Goal: Task Accomplishment & Management: Manage account settings

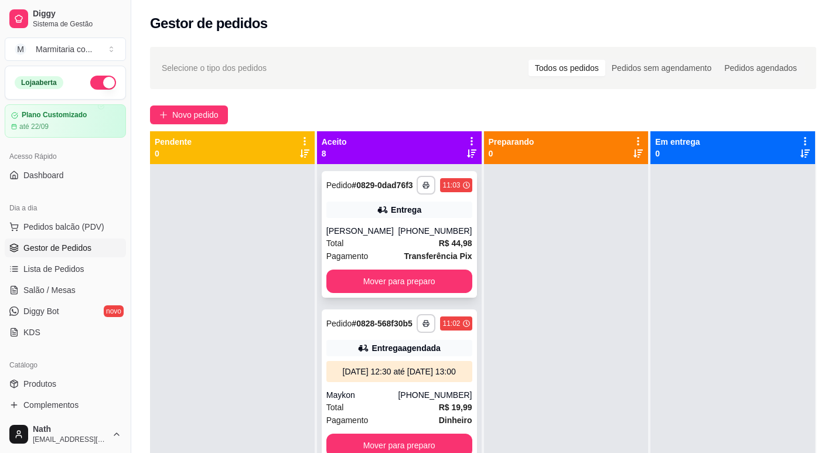
click at [352, 190] on strong "# 0829-0dad76f3" at bounding box center [382, 184] width 61 height 9
click at [423, 188] on icon "button" at bounding box center [426, 186] width 6 height 3
click at [397, 226] on button "IMPRESSORA" at bounding box center [382, 231] width 85 height 19
click at [418, 188] on button "button" at bounding box center [426, 185] width 18 height 18
click at [405, 228] on button "IMPRESSORA" at bounding box center [382, 231] width 82 height 18
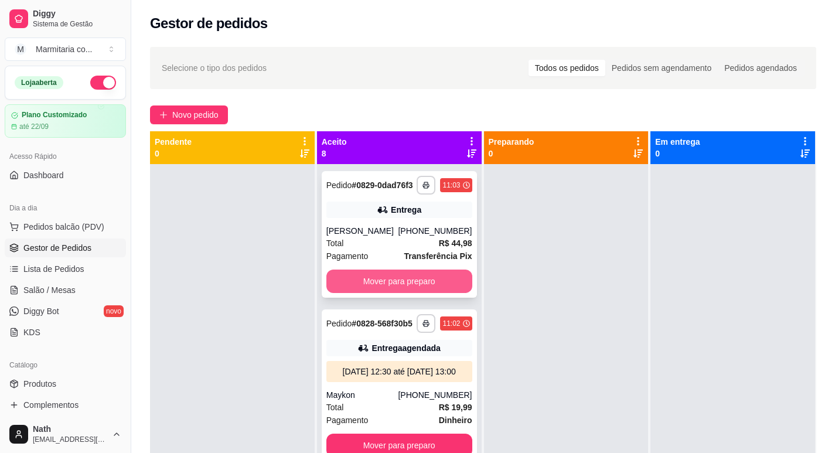
click at [406, 289] on button "Mover para preparo" at bounding box center [399, 281] width 146 height 23
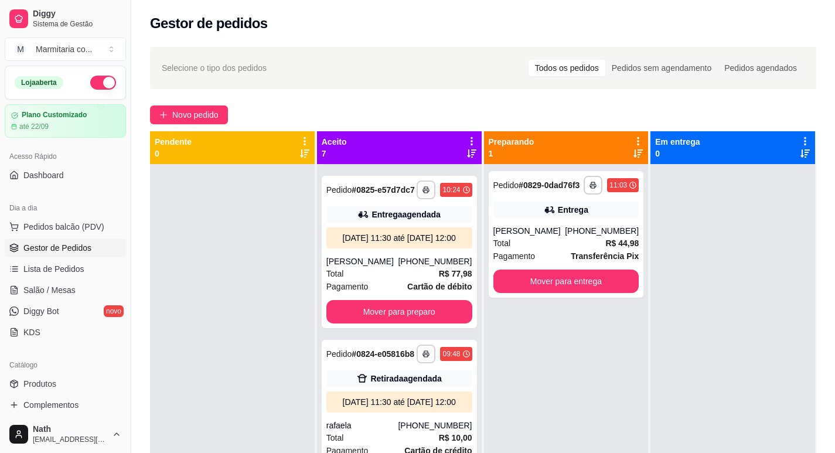
scroll to position [469, 0]
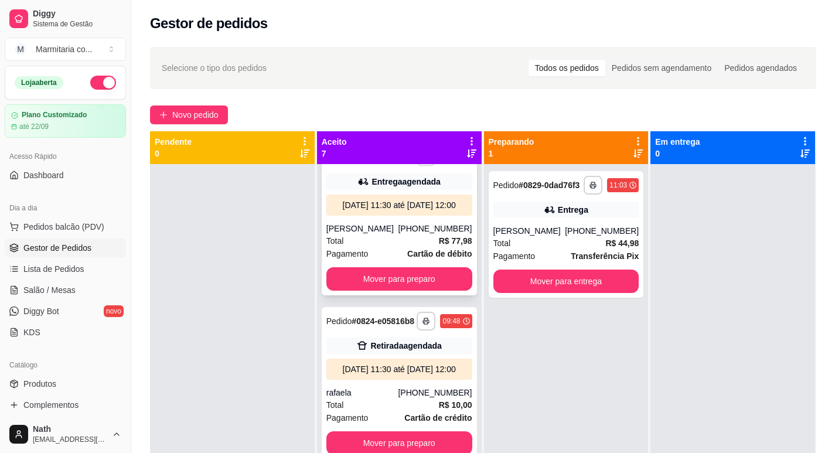
click at [417, 166] on button "button" at bounding box center [426, 157] width 18 height 18
click at [406, 236] on button "IMPRESSORA" at bounding box center [382, 242] width 82 height 18
click at [417, 166] on button "button" at bounding box center [426, 157] width 19 height 19
click at [413, 237] on button "IMPRESSORA" at bounding box center [382, 242] width 82 height 18
click at [397, 291] on button "Mover para preparo" at bounding box center [399, 278] width 146 height 23
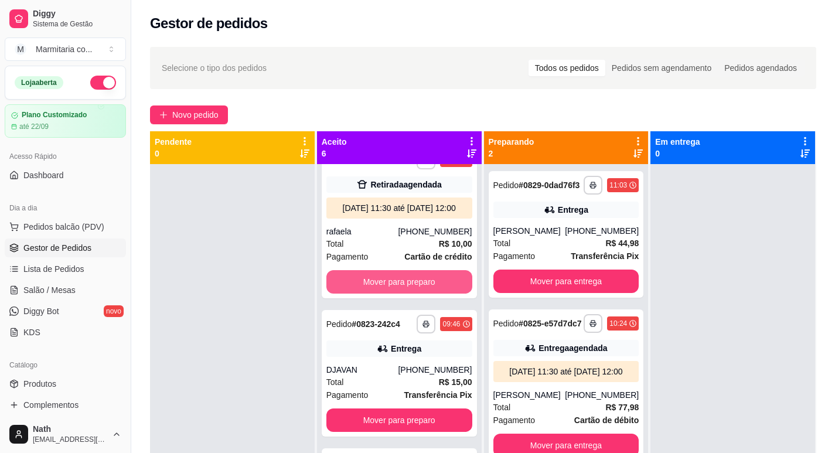
scroll to position [548, 0]
click at [417, 315] on button "button" at bounding box center [426, 324] width 19 height 19
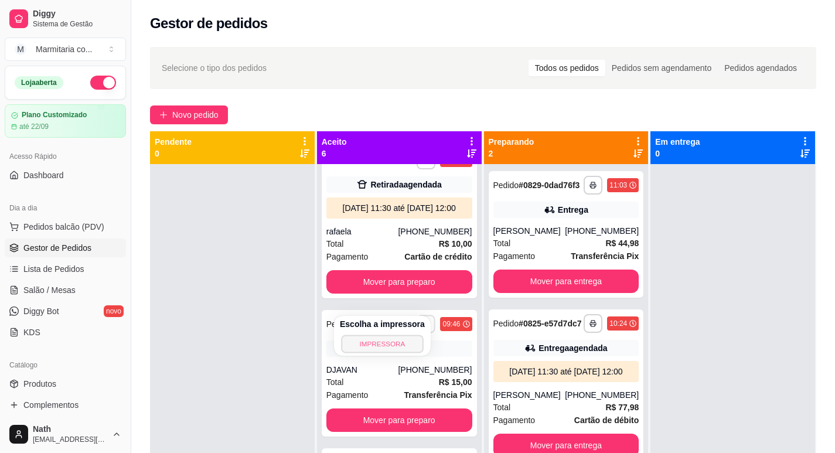
click at [408, 343] on button "IMPRESSORA" at bounding box center [382, 344] width 82 height 18
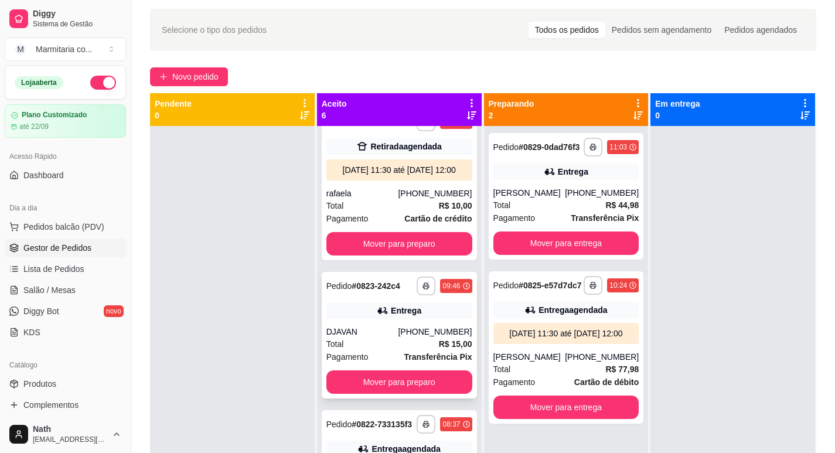
scroll to position [59, 0]
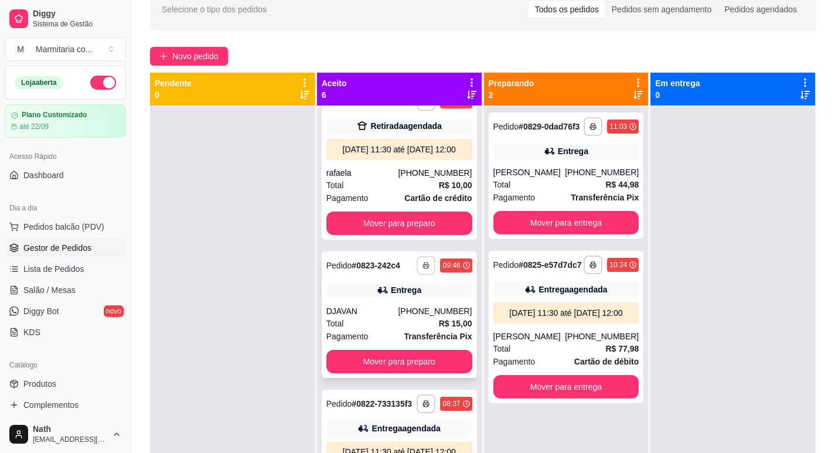
click at [424, 266] on rect "button" at bounding box center [426, 267] width 4 height 2
click at [397, 282] on button "IMPRESSORA" at bounding box center [382, 285] width 82 height 18
click at [393, 350] on button "Mover para preparo" at bounding box center [398, 361] width 141 height 23
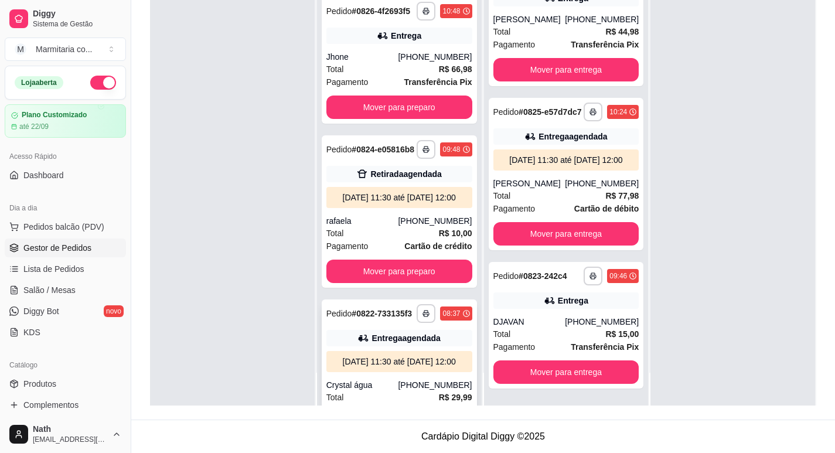
scroll to position [234, 0]
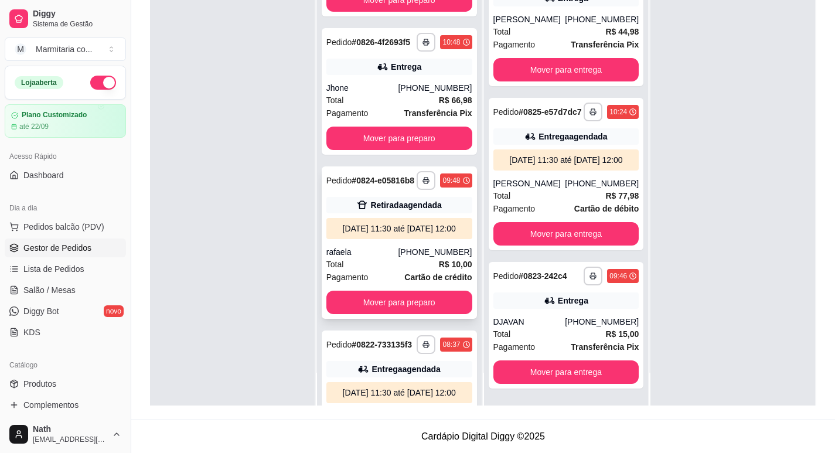
click at [398, 314] on button "Mover para preparo" at bounding box center [399, 302] width 146 height 23
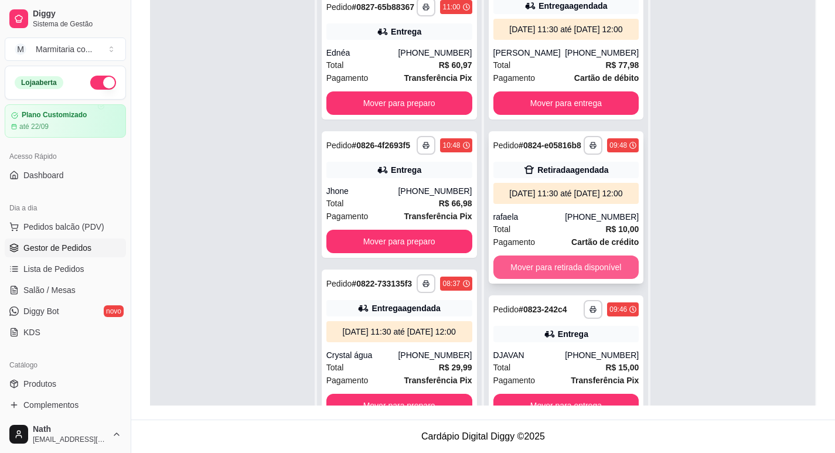
scroll to position [215, 0]
click at [571, 265] on button "Mover para retirada disponível" at bounding box center [565, 267] width 141 height 23
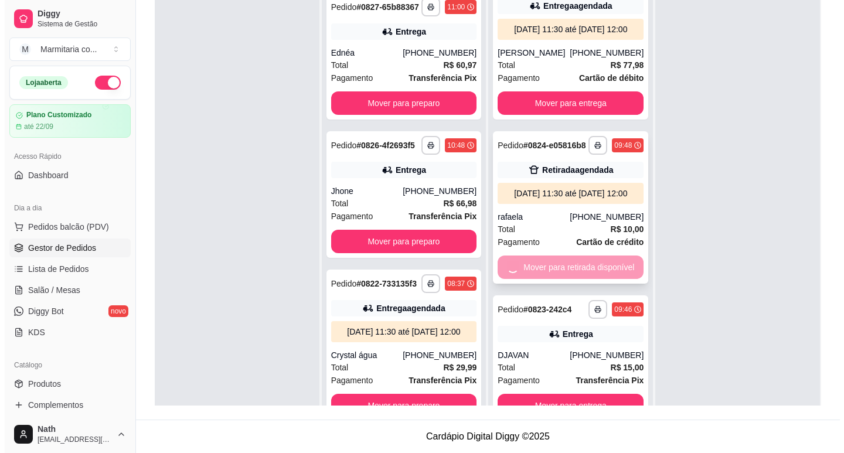
scroll to position [30, 0]
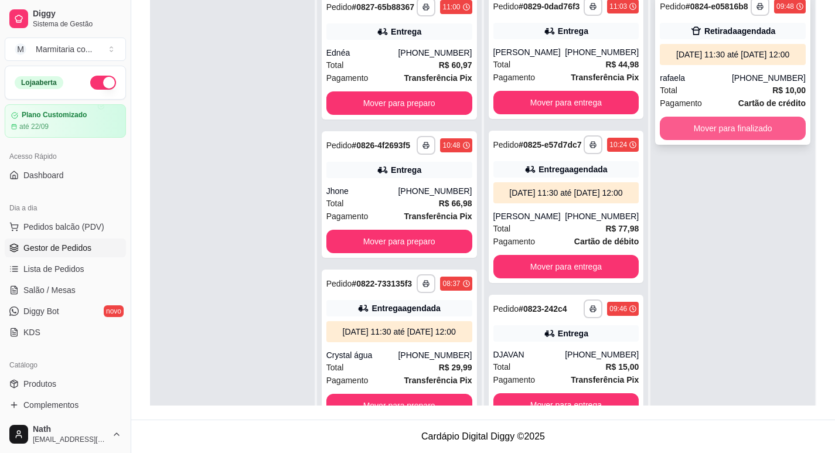
click at [726, 131] on button "Mover para finalizado" at bounding box center [733, 128] width 146 height 23
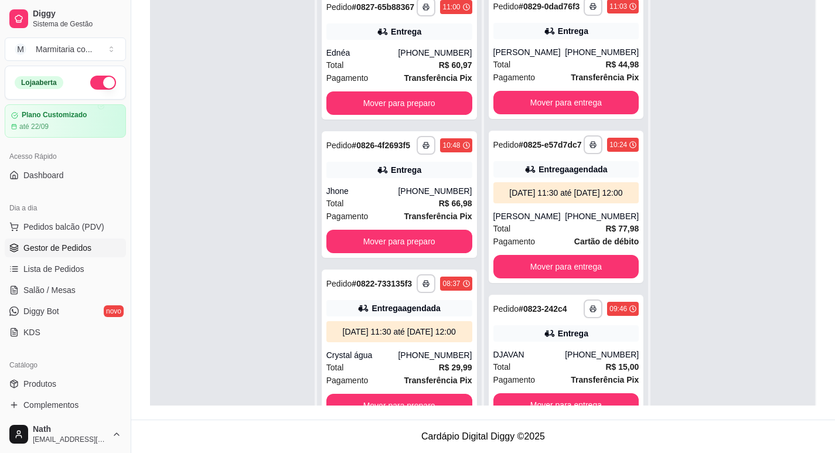
drag, startPoint x: 452, startPoint y: 420, endPoint x: 601, endPoint y: 426, distance: 149.0
drag, startPoint x: 601, startPoint y: 426, endPoint x: 364, endPoint y: 302, distance: 267.1
click at [364, 302] on div "Entrega agendada" at bounding box center [399, 308] width 146 height 16
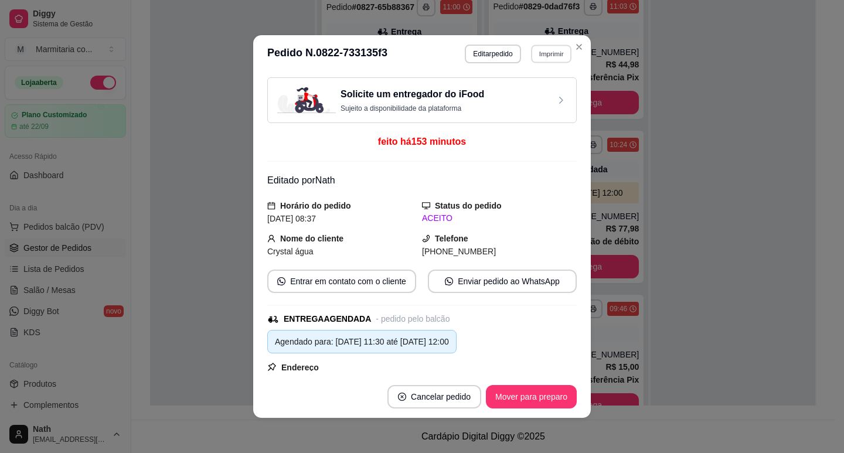
click at [542, 56] on button "Imprimir" at bounding box center [551, 54] width 40 height 18
click at [543, 90] on button "IMPRESSORA" at bounding box center [525, 95] width 85 height 19
click at [551, 399] on button "Mover para preparo" at bounding box center [531, 397] width 88 height 23
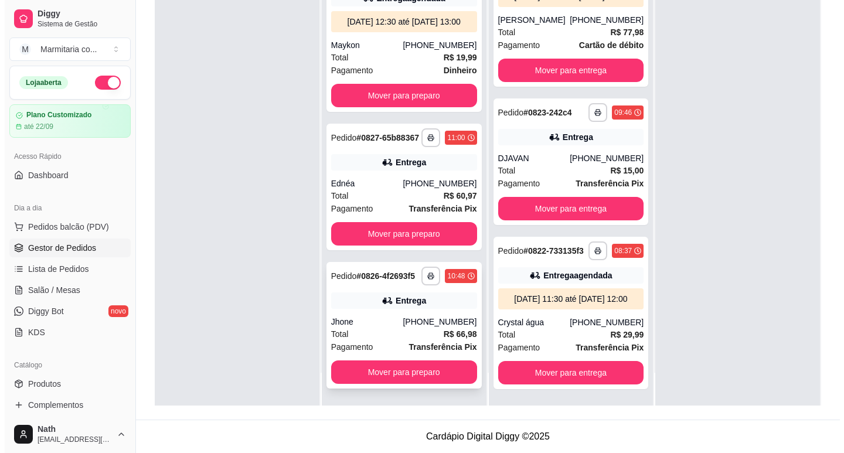
scroll to position [0, 0]
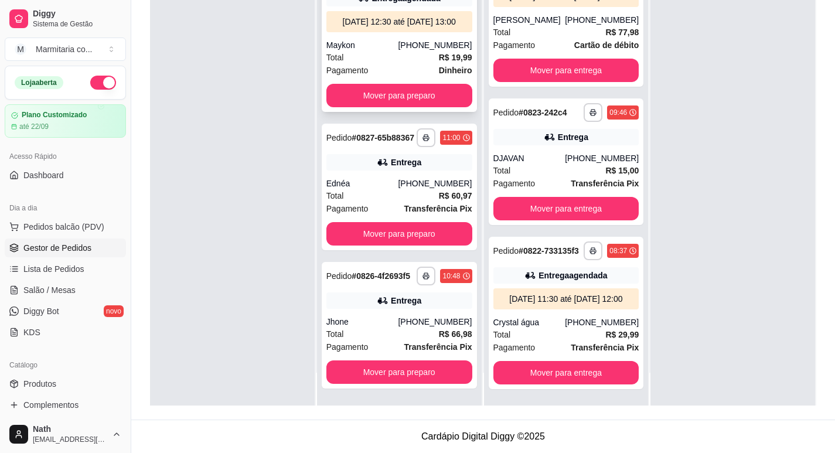
click at [439, 62] on strong "R$ 19,99" at bounding box center [455, 57] width 33 height 9
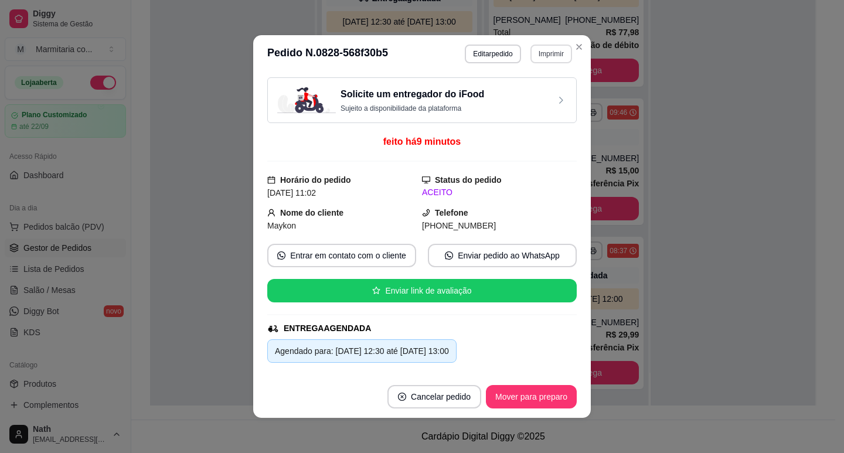
click at [550, 53] on button "Imprimir" at bounding box center [551, 54] width 42 height 19
click at [541, 81] on div "Escolha a impressora IMPRESSORA" at bounding box center [526, 87] width 97 height 40
click at [540, 94] on button "IMPRESSORA" at bounding box center [525, 95] width 85 height 19
click at [506, 398] on button "Mover para preparo" at bounding box center [531, 396] width 91 height 23
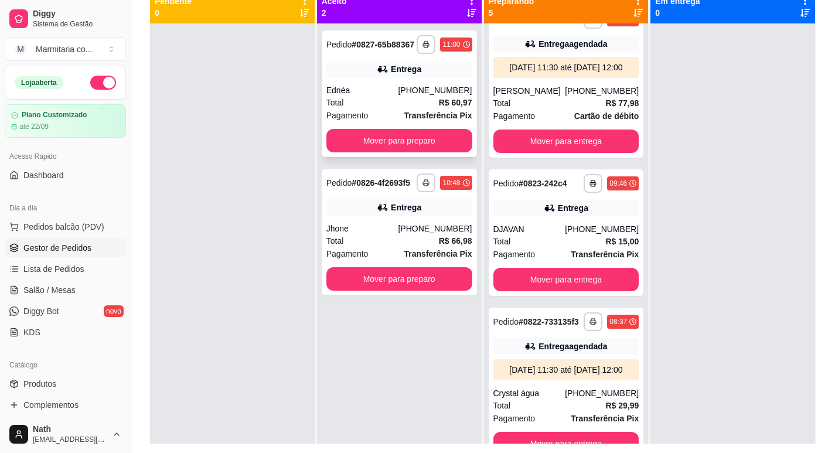
scroll to position [120, 0]
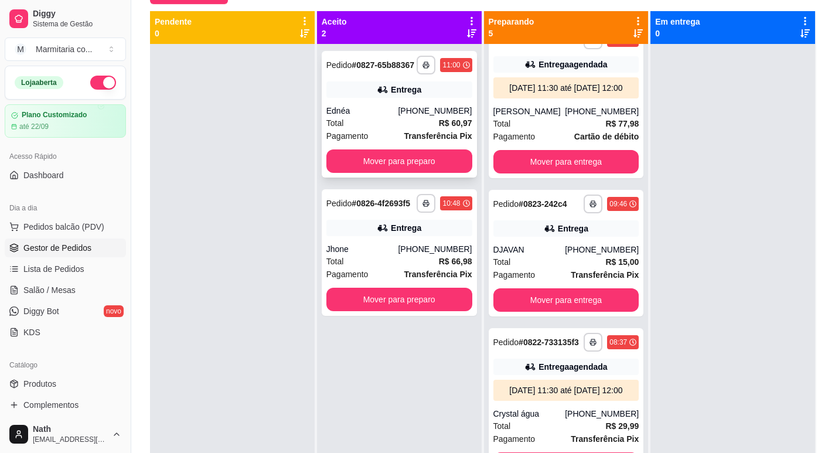
click at [398, 140] on div "Pagamento Transferência Pix" at bounding box center [399, 136] width 146 height 13
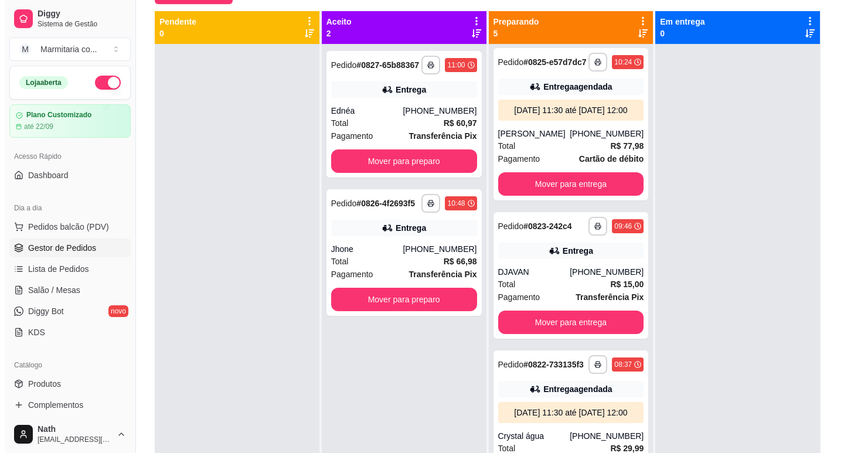
scroll to position [400, 0]
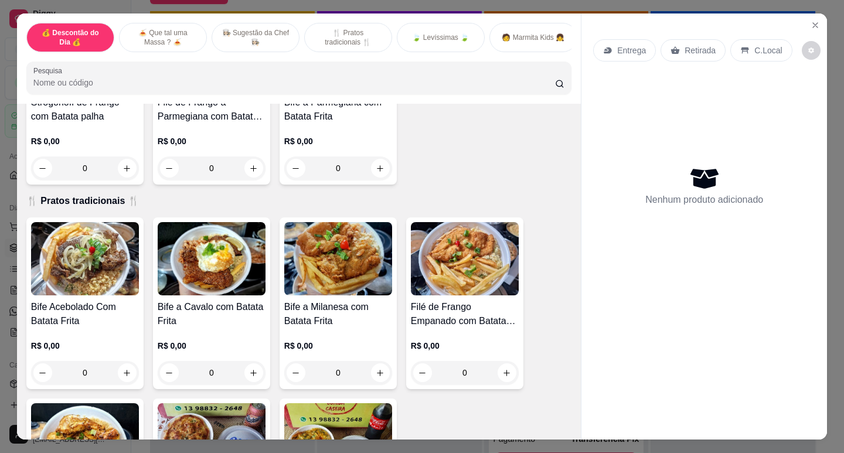
scroll to position [645, 0]
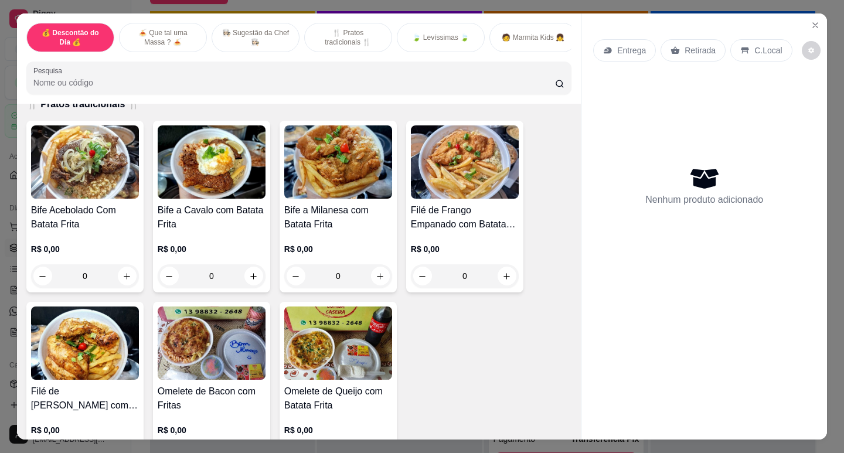
click at [216, 230] on h4 "Bife a Cavalo com Batata Frita" at bounding box center [212, 217] width 108 height 28
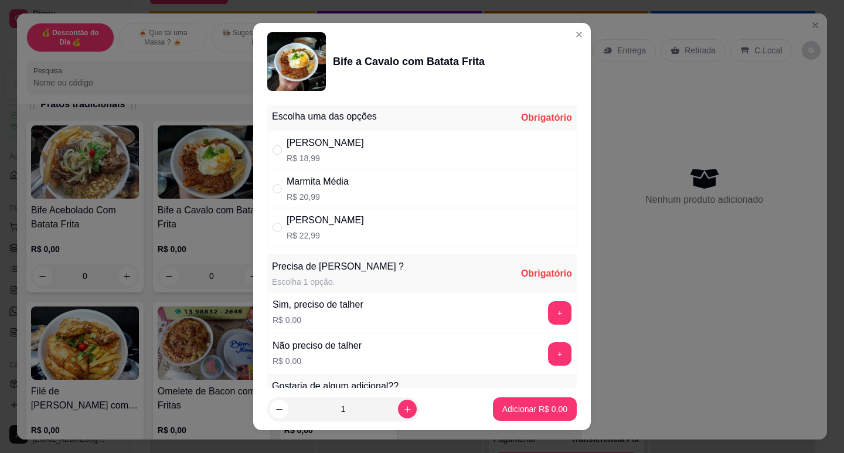
click at [326, 213] on div "[PERSON_NAME]" at bounding box center [325, 220] width 77 height 14
radio input "true"
click at [548, 312] on button "+" at bounding box center [559, 312] width 23 height 23
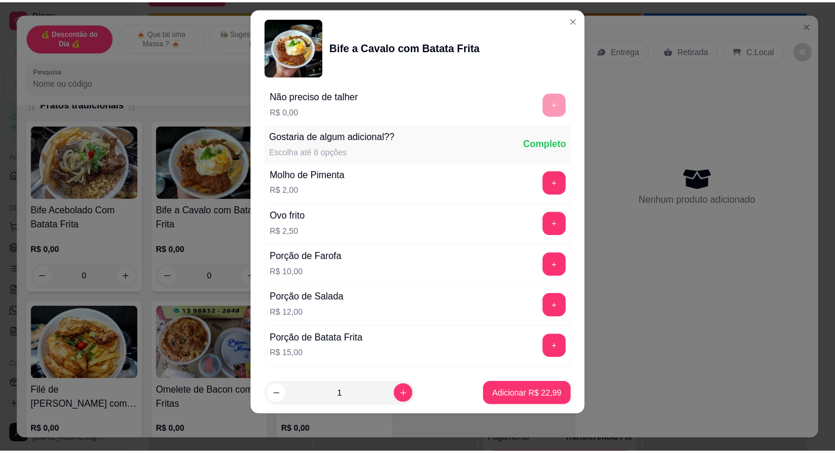
scroll to position [274, 0]
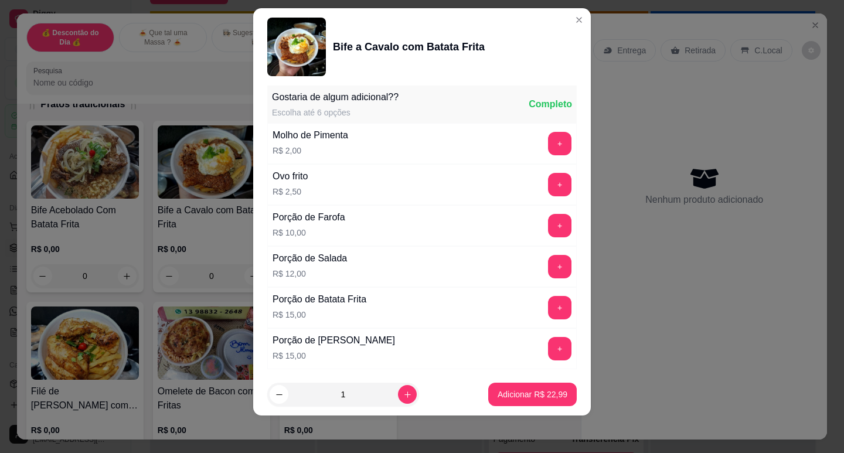
click at [384, 398] on input "1" at bounding box center [343, 394] width 110 height 23
click at [401, 391] on button "increase-product-quantity" at bounding box center [407, 394] width 19 height 19
type input "2"
click at [539, 399] on p "Adicionar R$ 45,98" at bounding box center [532, 395] width 70 height 12
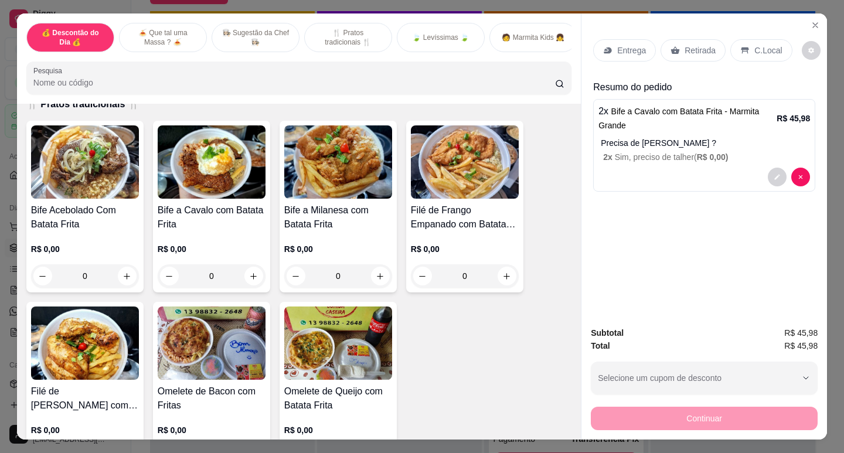
click at [625, 50] on p "Entrega" at bounding box center [631, 51] width 29 height 12
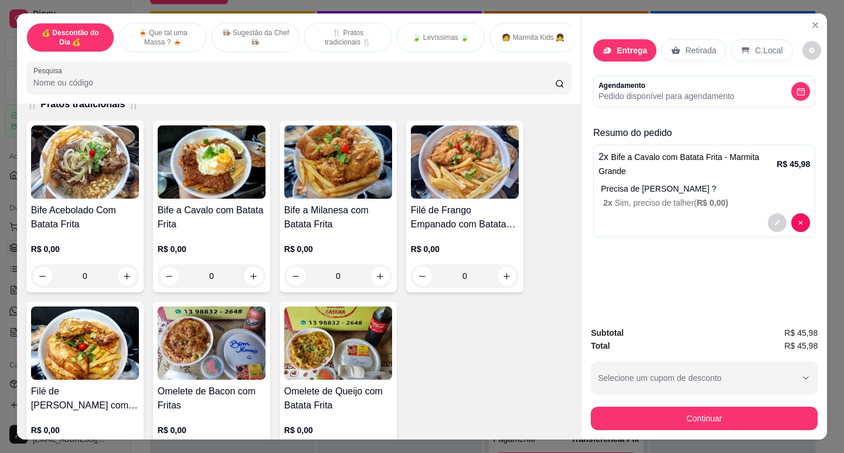
click at [424, 84] on input "Busque pelo cliente" at bounding box center [406, 84] width 188 height 12
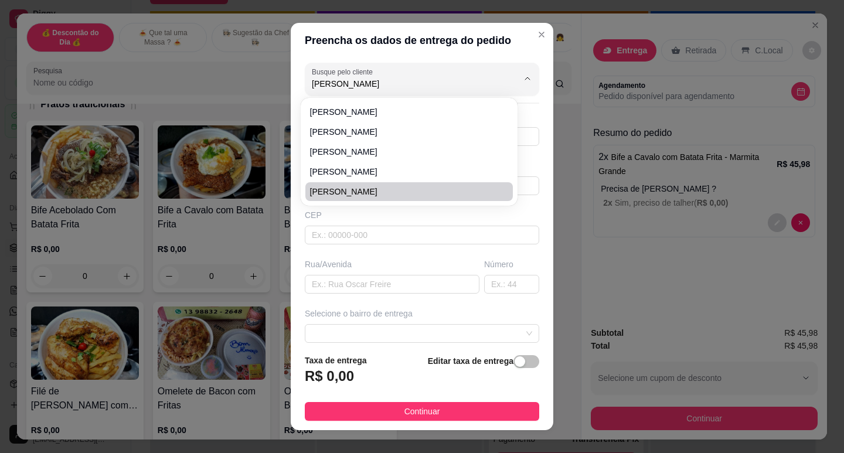
click at [384, 185] on li "[PERSON_NAME]" at bounding box center [408, 191] width 207 height 19
type input "[PERSON_NAME]"
type input "13997954420"
type input "[PERSON_NAME]"
type input "[GEOGRAPHIC_DATA][PERSON_NAME]"
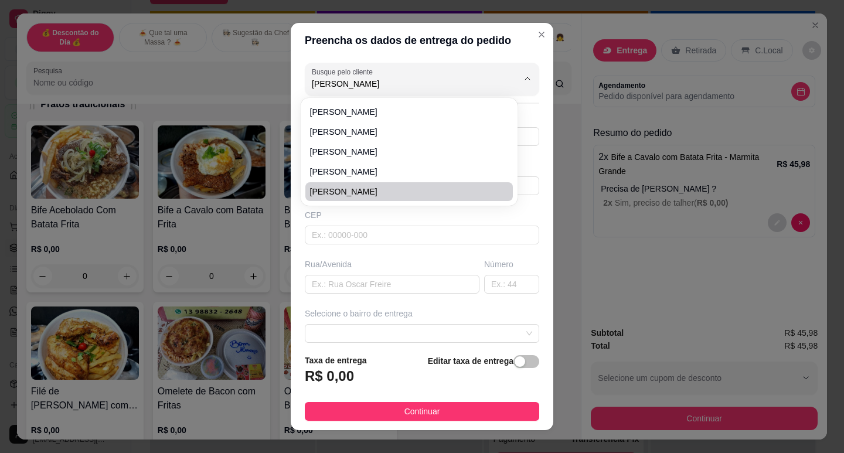
type input "Guarujá"
type input "OFICINA LC"
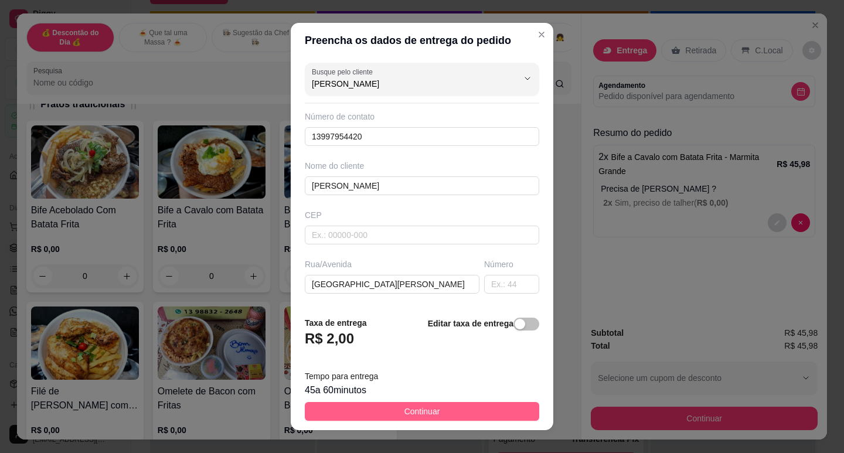
type input "[PERSON_NAME]"
click at [429, 405] on span "Continuar" at bounding box center [422, 411] width 36 height 13
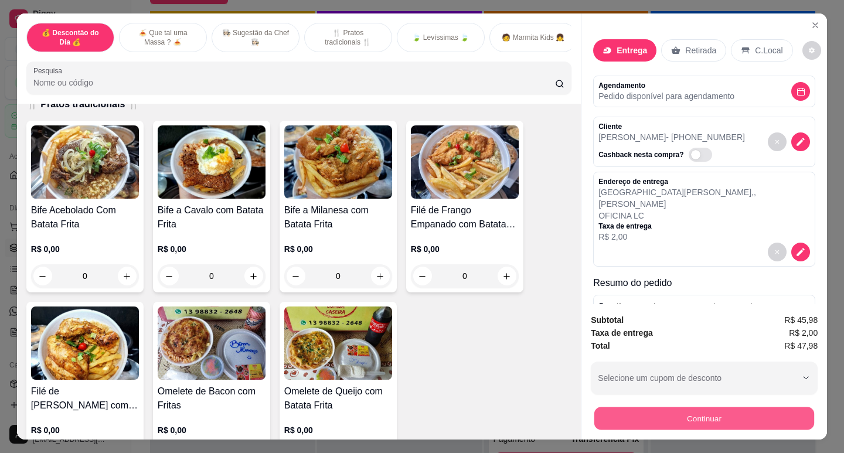
click at [701, 424] on button "Continuar" at bounding box center [704, 418] width 220 height 23
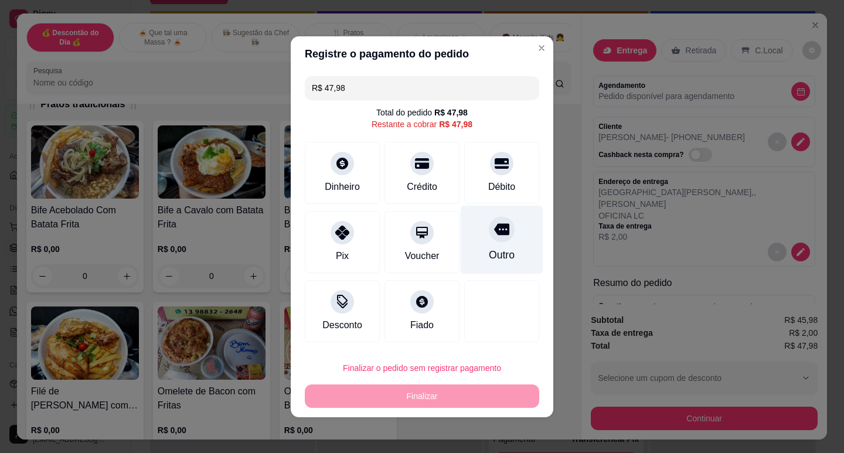
click at [493, 241] on div at bounding box center [502, 229] width 26 height 26
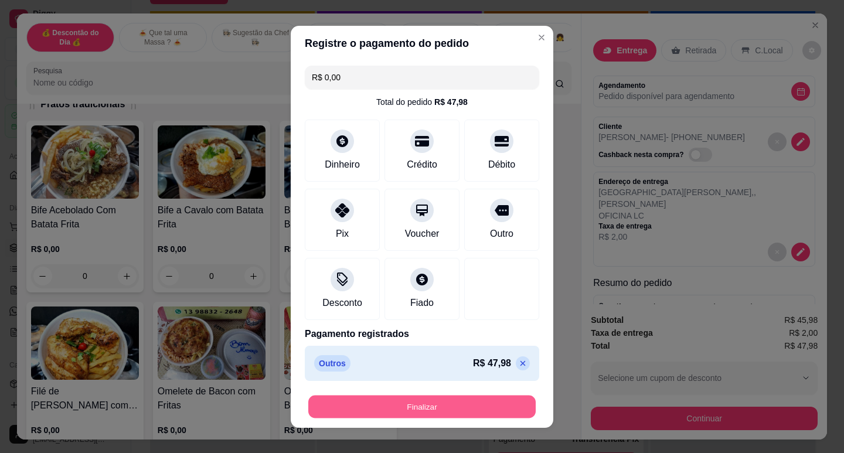
click at [441, 407] on button "Finalizar" at bounding box center [421, 406] width 227 height 23
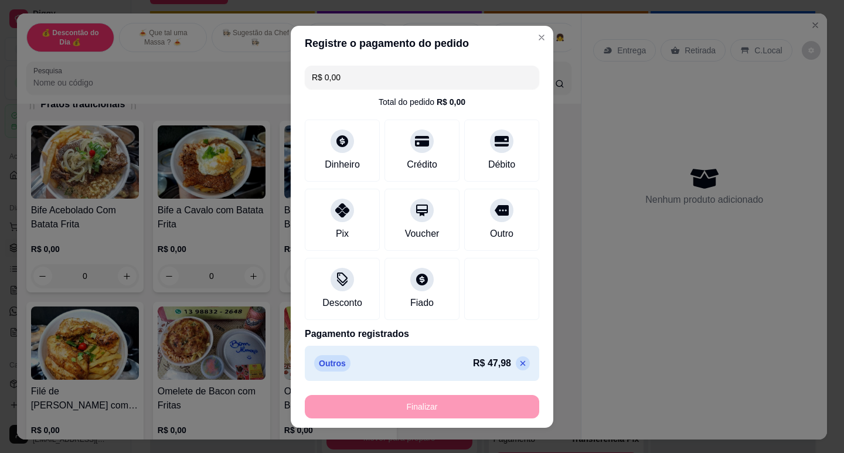
type input "-R$ 47,98"
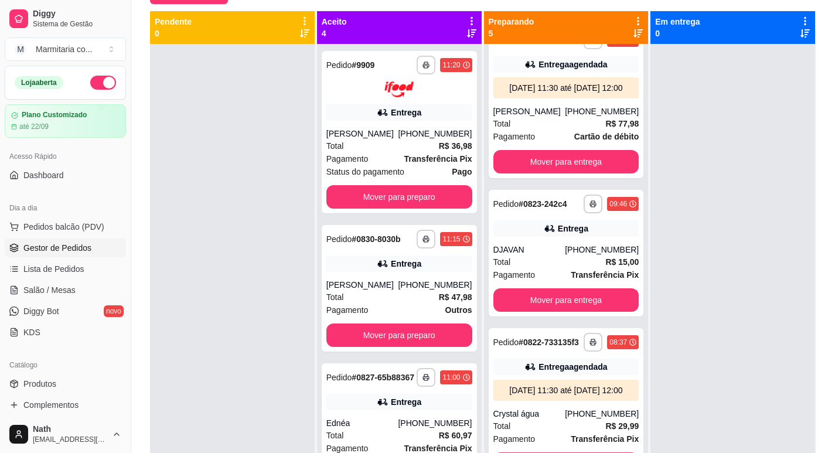
scroll to position [179, 0]
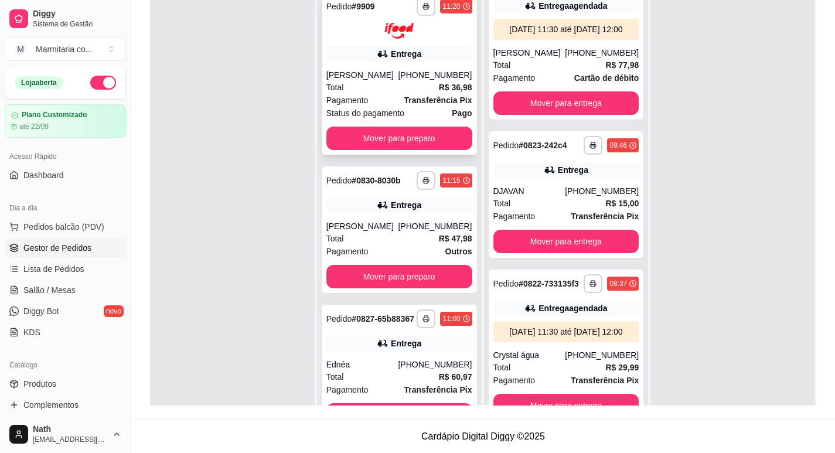
click at [434, 38] on div at bounding box center [399, 31] width 146 height 16
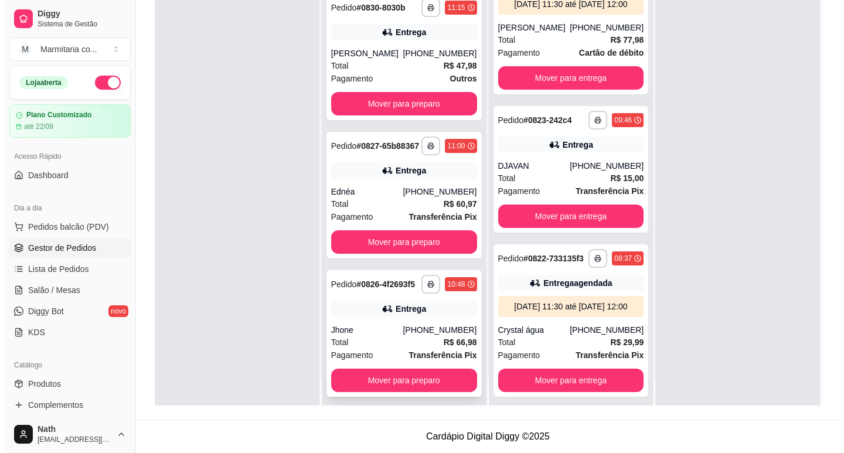
scroll to position [33, 0]
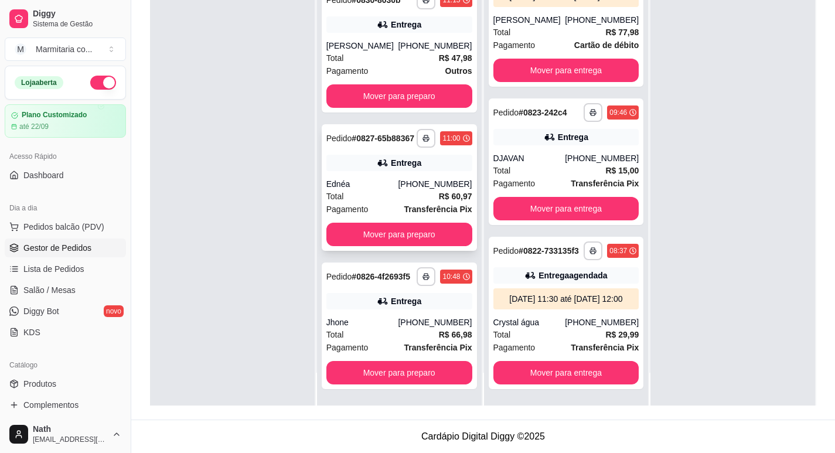
click at [444, 178] on div "[PHONE_NUMBER]" at bounding box center [435, 184] width 74 height 12
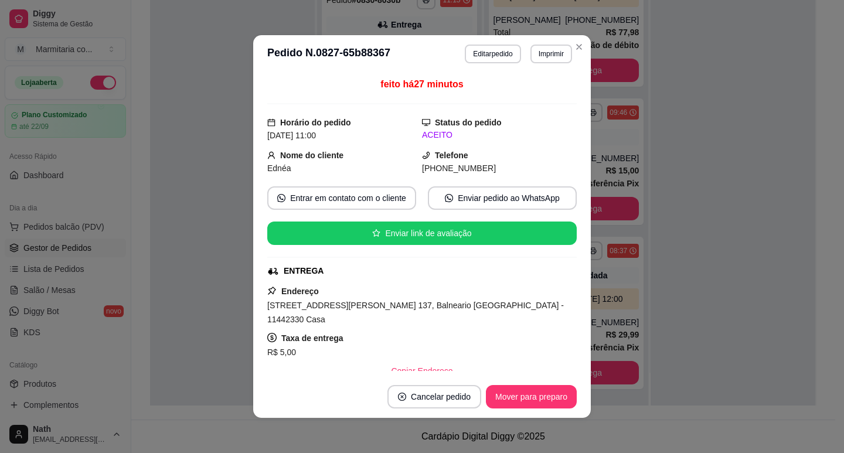
click at [544, 43] on header "**********" at bounding box center [422, 54] width 338 height 38
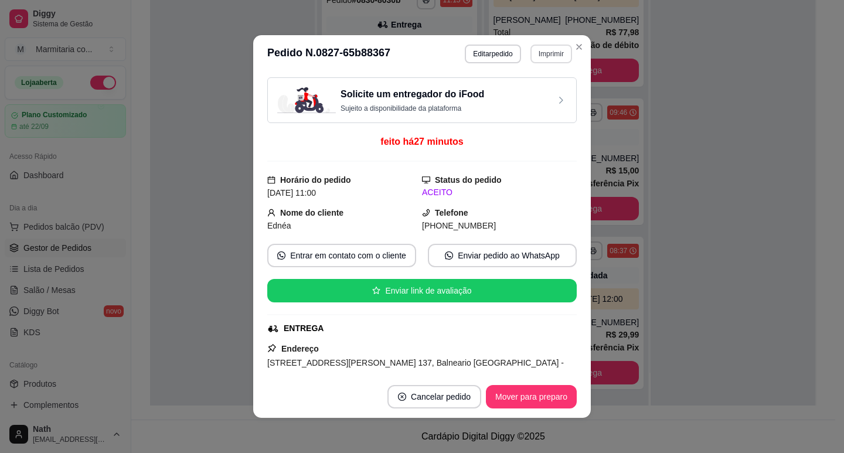
click at [547, 54] on button "Imprimir" at bounding box center [551, 54] width 42 height 19
click at [547, 97] on button "IMPRESSORA" at bounding box center [526, 95] width 82 height 18
click at [545, 45] on button "Imprimir" at bounding box center [551, 54] width 40 height 18
click at [539, 91] on button "IMPRESSORA" at bounding box center [525, 95] width 85 height 19
click at [500, 396] on button "Mover para preparo" at bounding box center [531, 397] width 88 height 23
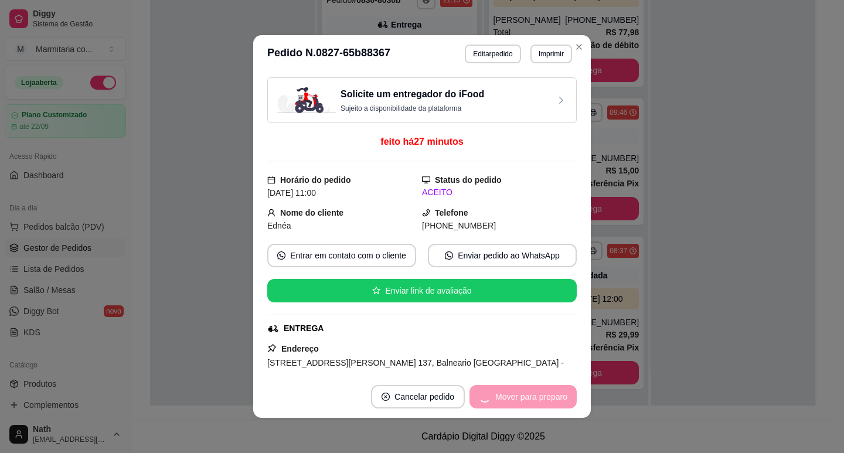
scroll to position [548, 0]
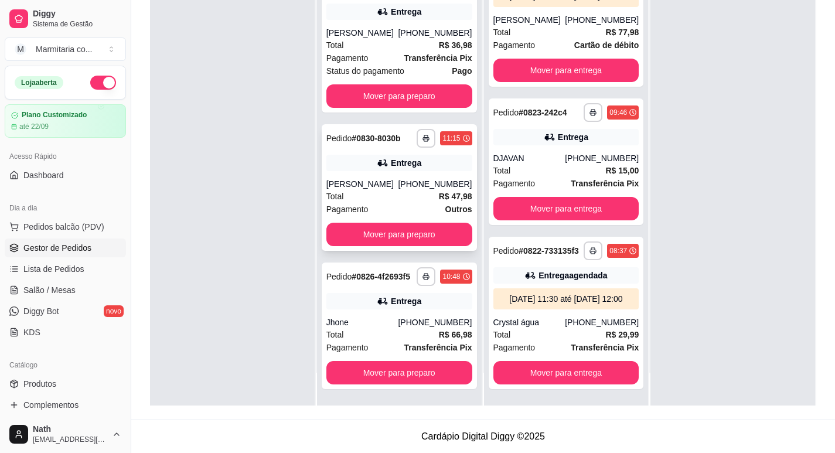
click at [435, 178] on div "[PHONE_NUMBER]" at bounding box center [435, 184] width 74 height 12
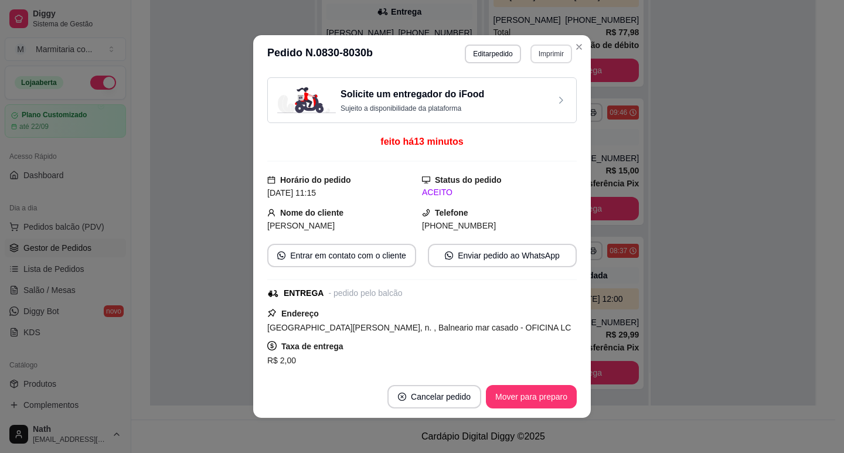
click at [545, 49] on button "Imprimir" at bounding box center [551, 54] width 42 height 19
click at [534, 91] on button "IMPRESSORA" at bounding box center [525, 95] width 85 height 19
click at [550, 395] on button "Mover para preparo" at bounding box center [531, 397] width 88 height 23
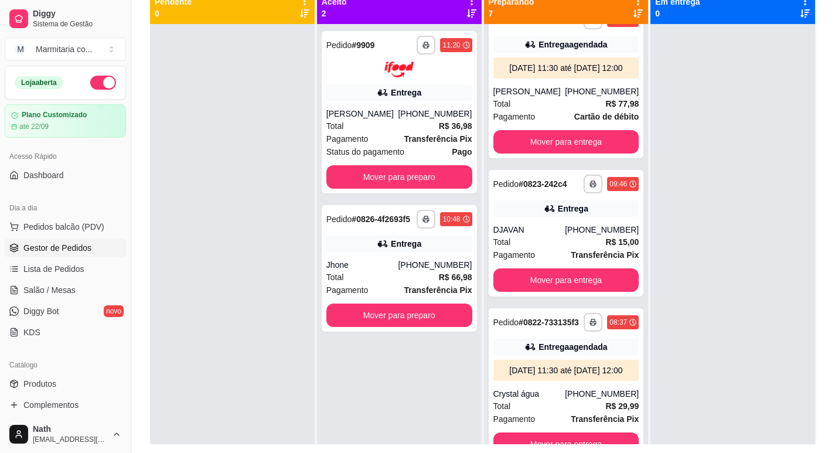
scroll to position [3, 0]
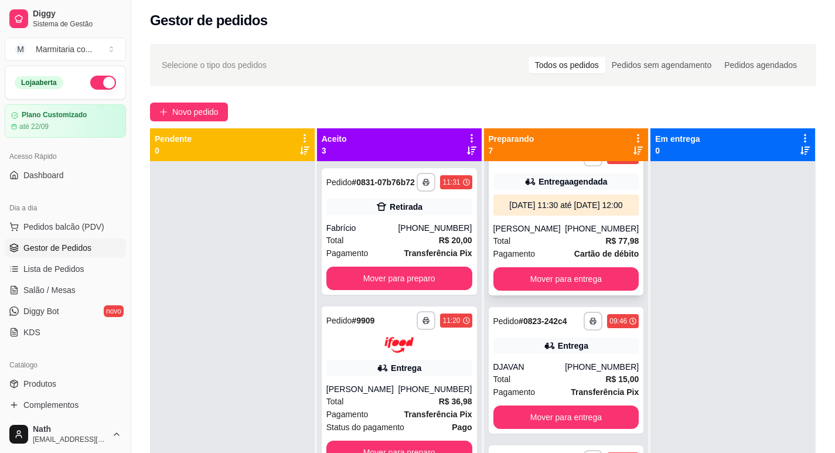
click at [571, 270] on div "**********" at bounding box center [566, 219] width 155 height 152
click at [583, 267] on button "Mover para entrega" at bounding box center [566, 278] width 146 height 23
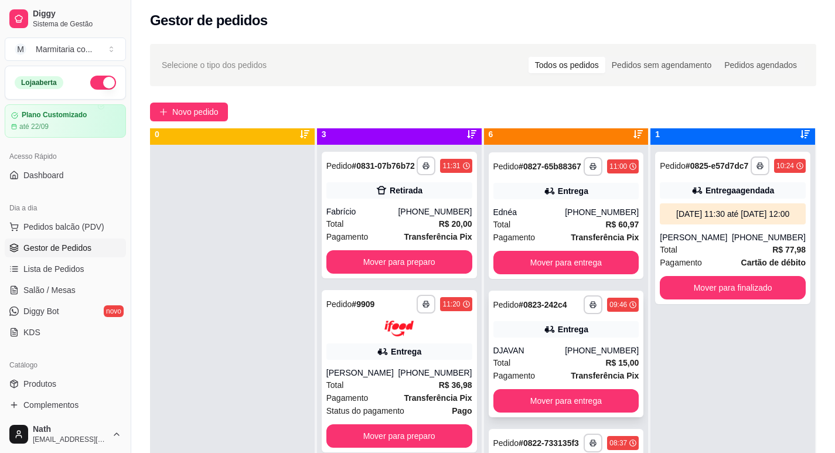
scroll to position [33, 0]
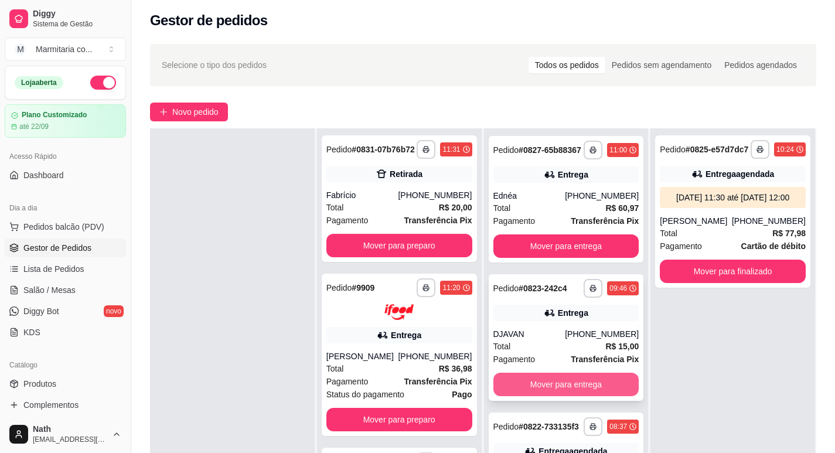
click at [531, 373] on button "Mover para entrega" at bounding box center [566, 384] width 146 height 23
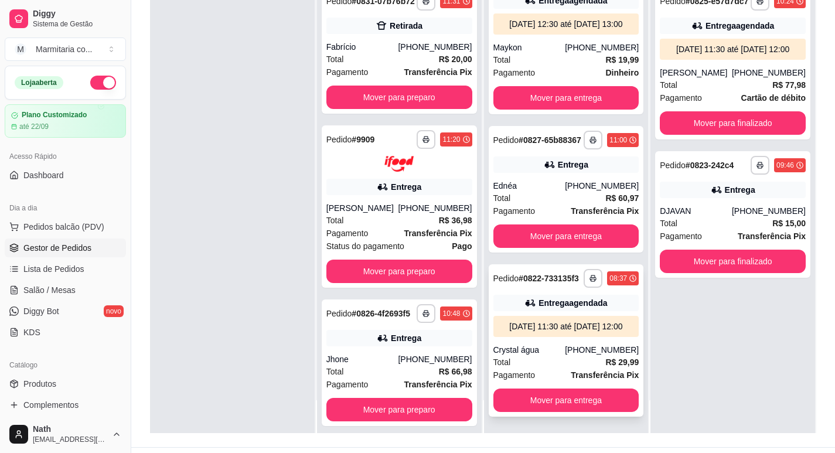
scroll to position [179, 0]
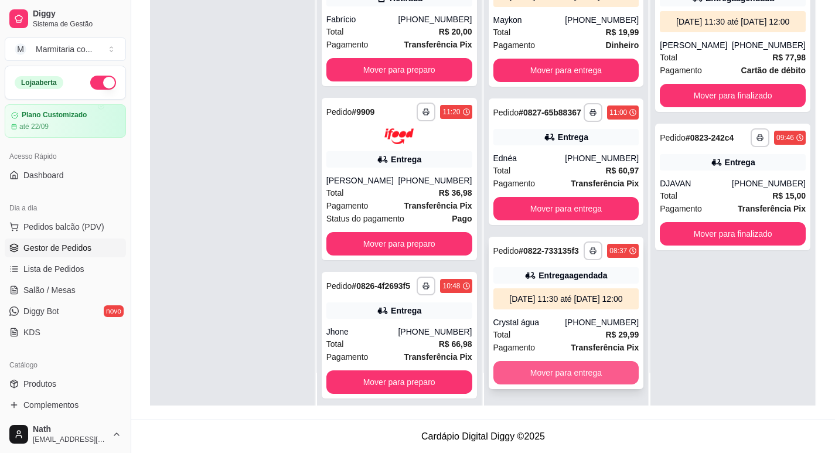
click at [585, 380] on button "Mover para entrega" at bounding box center [566, 372] width 146 height 23
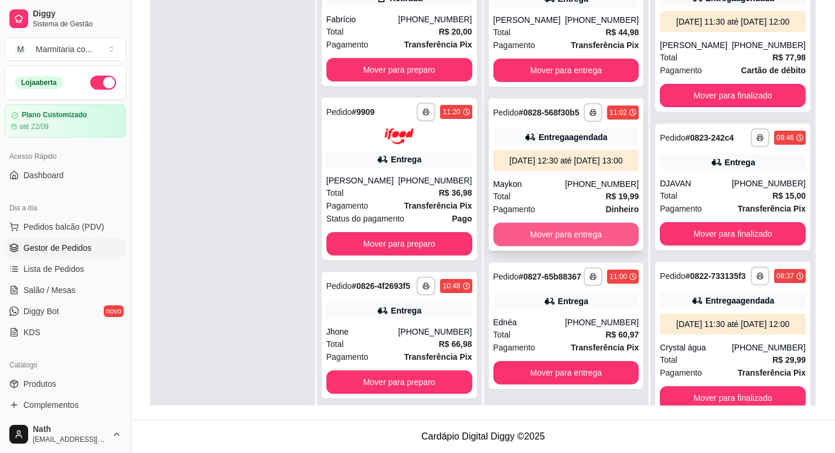
click at [553, 226] on button "Mover para entrega" at bounding box center [566, 234] width 146 height 23
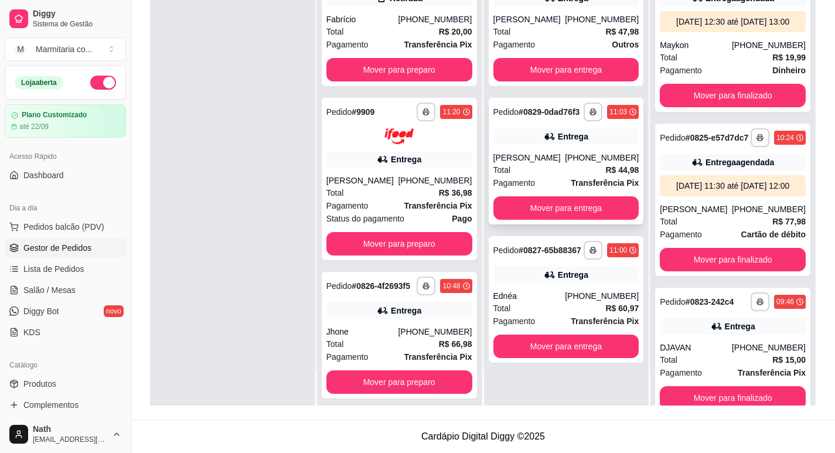
scroll to position [0, 0]
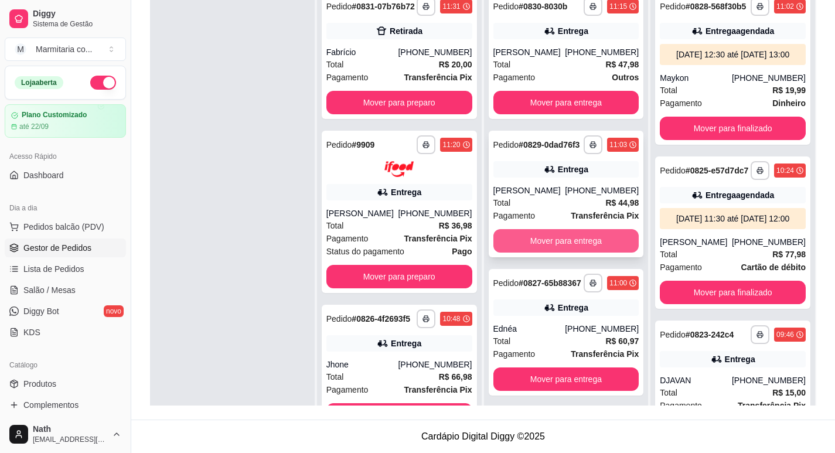
click at [571, 241] on button "Mover para entrega" at bounding box center [566, 240] width 146 height 23
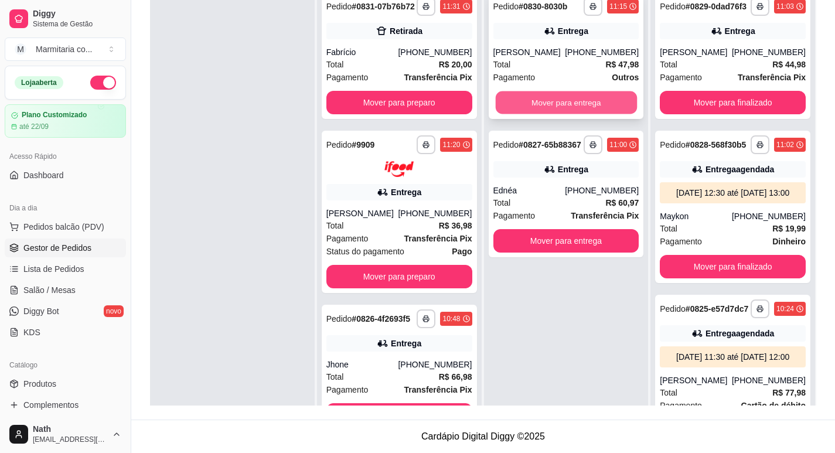
click at [567, 107] on button "Mover para entrega" at bounding box center [565, 102] width 141 height 23
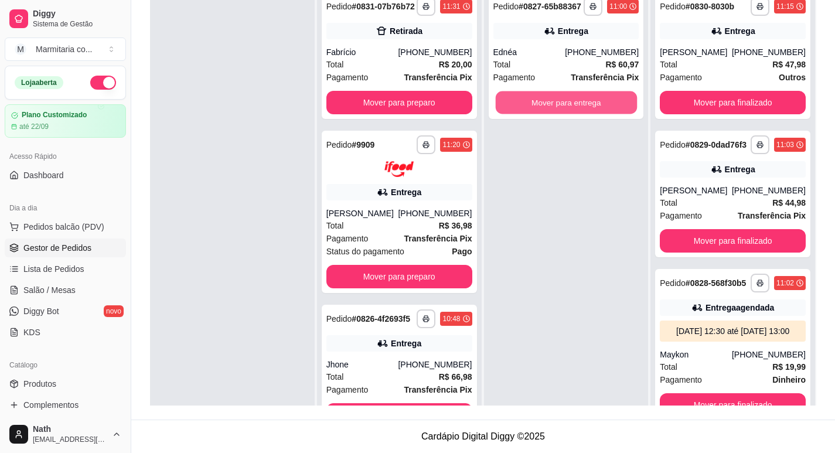
click at [567, 107] on button "Mover para entrega" at bounding box center [565, 102] width 141 height 23
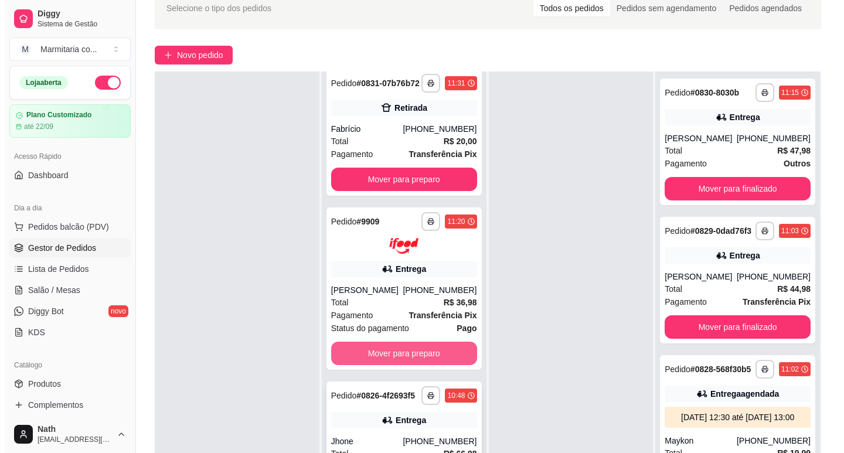
scroll to position [179, 0]
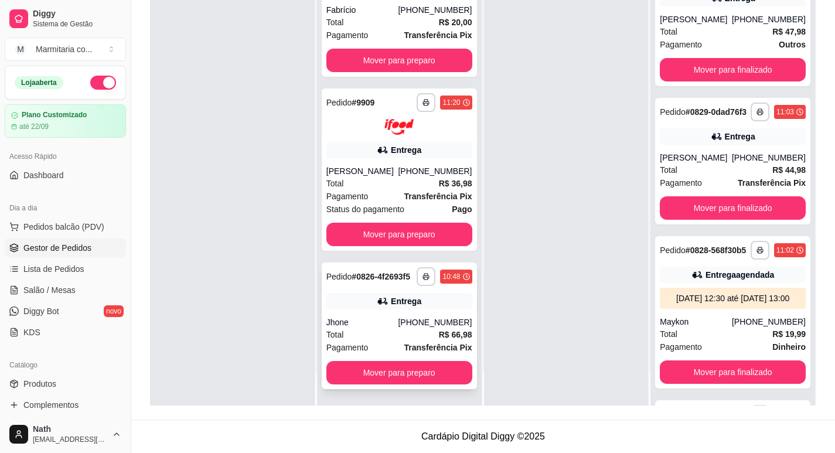
click at [383, 292] on div "**********" at bounding box center [399, 326] width 155 height 127
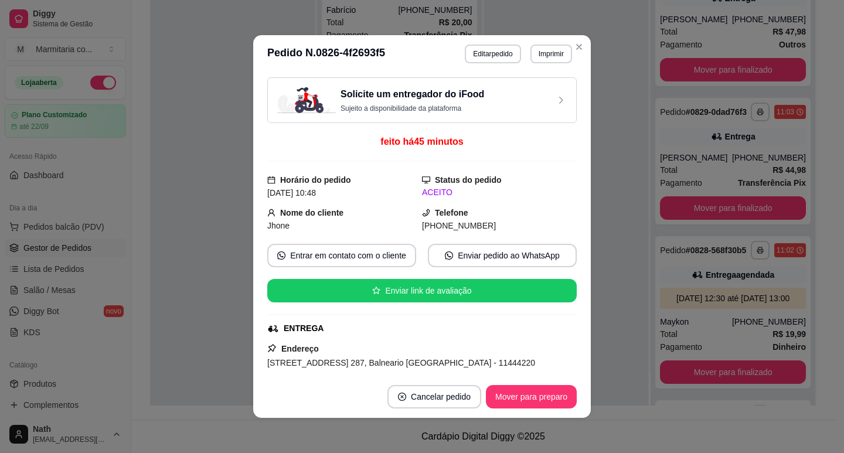
click at [530, 54] on button "Imprimir" at bounding box center [551, 54] width 42 height 19
click at [535, 91] on button "IMPRESSORA" at bounding box center [526, 95] width 85 height 19
click at [546, 57] on button "Imprimir" at bounding box center [551, 54] width 40 height 18
click at [543, 99] on button "IMPRESSORA" at bounding box center [525, 95] width 85 height 19
click at [544, 393] on button "Mover para preparo" at bounding box center [531, 396] width 91 height 23
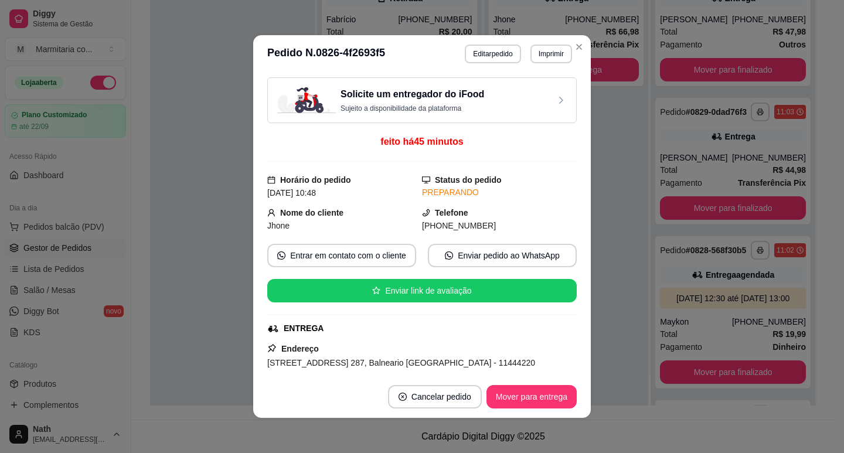
scroll to position [0, 0]
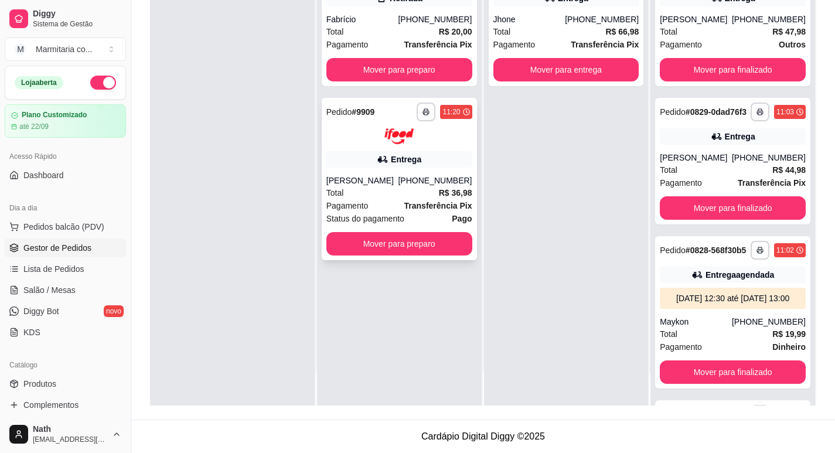
click at [418, 201] on strong "Transferência Pix" at bounding box center [438, 205] width 68 height 9
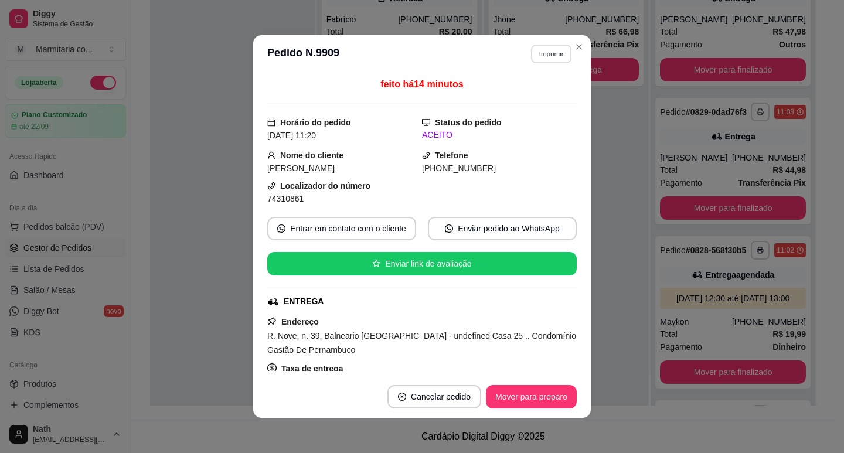
click at [541, 54] on button "Imprimir" at bounding box center [551, 54] width 40 height 18
click at [541, 91] on button "IMPRESSORA" at bounding box center [525, 95] width 85 height 19
click at [556, 63] on header "**********" at bounding box center [422, 54] width 338 height 38
click at [553, 53] on button "Imprimir" at bounding box center [551, 54] width 42 height 19
click at [544, 93] on button "IMPRESSORA" at bounding box center [526, 95] width 82 height 18
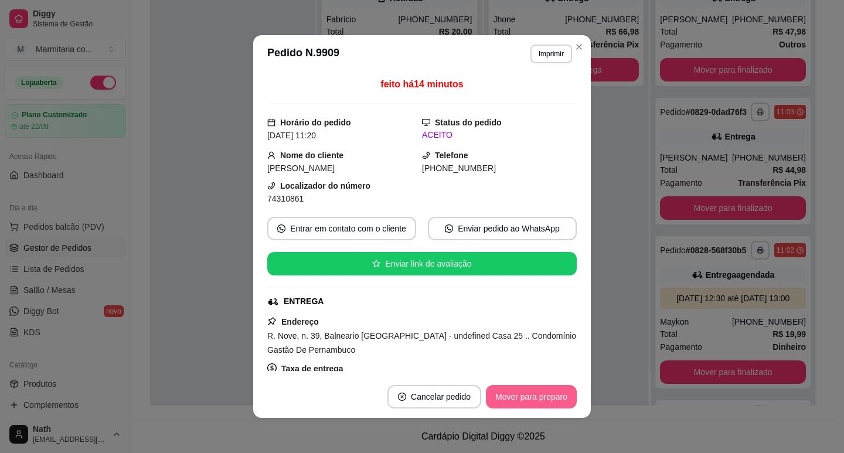
click at [519, 397] on button "Mover para preparo" at bounding box center [531, 396] width 91 height 23
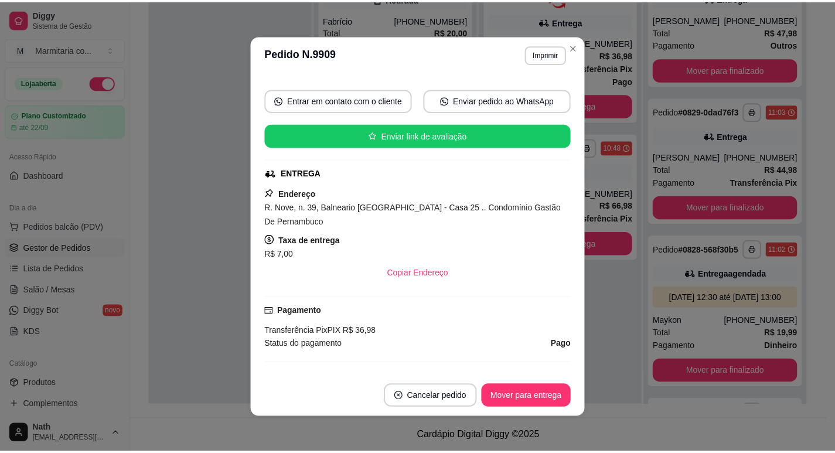
scroll to position [128, 0]
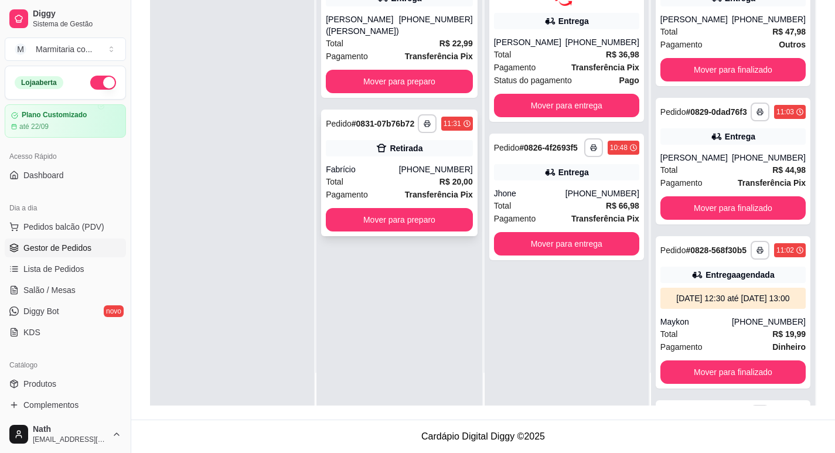
click at [445, 152] on div "Retirada" at bounding box center [399, 148] width 147 height 16
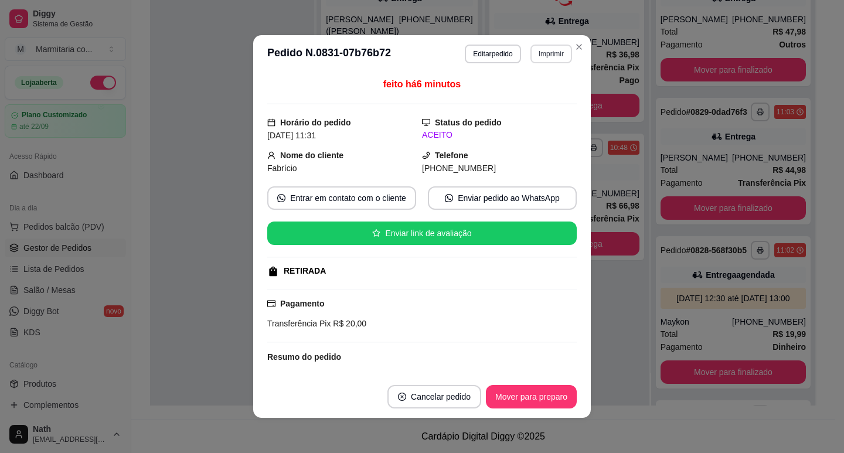
click at [553, 54] on button "Imprimir" at bounding box center [551, 54] width 42 height 19
click at [539, 101] on button "IMPRESSORA" at bounding box center [526, 95] width 85 height 19
click at [530, 404] on button "Mover para preparo" at bounding box center [531, 396] width 91 height 23
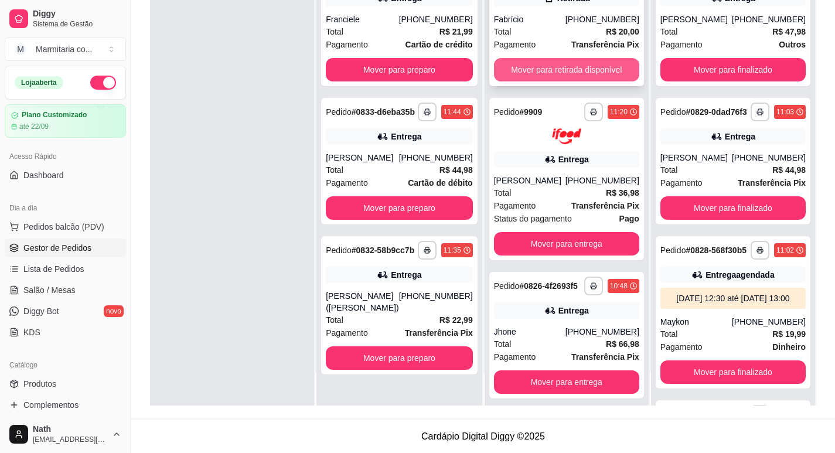
click at [559, 75] on button "Mover para retirada disponível" at bounding box center [566, 69] width 145 height 23
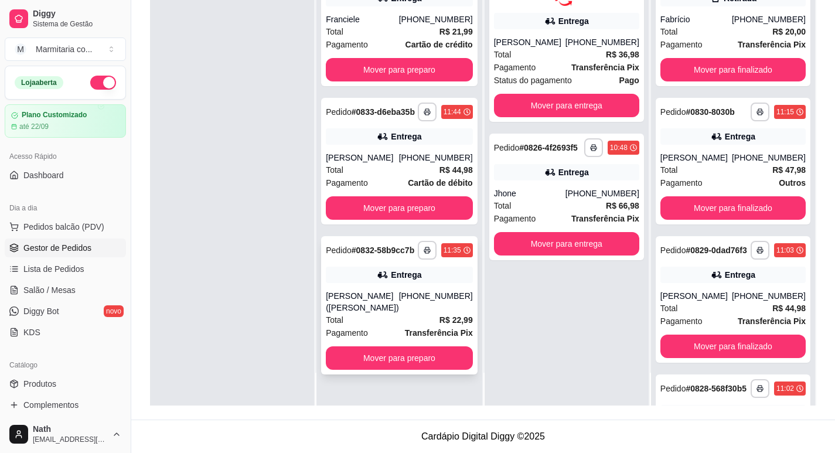
click at [404, 281] on div "Entrega" at bounding box center [406, 275] width 30 height 12
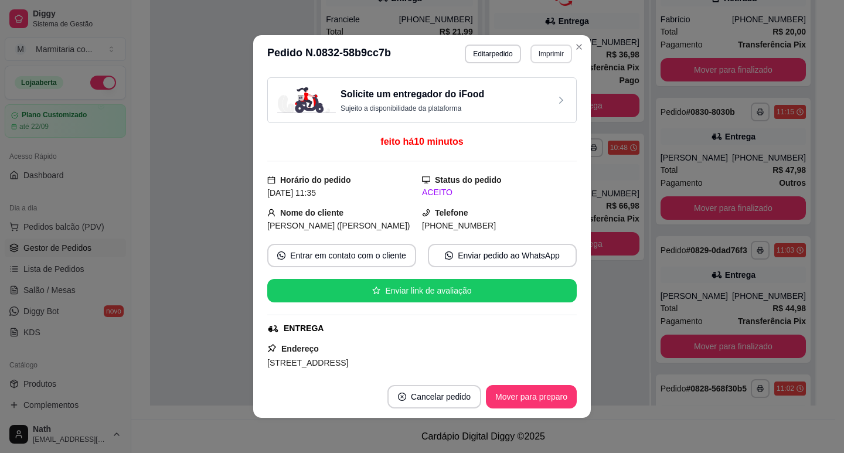
click at [543, 53] on button "Imprimir" at bounding box center [551, 54] width 42 height 19
click at [538, 89] on button "IMPRESSORA" at bounding box center [526, 95] width 85 height 19
click at [544, 52] on button "Imprimir" at bounding box center [551, 54] width 42 height 19
click at [535, 96] on button "IMPRESSORA" at bounding box center [526, 95] width 85 height 19
click at [540, 394] on button "Mover para preparo" at bounding box center [531, 396] width 91 height 23
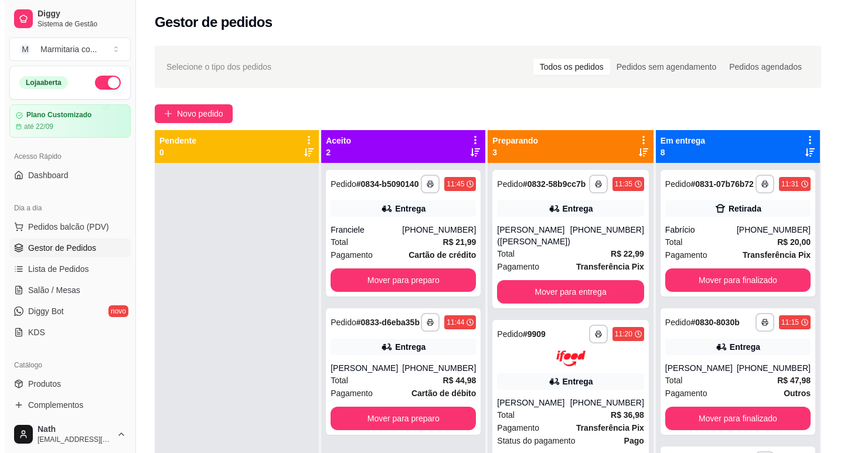
scroll to position [0, 0]
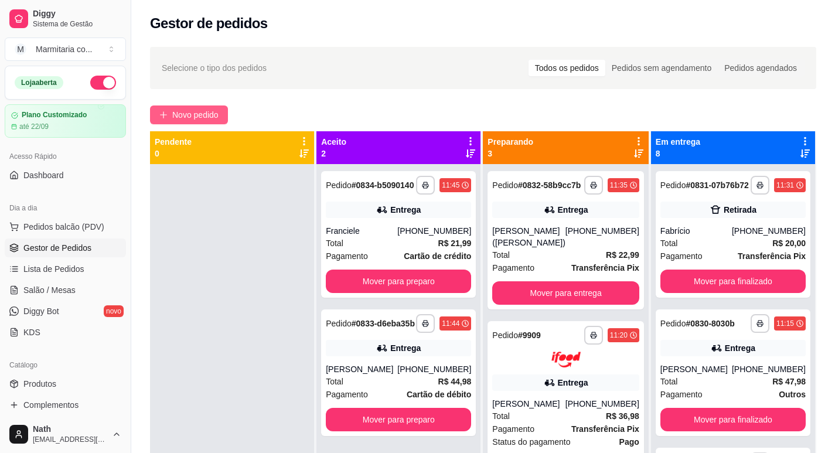
click at [195, 105] on button "Novo pedido" at bounding box center [189, 114] width 78 height 19
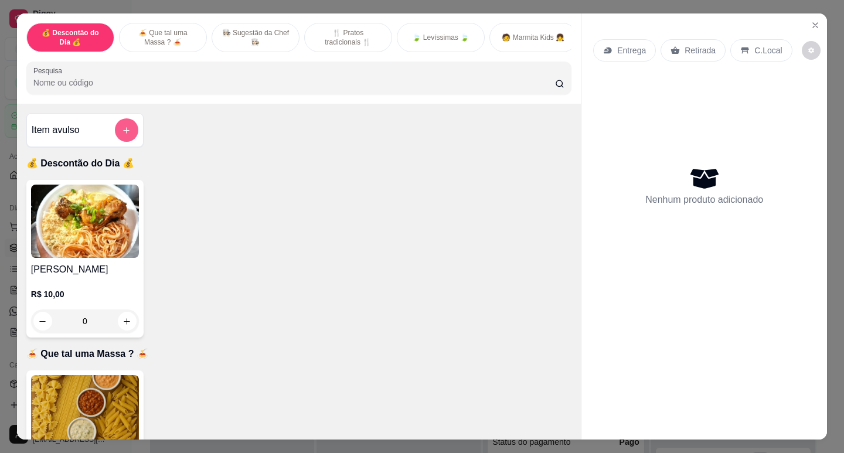
click at [122, 134] on icon "add-separate-item" at bounding box center [126, 130] width 9 height 9
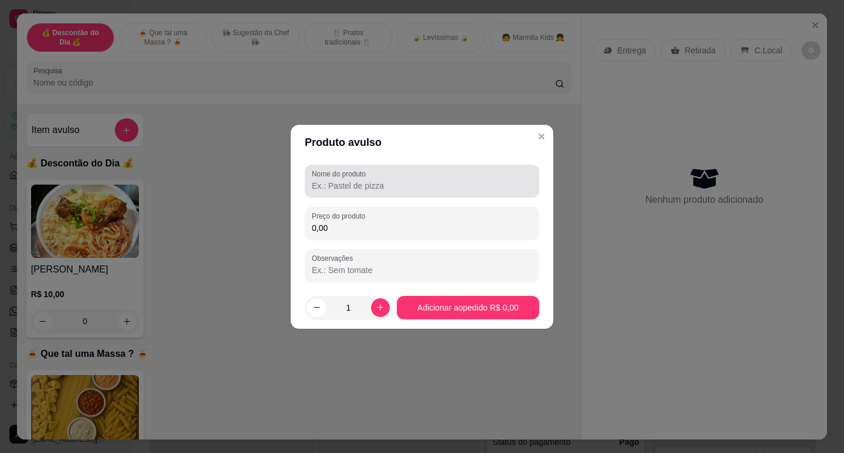
click at [343, 175] on label "Nome do produto" at bounding box center [341, 174] width 58 height 10
click at [343, 180] on input "Nome do produto" at bounding box center [422, 186] width 220 height 12
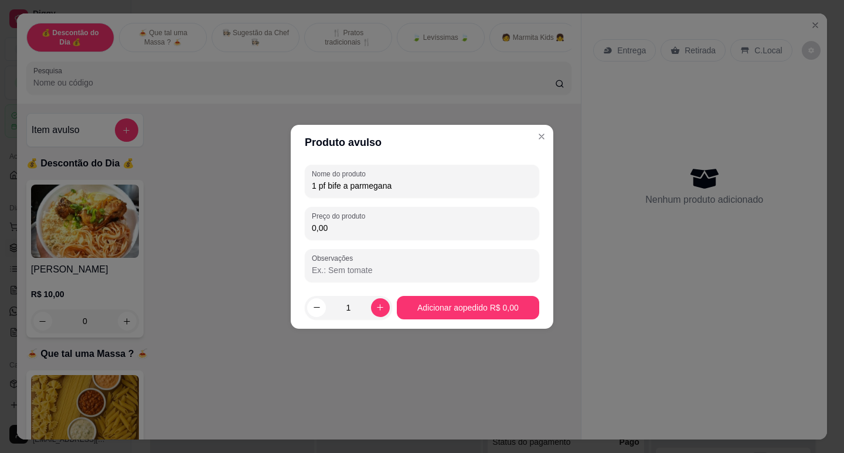
type input "1 pf bife a parmegana"
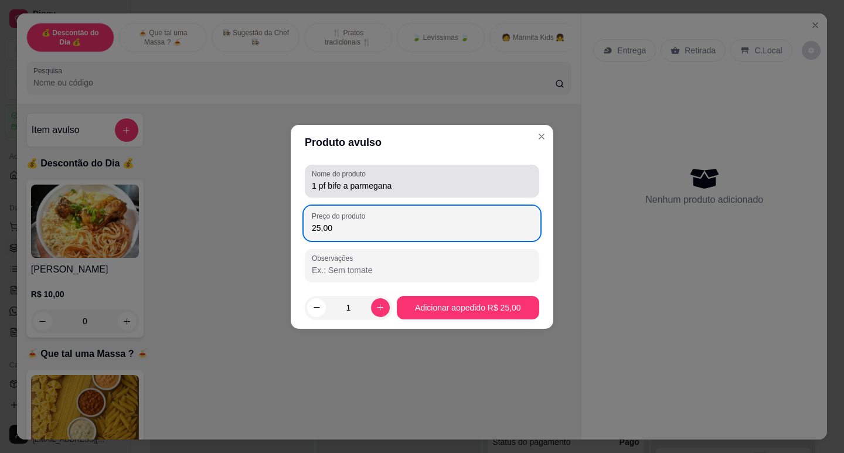
type input "25,00"
click at [378, 185] on input "1 pf bife a parmegana" at bounding box center [422, 186] width 220 height 12
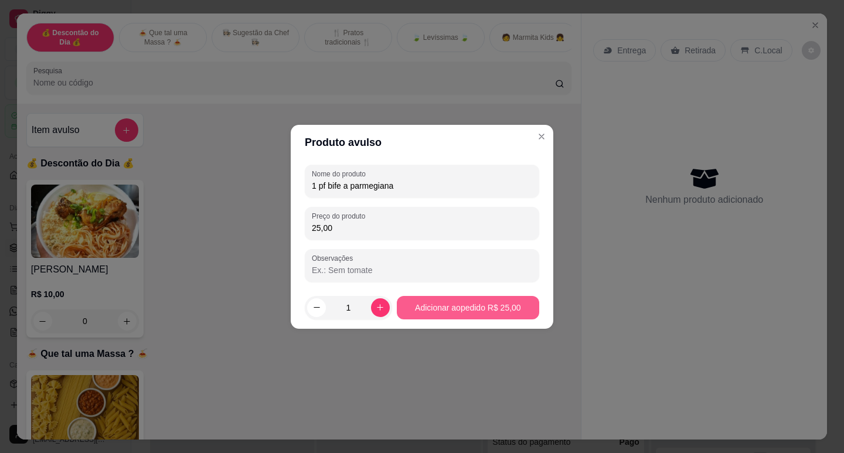
type input "1 pf bife a parmegiana"
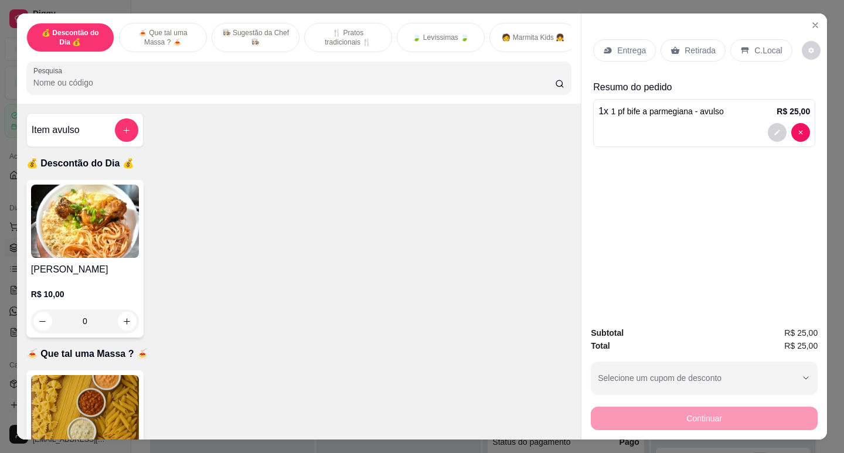
click at [43, 137] on h4 "Item avulso" at bounding box center [56, 130] width 48 height 14
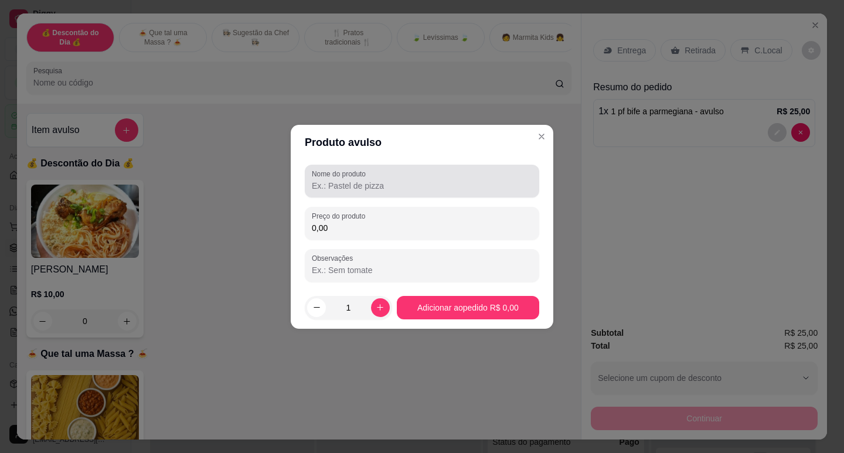
click at [352, 178] on label "Nome do produto" at bounding box center [341, 174] width 58 height 10
click at [352, 180] on input "Nome do produto" at bounding box center [422, 186] width 220 height 12
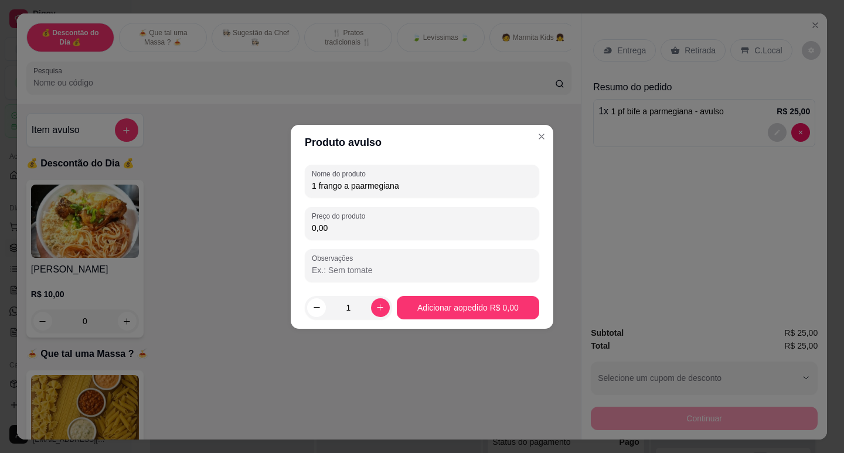
click at [367, 184] on input "1 frango a paarmegiana" at bounding box center [422, 186] width 220 height 12
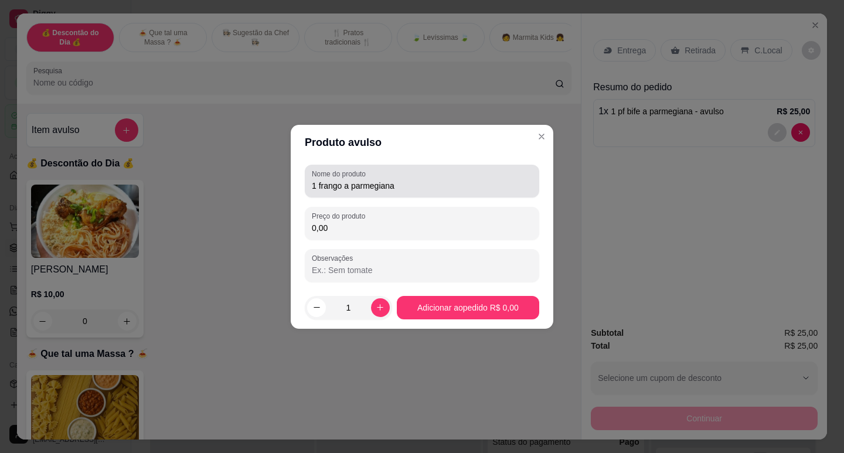
click at [308, 180] on div "Nome do produto 1 frango a parmegiana" at bounding box center [422, 181] width 234 height 33
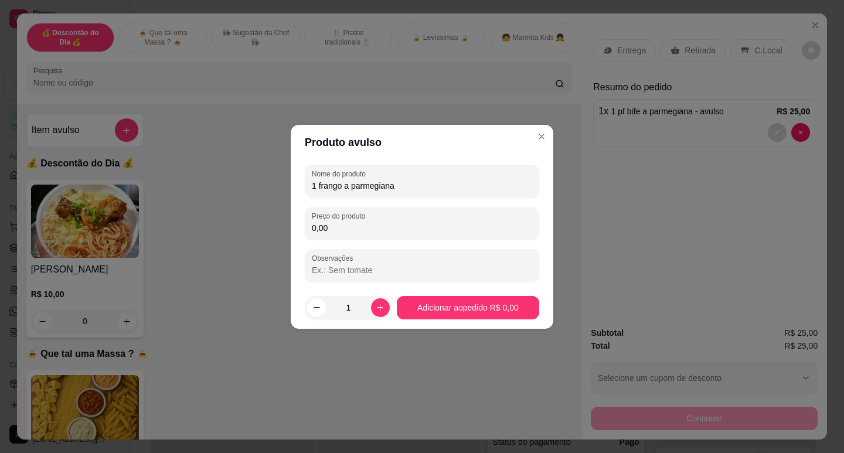
click at [317, 178] on label "Nome do produto" at bounding box center [341, 174] width 58 height 10
click at [317, 180] on input "1 frango a parmegiana" at bounding box center [422, 186] width 220 height 12
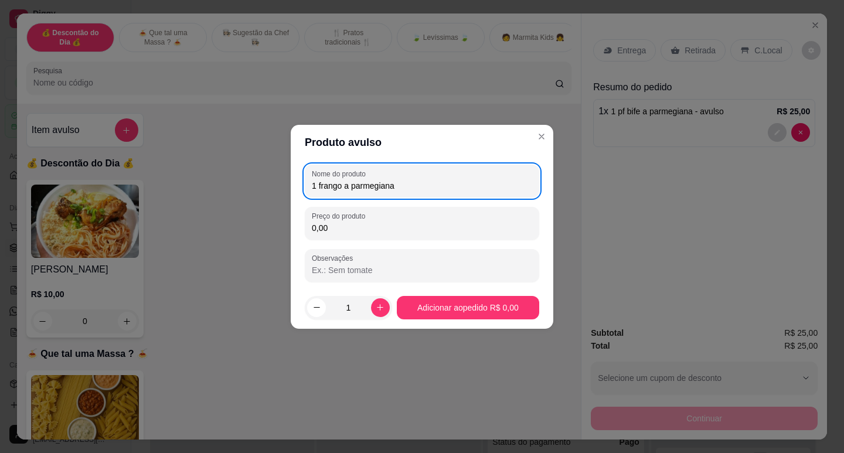
click at [315, 183] on input "1 frango a parmegiana" at bounding box center [422, 186] width 220 height 12
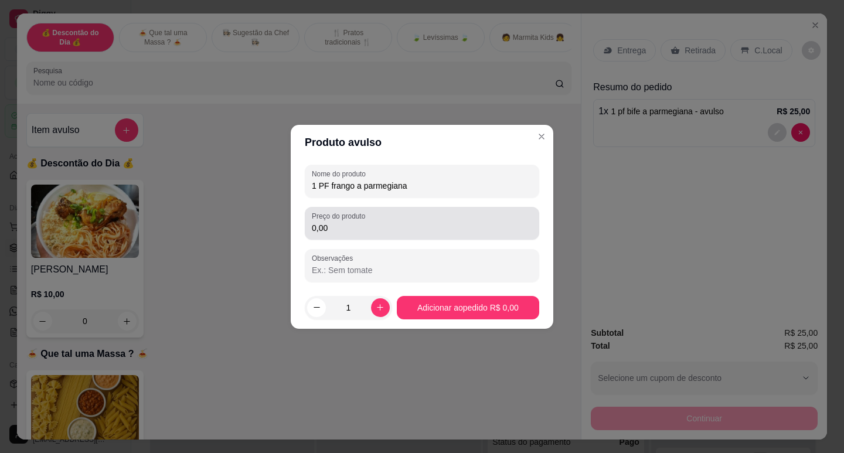
type input "1 PF frango a parmegiana"
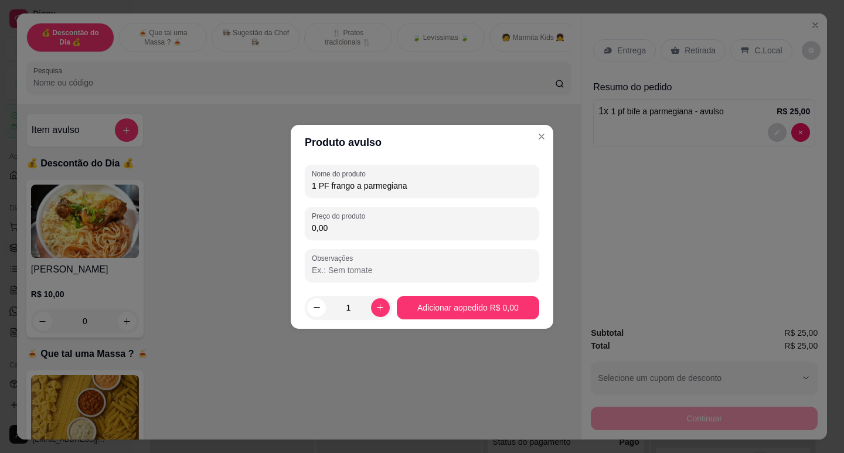
click at [340, 226] on input "0,00" at bounding box center [422, 228] width 220 height 12
type input "25,00"
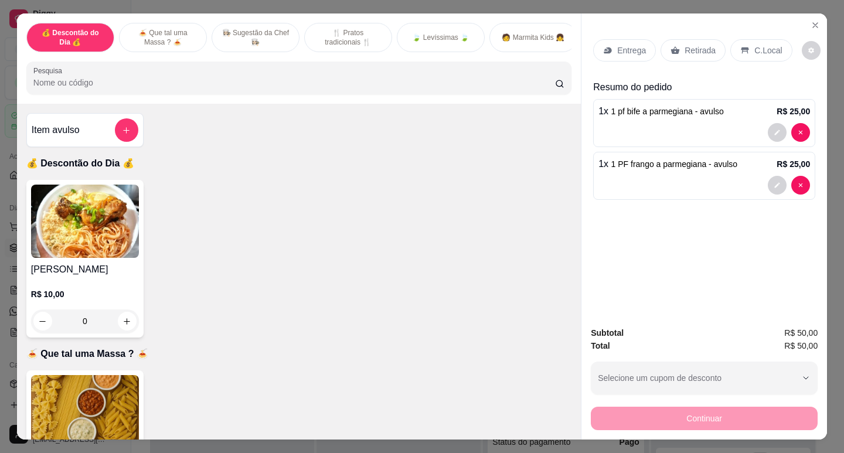
click at [84, 142] on div "Item avulso" at bounding box center [85, 129] width 107 height 23
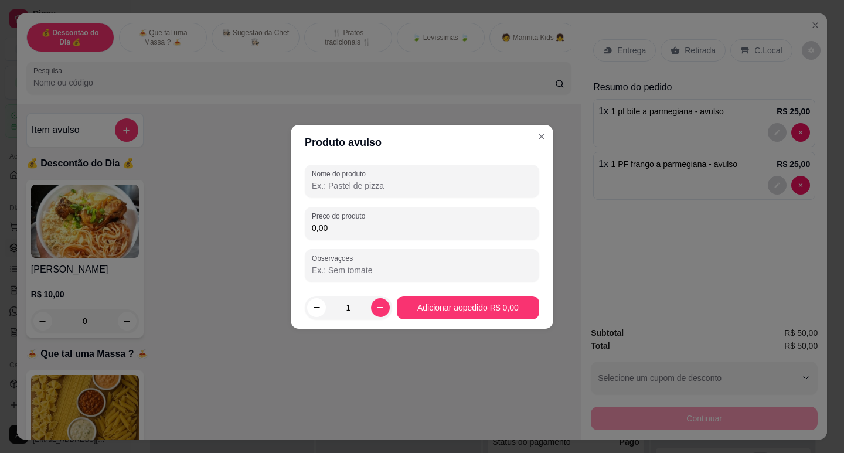
click at [326, 197] on div "Nome do produto Preço do produto 0,00 Observações" at bounding box center [422, 223] width 234 height 117
click at [332, 185] on input "Nome do produto" at bounding box center [422, 186] width 220 height 12
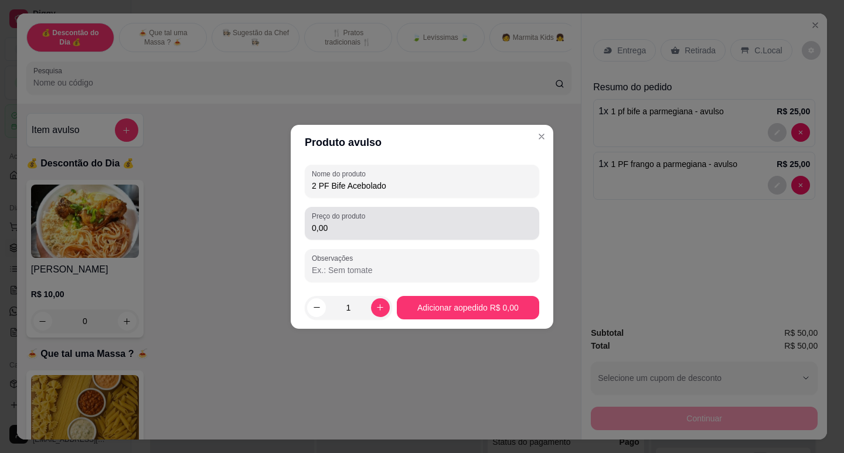
type input "2 PF Bife Acebolado"
click at [333, 228] on input "0,00" at bounding box center [422, 228] width 220 height 12
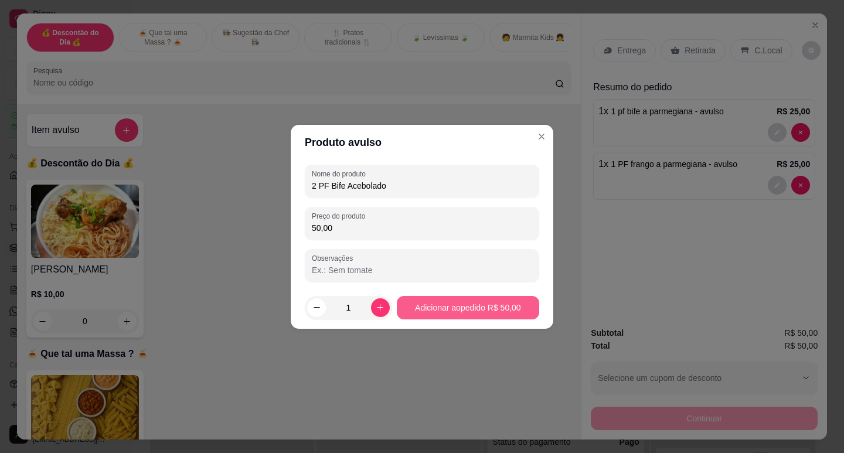
type input "50,00"
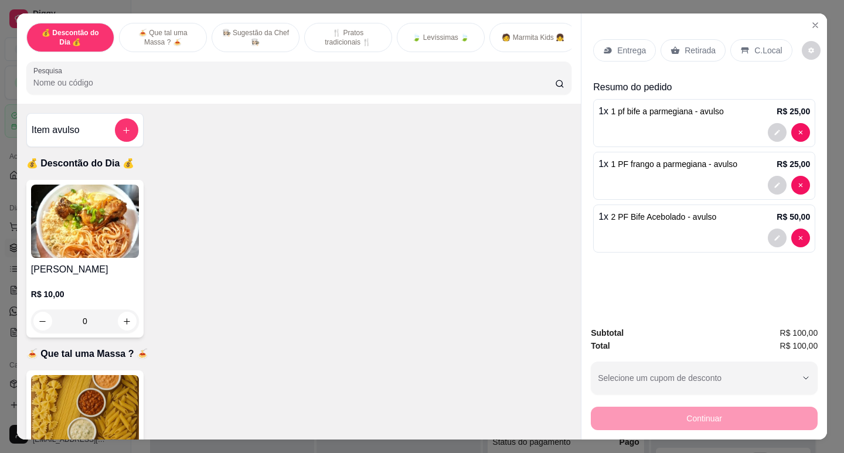
click at [660, 212] on span "2 PF Bife Acebolado - avulso" at bounding box center [663, 216] width 105 height 9
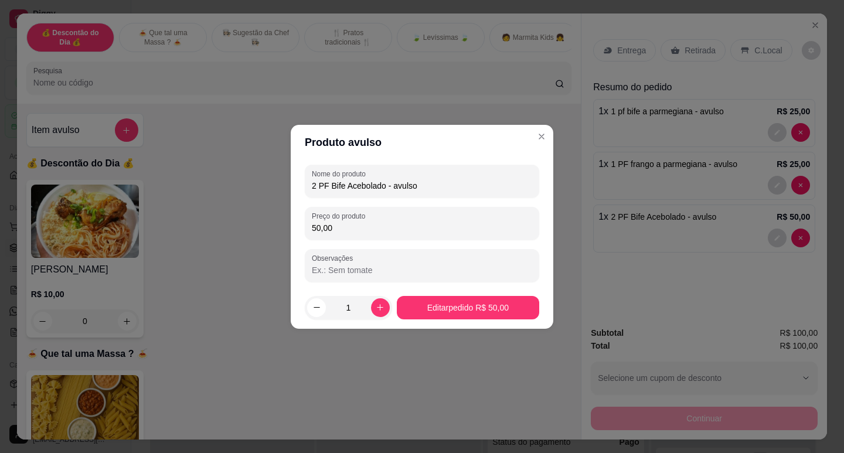
click at [314, 183] on input "2 PF Bife Acebolado - avulso" at bounding box center [422, 186] width 220 height 12
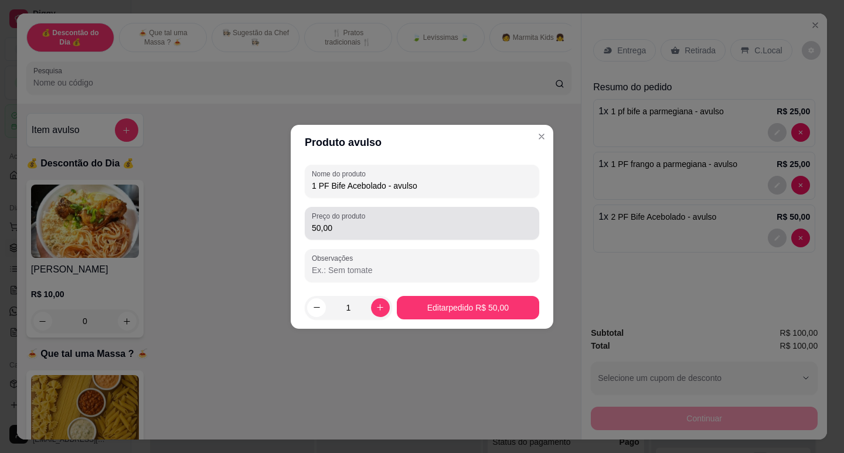
type input "1 PF Bife Acebolado - avulso"
click at [318, 230] on input "50,00" at bounding box center [422, 228] width 220 height 12
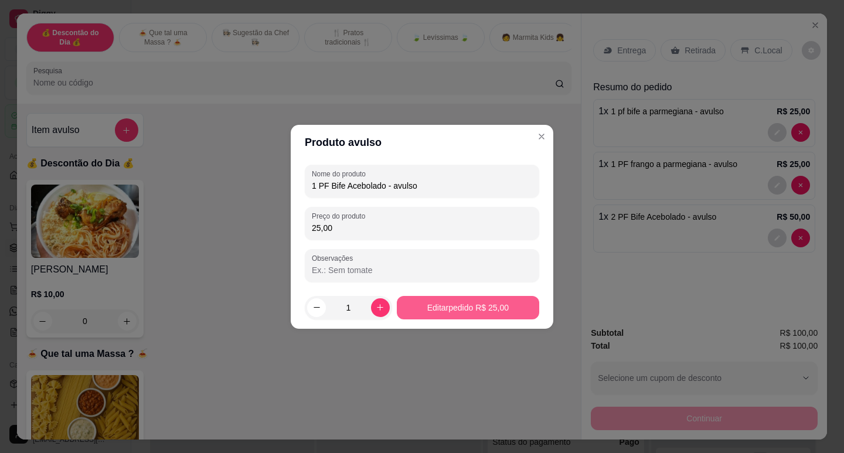
type input "25,00"
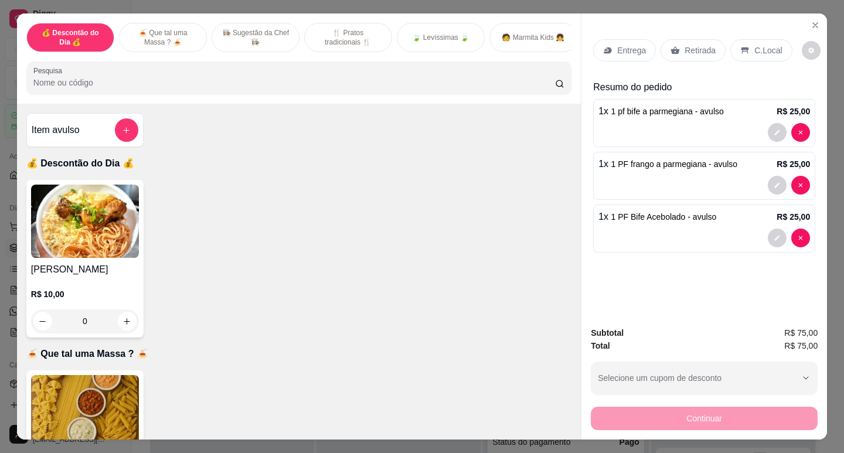
click at [654, 229] on div at bounding box center [704, 238] width 212 height 19
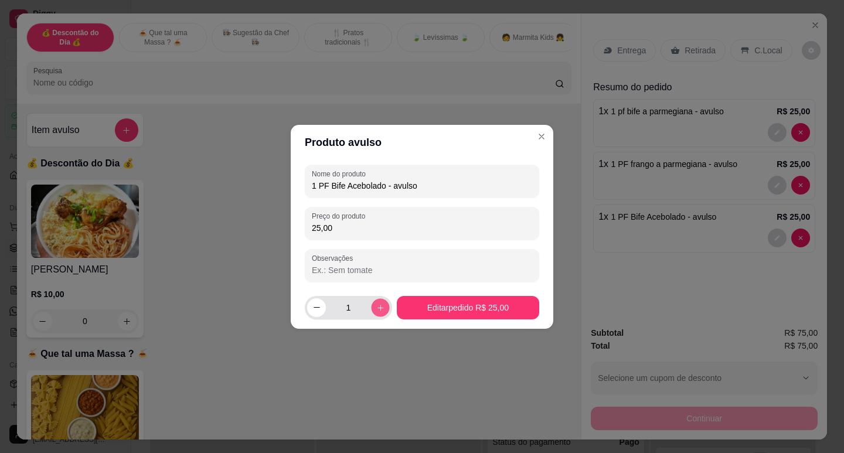
click at [378, 304] on icon "increase-product-quantity" at bounding box center [380, 307] width 9 height 9
type input "2"
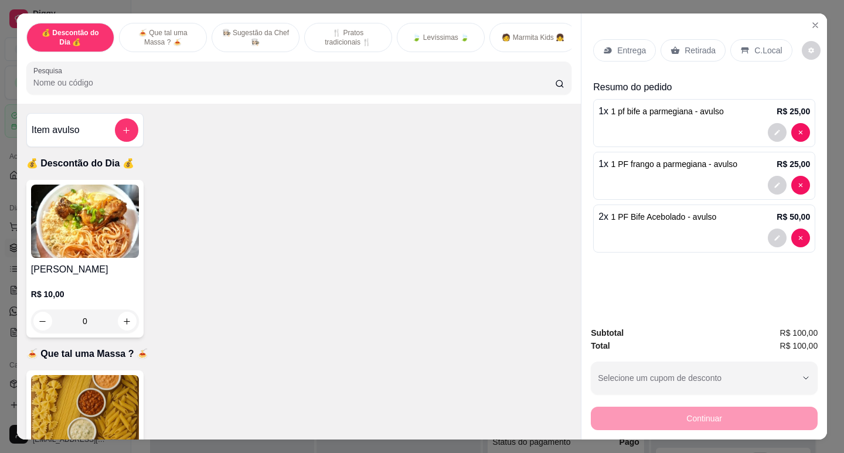
click at [616, 107] on span "1 pf bife a parmegiana - avulso" at bounding box center [667, 111] width 113 height 9
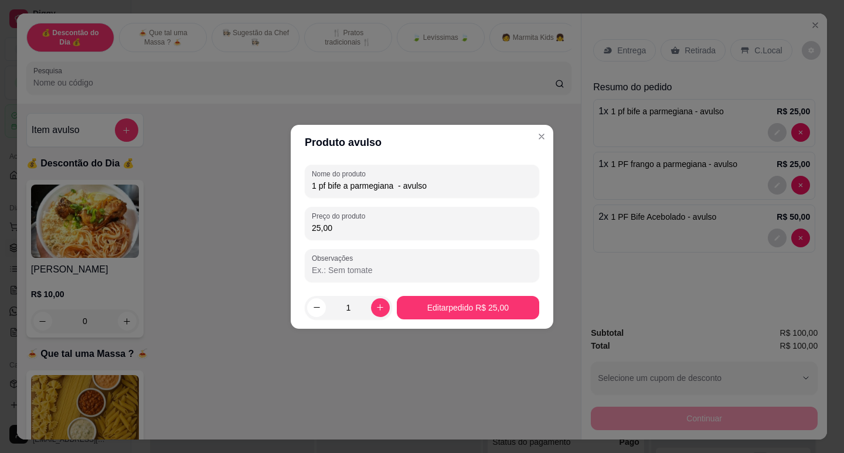
click at [319, 180] on input "1 pf bife a parmegiana - avulso" at bounding box center [422, 186] width 220 height 12
type input "pf bife a parmegiana - avulso"
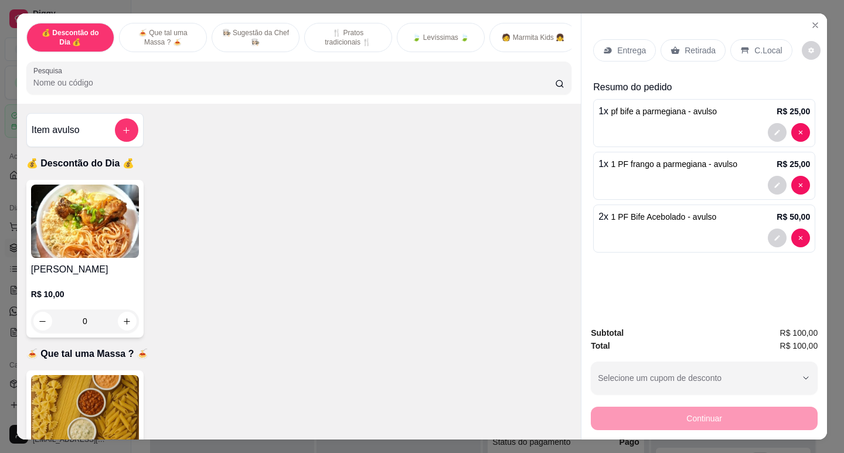
click at [629, 165] on span "1 PF frango a parmegiana - avulso" at bounding box center [674, 163] width 127 height 9
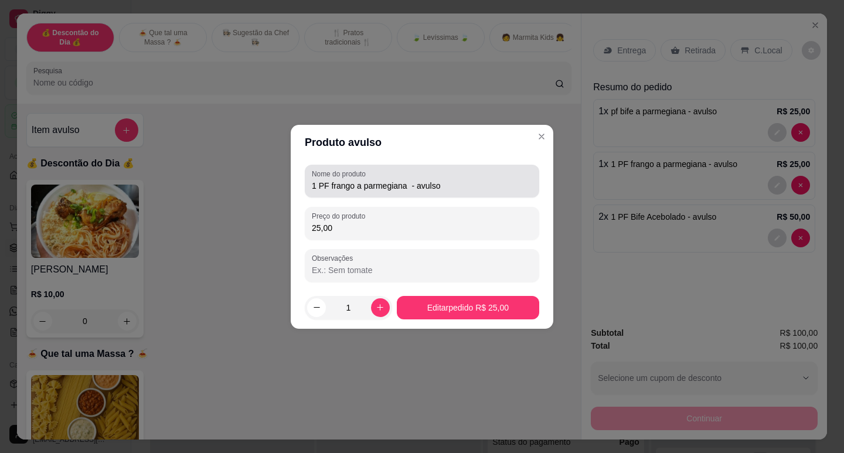
click at [317, 188] on input "1 PF frango a parmegiana - avulso" at bounding box center [422, 186] width 220 height 12
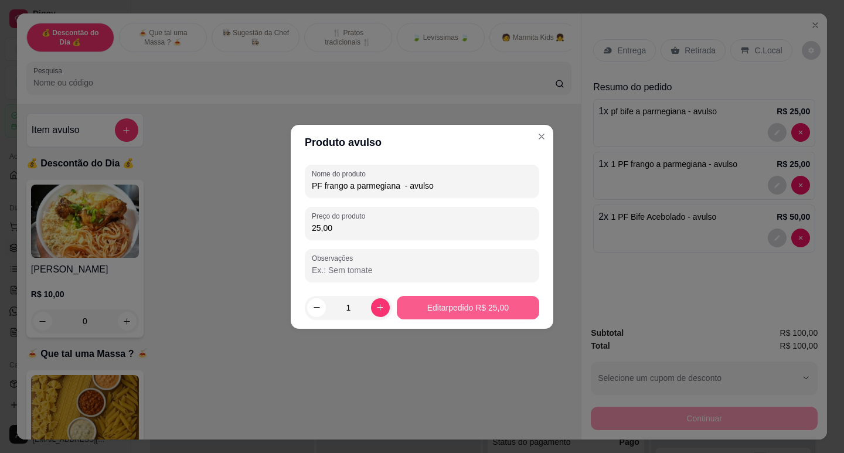
type input "PF frango a parmegiana - avulso"
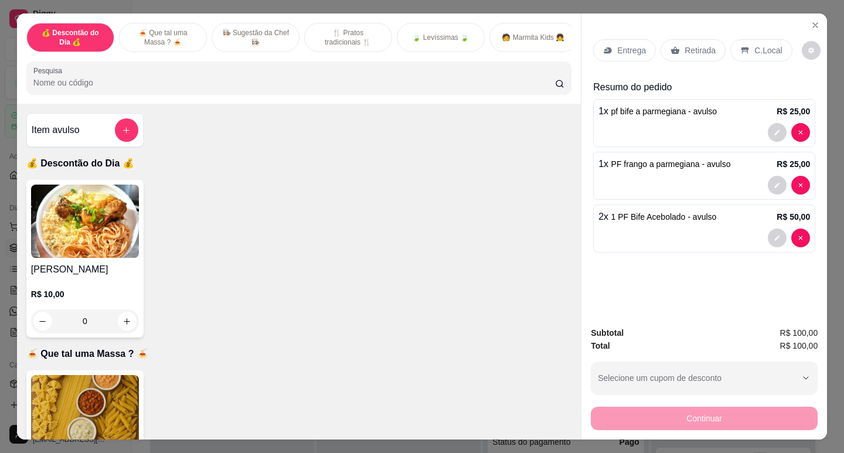
scroll to position [0, 283]
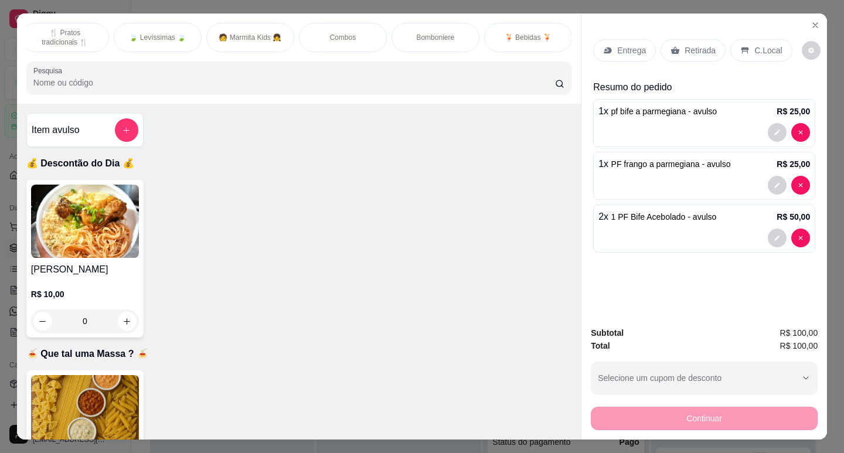
click at [540, 36] on p "🍹 Bebidas 🍹" at bounding box center [528, 37] width 47 height 9
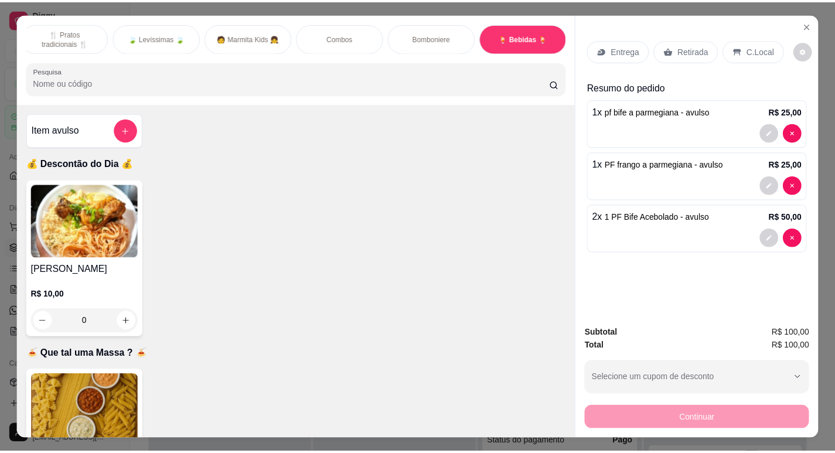
scroll to position [28, 0]
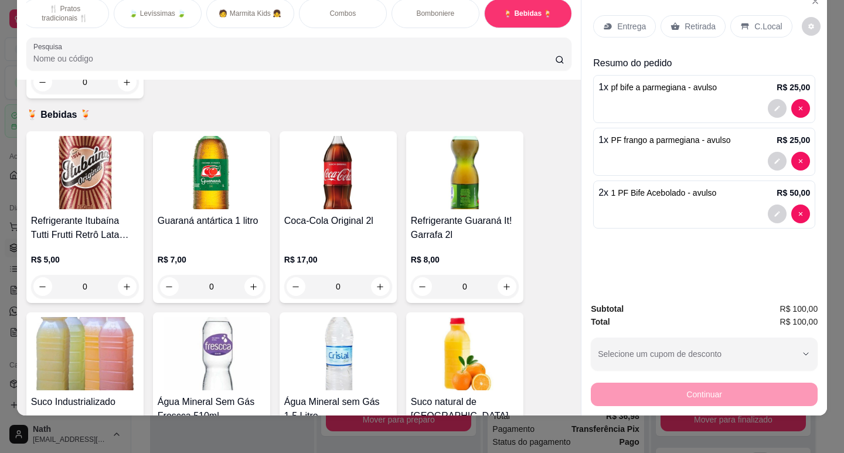
click at [448, 137] on img at bounding box center [465, 172] width 108 height 73
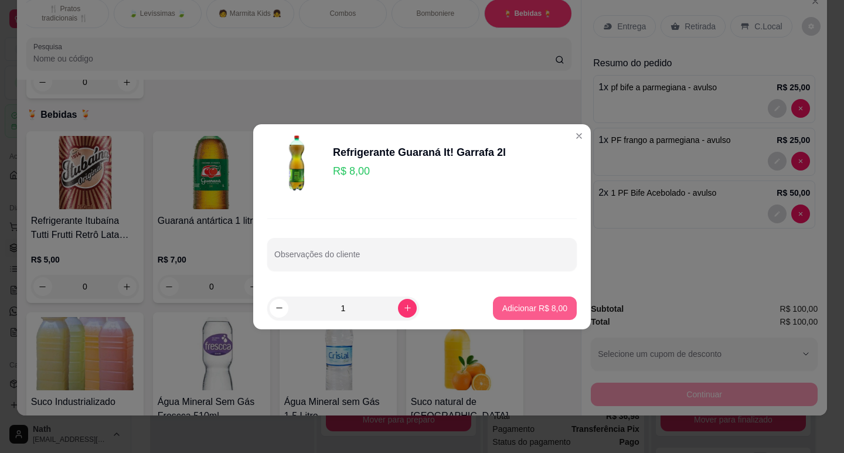
click at [551, 309] on p "Adicionar R$ 8,00" at bounding box center [534, 308] width 65 height 12
type input "1"
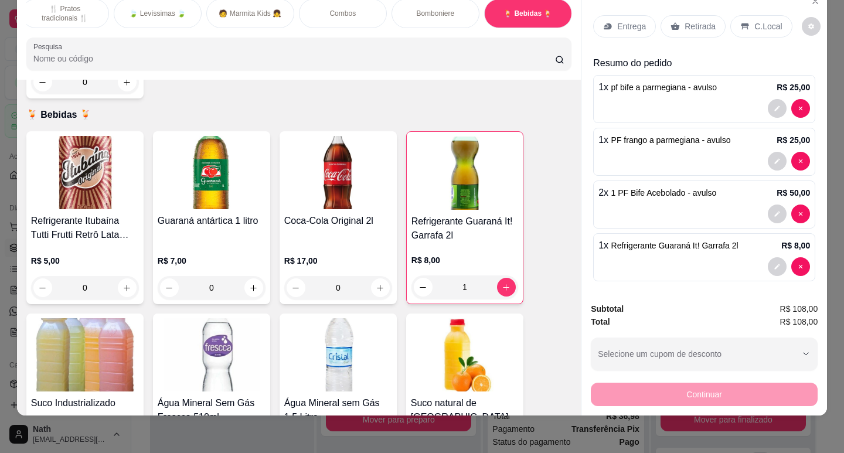
click at [744, 15] on div "C.Local" at bounding box center [761, 26] width 62 height 22
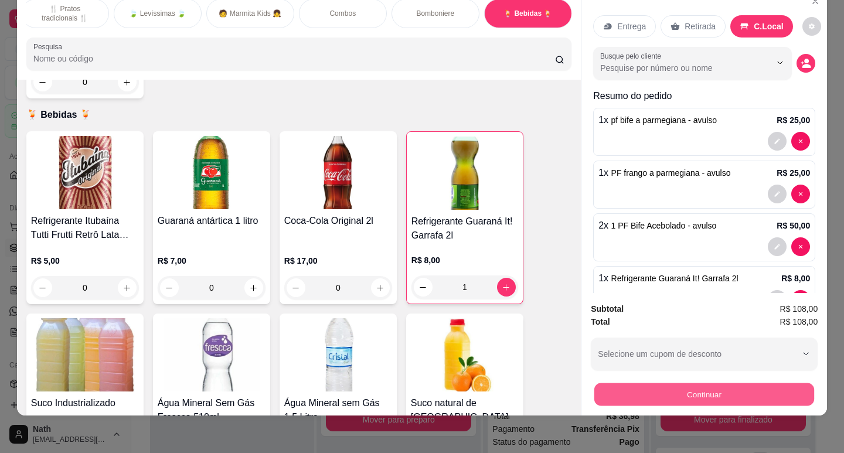
click at [681, 383] on button "Continuar" at bounding box center [704, 394] width 220 height 23
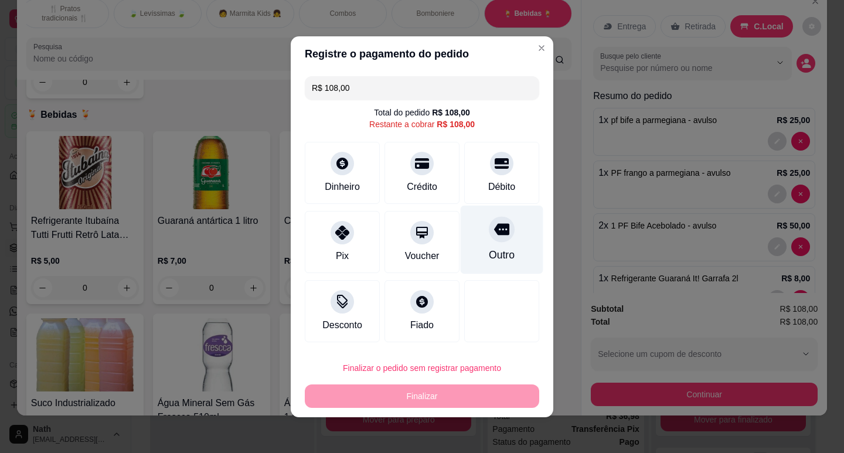
click at [495, 243] on div "Outro" at bounding box center [502, 239] width 83 height 69
type input "R$ 0,00"
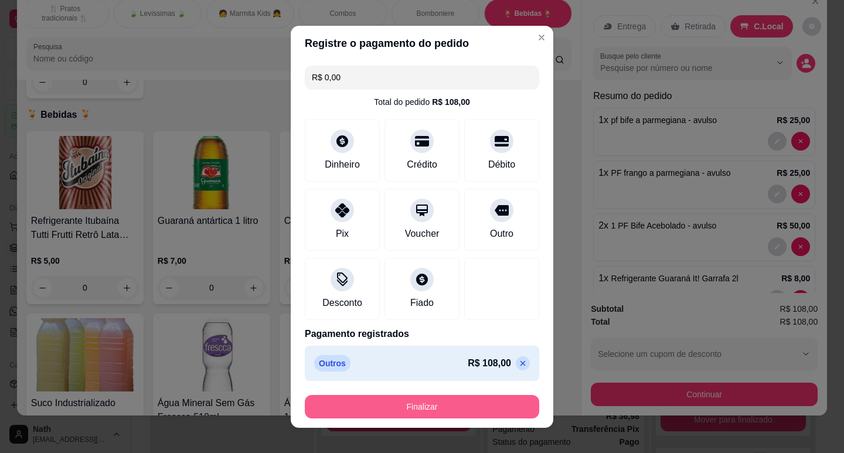
click at [466, 405] on button "Finalizar" at bounding box center [422, 406] width 234 height 23
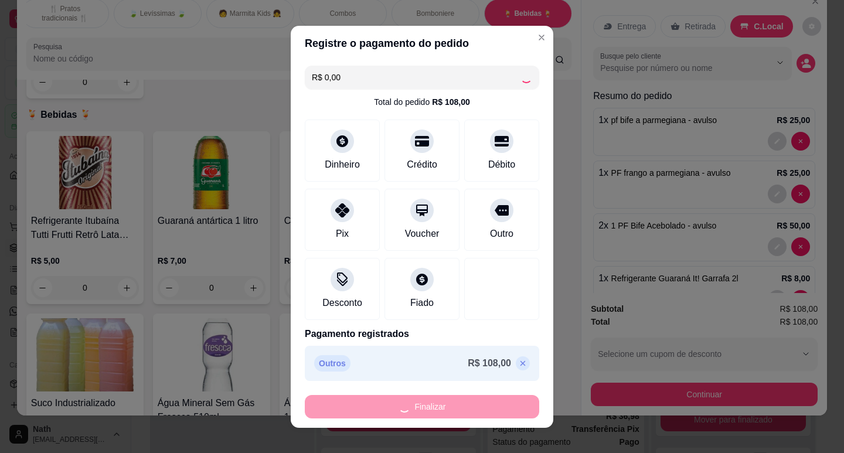
type input "0"
type input "-R$ 108,00"
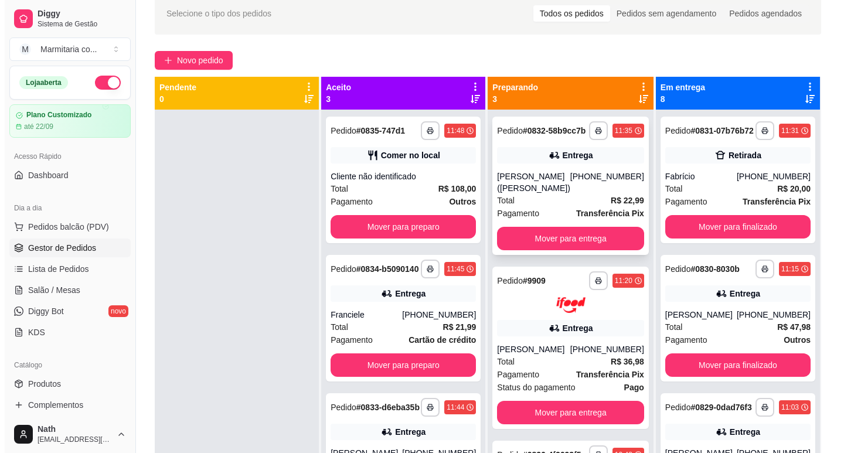
scroll to position [117, 0]
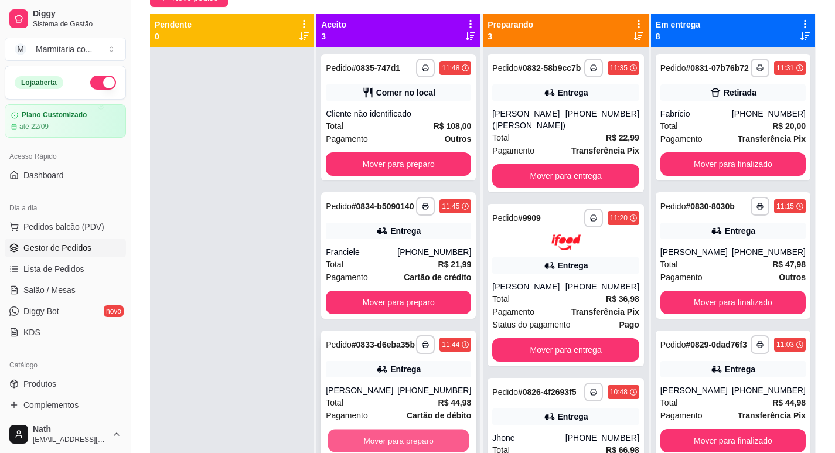
click at [388, 452] on button "Mover para preparo" at bounding box center [398, 441] width 141 height 23
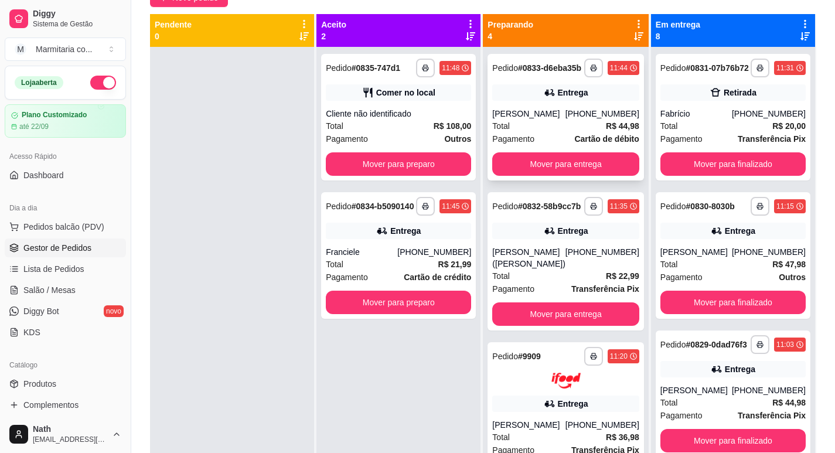
click at [581, 112] on div "**********" at bounding box center [566, 117] width 156 height 127
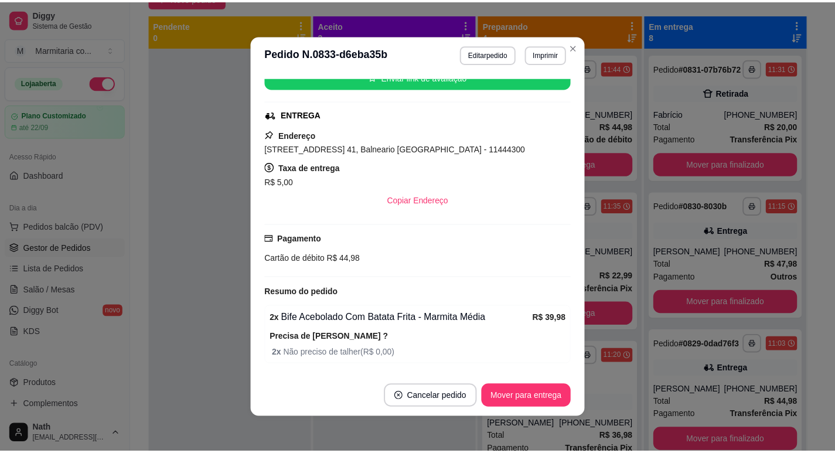
scroll to position [253, 0]
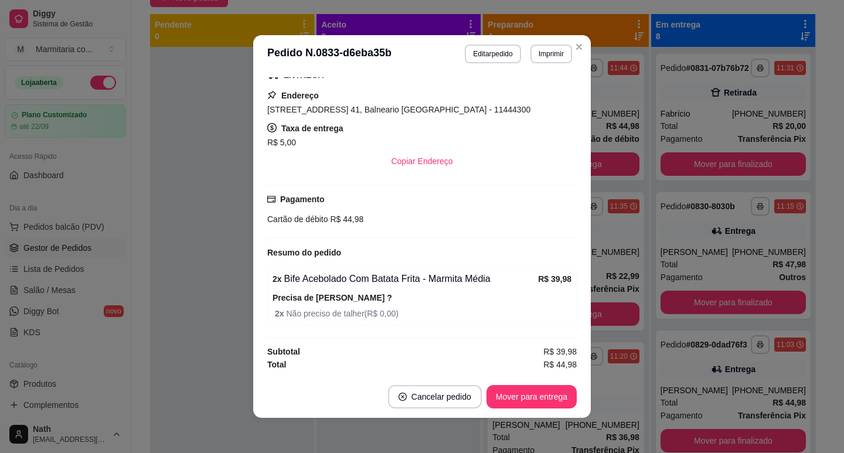
click at [568, 56] on header "**********" at bounding box center [422, 54] width 338 height 38
click at [558, 56] on button "Imprimir" at bounding box center [551, 54] width 42 height 19
click at [538, 90] on button "IMPRESSORA" at bounding box center [526, 95] width 85 height 19
click at [551, 59] on button "Imprimir" at bounding box center [551, 54] width 42 height 19
click at [525, 92] on button "IMPRESSORA" at bounding box center [526, 95] width 85 height 19
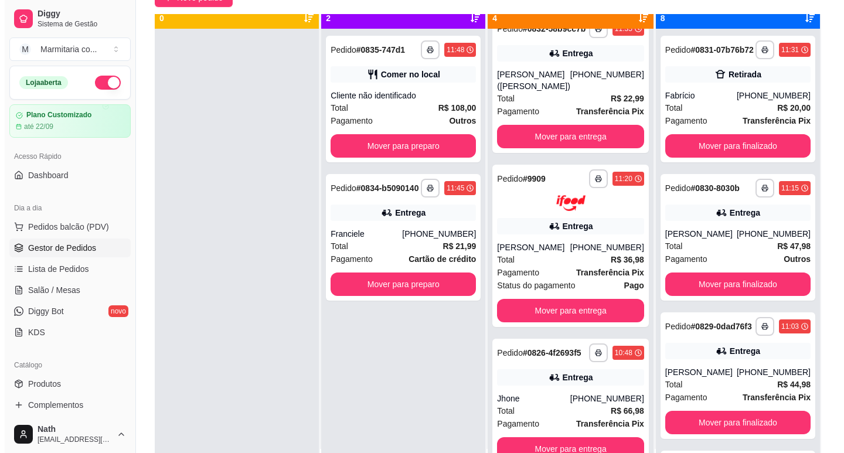
scroll to position [33, 0]
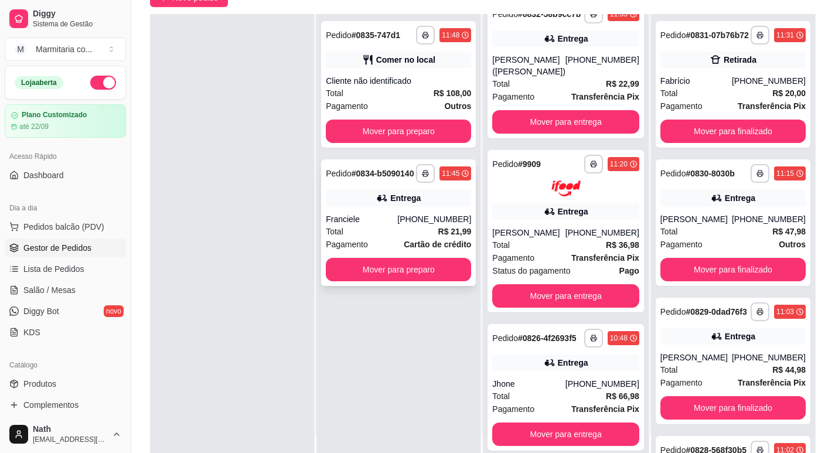
click at [384, 180] on div "Pedido # 0834-b5090140" at bounding box center [370, 173] width 88 height 14
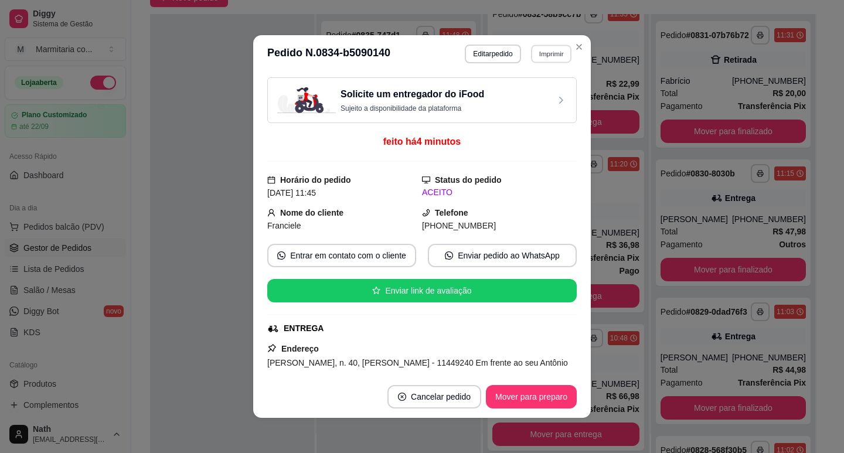
click at [546, 59] on button "Imprimir" at bounding box center [551, 54] width 40 height 18
click at [543, 94] on button "IMPRESSORA" at bounding box center [526, 95] width 82 height 18
click at [545, 398] on button "Mover para preparo" at bounding box center [531, 396] width 91 height 23
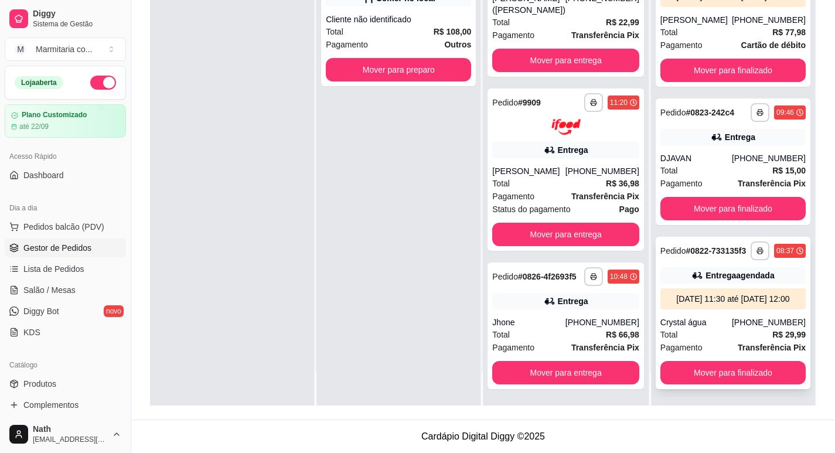
scroll to position [834, 0]
click at [725, 373] on button "Mover para finalizado" at bounding box center [732, 372] width 145 height 23
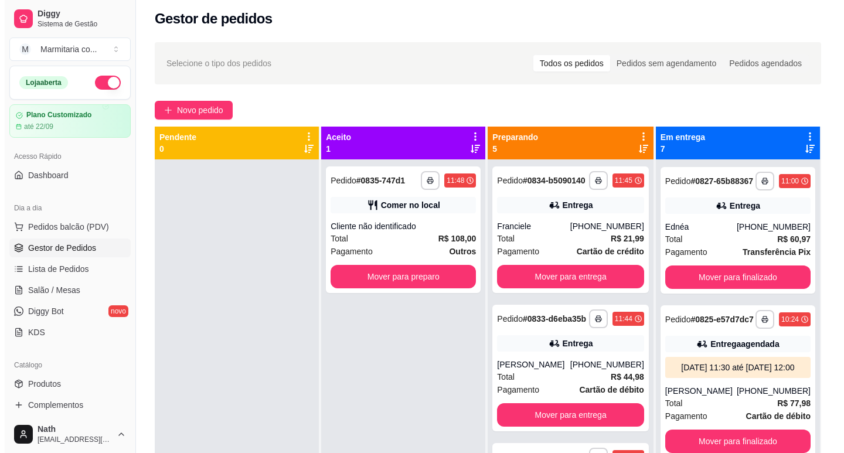
scroll to position [3, 0]
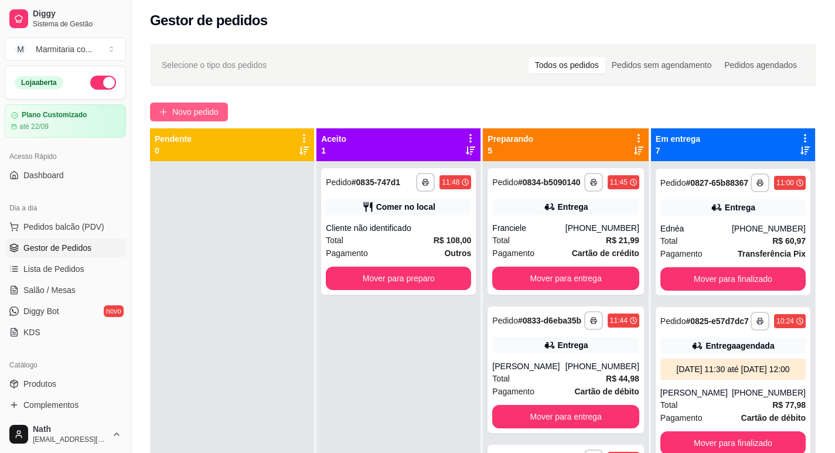
click at [180, 107] on span "Novo pedido" at bounding box center [195, 111] width 46 height 13
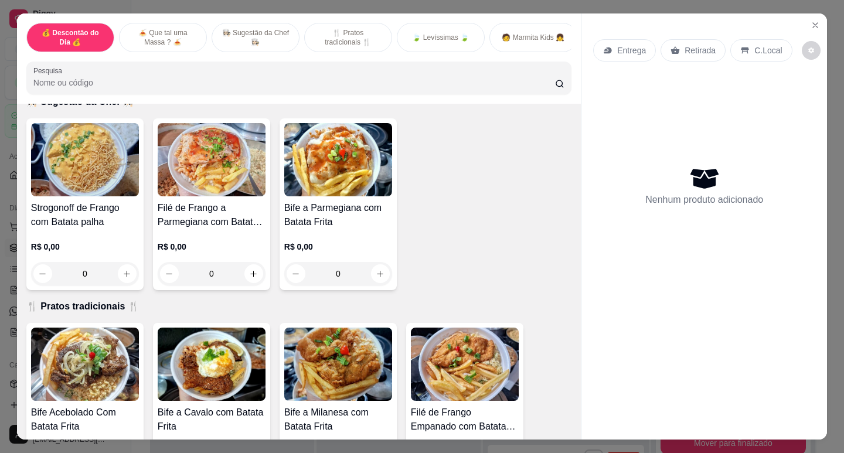
scroll to position [527, 0]
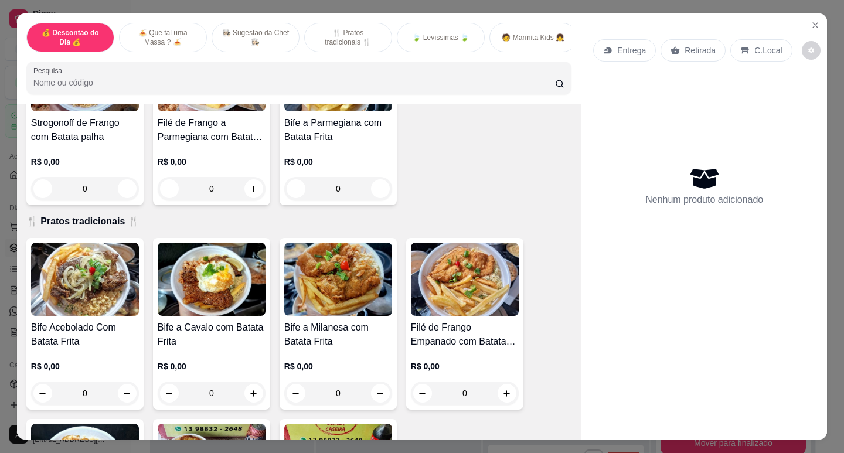
click at [428, 270] on img at bounding box center [465, 279] width 108 height 73
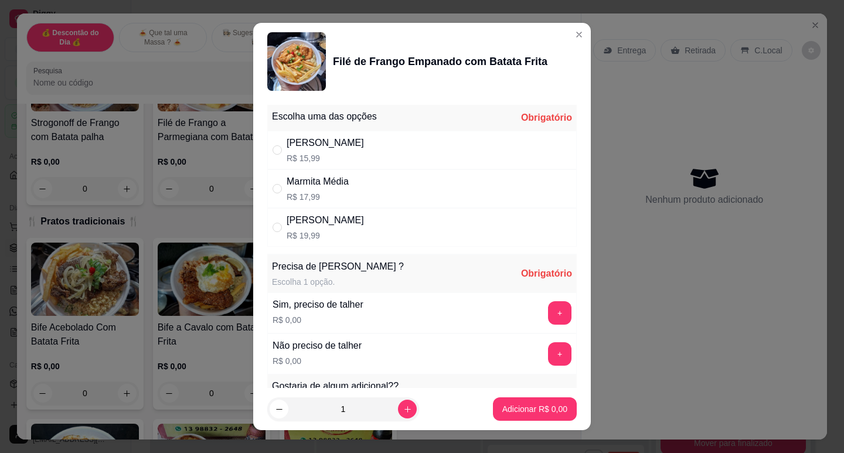
click at [281, 149] on div "" at bounding box center [279, 150] width 14 height 13
radio input "true"
click at [548, 309] on button "+" at bounding box center [559, 312] width 23 height 23
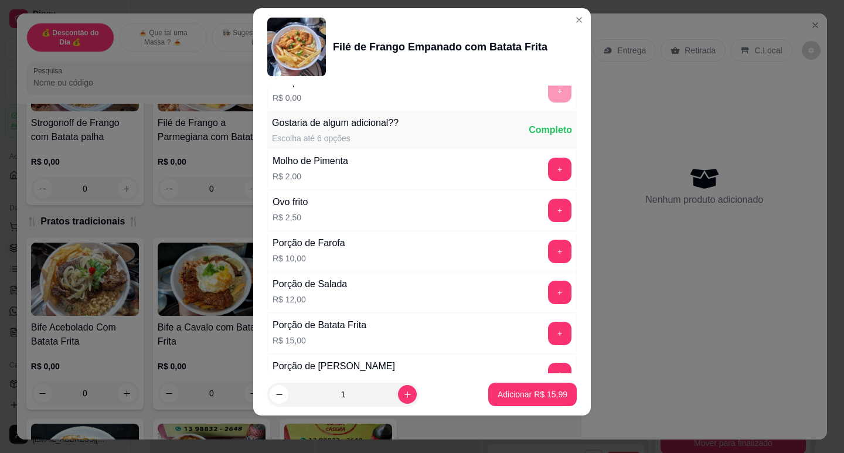
scroll to position [274, 0]
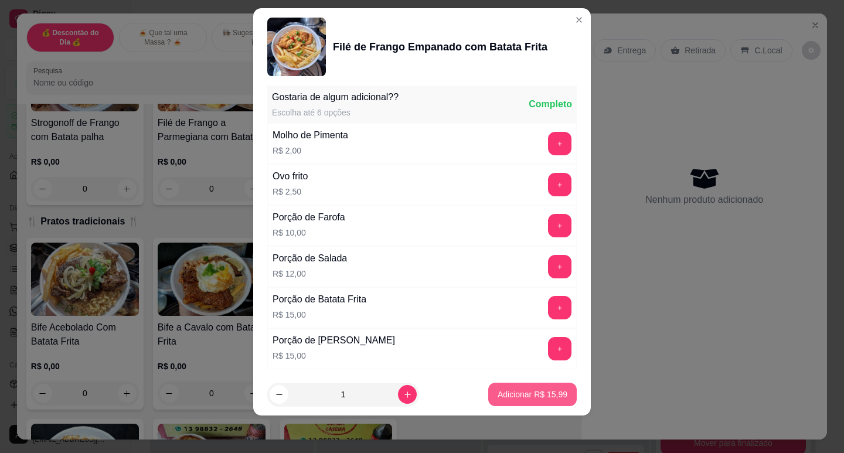
click at [549, 401] on button "Adicionar R$ 15,99" at bounding box center [532, 394] width 88 height 23
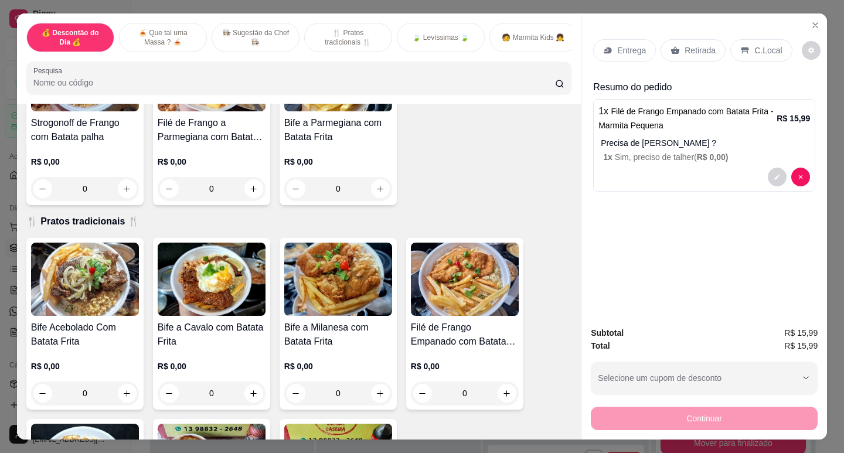
drag, startPoint x: 681, startPoint y: 55, endPoint x: 681, endPoint y: 64, distance: 9.4
click at [681, 53] on div "Retirada" at bounding box center [692, 50] width 65 height 22
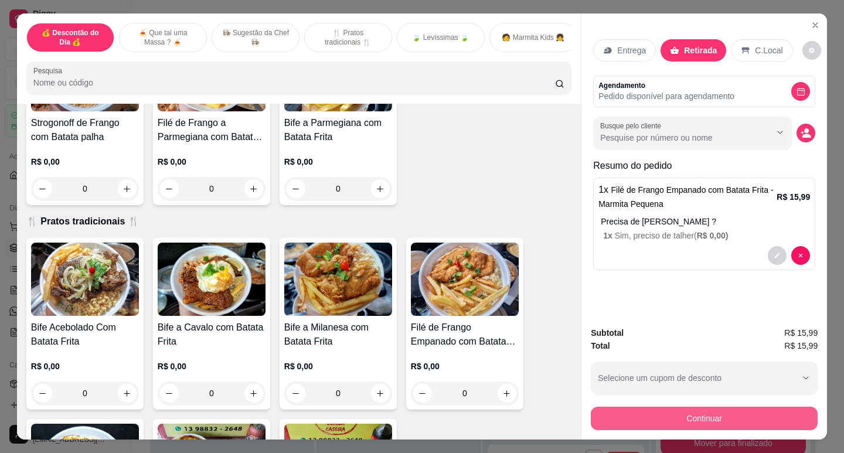
click at [698, 410] on button "Continuar" at bounding box center [704, 418] width 227 height 23
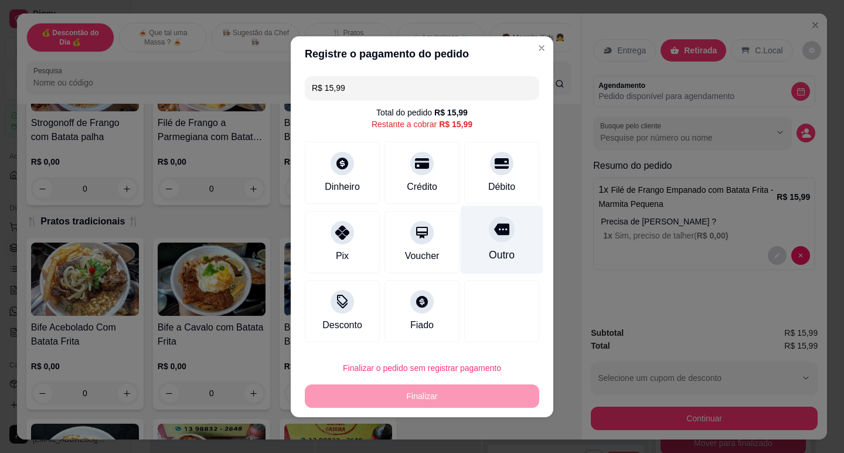
click at [502, 231] on div at bounding box center [502, 229] width 26 height 26
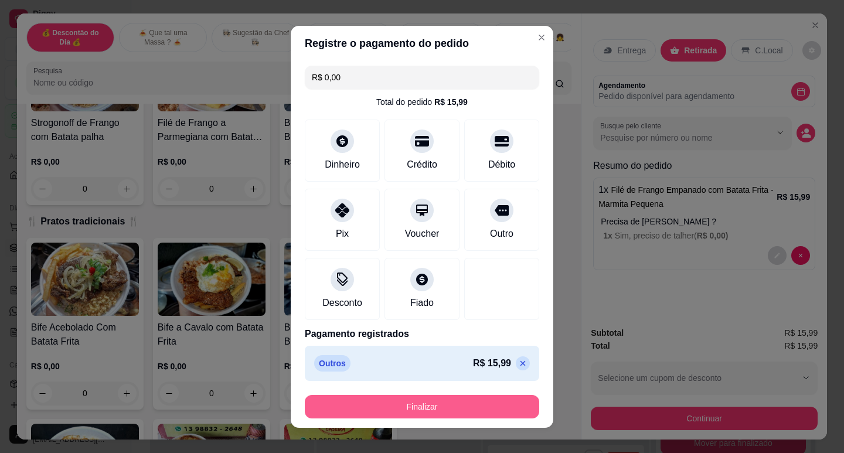
click at [445, 406] on button "Finalizar" at bounding box center [422, 406] width 234 height 23
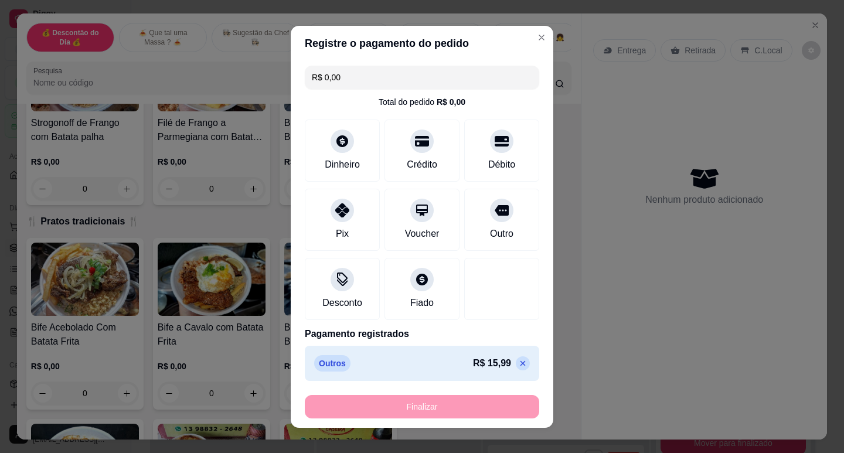
type input "-R$ 15,99"
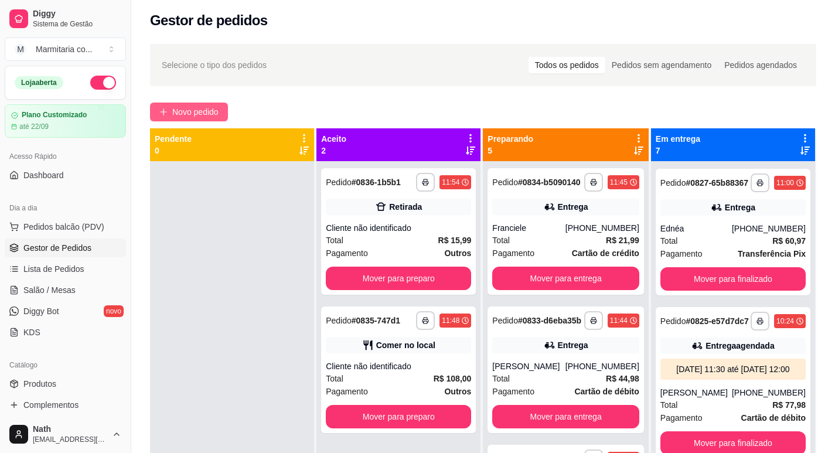
click at [200, 117] on span "Novo pedido" at bounding box center [195, 111] width 46 height 13
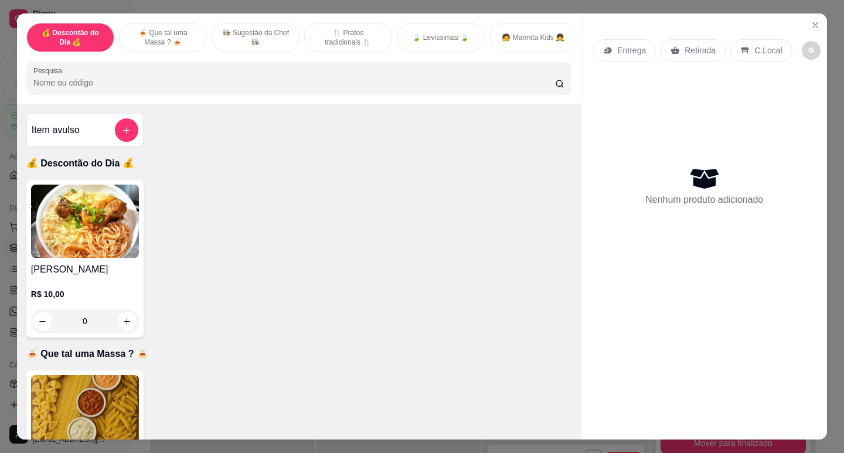
click at [125, 219] on img at bounding box center [85, 221] width 108 height 73
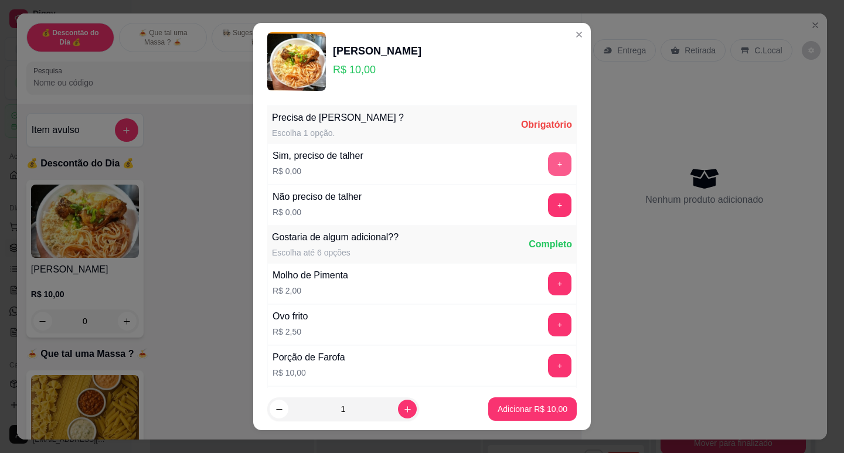
click at [543, 164] on div "+" at bounding box center [559, 163] width 33 height 23
click at [548, 173] on button "+" at bounding box center [559, 163] width 23 height 23
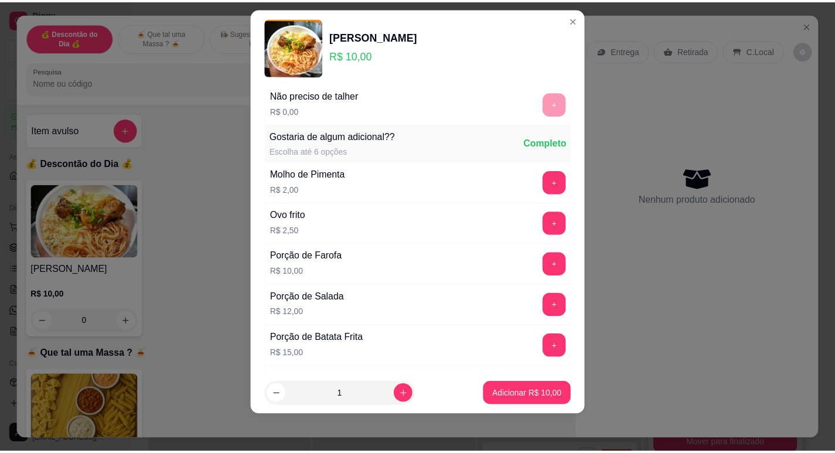
scroll to position [125, 0]
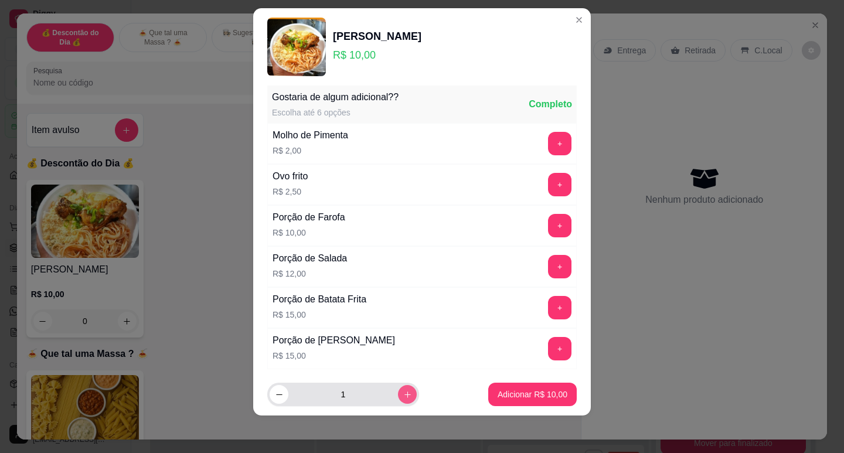
click at [401, 393] on button "increase-product-quantity" at bounding box center [407, 394] width 19 height 19
type input "2"
click at [497, 396] on p "Adicionar R$ 20,00" at bounding box center [532, 395] width 70 height 12
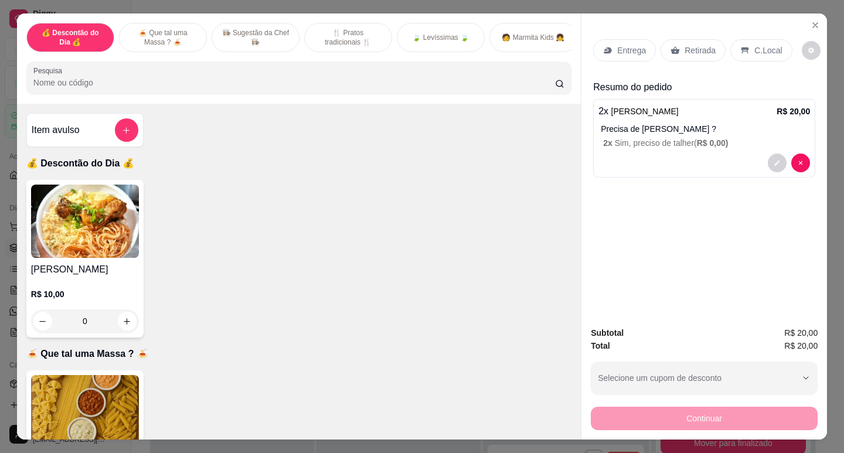
click at [631, 55] on div "Entrega" at bounding box center [624, 50] width 63 height 22
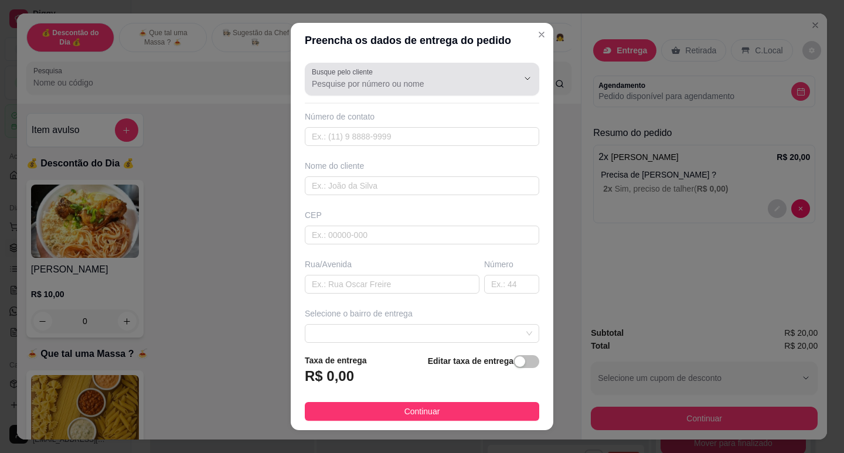
click at [393, 90] on div at bounding box center [422, 78] width 220 height 23
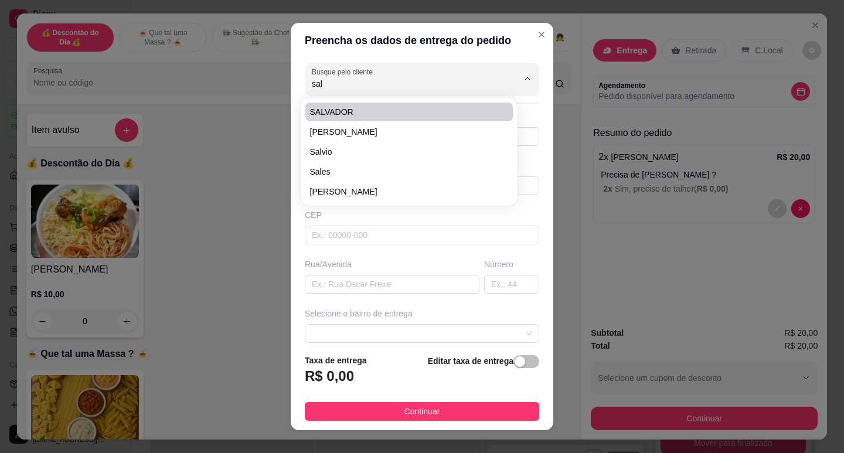
click at [386, 118] on li "SALVADOR" at bounding box center [408, 112] width 207 height 19
type input "SALVADOR"
type input "13997198833"
type input "SALVADOR"
type input "RUA WEGA NERY"
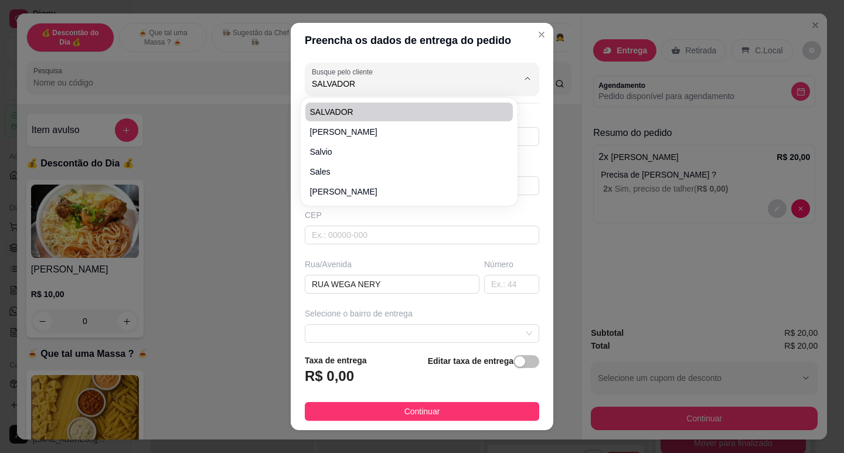
type input "42"
type input "Guarujá"
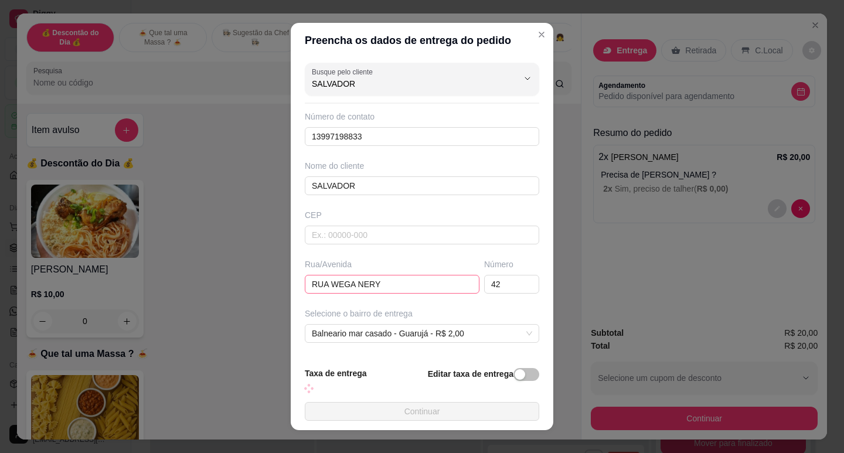
type input "SALVADOR"
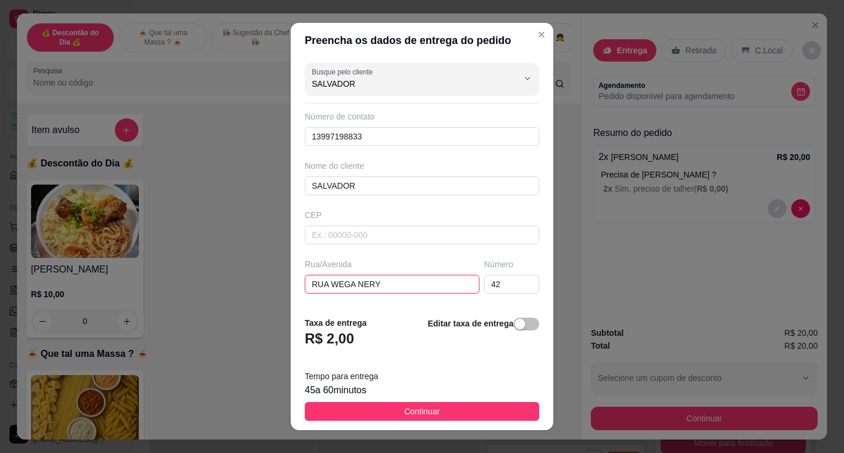
drag, startPoint x: 421, startPoint y: 288, endPoint x: 259, endPoint y: 292, distance: 162.4
click at [259, 292] on div "Preencha os dados de entrega do pedido Busque pelo cliente SALVADOR Número de c…" at bounding box center [422, 226] width 844 height 453
type input "Rua 03"
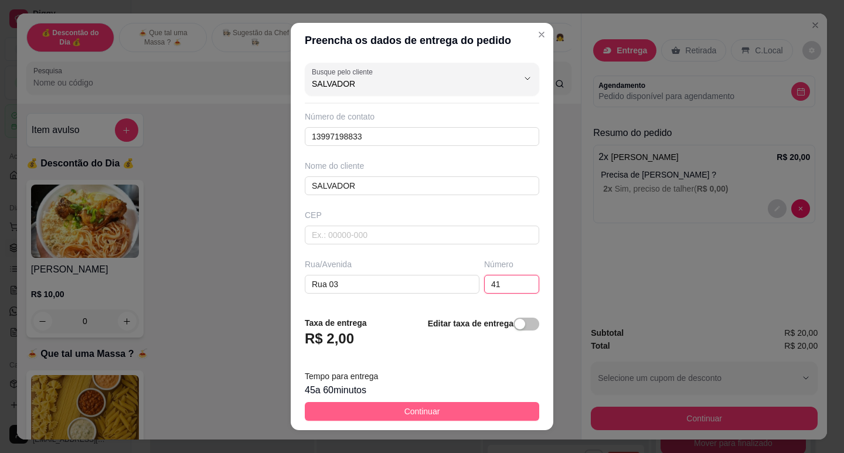
type input "41"
click at [428, 415] on span "Continuar" at bounding box center [422, 411] width 36 height 13
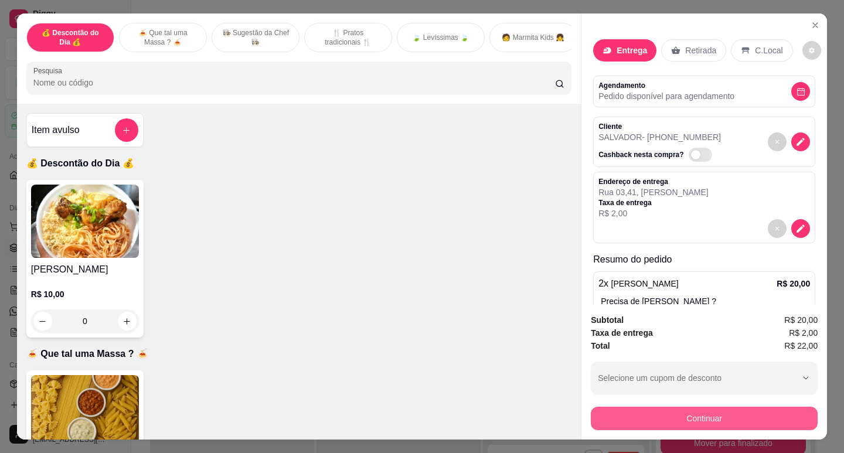
click at [662, 419] on button "Continuar" at bounding box center [704, 418] width 227 height 23
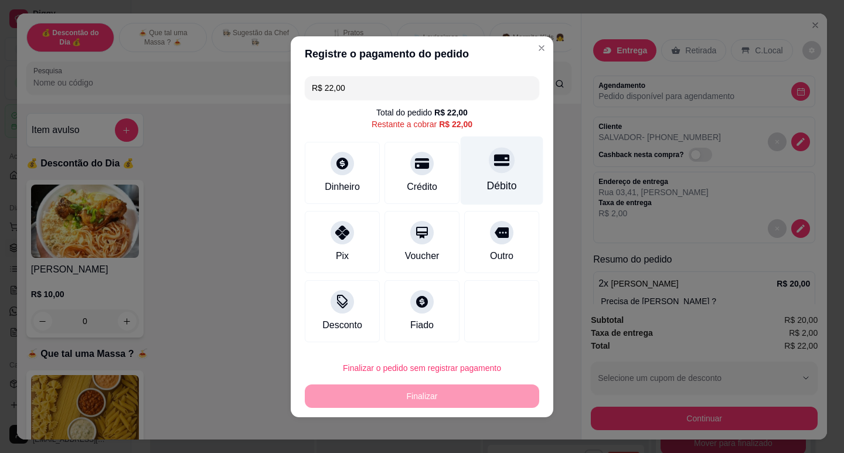
click at [494, 166] on icon at bounding box center [501, 160] width 15 height 12
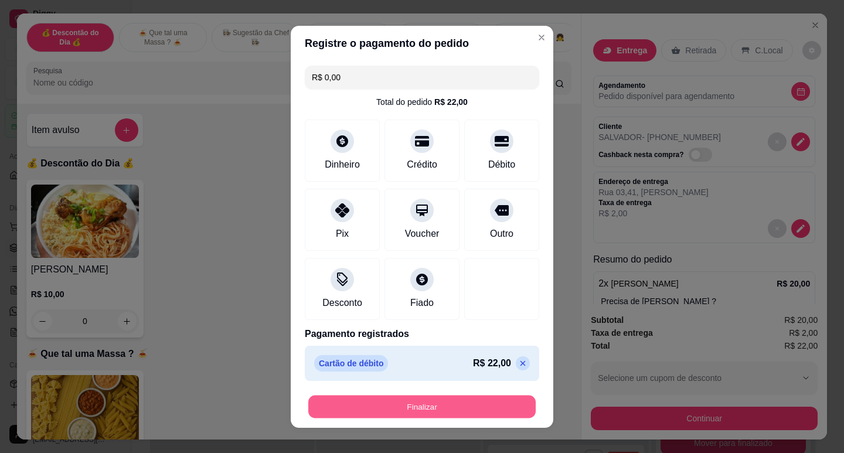
click at [448, 413] on button "Finalizar" at bounding box center [421, 406] width 227 height 23
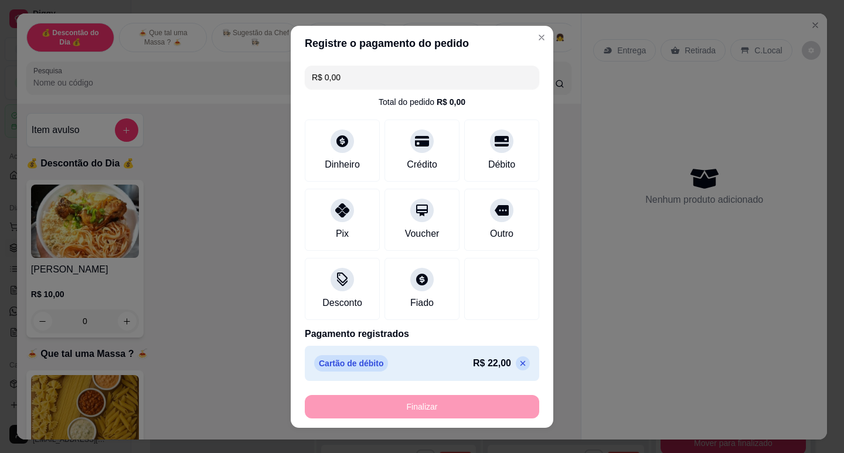
type input "-R$ 22,00"
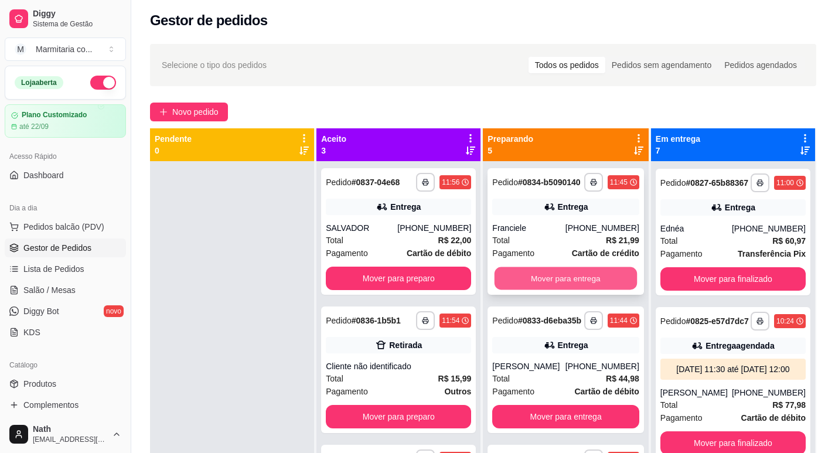
click at [591, 284] on button "Mover para entrega" at bounding box center [566, 278] width 142 height 23
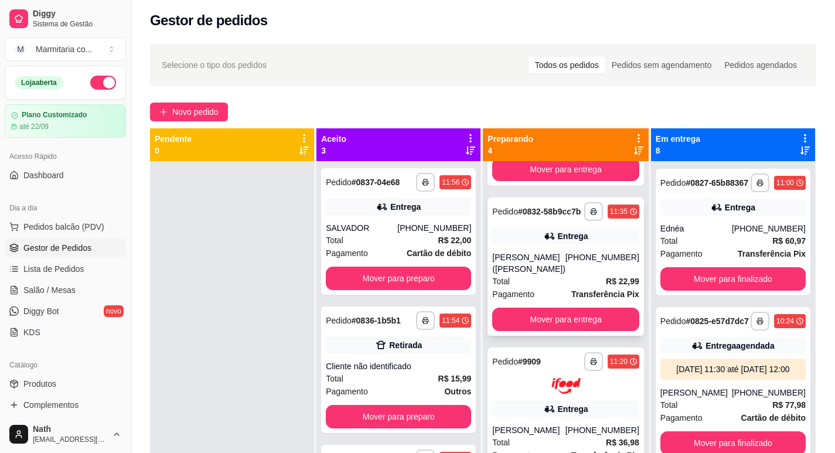
scroll to position [117, 0]
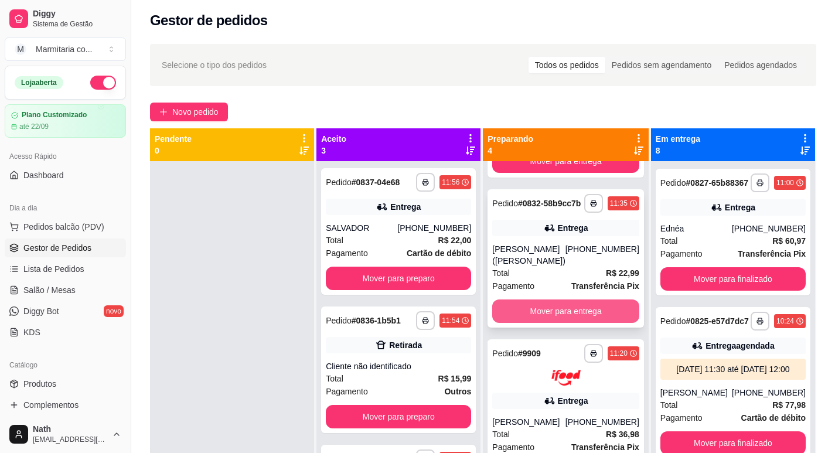
click at [557, 323] on button "Mover para entrega" at bounding box center [565, 310] width 147 height 23
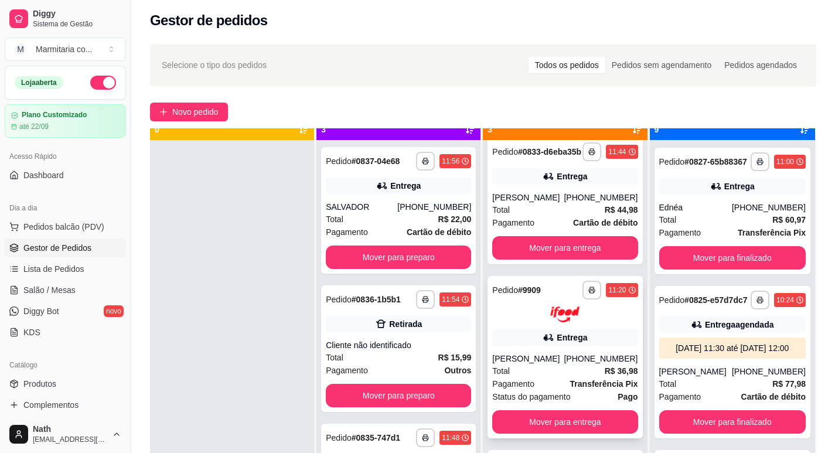
scroll to position [33, 0]
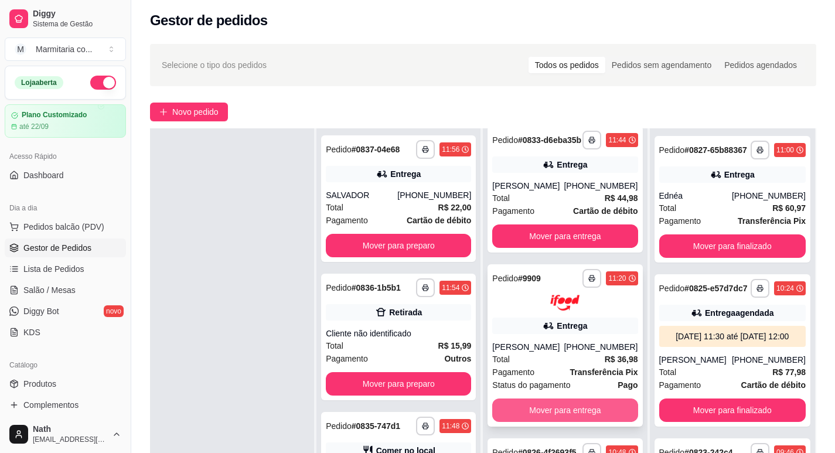
click at [543, 398] on button "Mover para entrega" at bounding box center [564, 409] width 145 height 23
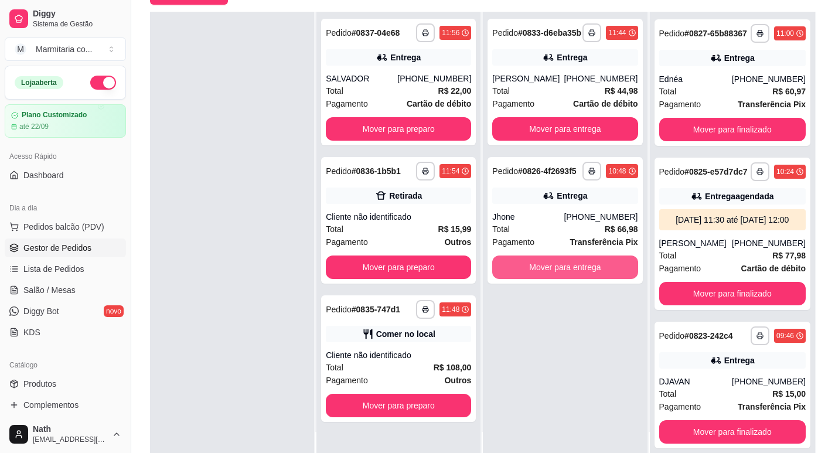
scroll to position [120, 0]
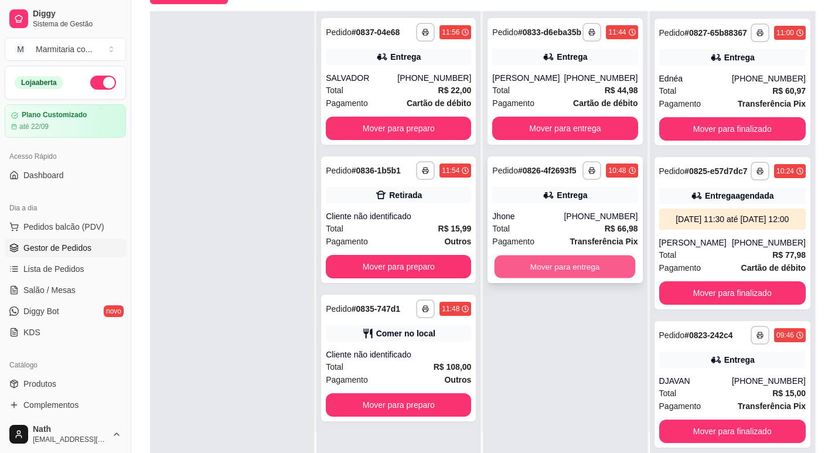
click at [543, 278] on button "Mover para entrega" at bounding box center [565, 266] width 141 height 23
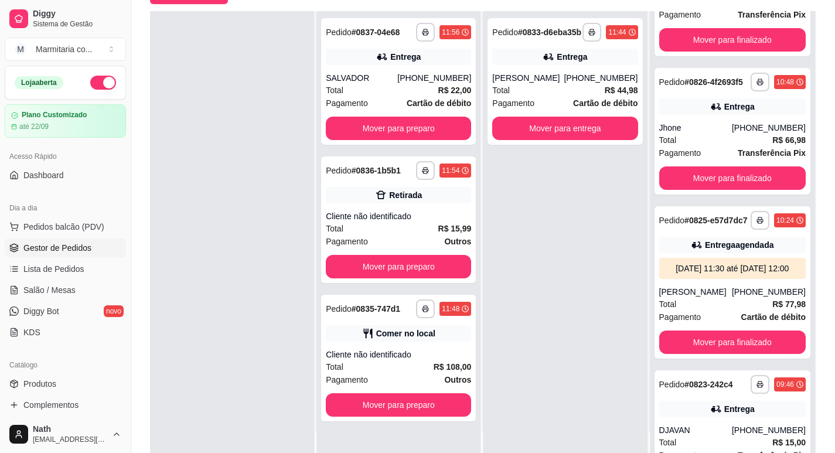
scroll to position [1277, 0]
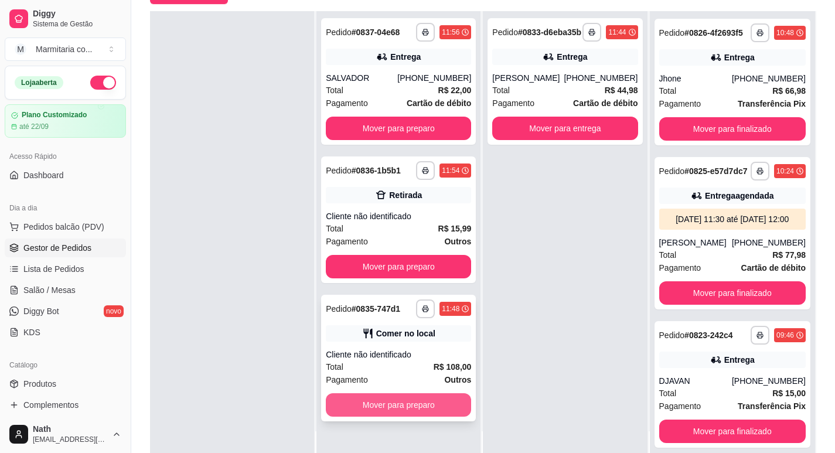
click at [410, 408] on button "Mover para preparo" at bounding box center [398, 404] width 145 height 23
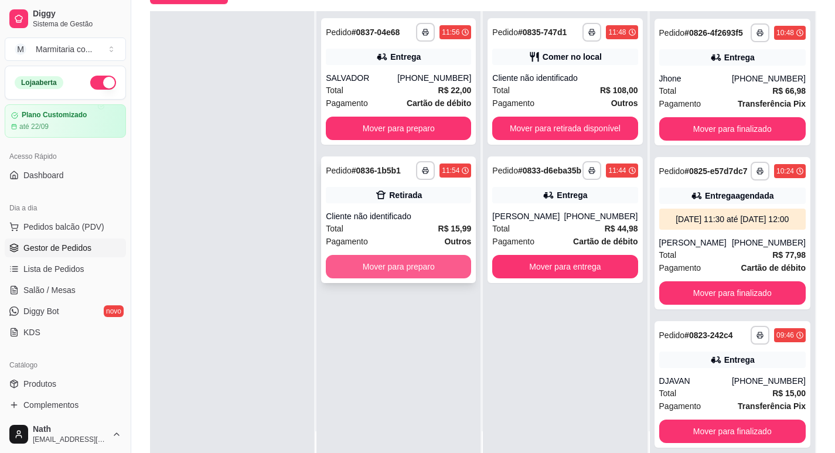
click at [448, 265] on button "Mover para preparo" at bounding box center [398, 266] width 145 height 23
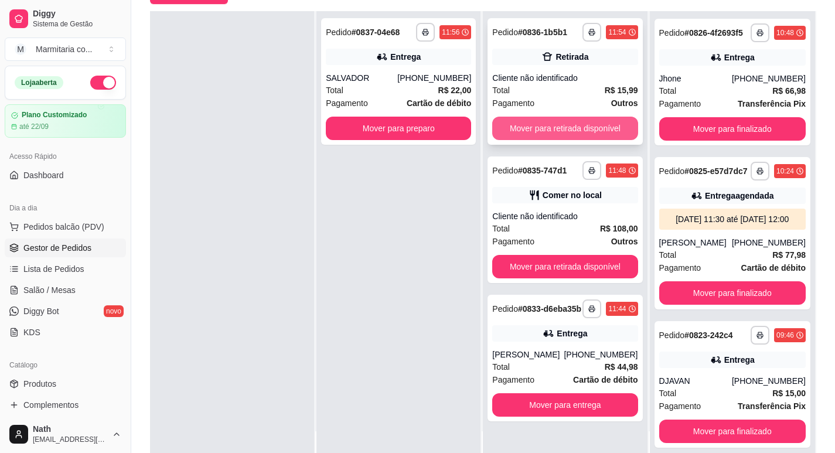
click at [617, 125] on button "Mover para retirada disponível" at bounding box center [564, 128] width 145 height 23
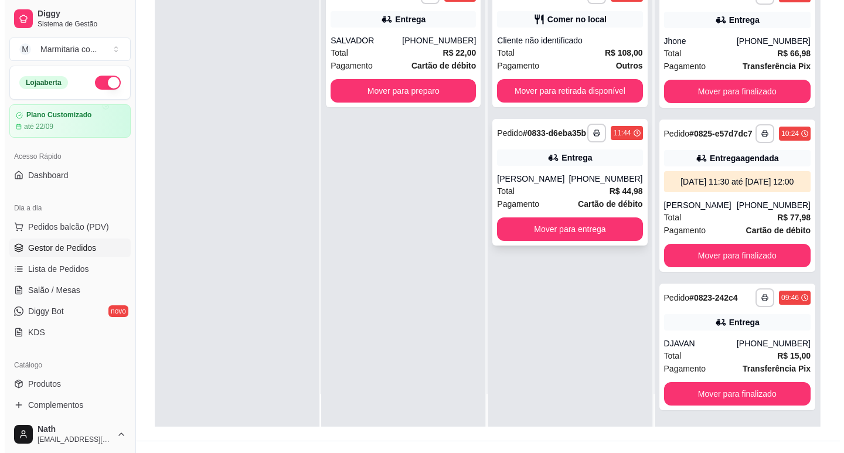
scroll to position [179, 0]
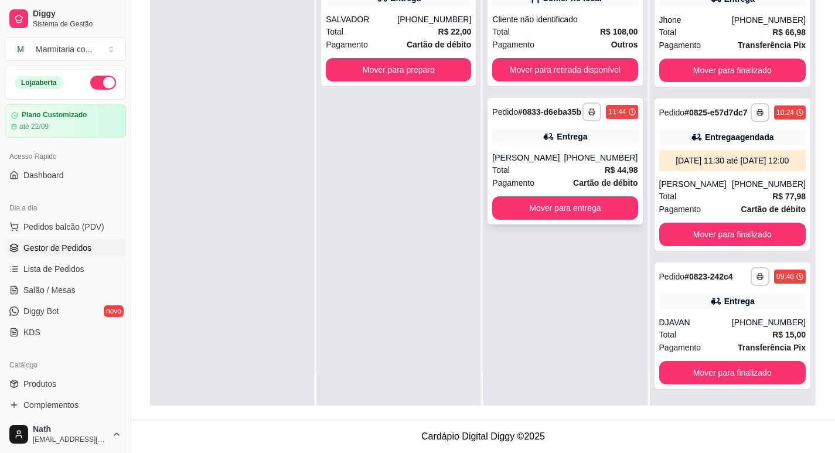
click at [581, 176] on div "Total R$ 44,98" at bounding box center [564, 169] width 145 height 13
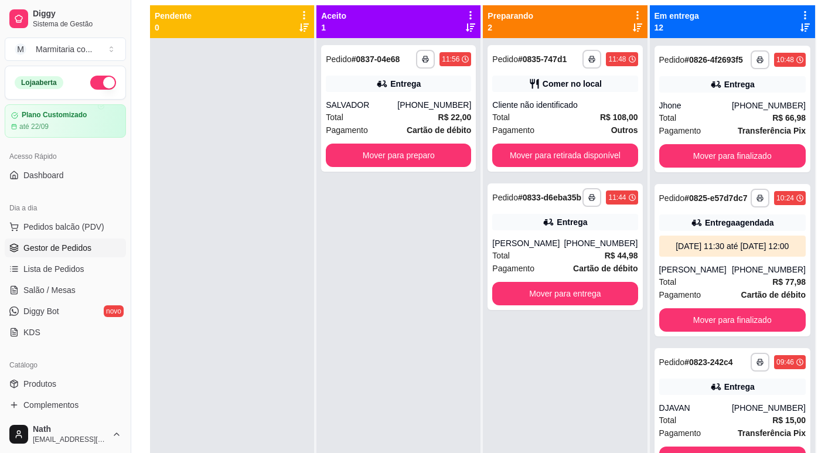
scroll to position [62, 0]
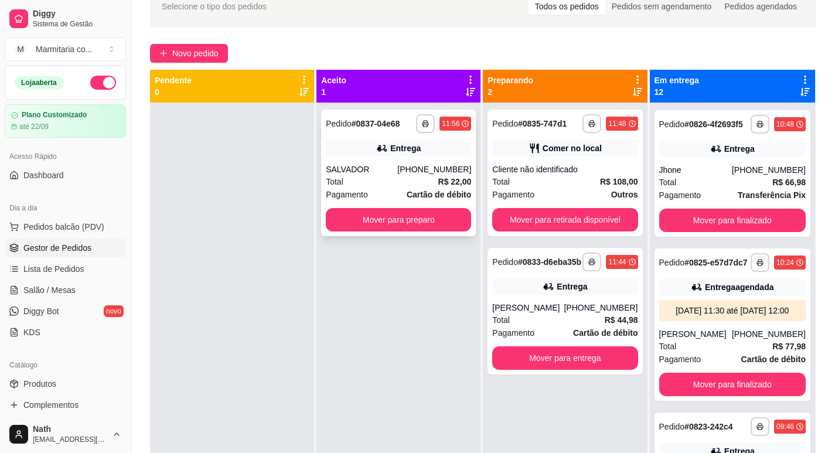
click at [427, 143] on div "Entrega" at bounding box center [398, 148] width 145 height 16
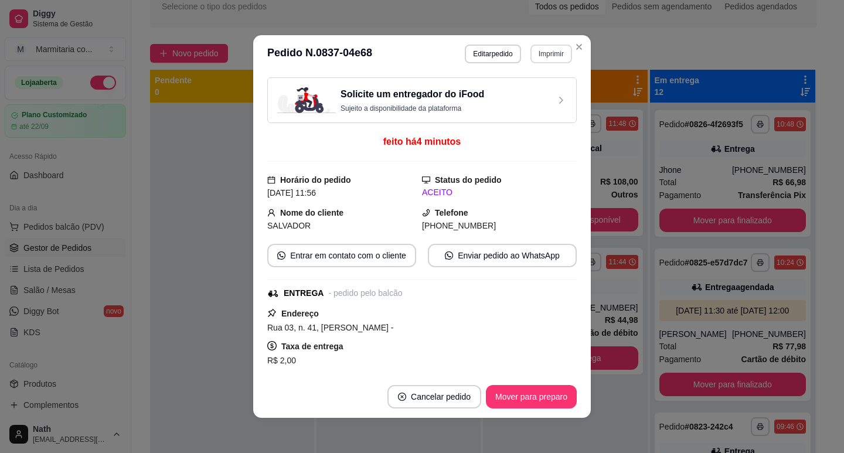
click at [548, 50] on button "Imprimir" at bounding box center [551, 54] width 42 height 19
click at [543, 96] on button "IMPRESSORA" at bounding box center [526, 95] width 85 height 19
click at [547, 401] on button "Mover para preparo" at bounding box center [531, 396] width 91 height 23
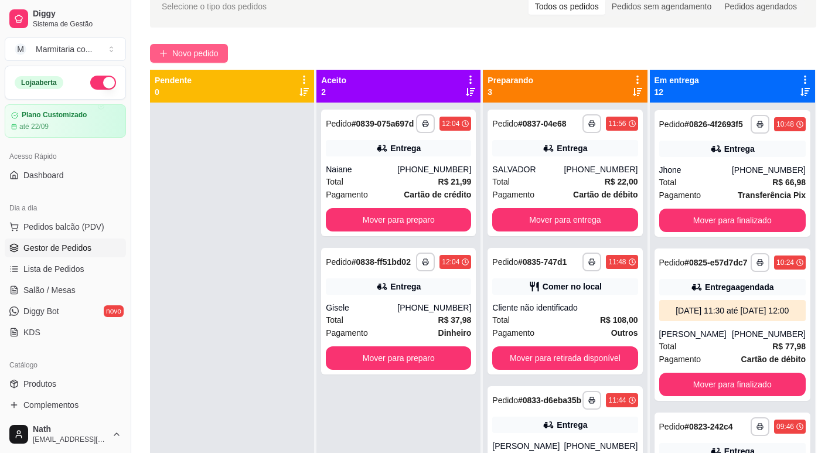
click at [196, 59] on span "Novo pedido" at bounding box center [195, 53] width 46 height 13
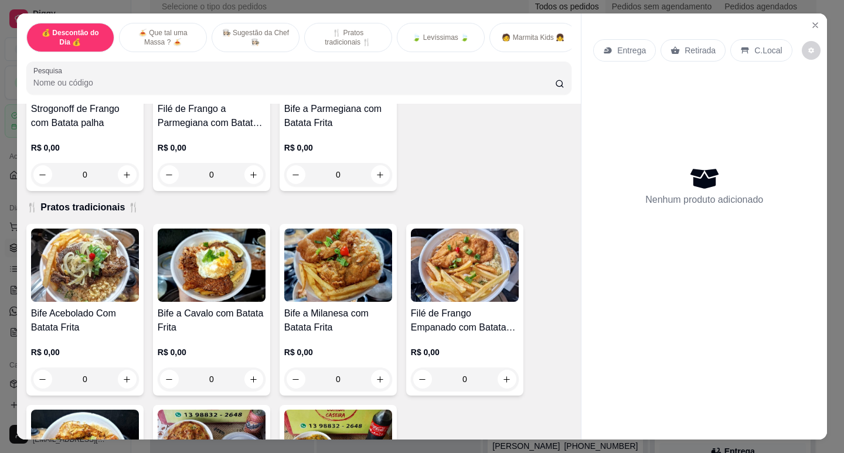
scroll to position [469, 0]
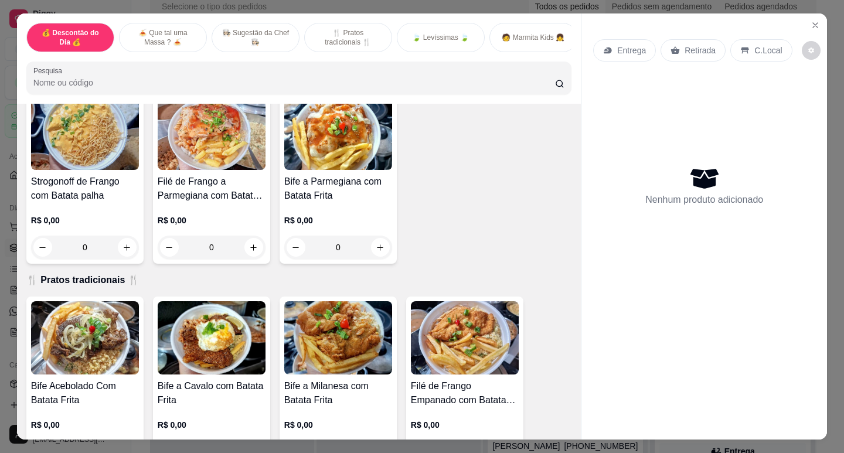
click at [307, 170] on img at bounding box center [338, 133] width 108 height 73
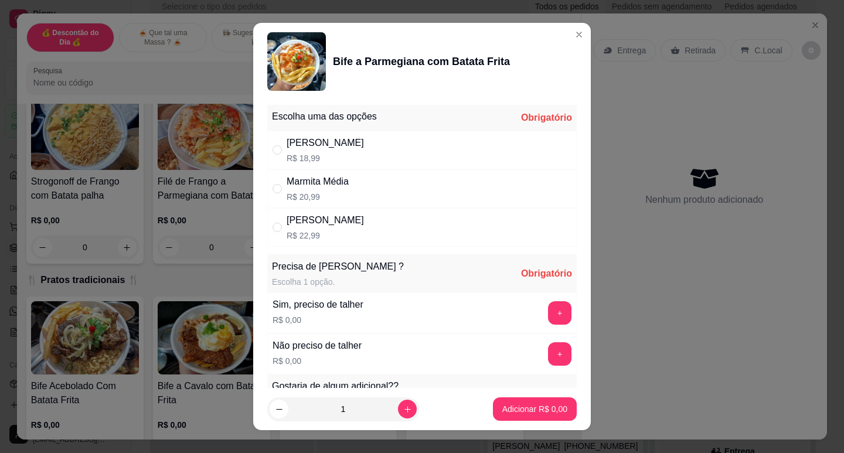
click at [325, 153] on p "R$ 18,99" at bounding box center [325, 158] width 77 height 12
radio input "true"
click at [548, 318] on button "+" at bounding box center [559, 312] width 23 height 23
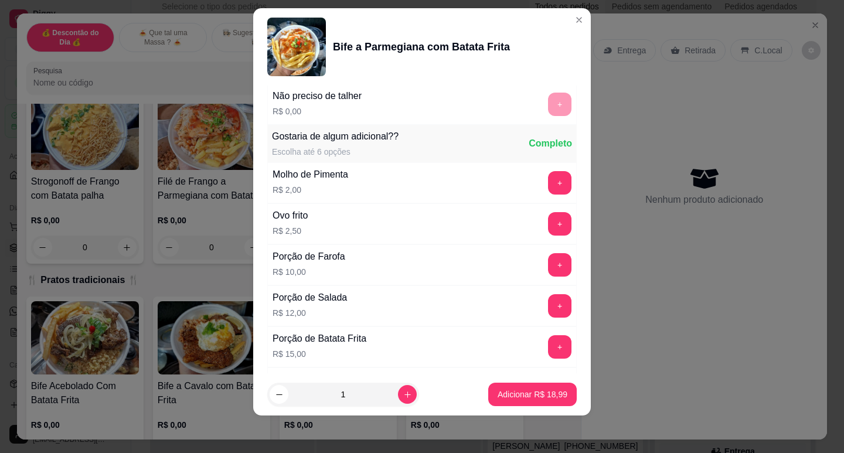
scroll to position [274, 0]
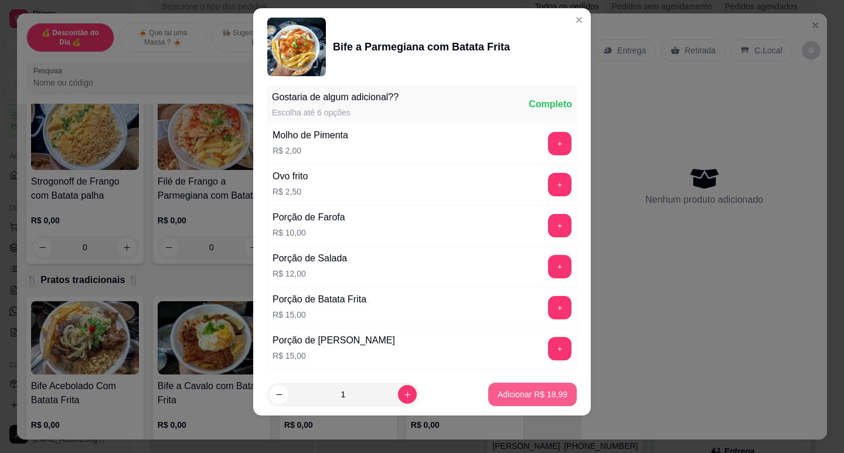
click at [529, 394] on p "Adicionar R$ 18,99" at bounding box center [532, 395] width 70 height 12
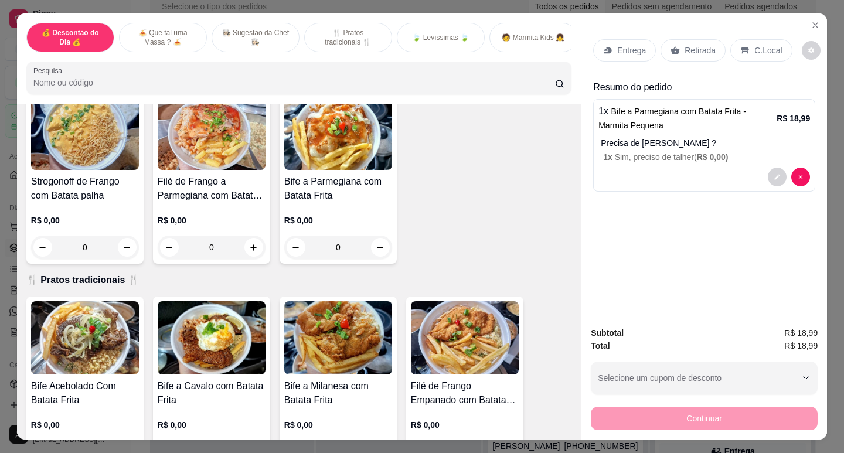
click at [693, 45] on p "Retirada" at bounding box center [699, 51] width 31 height 12
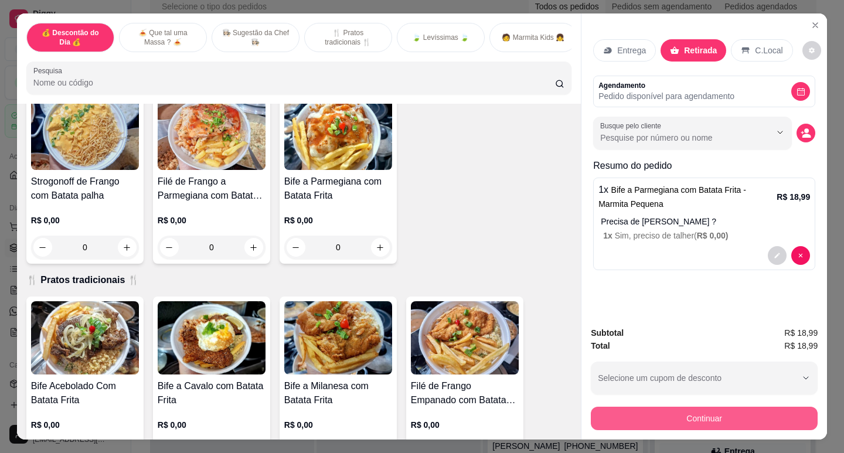
click at [664, 414] on button "Continuar" at bounding box center [704, 418] width 227 height 23
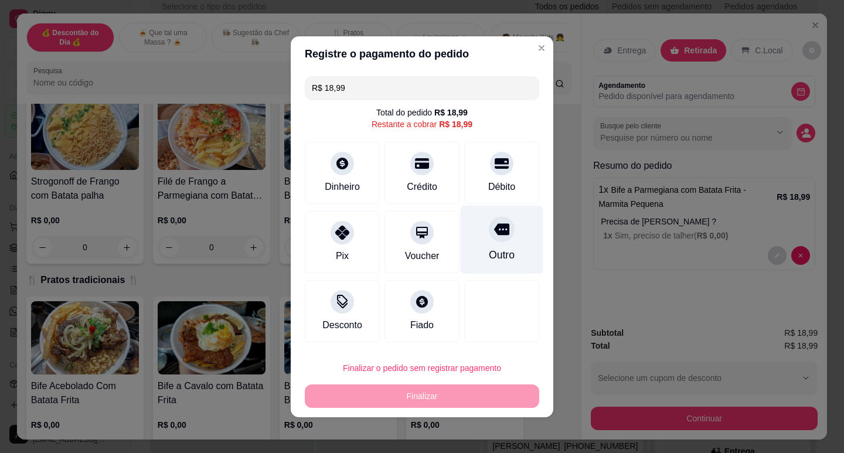
click at [500, 251] on div "Outro" at bounding box center [502, 254] width 26 height 15
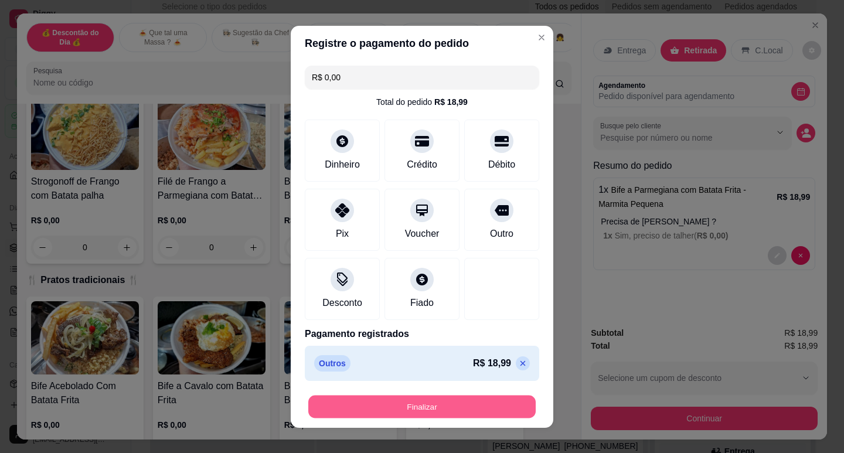
click at [445, 403] on button "Finalizar" at bounding box center [421, 406] width 227 height 23
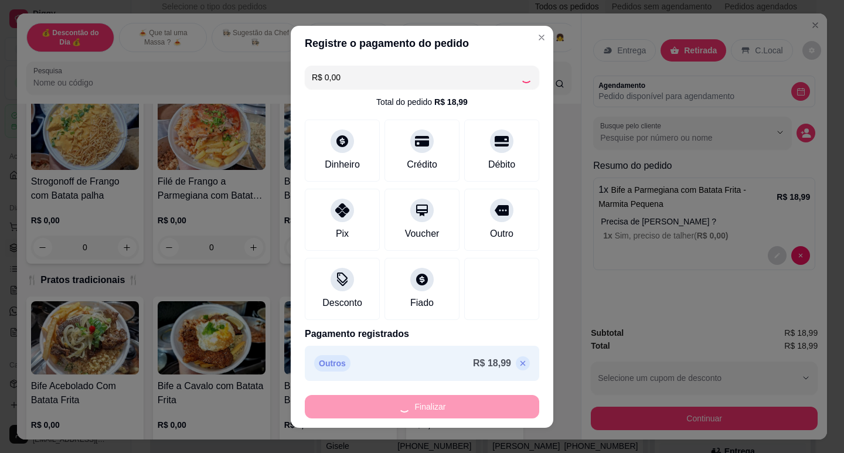
type input "-R$ 18,99"
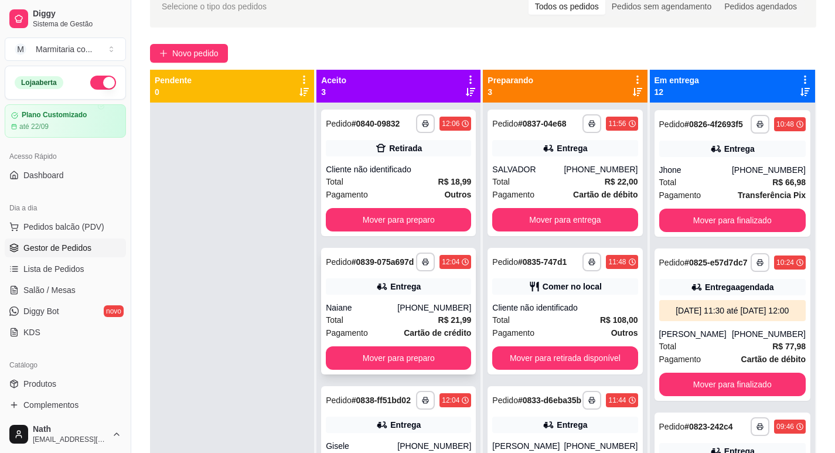
click at [387, 313] on div "Naiane" at bounding box center [361, 308] width 71 height 12
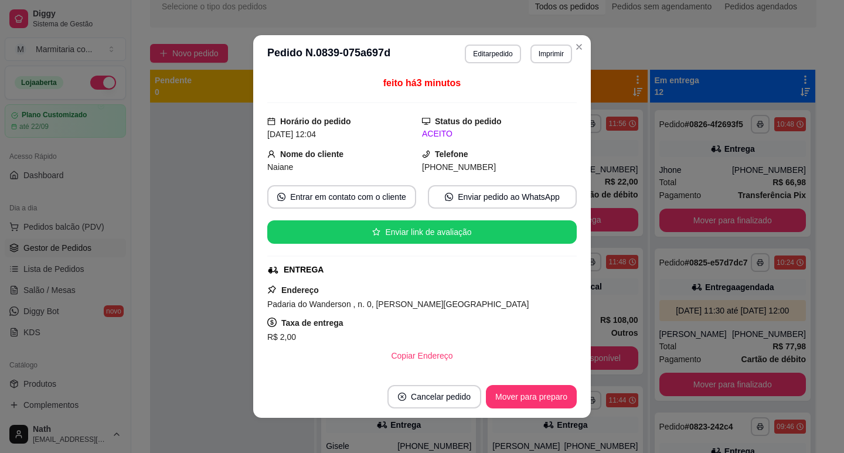
scroll to position [234, 0]
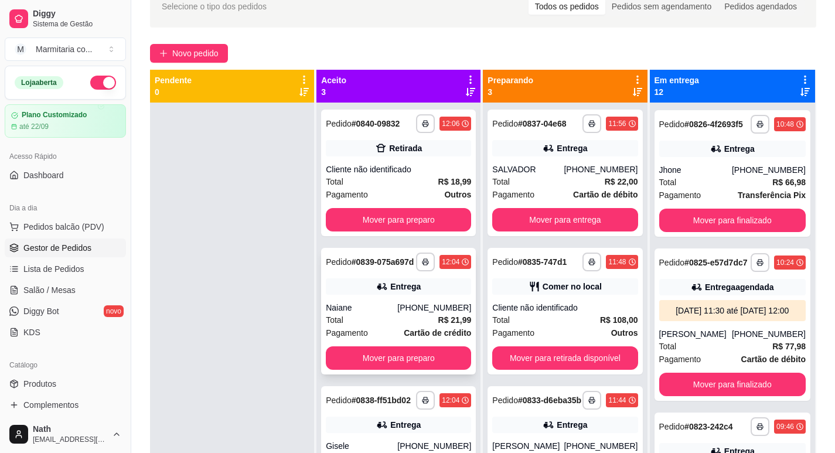
click at [434, 326] on div "Total R$ 21,99" at bounding box center [398, 319] width 145 height 13
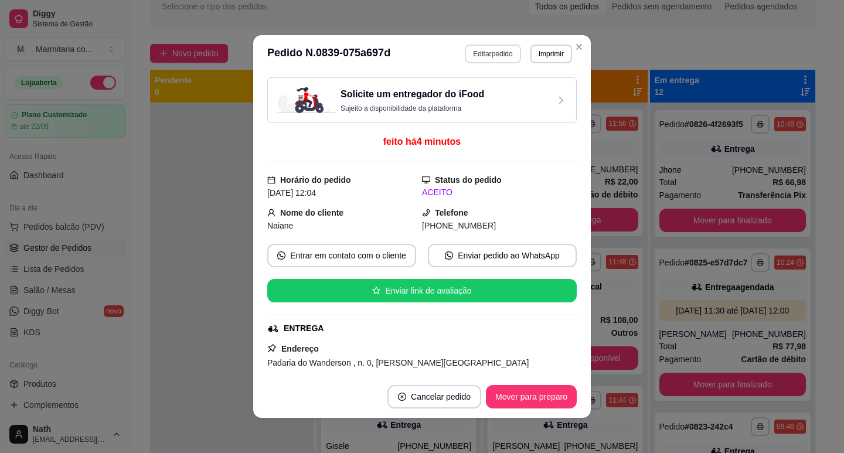
click at [472, 55] on button "Editar pedido" at bounding box center [493, 54] width 56 height 19
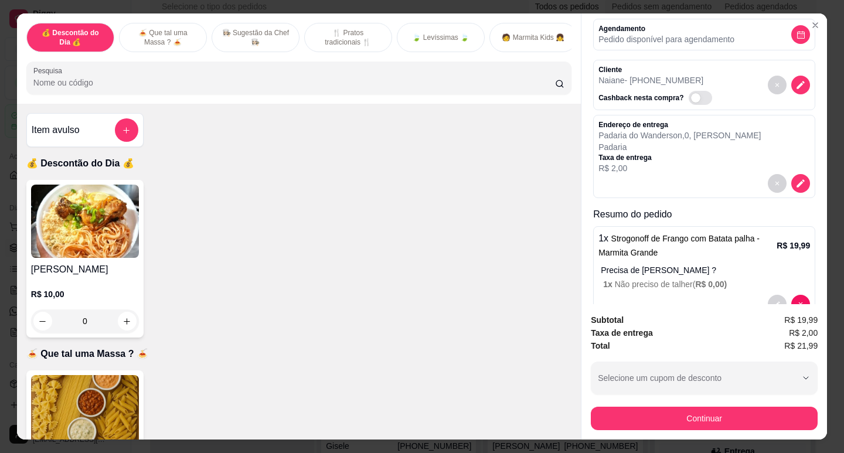
scroll to position [88, 0]
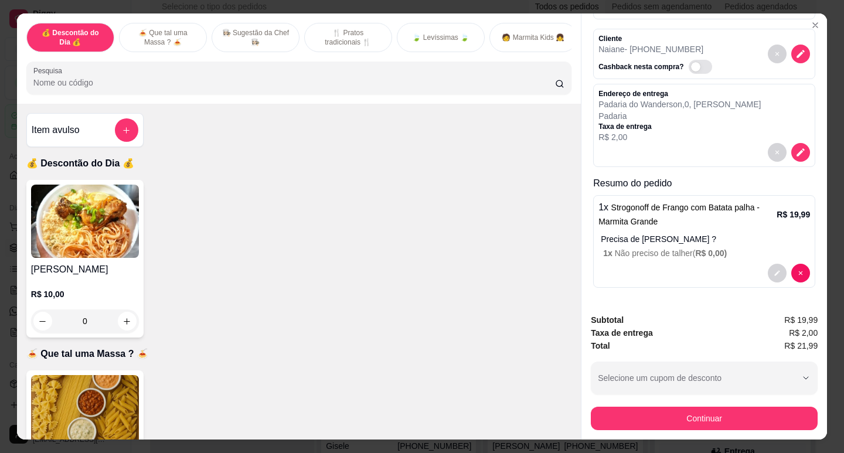
click at [696, 233] on p "Precisa de [PERSON_NAME] ?" at bounding box center [705, 239] width 209 height 12
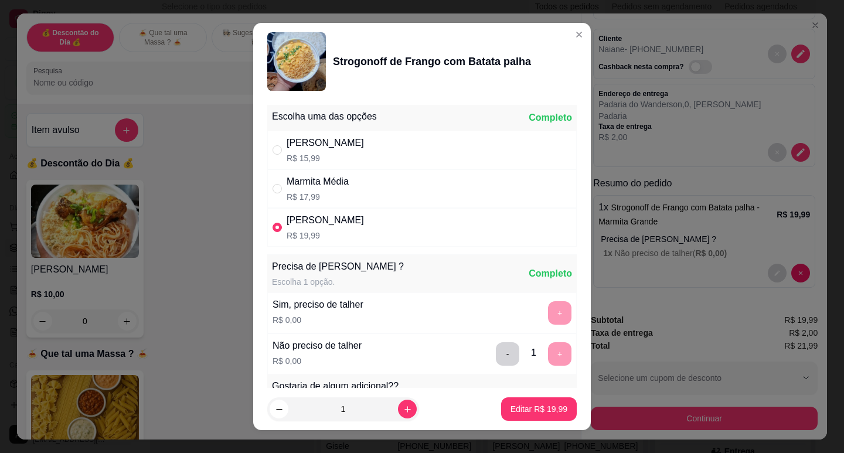
click at [346, 148] on div "[PERSON_NAME]" at bounding box center [325, 143] width 77 height 14
radio input "true"
radio input "false"
click at [552, 411] on p "Editar R$ 15,99" at bounding box center [538, 409] width 57 height 12
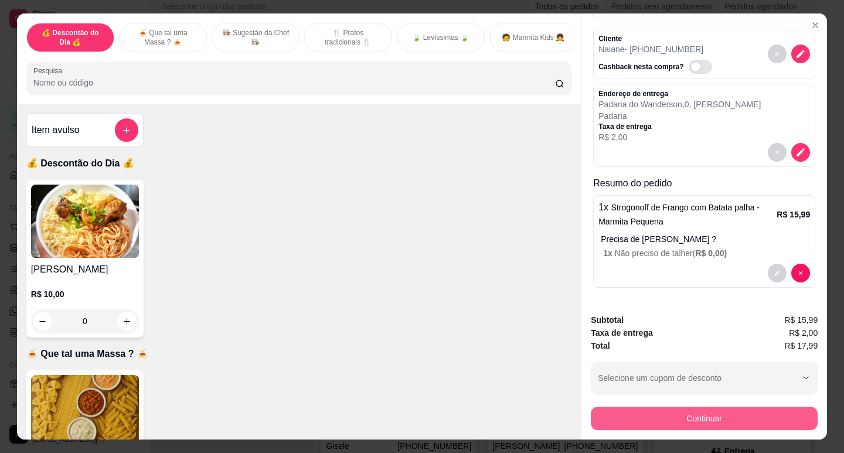
click at [652, 413] on button "Continuar" at bounding box center [704, 418] width 227 height 23
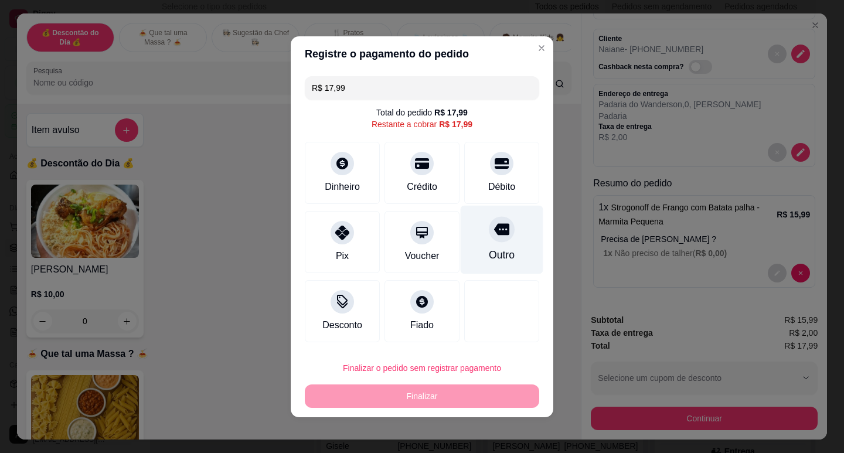
click at [497, 244] on div "Outro" at bounding box center [502, 239] width 83 height 69
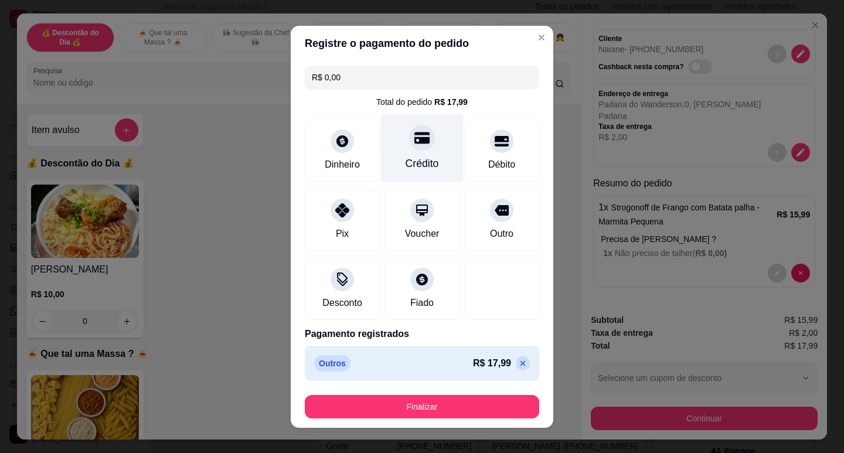
click at [427, 151] on div "Crédito" at bounding box center [422, 148] width 83 height 69
click at [518, 364] on icon at bounding box center [522, 363] width 9 height 9
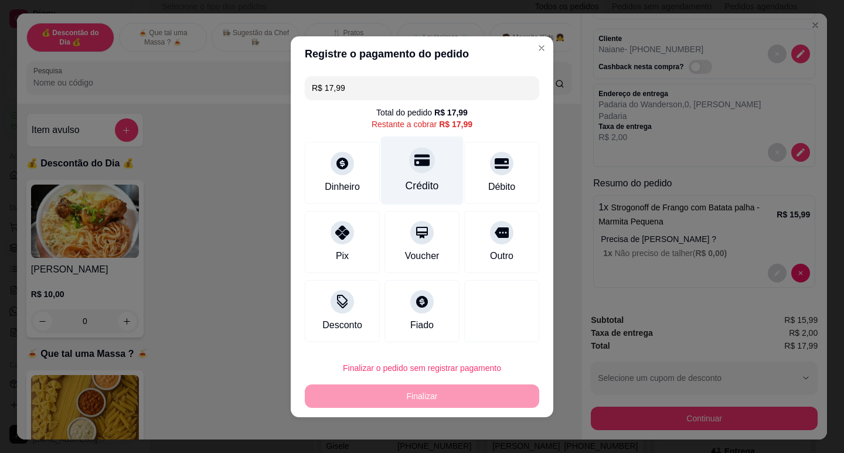
click at [420, 176] on div "Crédito" at bounding box center [422, 170] width 83 height 69
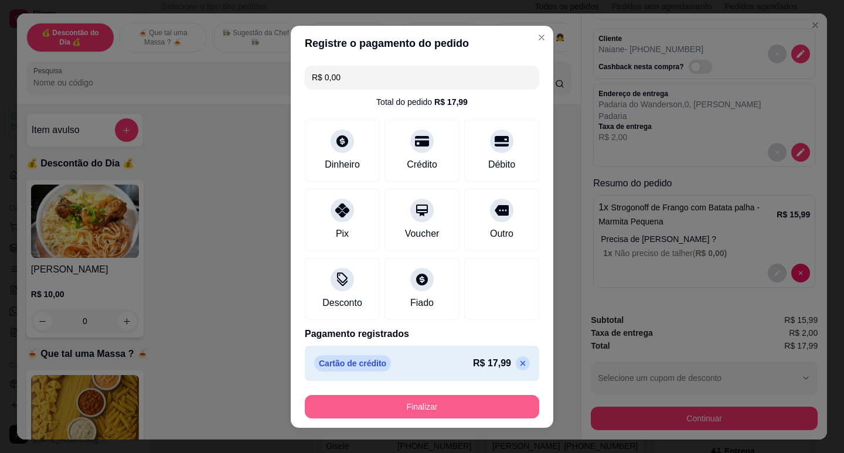
click at [426, 414] on button "Finalizar" at bounding box center [422, 406] width 234 height 23
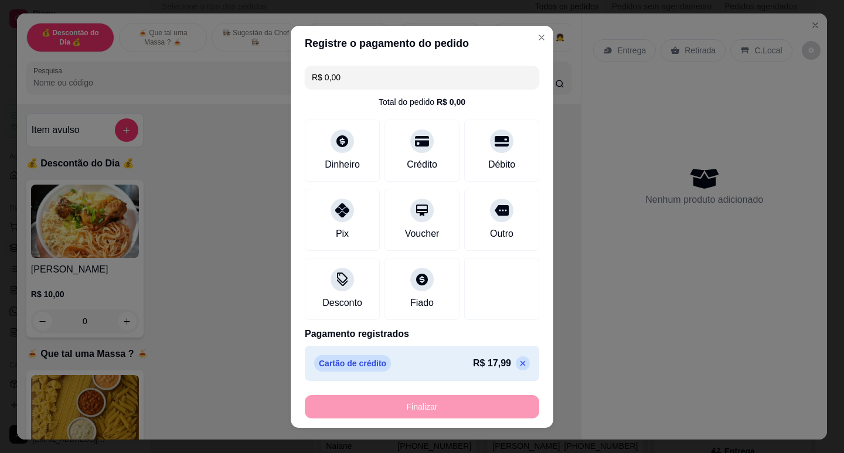
type input "-R$ 17,99"
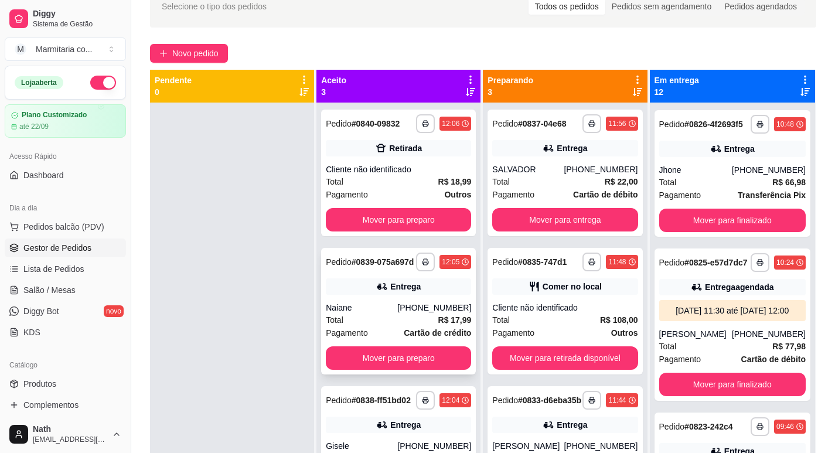
scroll to position [33, 0]
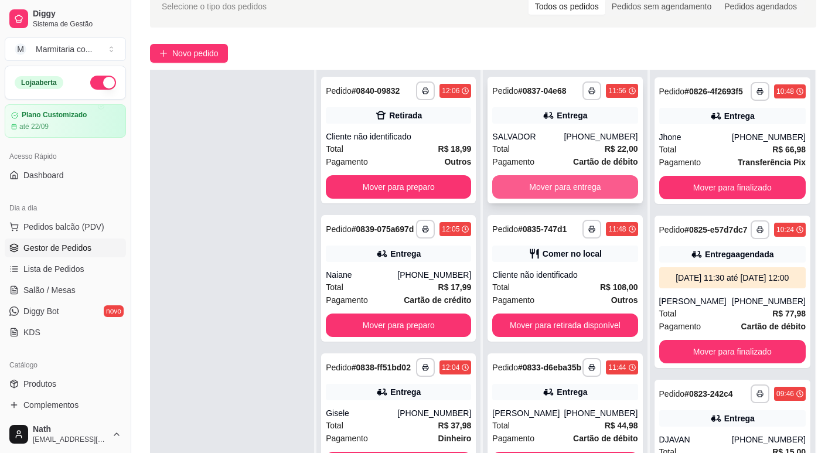
click at [564, 195] on button "Mover para entrega" at bounding box center [564, 186] width 145 height 23
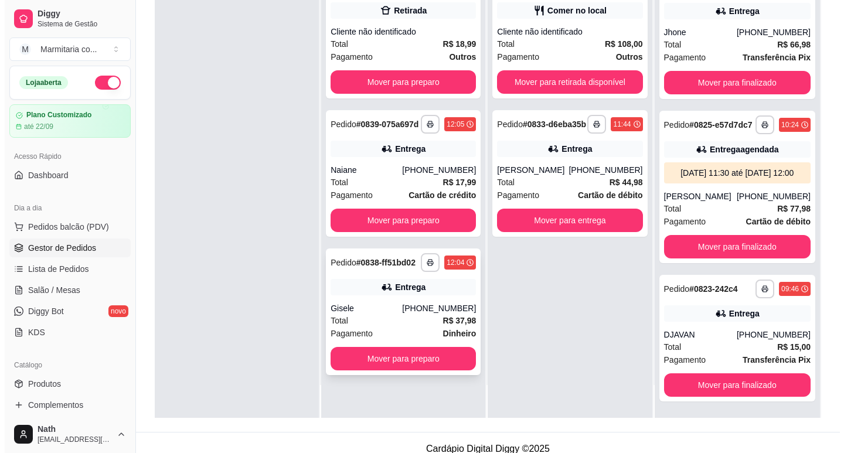
scroll to position [179, 0]
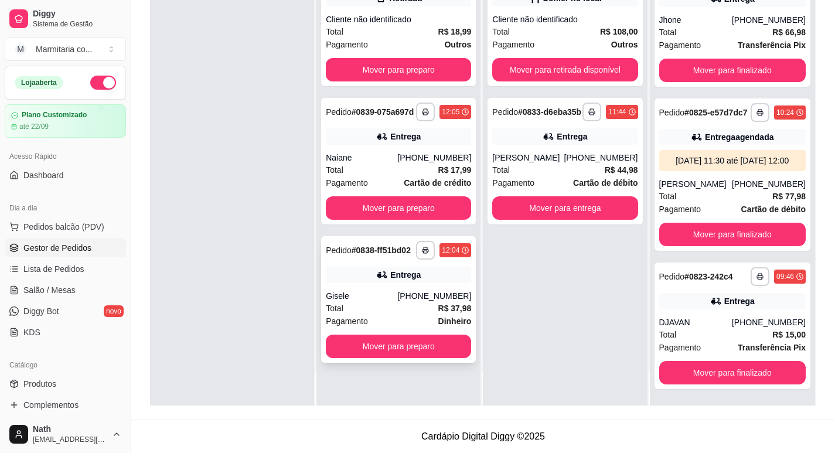
click at [394, 302] on div "Gisele" at bounding box center [361, 296] width 71 height 12
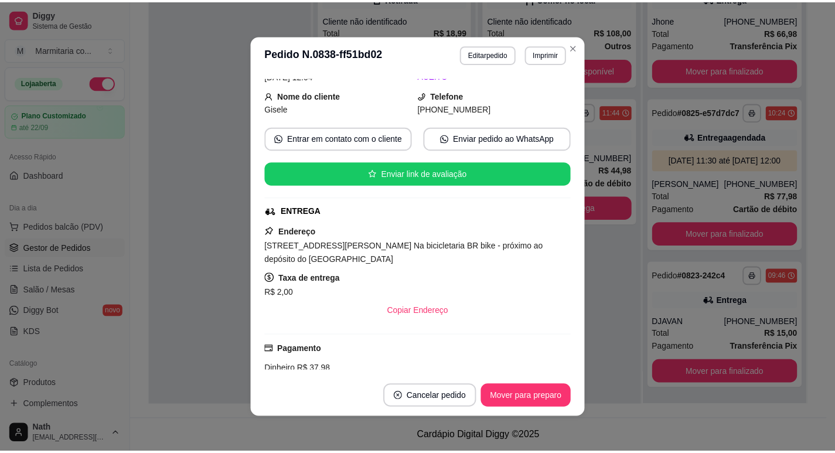
scroll to position [293, 0]
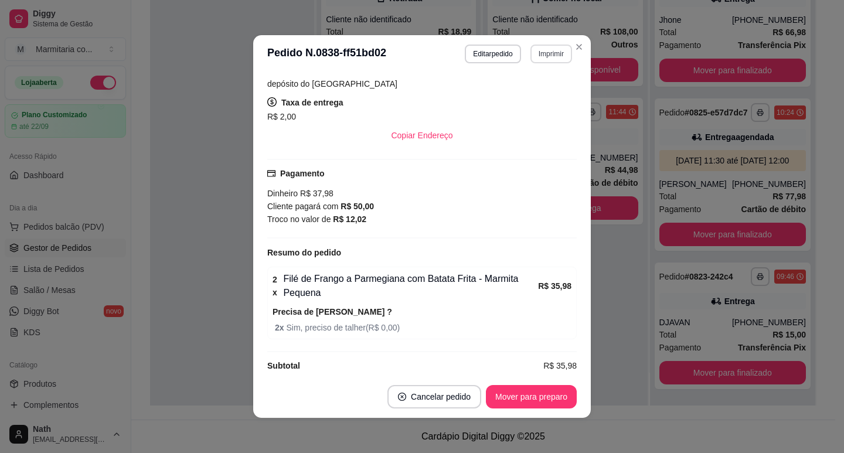
click at [531, 56] on button "Imprimir" at bounding box center [551, 54] width 42 height 19
click at [531, 96] on button "IMPRESSORA" at bounding box center [526, 95] width 85 height 19
click at [515, 398] on button "Mover para preparo" at bounding box center [531, 396] width 91 height 23
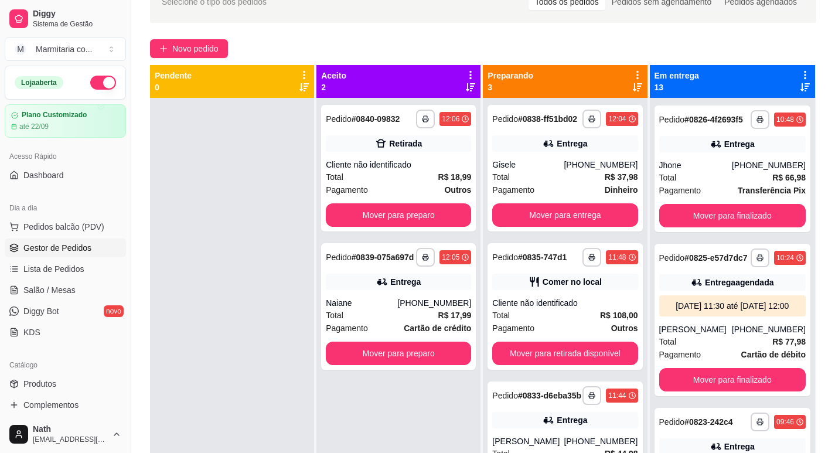
scroll to position [62, 0]
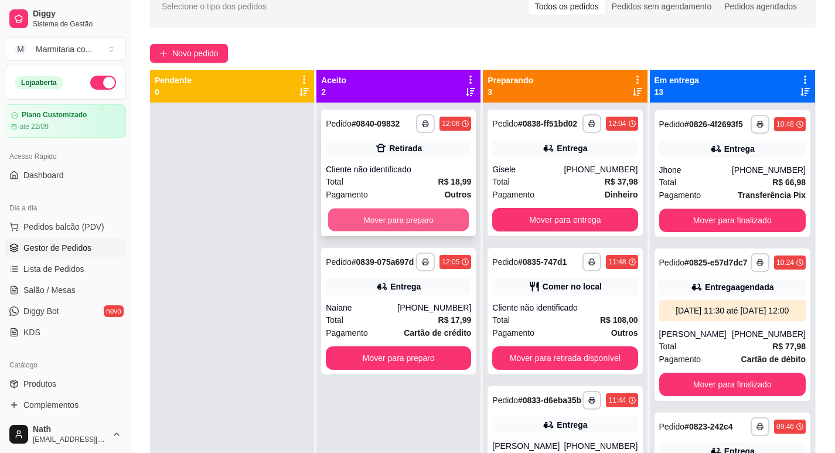
click at [419, 217] on button "Mover para preparo" at bounding box center [398, 220] width 141 height 23
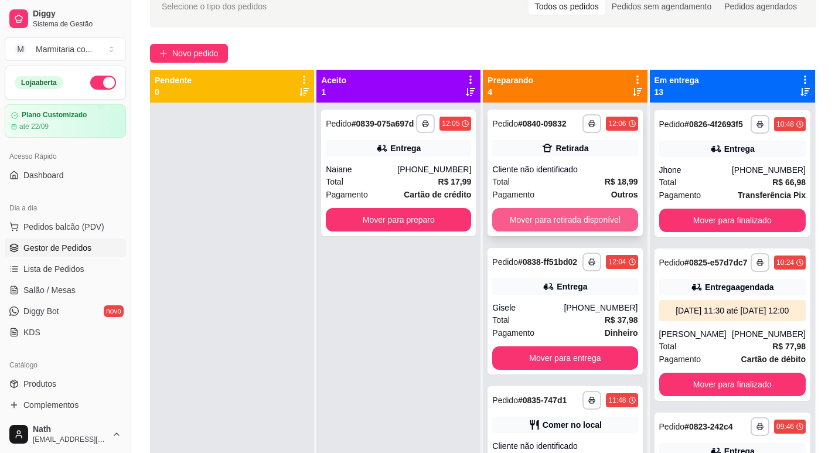
click at [533, 224] on button "Mover para retirada disponível" at bounding box center [564, 219] width 145 height 23
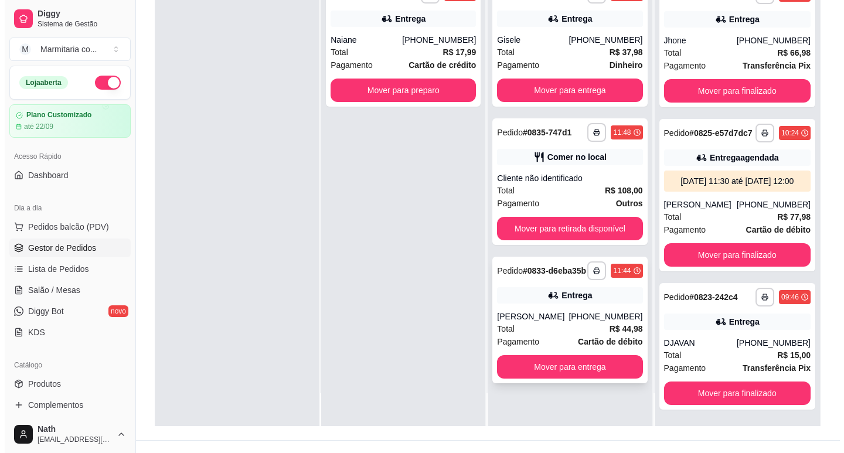
scroll to position [179, 0]
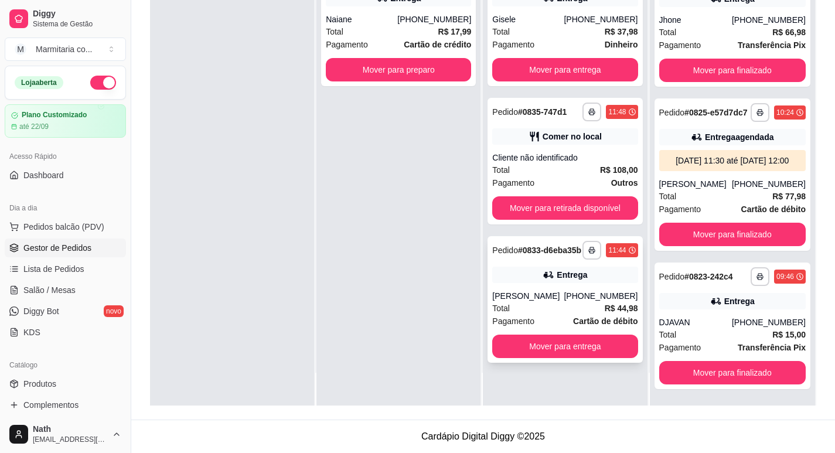
click at [581, 326] on strong "Cartão de débito" at bounding box center [605, 320] width 64 height 9
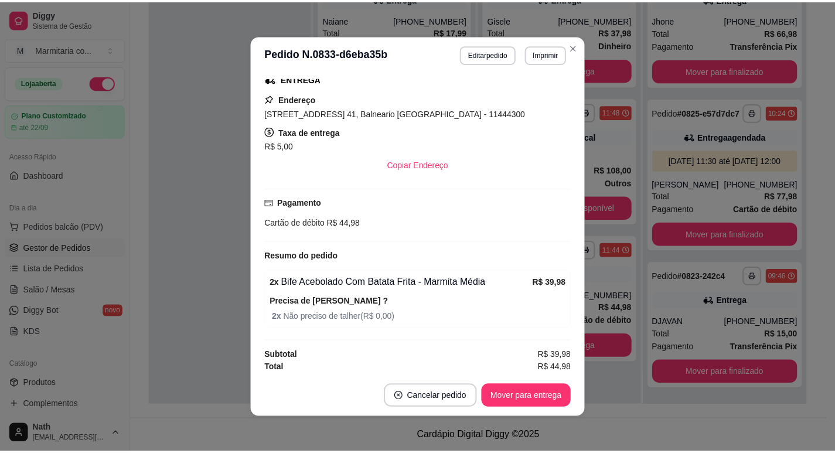
scroll to position [253, 0]
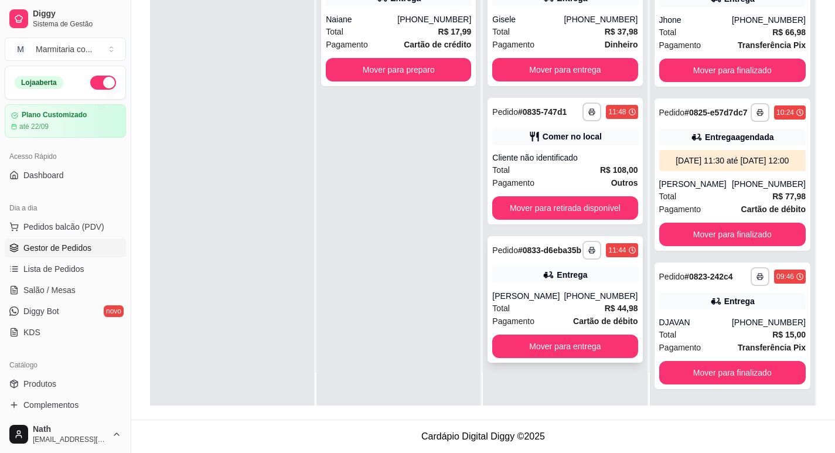
click at [563, 363] on div "**********" at bounding box center [565, 299] width 155 height 127
click at [604, 357] on button "Mover para entrega" at bounding box center [565, 346] width 141 height 23
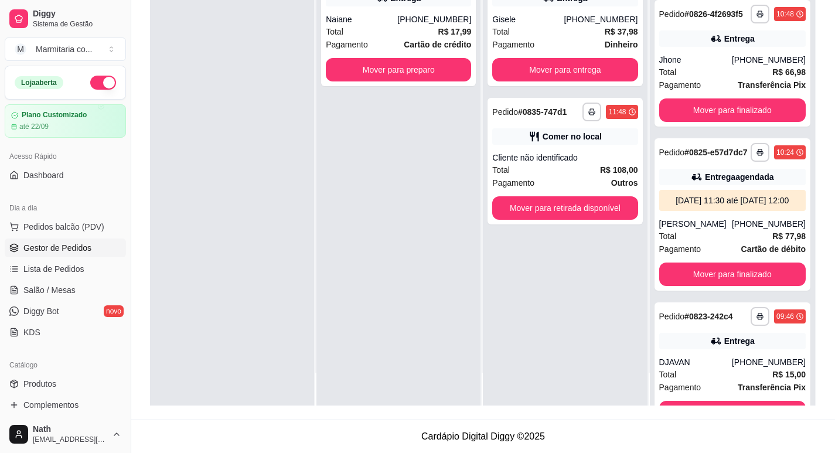
scroll to position [1840, 0]
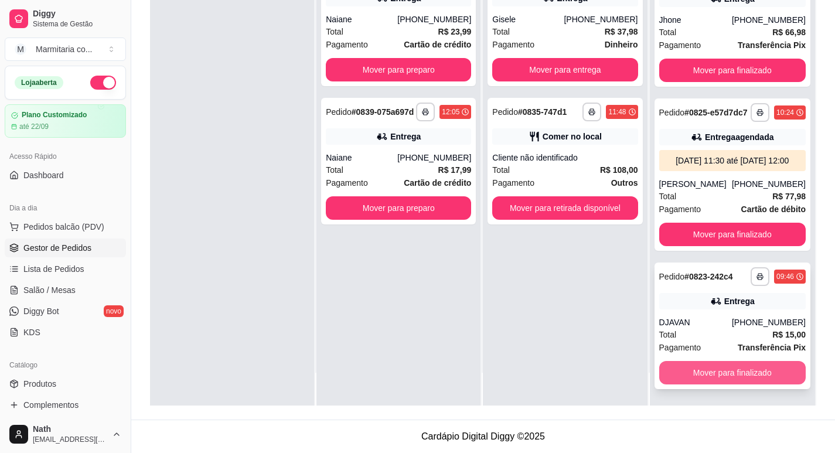
click at [754, 374] on button "Mover para finalizado" at bounding box center [732, 372] width 147 height 23
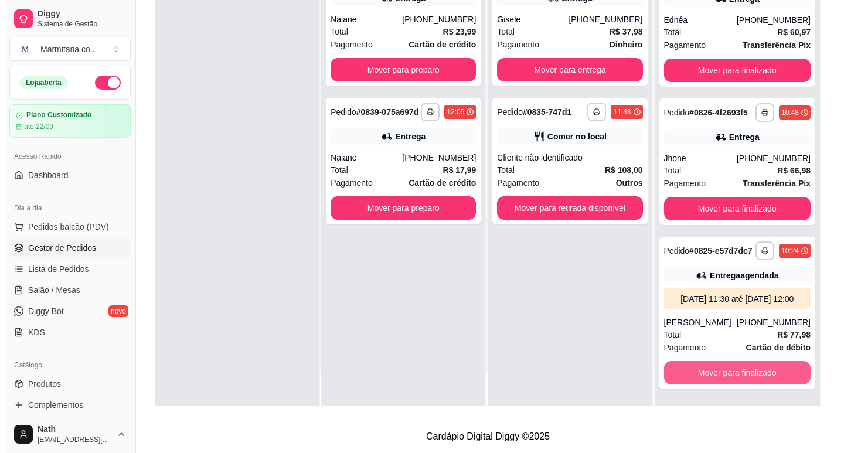
scroll to position [1702, 0]
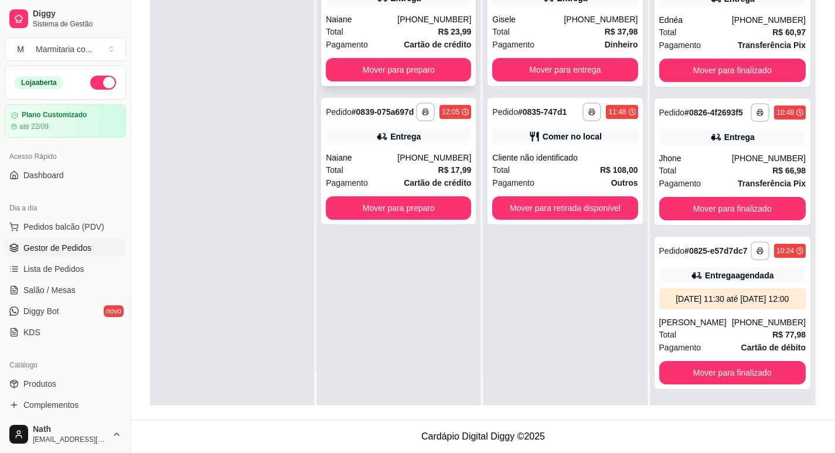
click at [357, 22] on div "Naiane" at bounding box center [361, 19] width 71 height 12
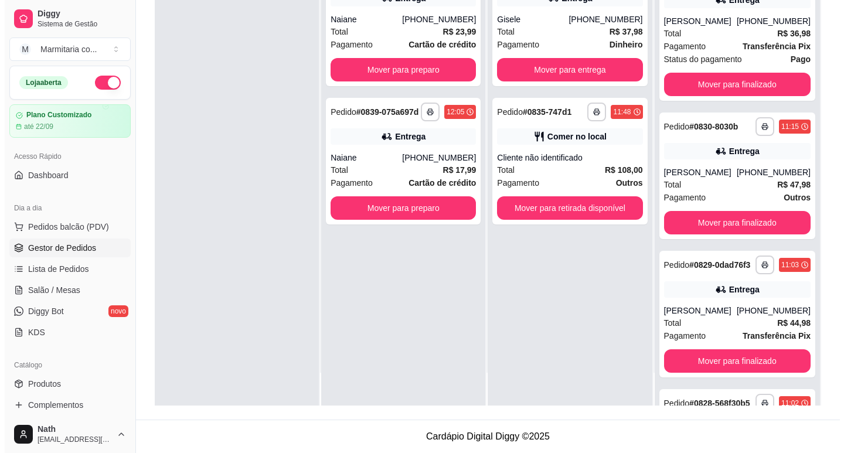
scroll to position [940, 0]
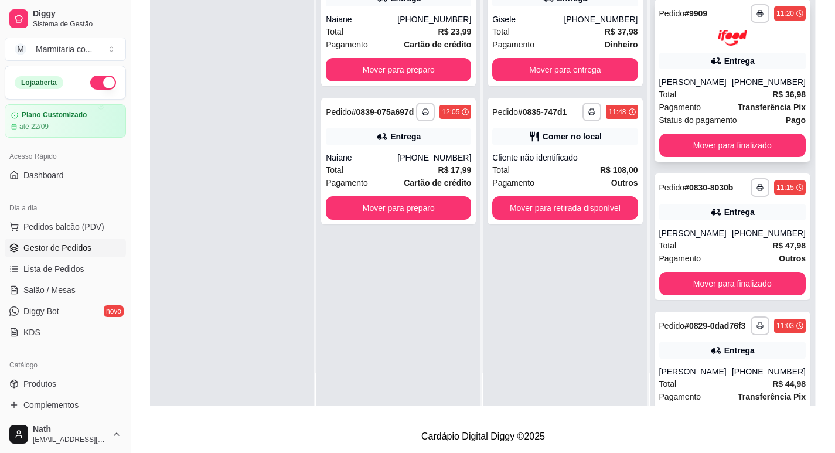
click at [742, 101] on div "Total R$ 36,98" at bounding box center [732, 94] width 147 height 13
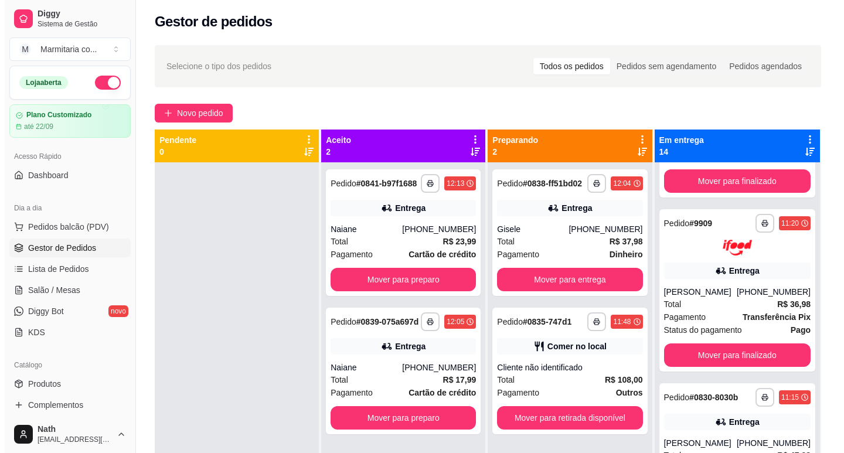
scroll to position [0, 0]
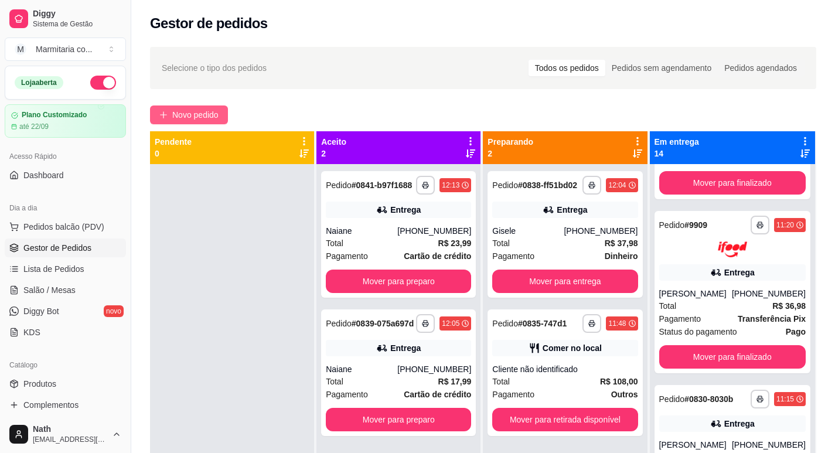
click at [177, 120] on span "Novo pedido" at bounding box center [195, 114] width 46 height 13
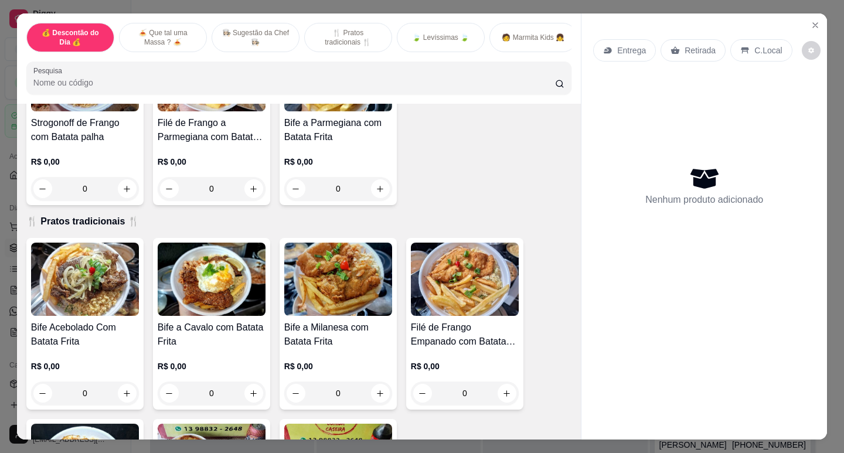
scroll to position [586, 0]
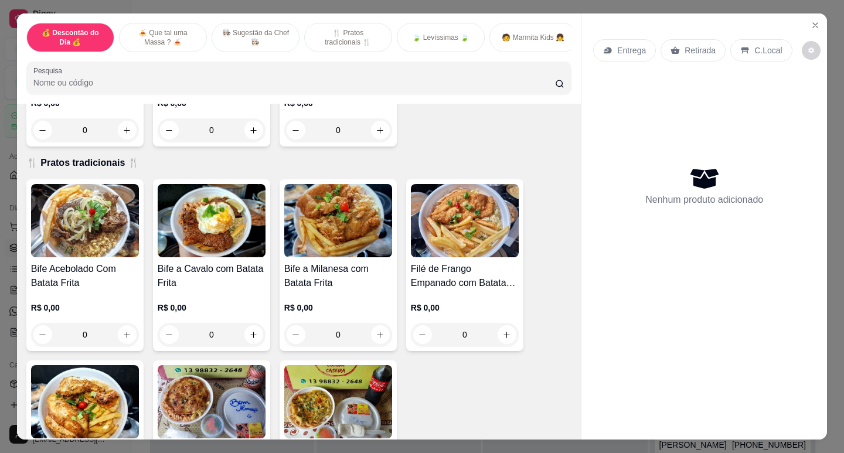
click at [98, 278] on h4 "Bife Acebolado Com Batata Frita" at bounding box center [85, 276] width 108 height 28
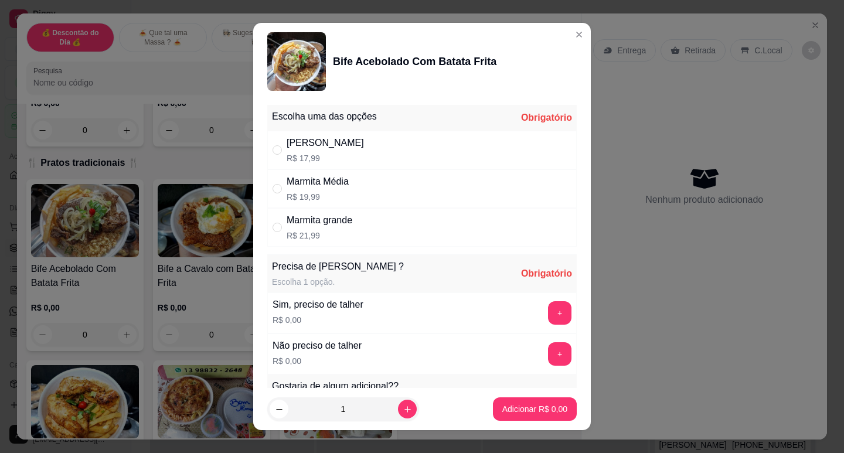
click at [328, 189] on div "Marmita Média R$ 19,99" at bounding box center [318, 189] width 62 height 28
radio input "true"
click at [551, 315] on div "+" at bounding box center [559, 312] width 33 height 23
click at [548, 324] on button "+" at bounding box center [559, 312] width 23 height 23
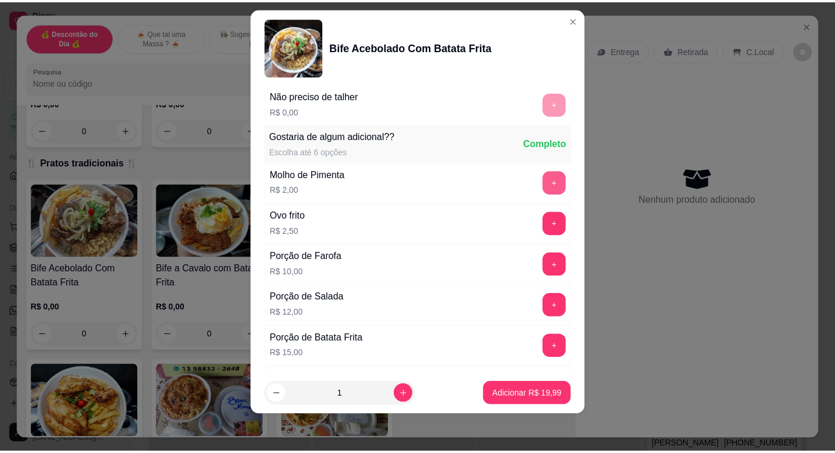
scroll to position [274, 0]
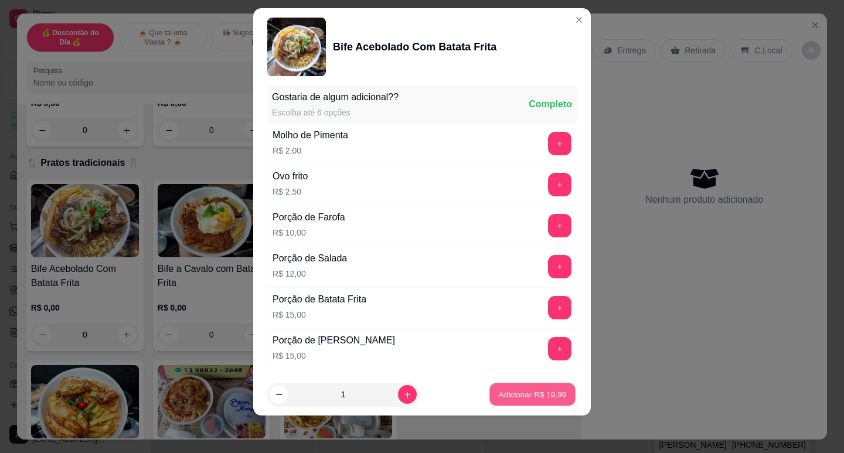
click at [522, 401] on button "Adicionar R$ 19,99" at bounding box center [532, 394] width 86 height 23
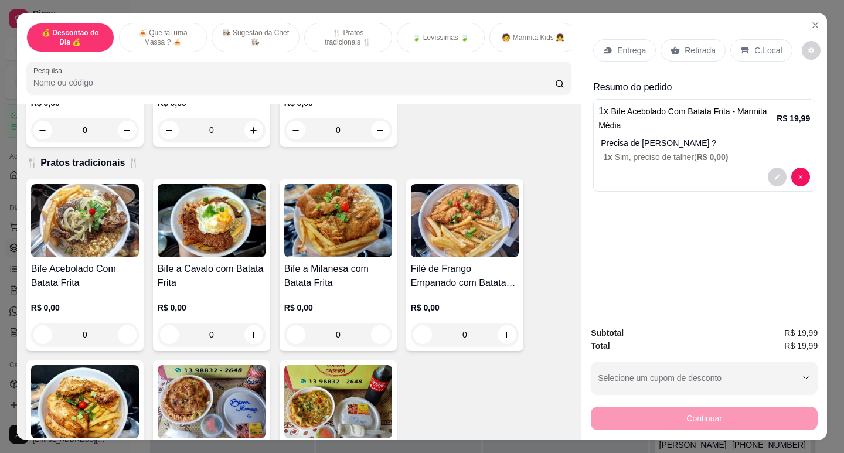
click at [684, 45] on p "Retirada" at bounding box center [699, 51] width 31 height 12
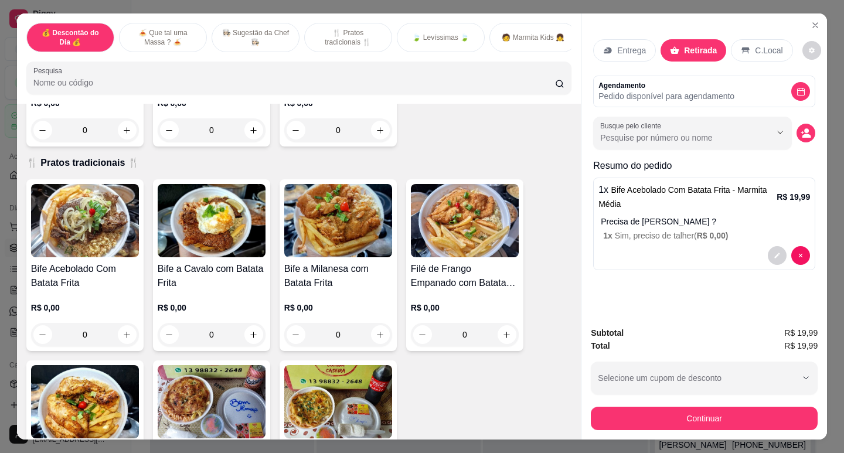
click at [704, 414] on button "Continuar" at bounding box center [704, 418] width 227 height 23
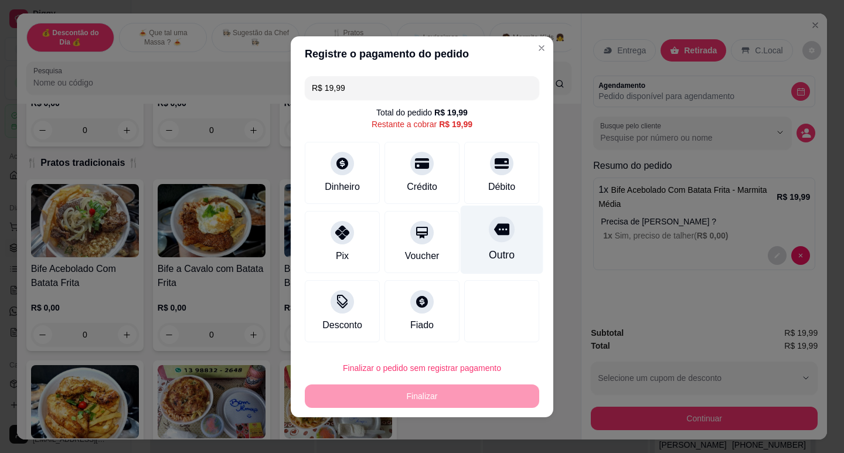
click at [496, 237] on icon at bounding box center [501, 229] width 15 height 15
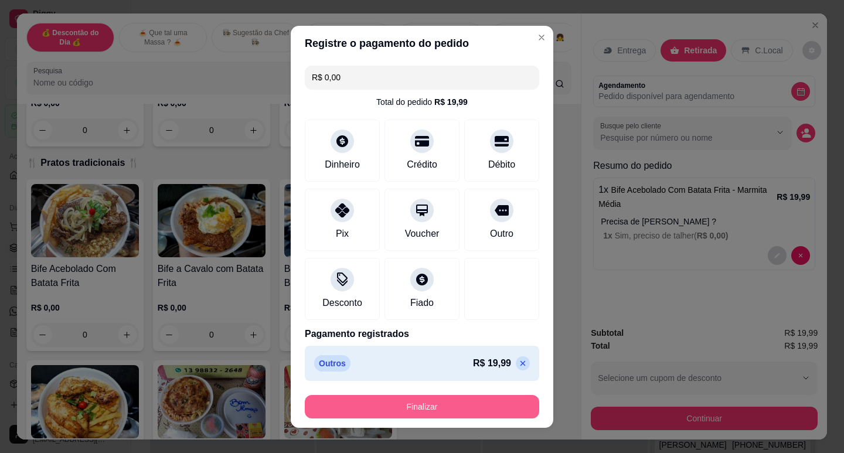
click at [475, 414] on button "Finalizar" at bounding box center [422, 406] width 234 height 23
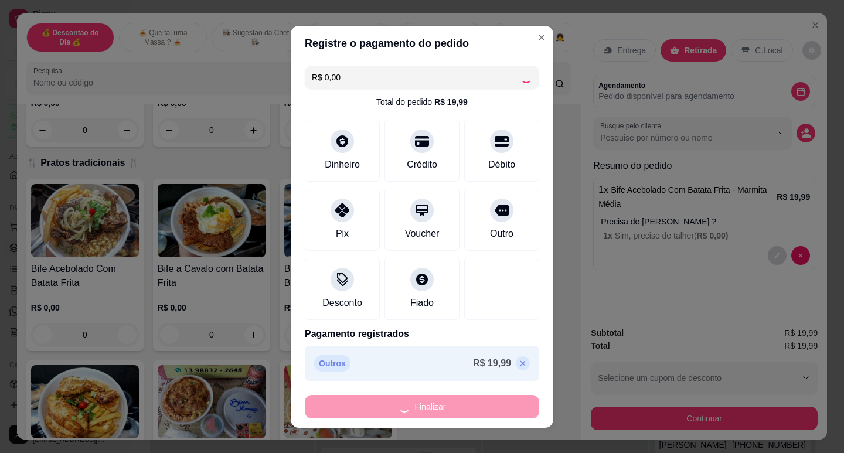
type input "-R$ 19,99"
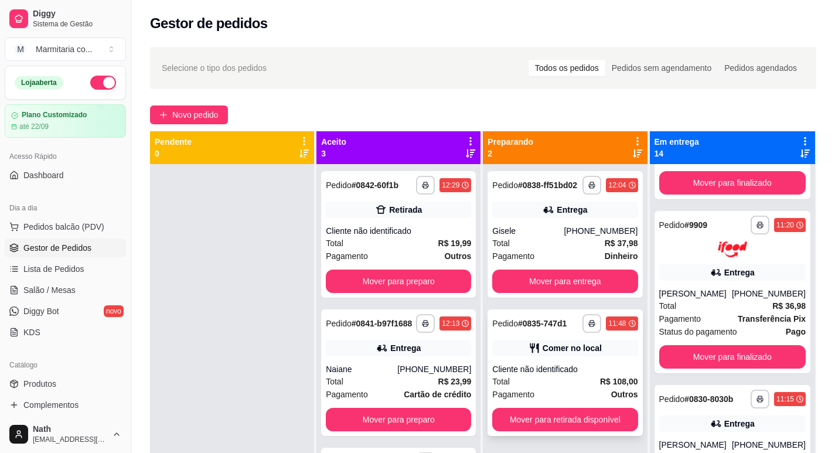
scroll to position [33, 0]
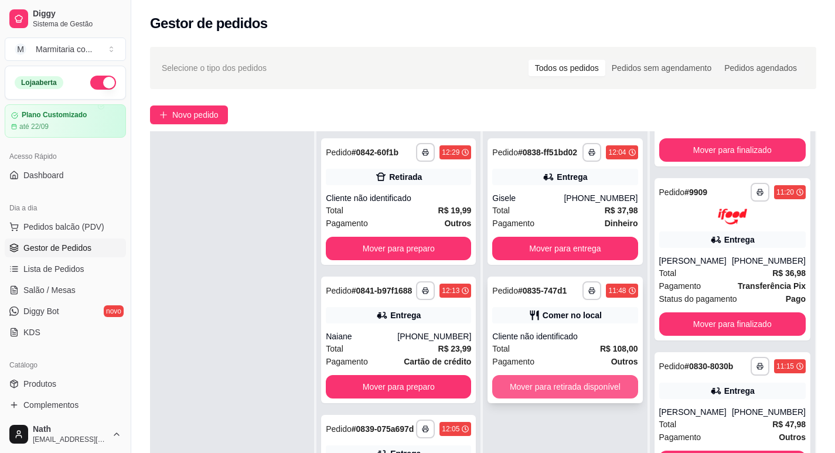
click at [588, 386] on button "Mover para retirada disponível" at bounding box center [564, 386] width 145 height 23
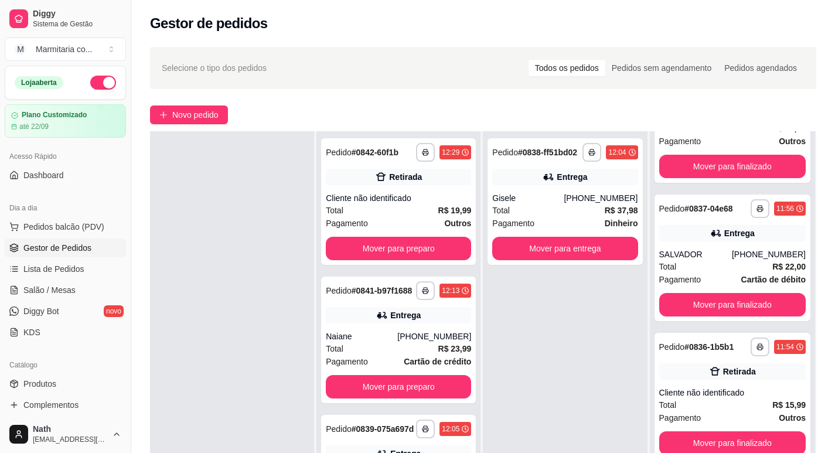
scroll to position [0, 0]
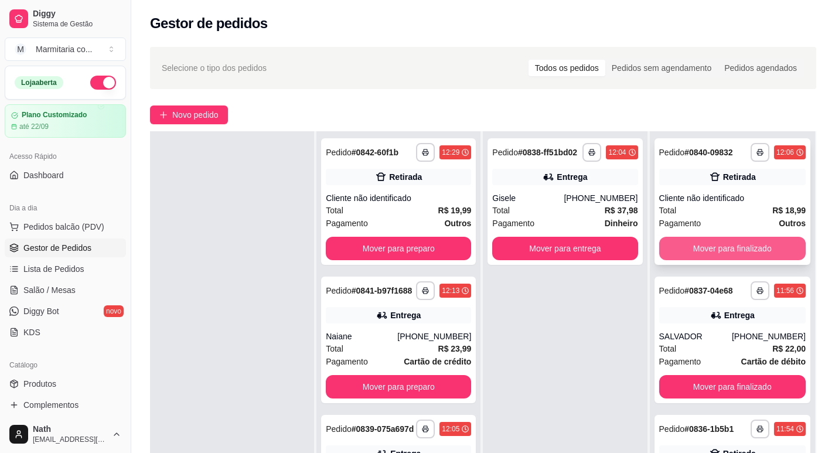
click at [734, 248] on button "Mover para finalizado" at bounding box center [732, 248] width 147 height 23
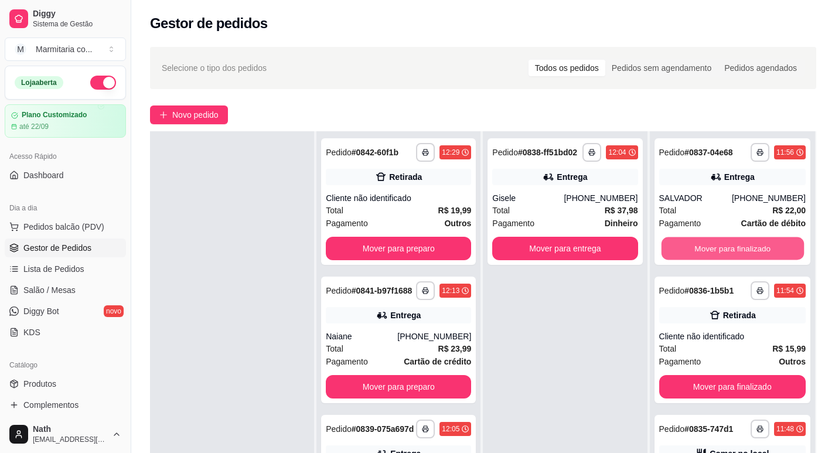
click at [734, 248] on button "Mover para finalizado" at bounding box center [732, 248] width 142 height 23
click at [734, 248] on button "Mover para finalizado" at bounding box center [732, 248] width 147 height 23
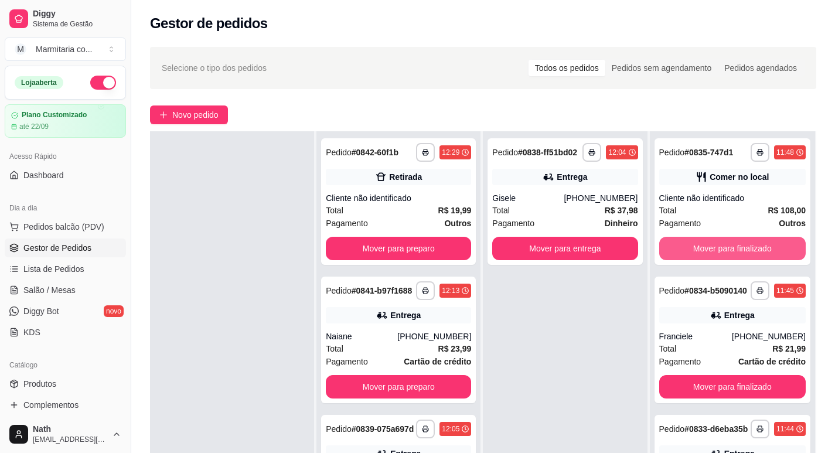
click at [734, 248] on button "Mover para finalizado" at bounding box center [732, 248] width 147 height 23
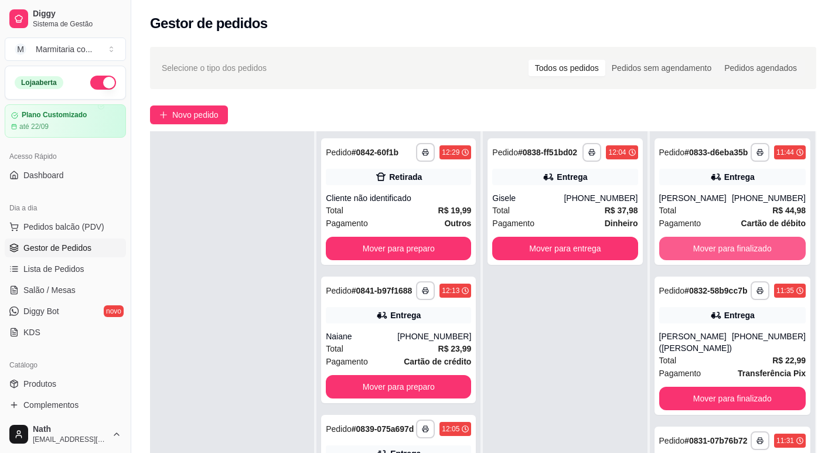
click at [734, 248] on button "Mover para finalizado" at bounding box center [732, 248] width 147 height 23
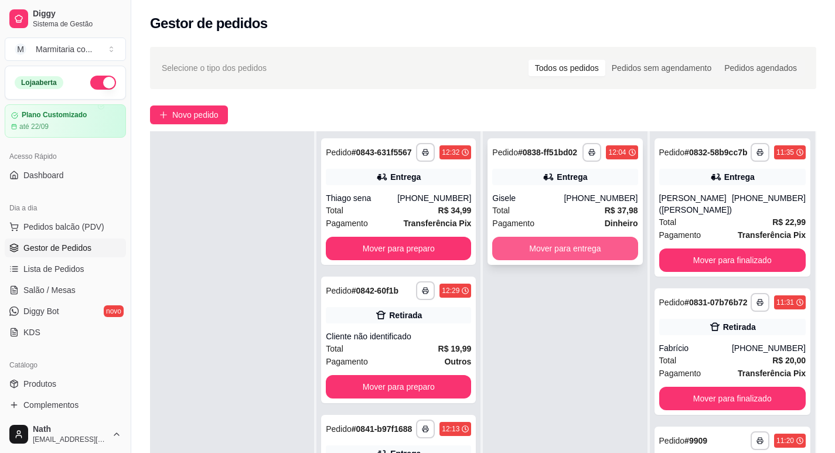
click at [579, 249] on button "Mover para entrega" at bounding box center [564, 248] width 145 height 23
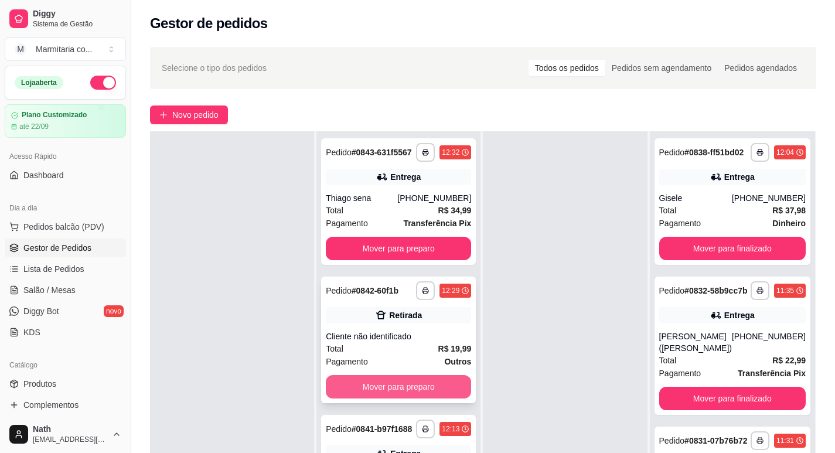
click at [436, 387] on button "Mover para preparo" at bounding box center [398, 386] width 145 height 23
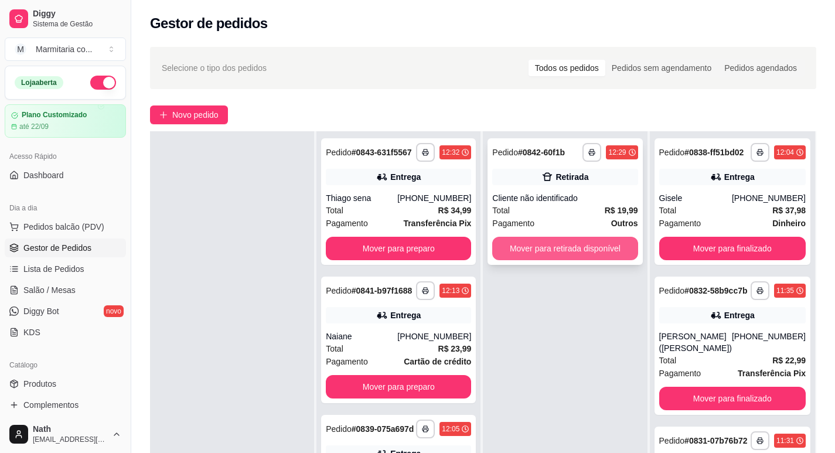
click at [543, 248] on button "Mover para retirada disponível" at bounding box center [564, 248] width 145 height 23
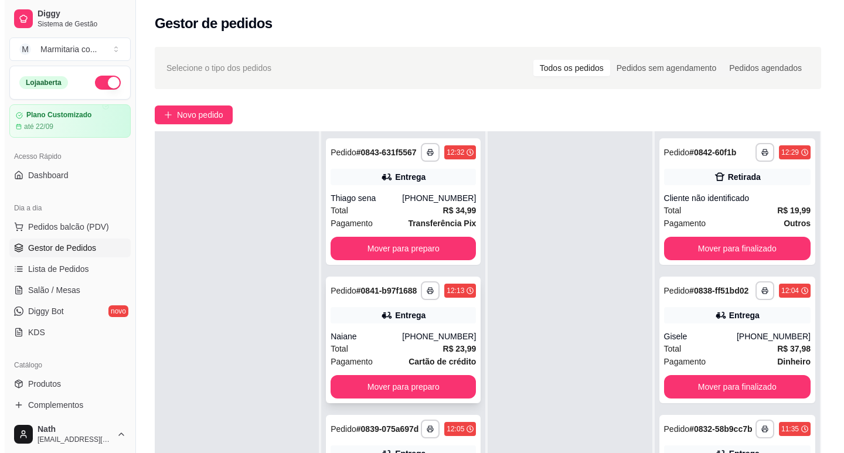
scroll to position [2, 0]
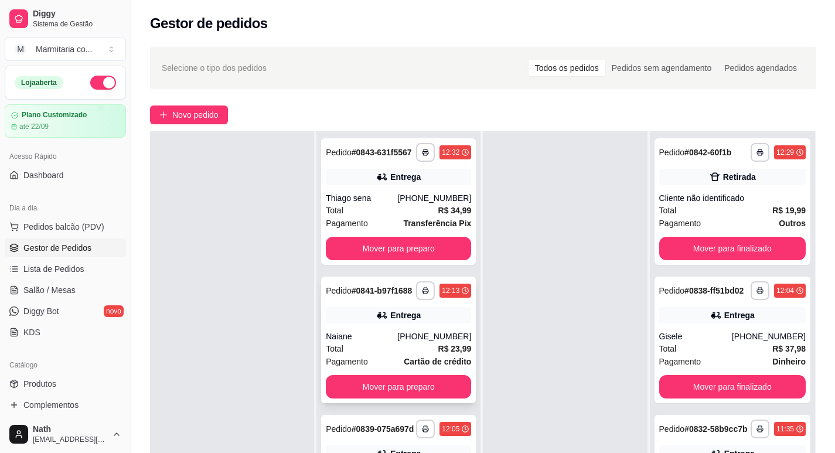
click at [396, 323] on div "Entrega" at bounding box center [398, 315] width 145 height 16
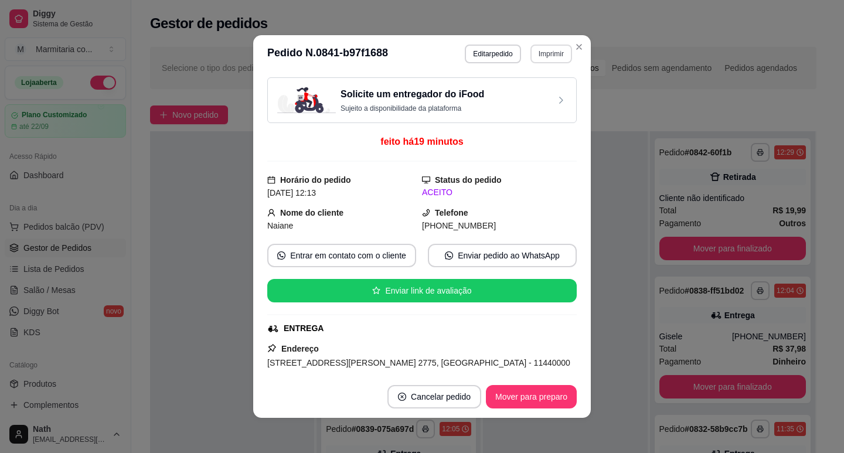
click at [547, 49] on button "Imprimir" at bounding box center [551, 54] width 42 height 19
click at [537, 88] on button "IMPRESSORA" at bounding box center [526, 95] width 85 height 19
click at [543, 52] on button "Imprimir" at bounding box center [551, 54] width 42 height 19
click at [519, 97] on button "IMPRESSORA" at bounding box center [526, 95] width 85 height 19
click at [533, 390] on button "Mover para preparo" at bounding box center [531, 396] width 91 height 23
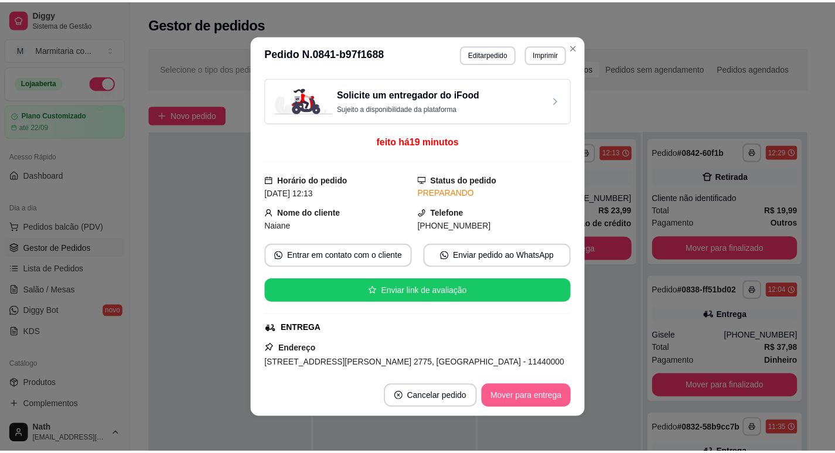
scroll to position [0, 0]
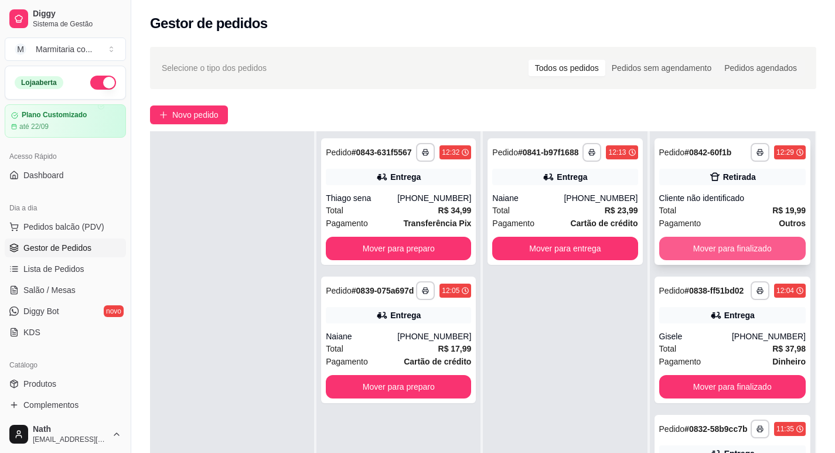
click at [758, 248] on button "Mover para finalizado" at bounding box center [732, 248] width 147 height 23
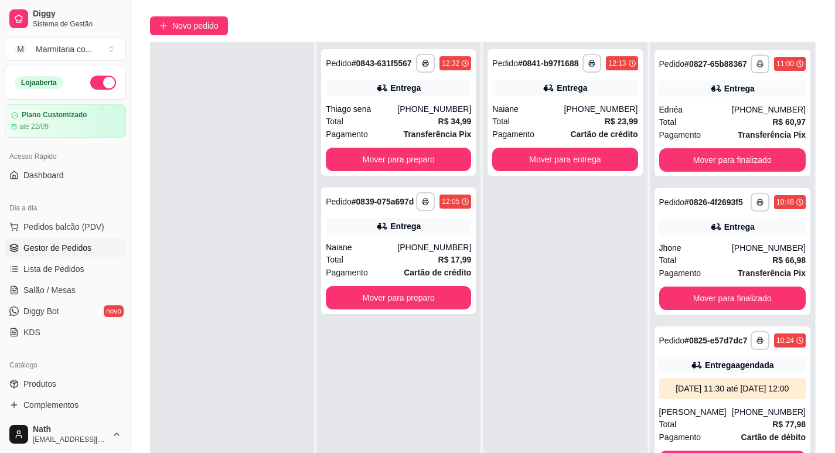
scroll to position [179, 0]
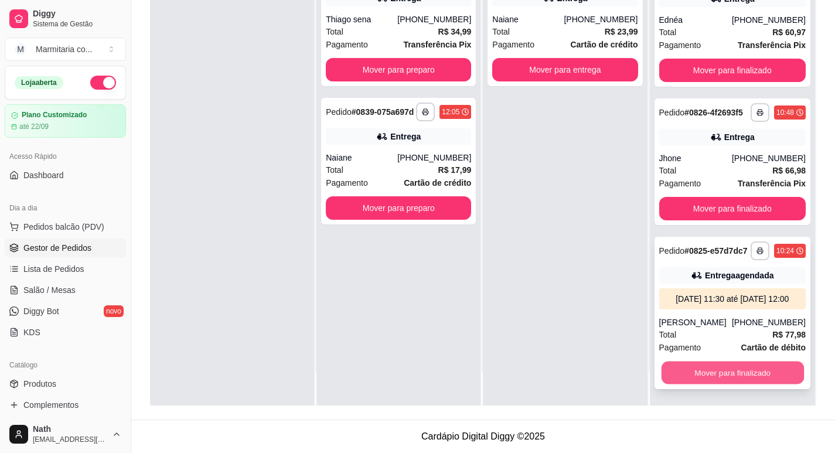
click at [732, 370] on button "Mover para finalizado" at bounding box center [732, 372] width 142 height 23
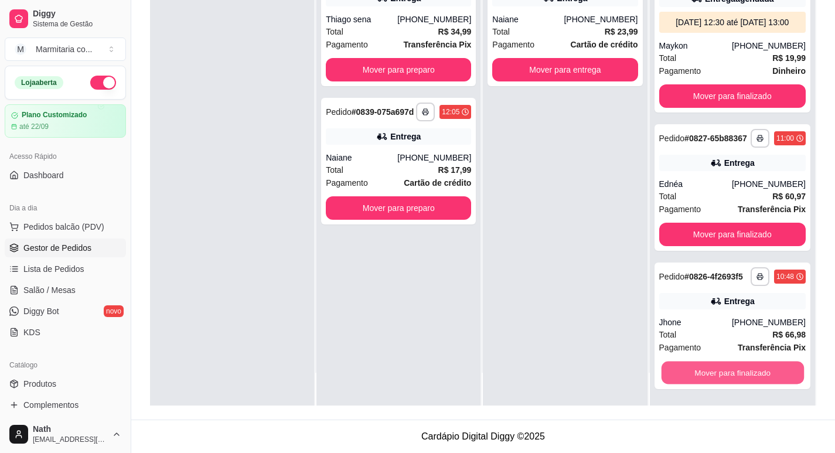
click at [732, 370] on button "Mover para finalizado" at bounding box center [732, 372] width 142 height 23
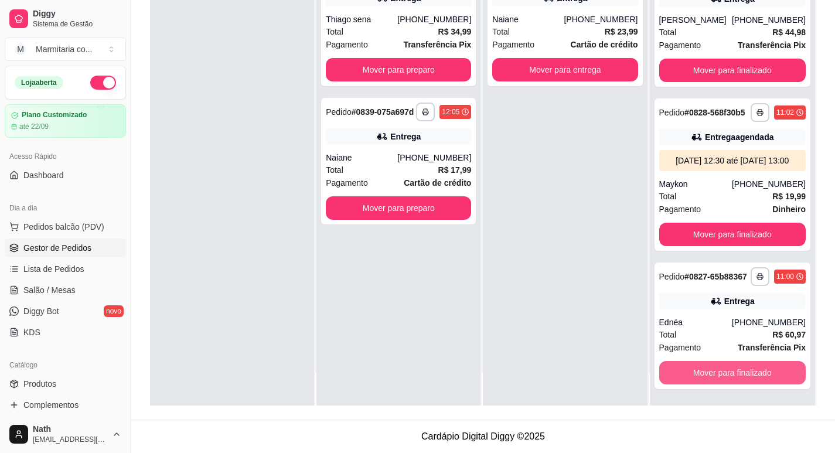
click at [732, 370] on button "Mover para finalizado" at bounding box center [732, 372] width 147 height 23
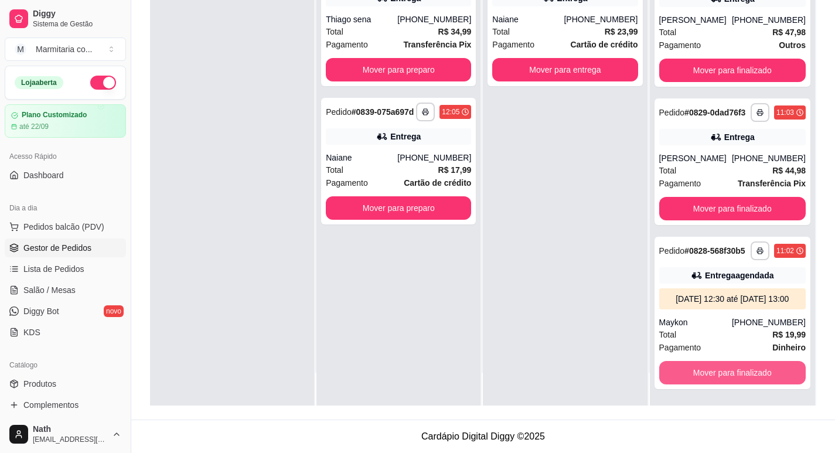
click at [732, 370] on button "Mover para finalizado" at bounding box center [732, 372] width 147 height 23
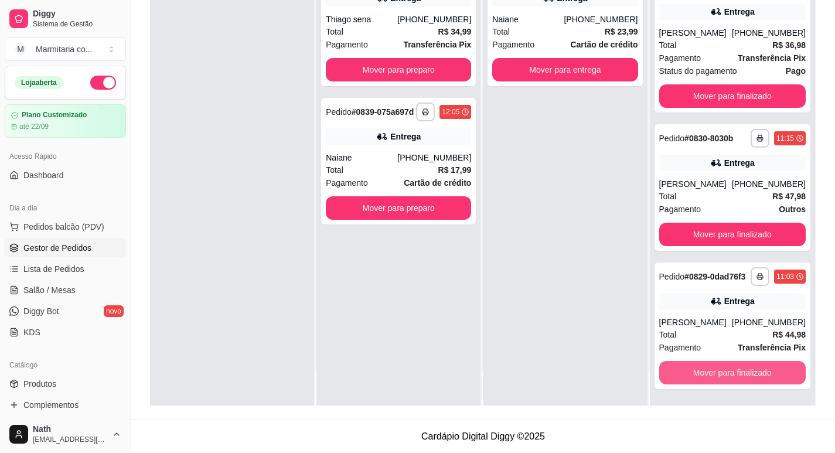
click at [732, 370] on button "Mover para finalizado" at bounding box center [732, 372] width 147 height 23
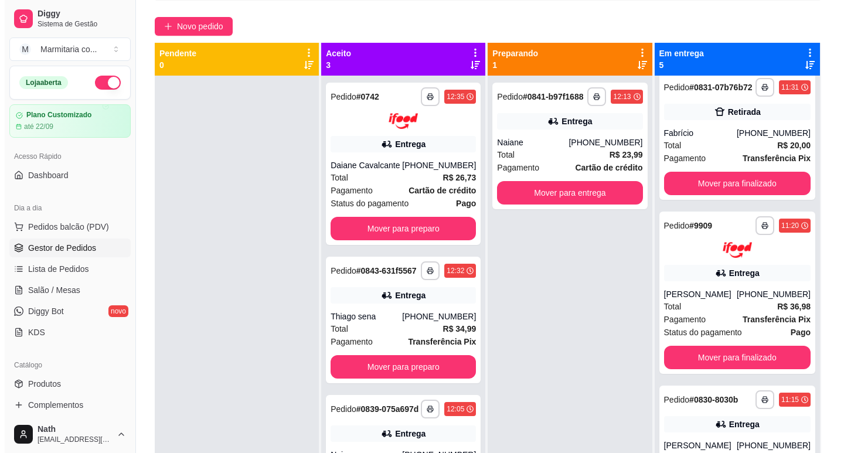
scroll to position [3, 0]
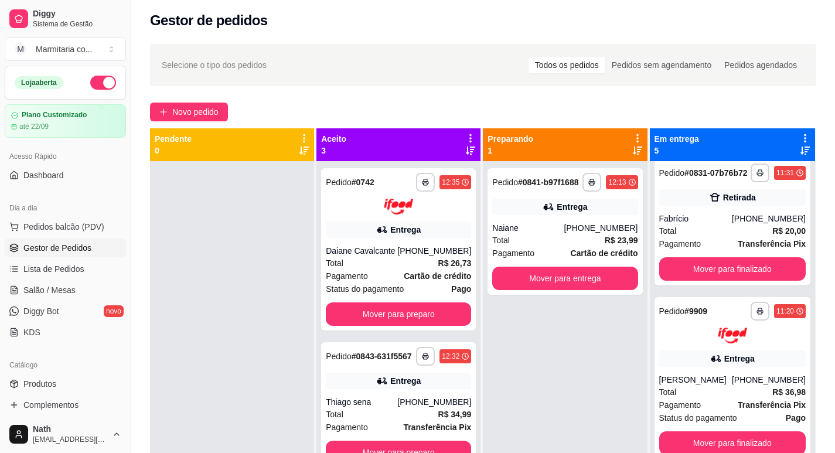
click at [200, 99] on div "**********" at bounding box center [483, 316] width 704 height 558
click at [200, 110] on span "Novo pedido" at bounding box center [195, 111] width 46 height 13
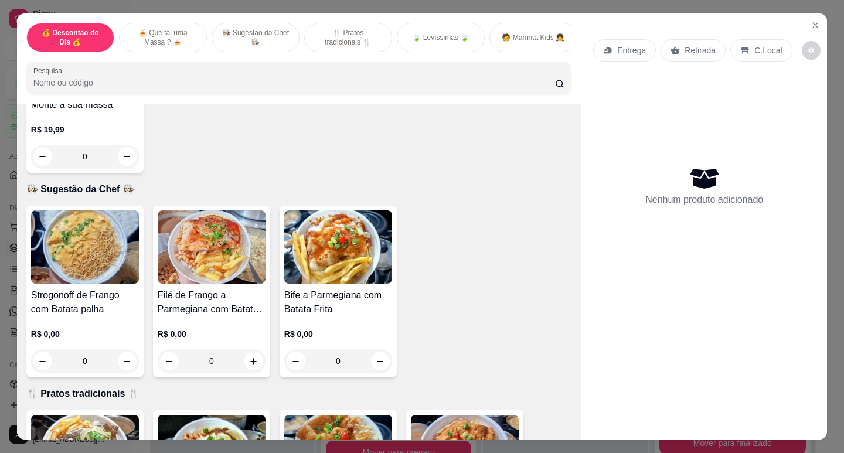
scroll to position [410, 0]
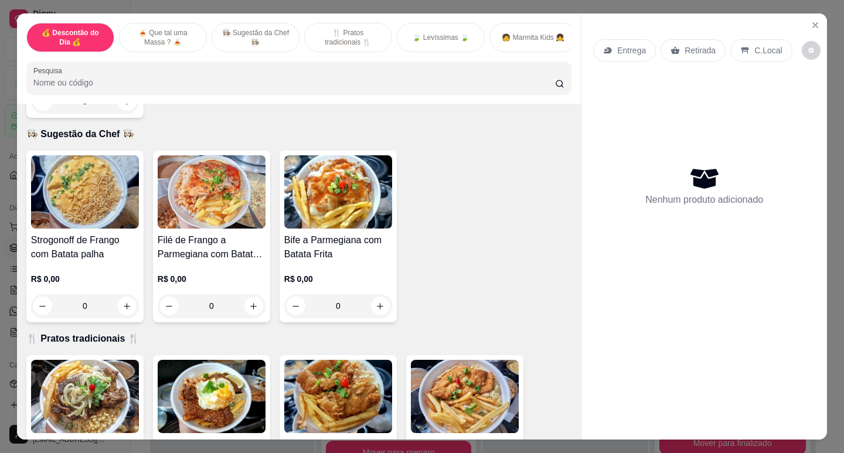
click at [434, 405] on img at bounding box center [465, 396] width 108 height 73
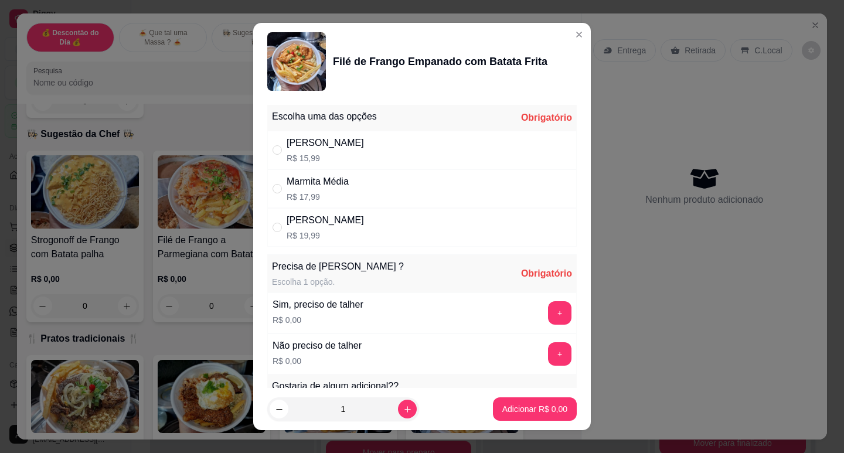
click at [340, 186] on div "Marmita Média" at bounding box center [318, 182] width 62 height 14
radio input "true"
click at [548, 309] on button "+" at bounding box center [559, 312] width 23 height 23
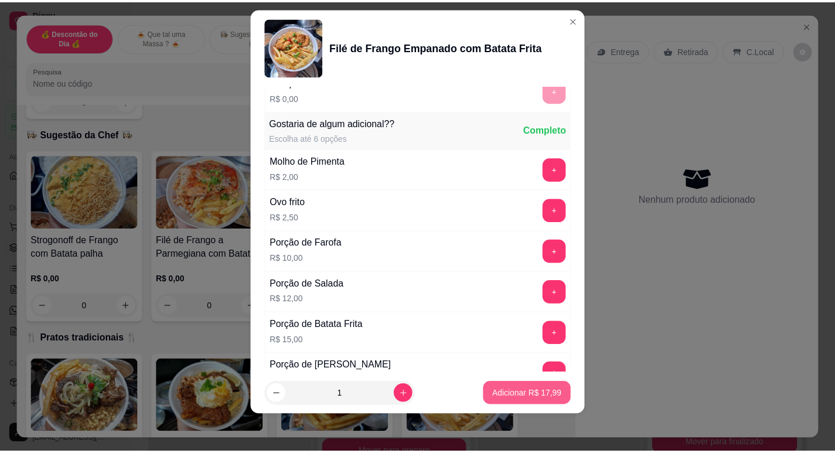
scroll to position [274, 0]
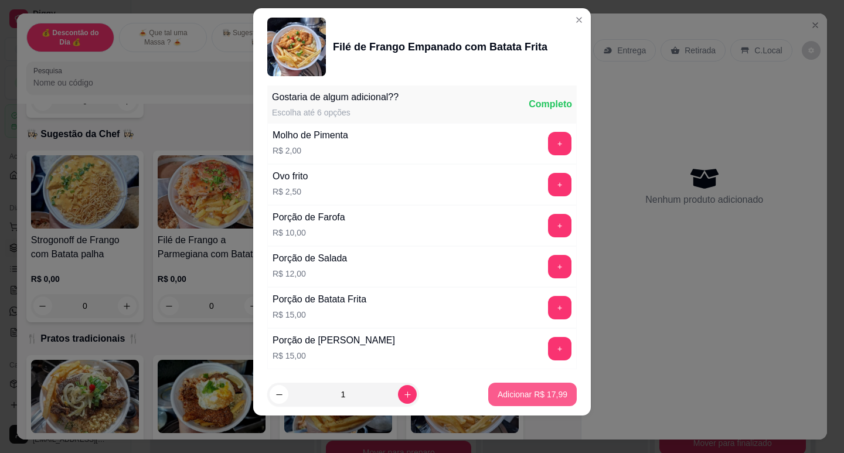
click at [550, 384] on button "Adicionar R$ 17,99" at bounding box center [532, 394] width 88 height 23
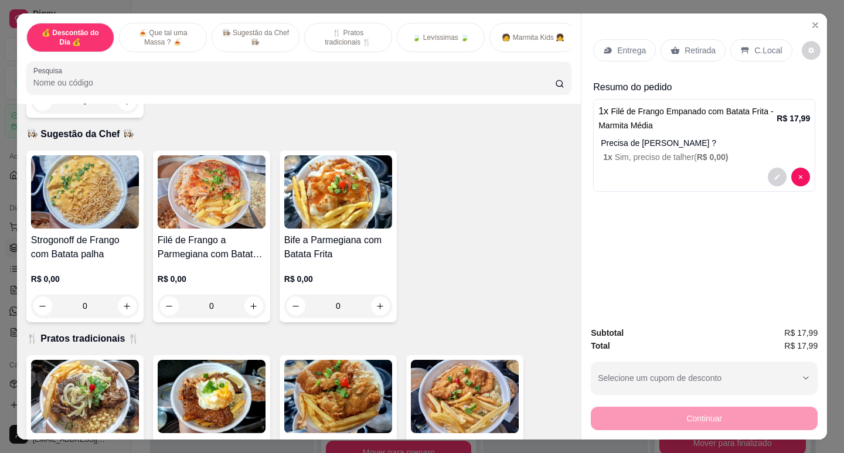
click at [684, 56] on div "Retirada" at bounding box center [692, 50] width 65 height 22
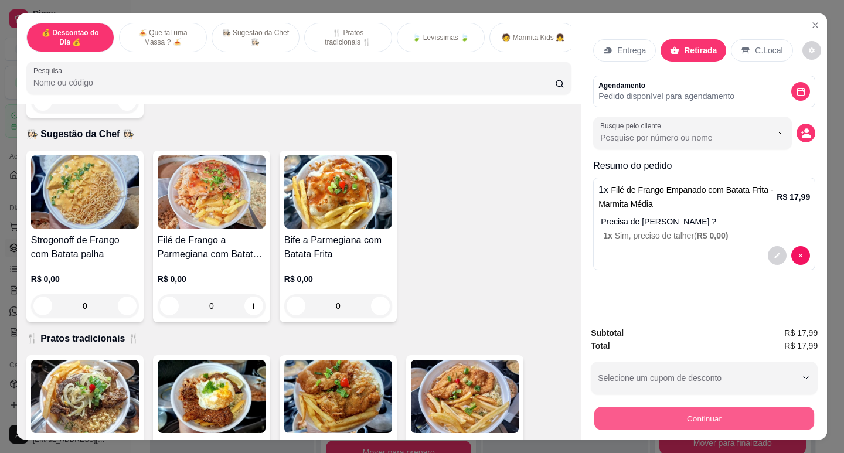
click at [711, 418] on button "Continuar" at bounding box center [704, 418] width 220 height 23
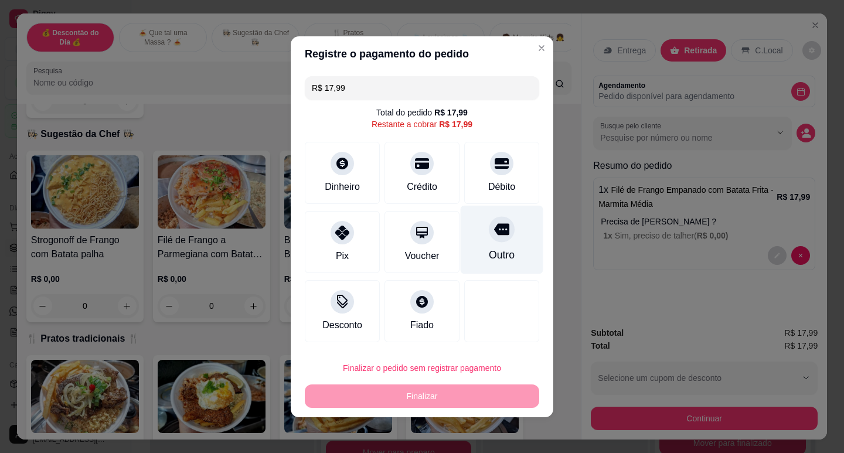
click at [505, 231] on div "Outro" at bounding box center [502, 239] width 83 height 69
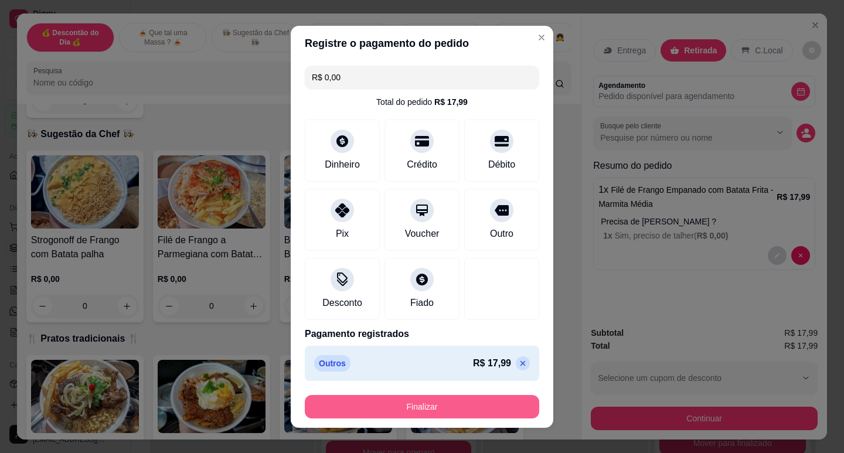
click at [447, 404] on button "Finalizar" at bounding box center [422, 406] width 234 height 23
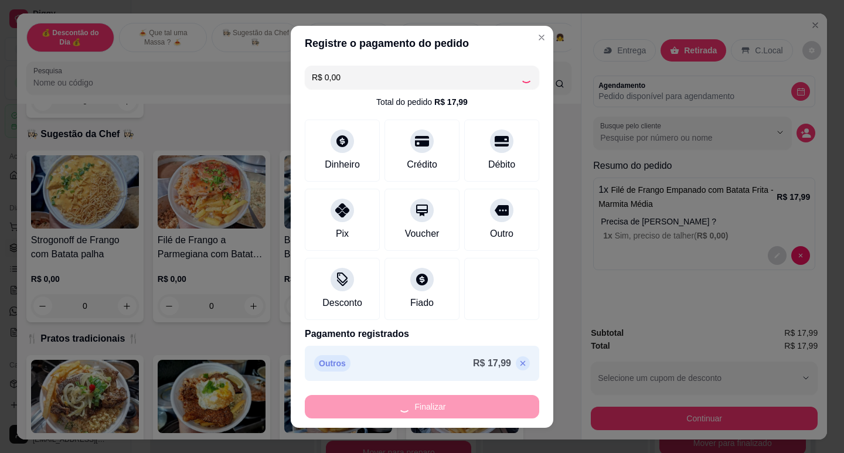
type input "-R$ 17,99"
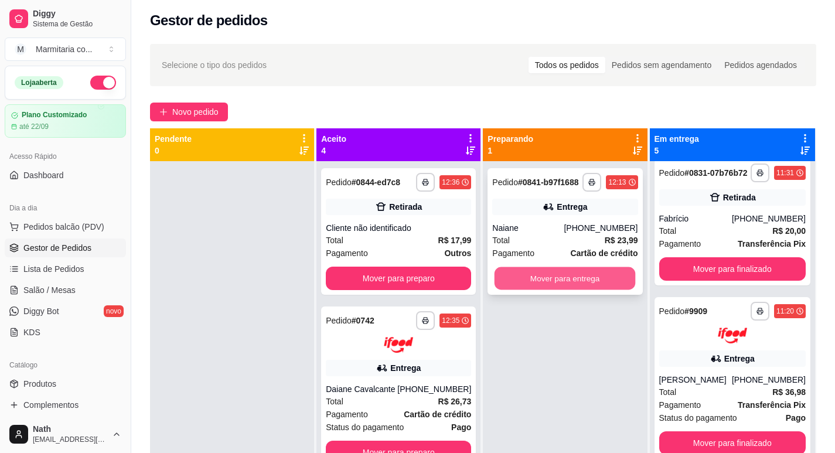
click at [574, 281] on button "Mover para entrega" at bounding box center [565, 278] width 141 height 23
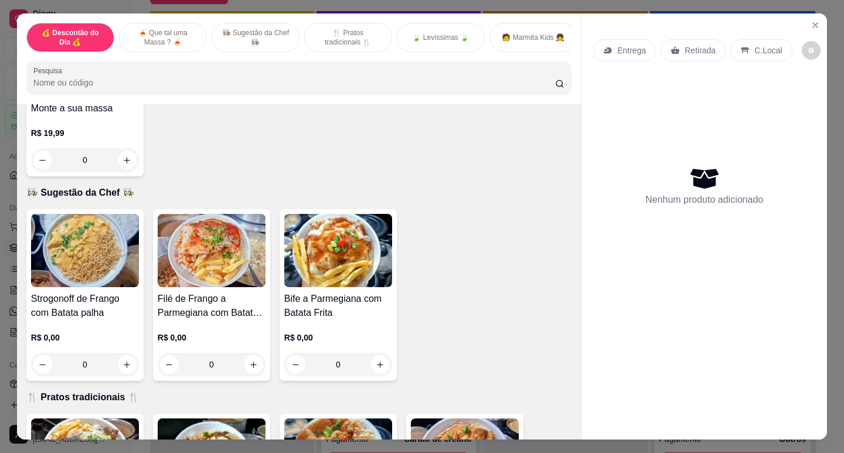
scroll to position [586, 0]
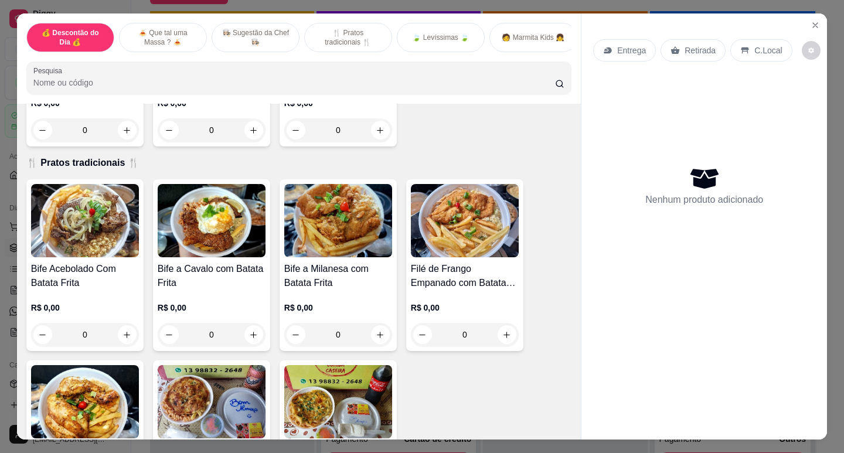
click at [468, 268] on h4 "Filé de Frango Empanado com Batata Frita" at bounding box center [465, 276] width 108 height 28
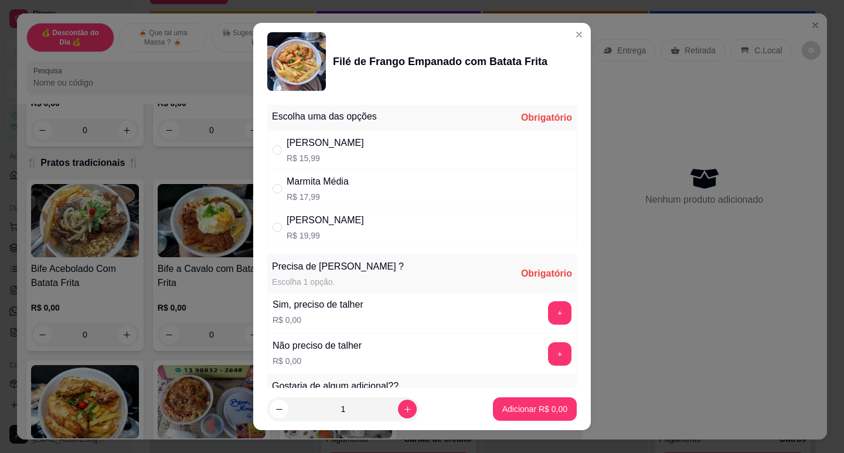
click at [313, 146] on div "[PERSON_NAME]" at bounding box center [325, 143] width 77 height 14
radio input "true"
click at [548, 311] on button "+" at bounding box center [559, 312] width 23 height 23
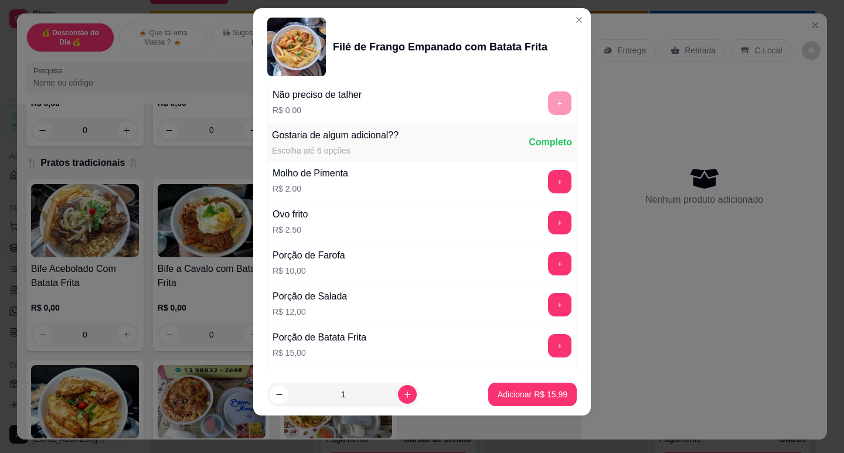
scroll to position [274, 0]
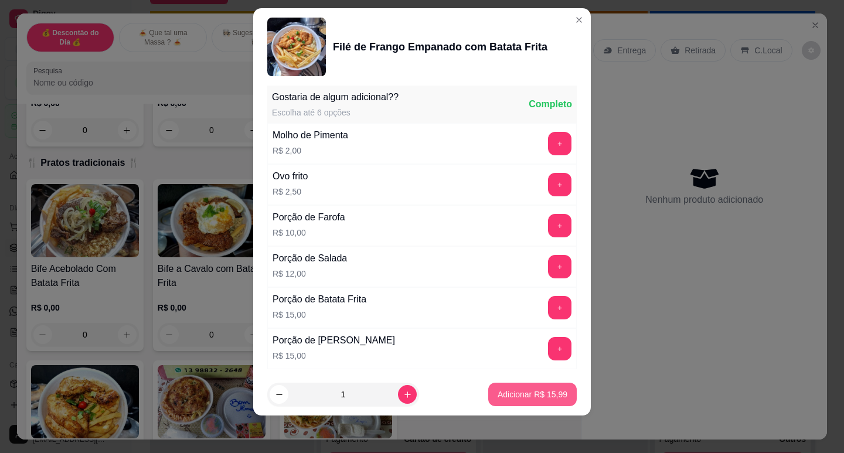
click at [551, 397] on p "Adicionar R$ 15,99" at bounding box center [532, 395] width 70 height 12
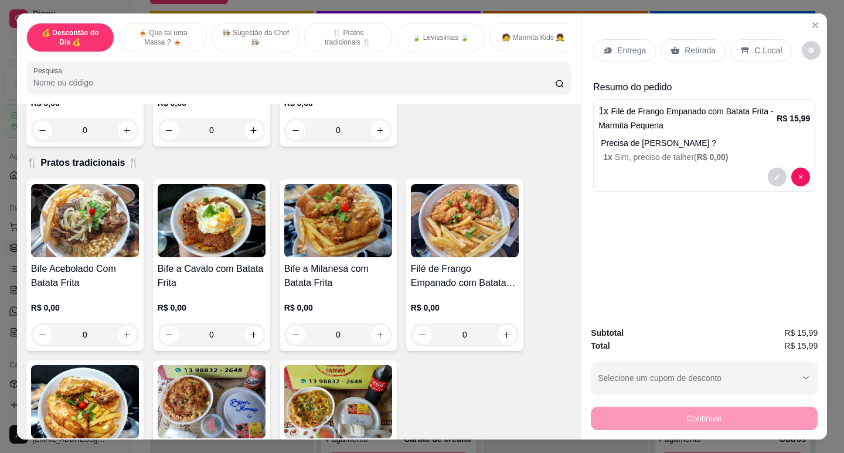
click at [689, 53] on div "Retirada" at bounding box center [692, 50] width 65 height 22
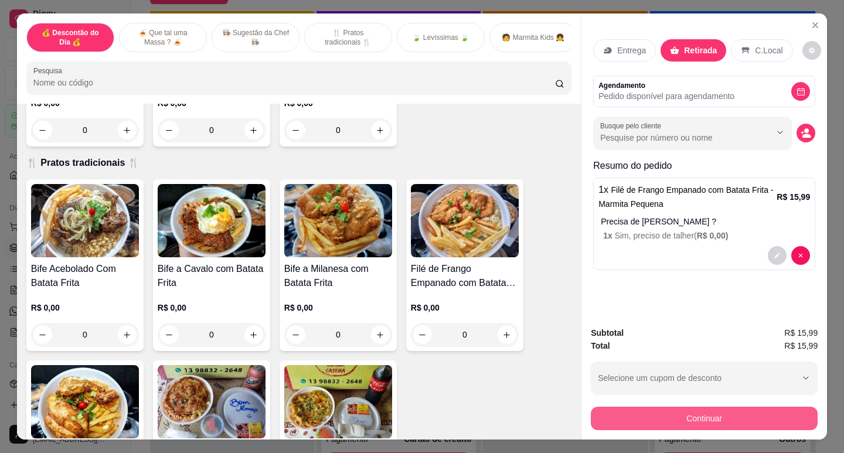
click at [735, 408] on button "Continuar" at bounding box center [704, 418] width 227 height 23
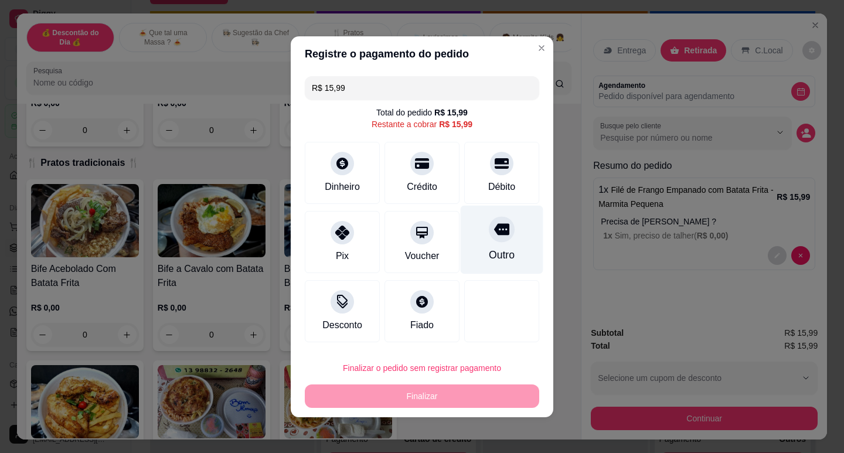
click at [496, 225] on icon at bounding box center [501, 229] width 15 height 15
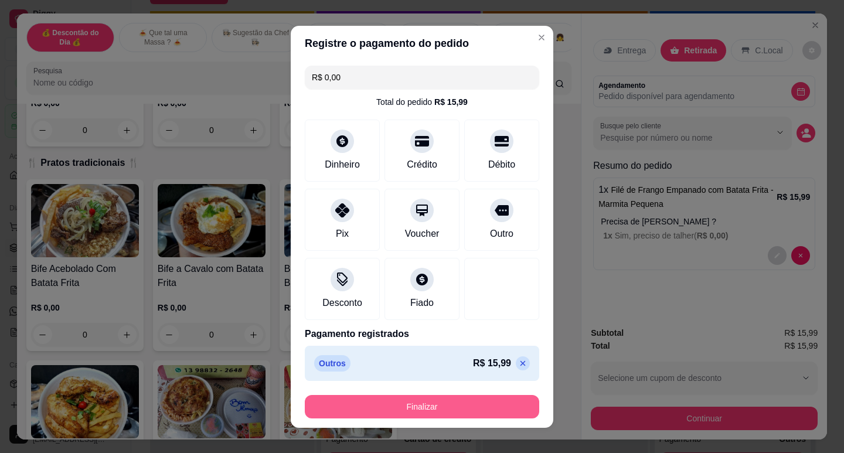
click at [479, 398] on button "Finalizar" at bounding box center [422, 406] width 234 height 23
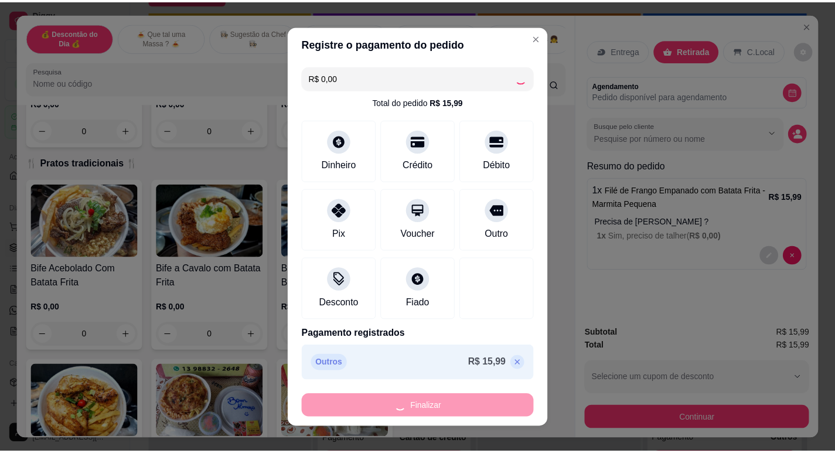
scroll to position [626, 0]
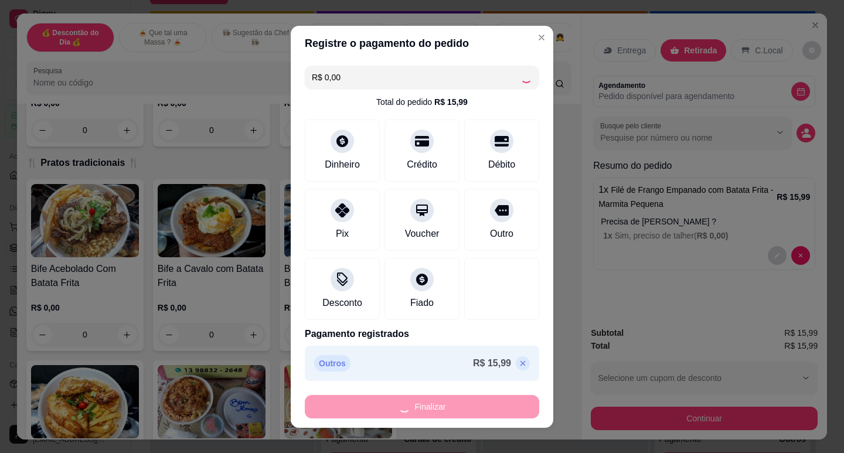
type input "-R$ 15,99"
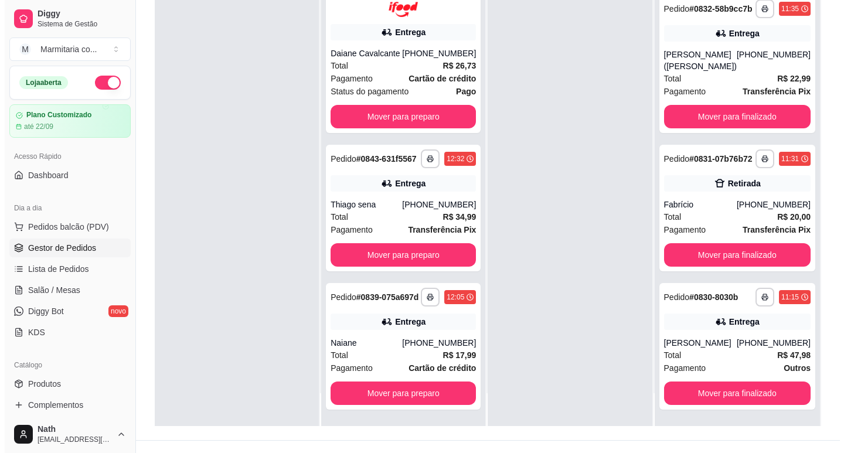
scroll to position [179, 0]
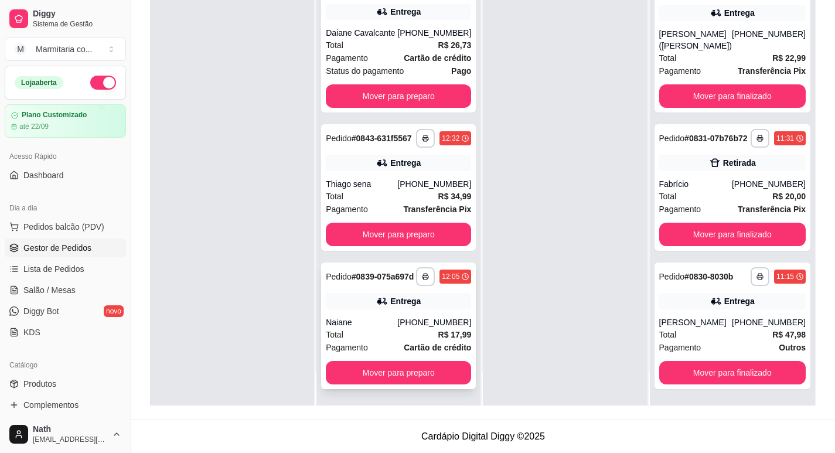
click at [421, 316] on div "**********" at bounding box center [398, 326] width 155 height 127
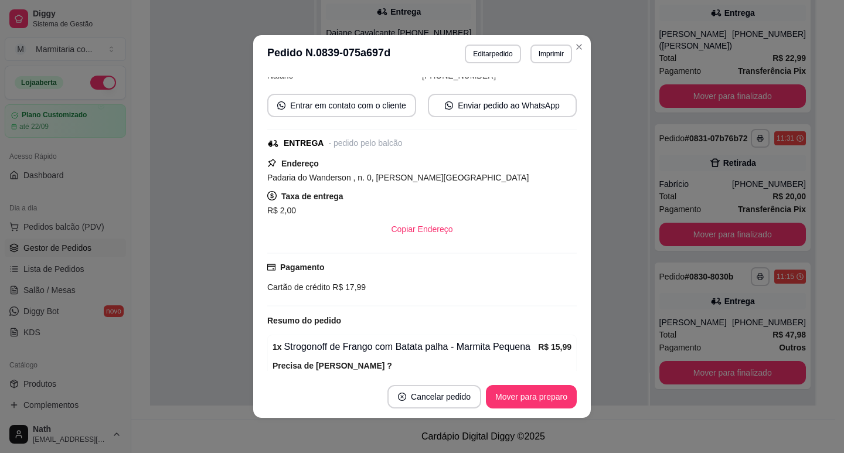
scroll to position [244, 0]
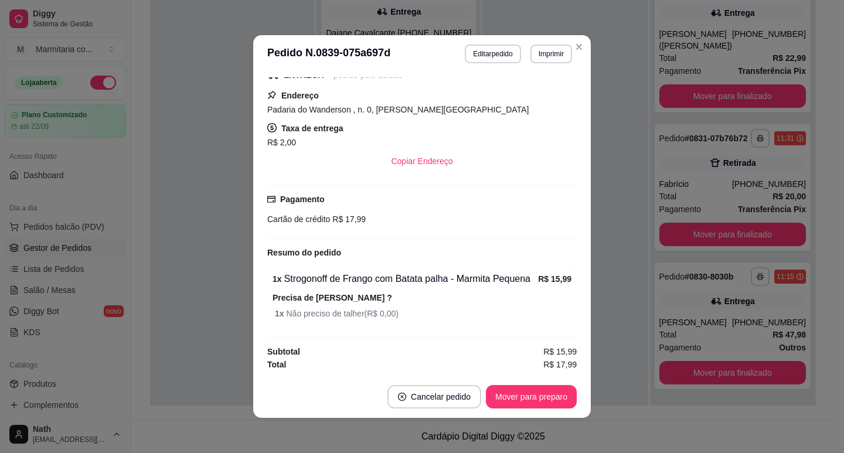
click at [559, 56] on button "Imprimir" at bounding box center [551, 54] width 42 height 19
click at [546, 94] on button "IMPRESSORA" at bounding box center [536, 89] width 68 height 15
click at [527, 403] on button "Mover para preparo" at bounding box center [531, 397] width 88 height 23
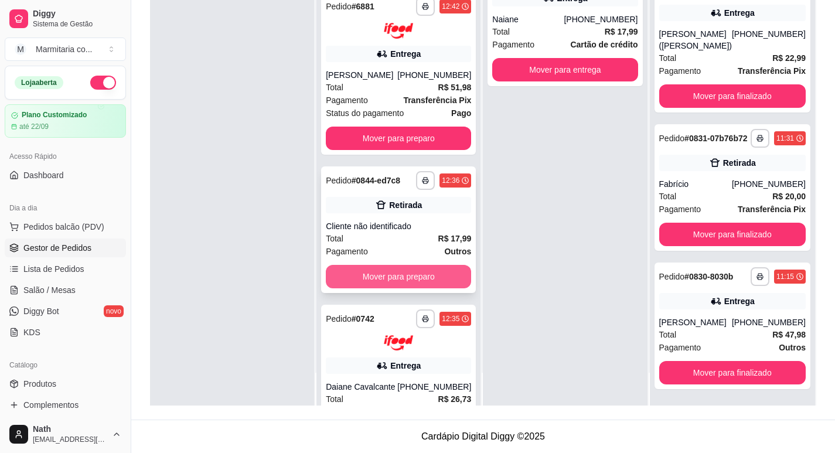
click at [428, 280] on button "Mover para preparo" at bounding box center [398, 276] width 145 height 23
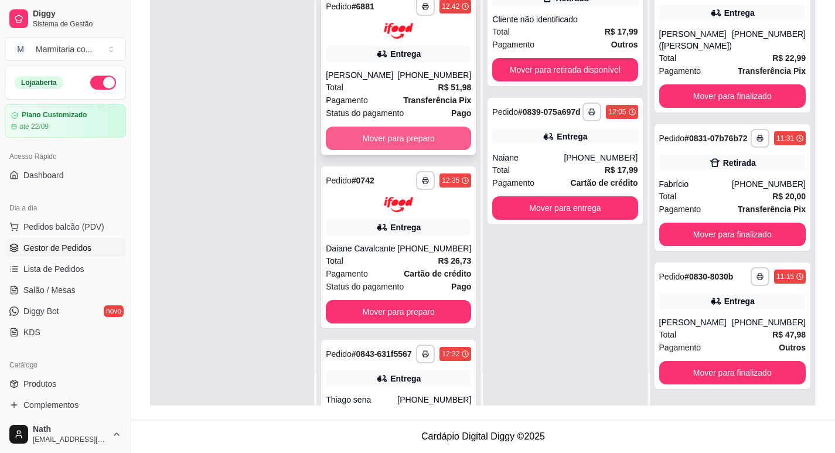
click at [410, 120] on div "Status do pagamento Pago" at bounding box center [398, 113] width 145 height 13
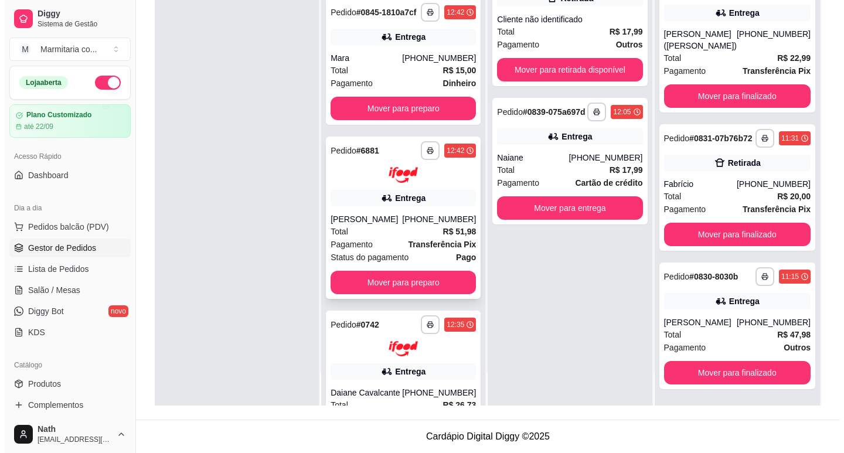
scroll to position [0, 0]
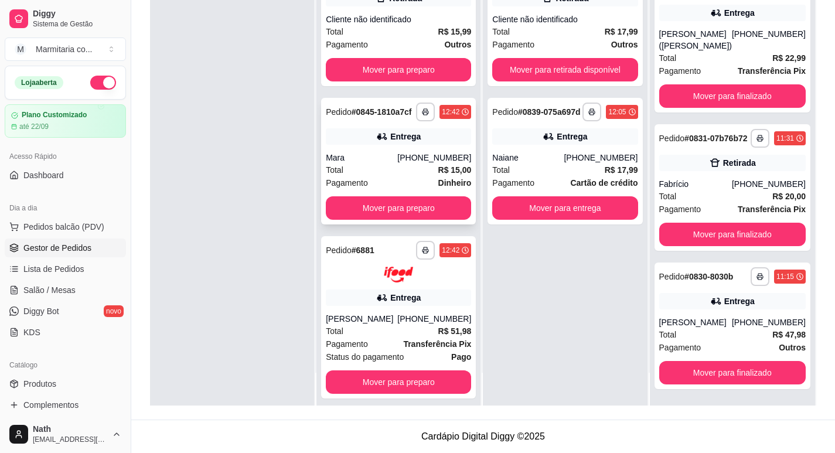
click at [407, 163] on div "[PHONE_NUMBER]" at bounding box center [434, 158] width 74 height 12
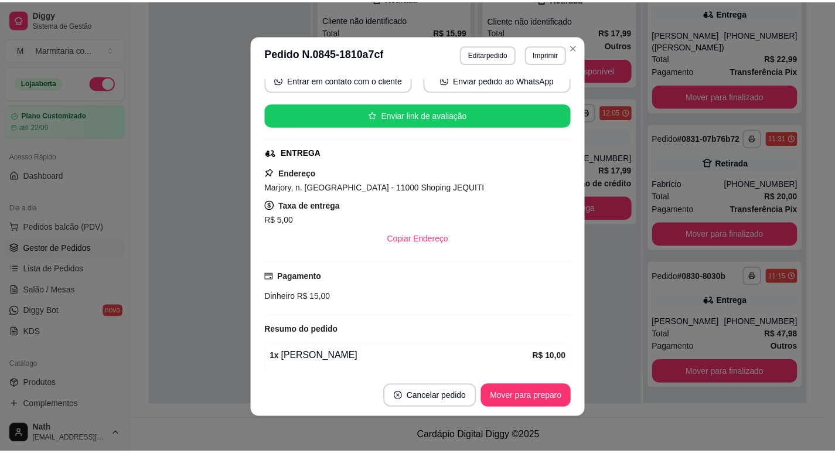
scroll to position [284, 0]
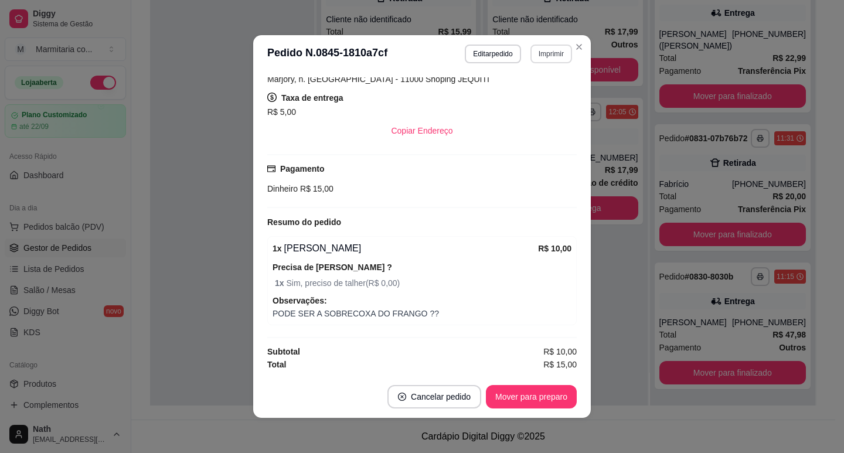
click at [542, 54] on button "Imprimir" at bounding box center [551, 54] width 42 height 19
click at [539, 94] on button "IMPRESSORA" at bounding box center [526, 95] width 85 height 19
click at [557, 402] on button "Mover para preparo" at bounding box center [531, 396] width 91 height 23
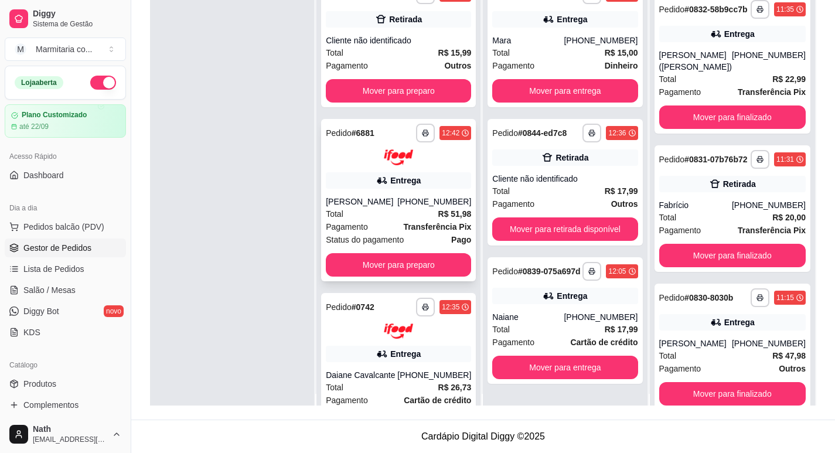
scroll to position [0, 0]
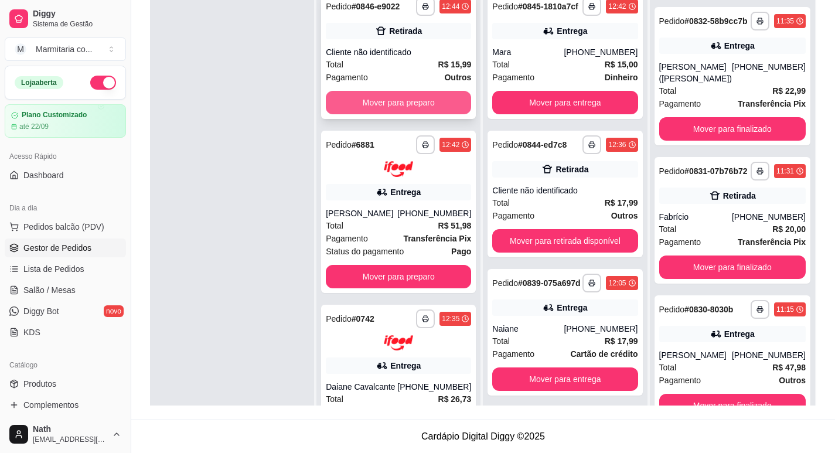
click at [437, 107] on button "Mover para preparo" at bounding box center [398, 102] width 145 height 23
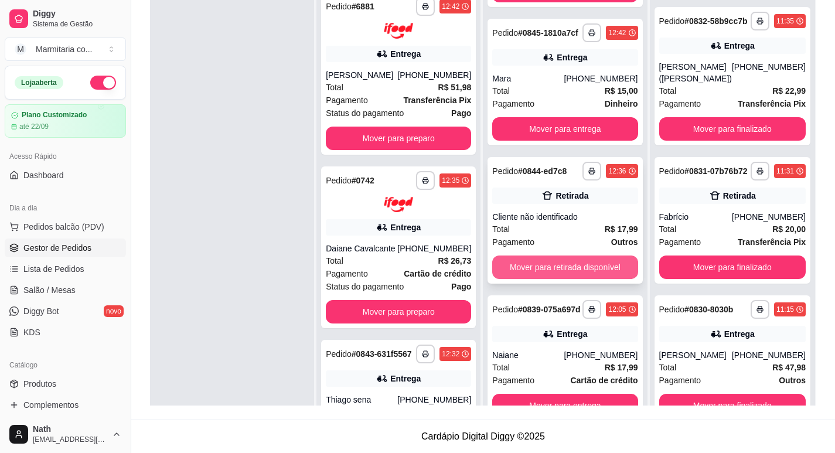
click at [567, 276] on button "Mover para retirada disponível" at bounding box center [564, 266] width 145 height 23
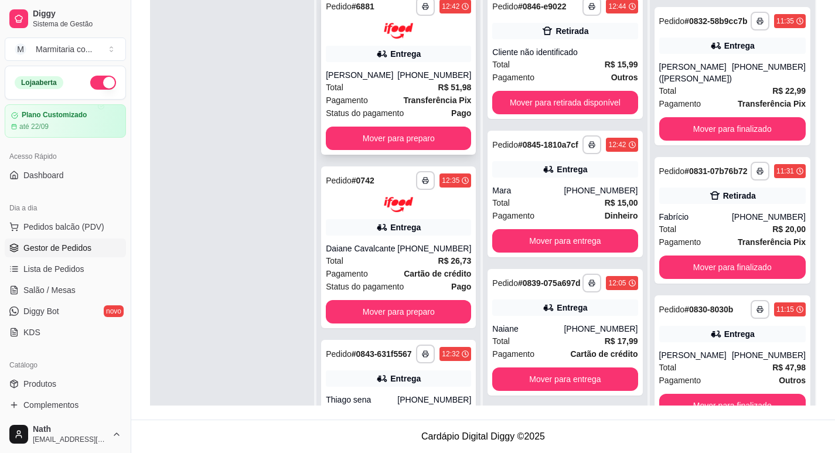
click at [425, 77] on div "[PHONE_NUMBER]" at bounding box center [434, 75] width 74 height 12
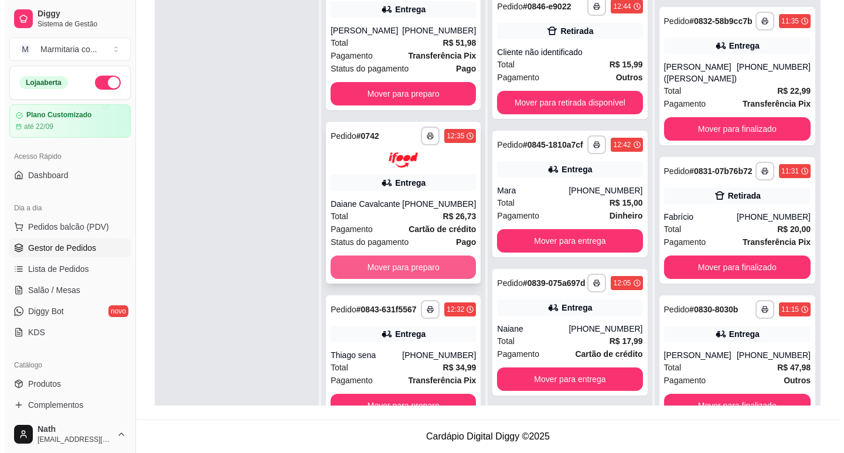
scroll to position [33, 0]
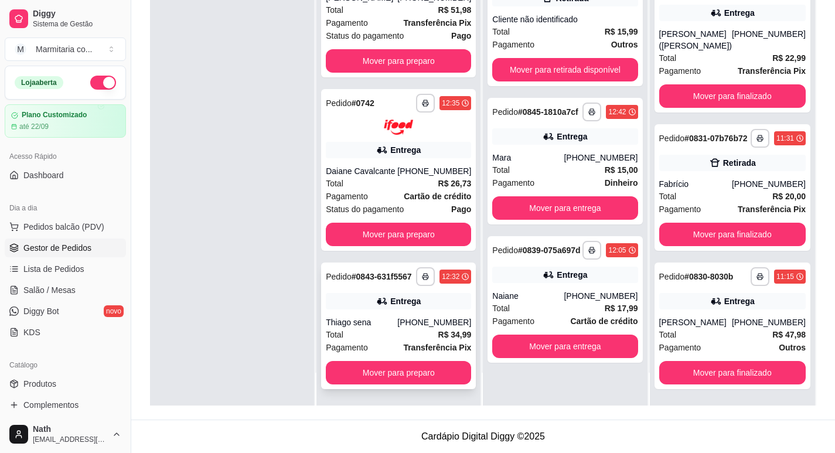
click at [402, 320] on div "[PHONE_NUMBER]" at bounding box center [434, 322] width 74 height 12
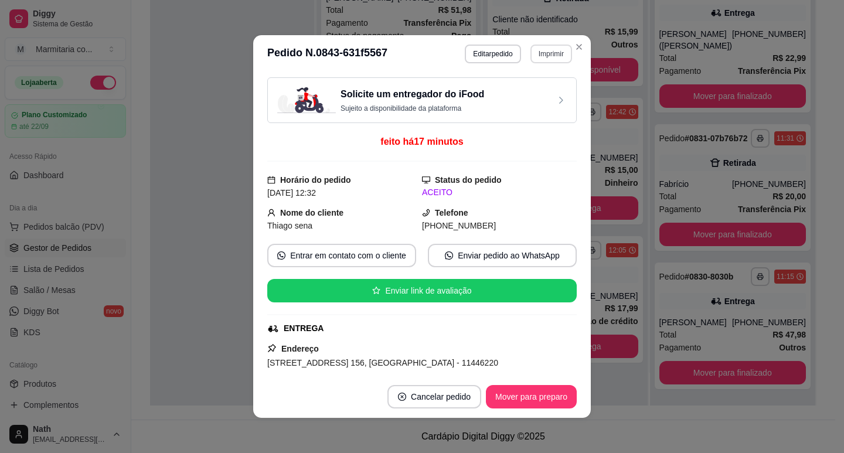
click at [538, 56] on button "Imprimir" at bounding box center [551, 54] width 42 height 19
click at [538, 96] on button "IMPRESSORA" at bounding box center [536, 89] width 68 height 15
click at [550, 51] on button "Imprimir" at bounding box center [551, 54] width 42 height 19
click at [541, 94] on button "IMPRESSORA" at bounding box center [525, 95] width 85 height 19
click at [548, 396] on button "Mover para preparo" at bounding box center [531, 396] width 91 height 23
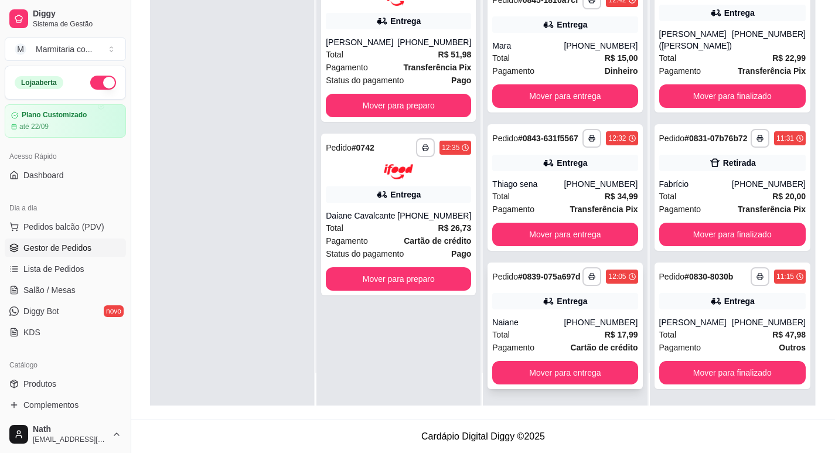
scroll to position [140, 0]
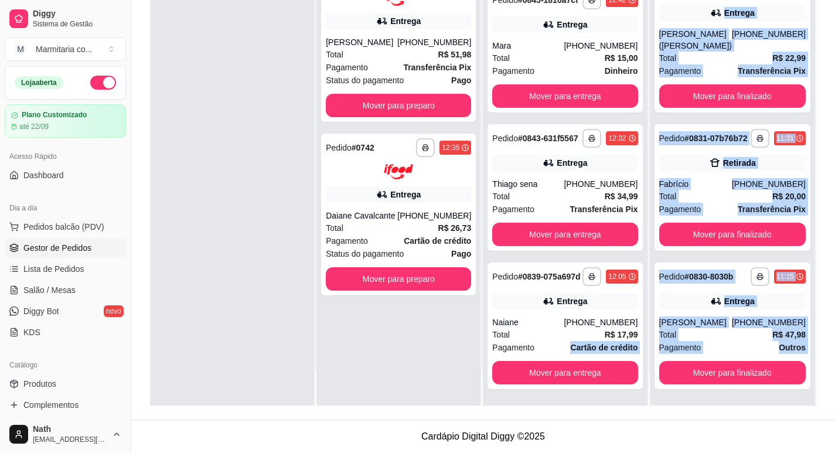
click at [390, 274] on html "Diggy Sistema de Gestão M Marmitaria co ... Loja aberta Plano Customizado até 2…" at bounding box center [417, 47] width 835 height 453
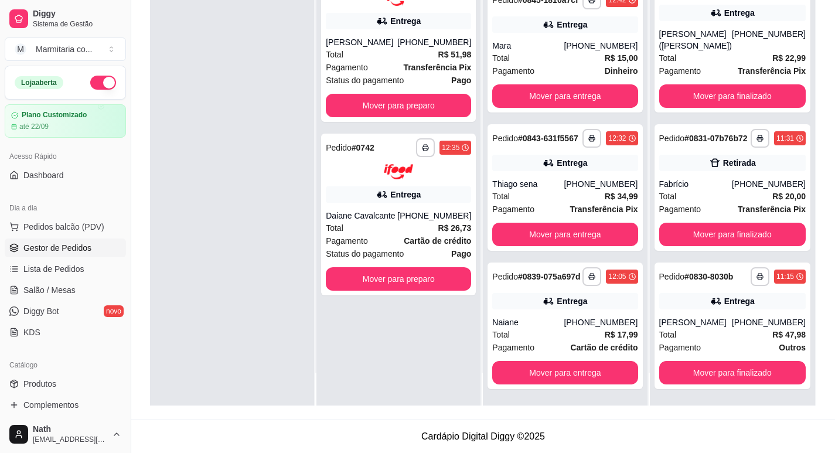
click at [435, 349] on div "**********" at bounding box center [398, 179] width 164 height 453
click at [581, 368] on button "Mover para entrega" at bounding box center [564, 372] width 145 height 23
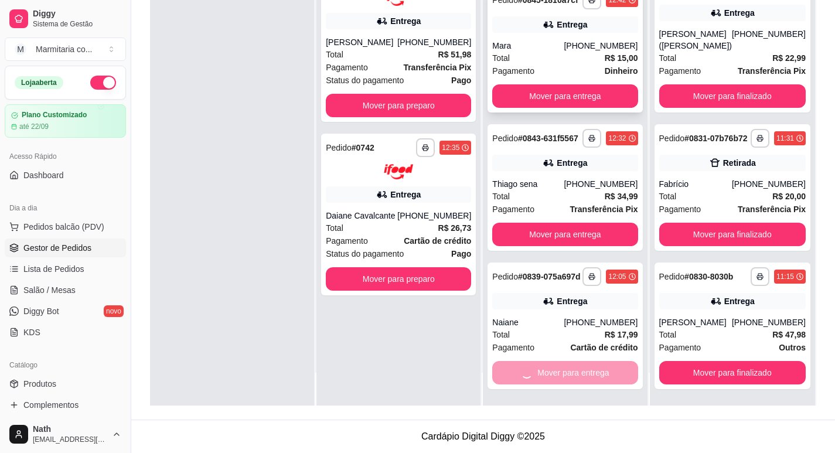
scroll to position [585, 0]
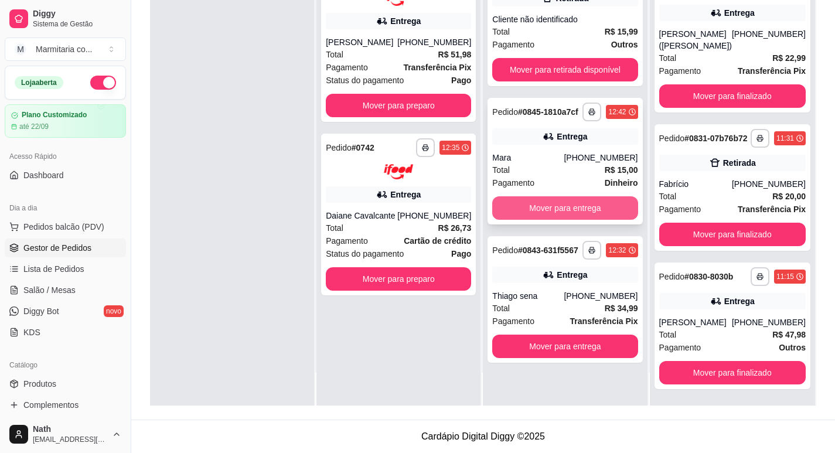
click at [543, 201] on button "Mover para entrega" at bounding box center [564, 207] width 145 height 23
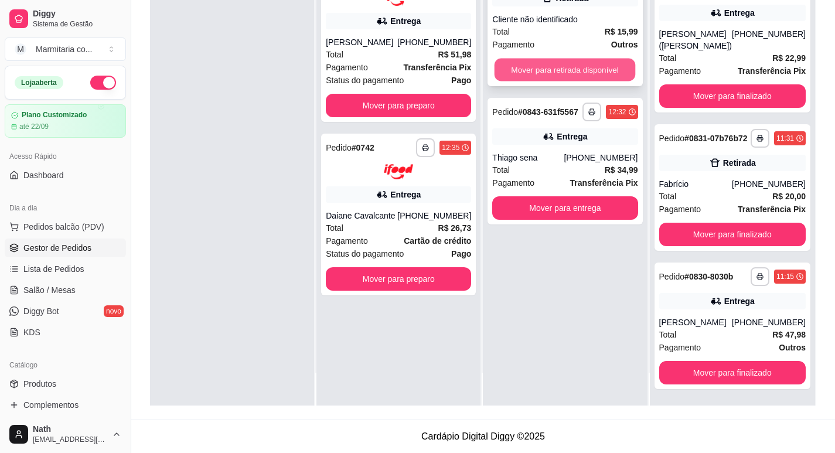
click at [543, 78] on button "Mover para retirada disponível" at bounding box center [565, 70] width 141 height 23
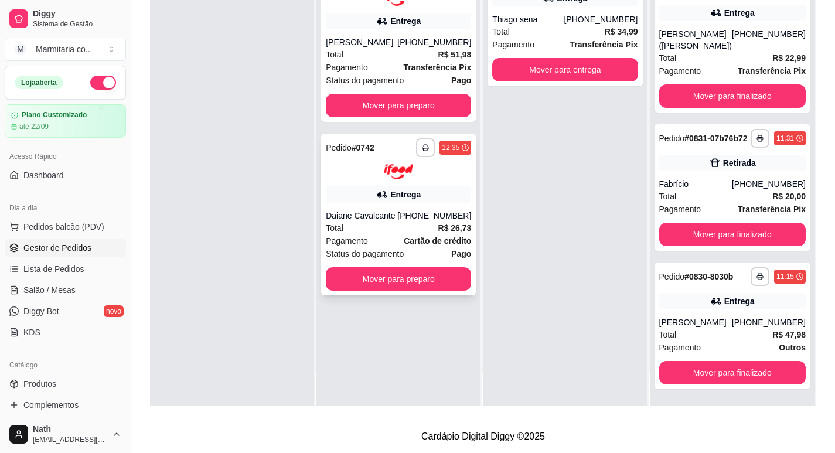
click at [445, 199] on div "Entrega" at bounding box center [398, 194] width 145 height 16
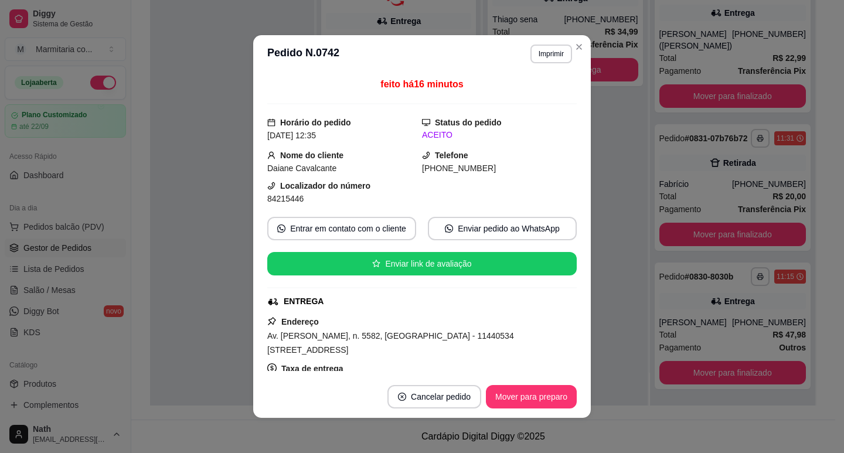
click at [547, 47] on button "Imprimir" at bounding box center [551, 54] width 42 height 19
click at [549, 104] on button "IMPRESSORA" at bounding box center [526, 95] width 82 height 18
click at [561, 53] on button "Imprimir" at bounding box center [551, 54] width 42 height 19
click at [546, 97] on button "IMPRESSORA" at bounding box center [526, 95] width 82 height 18
click at [542, 398] on button "Mover para preparo" at bounding box center [531, 397] width 88 height 23
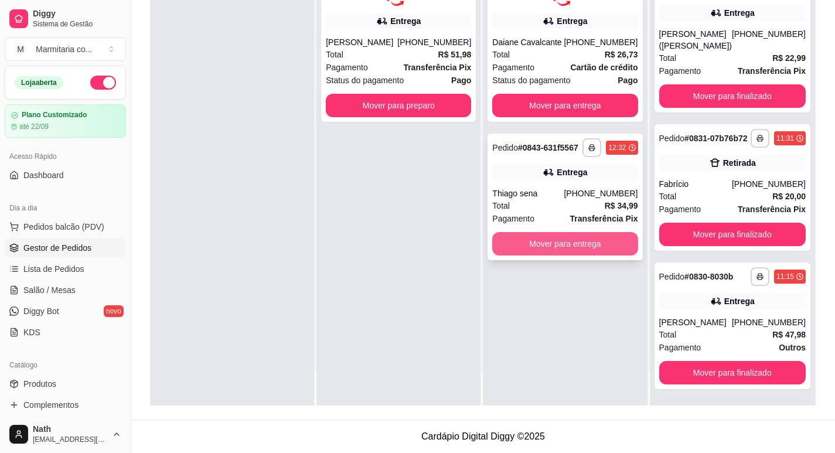
click at [564, 246] on button "Mover para entrega" at bounding box center [564, 243] width 145 height 23
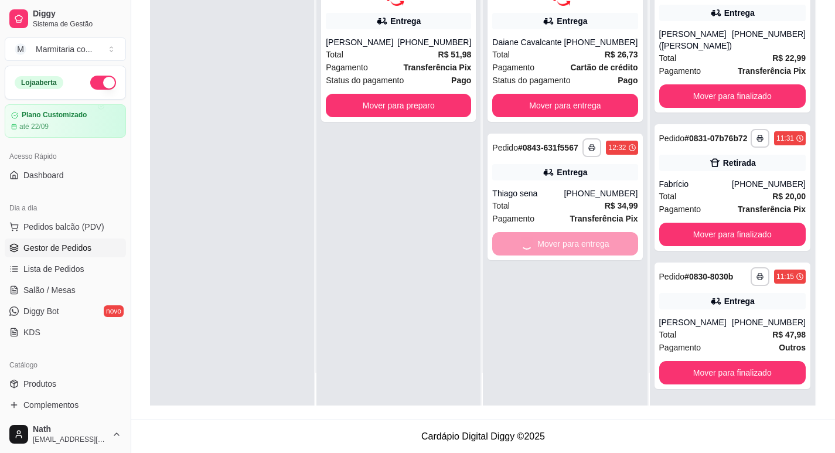
scroll to position [1019, 0]
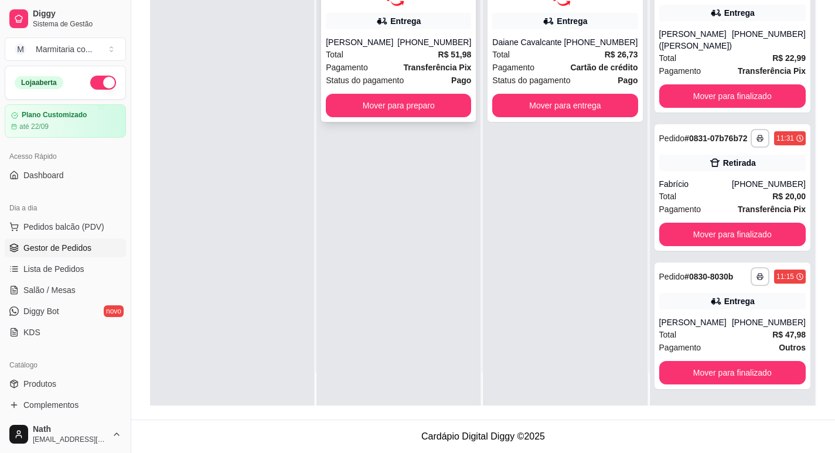
click at [425, 70] on strong "Transferência Pix" at bounding box center [437, 67] width 68 height 9
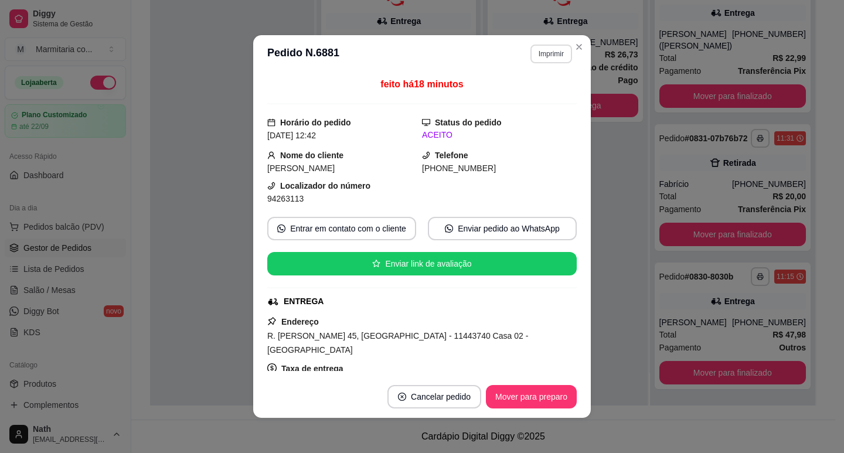
click at [558, 53] on button "Imprimir" at bounding box center [551, 54] width 42 height 19
click at [524, 99] on button "IMPRESSORA" at bounding box center [526, 95] width 82 height 18
click at [539, 55] on button "Imprimir" at bounding box center [551, 54] width 40 height 18
click at [547, 95] on button "IMPRESSORA" at bounding box center [526, 95] width 85 height 19
click at [541, 402] on button "Mover para preparo" at bounding box center [531, 396] width 91 height 23
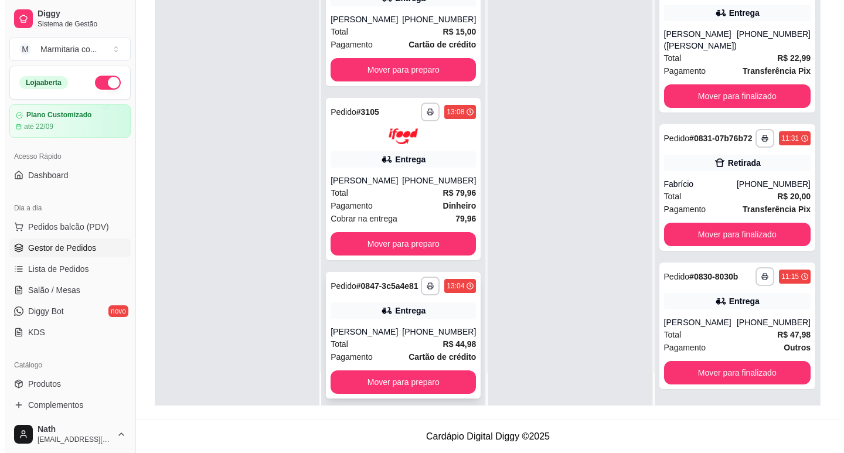
scroll to position [0, 0]
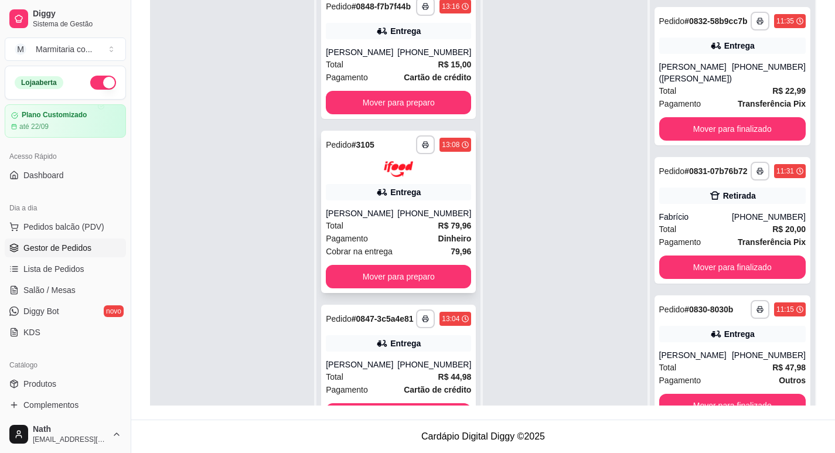
click at [390, 219] on div "[PERSON_NAME]" at bounding box center [361, 213] width 71 height 12
click at [376, 326] on div "Pedido # 0847-3c5a4e81" at bounding box center [370, 319] width 88 height 14
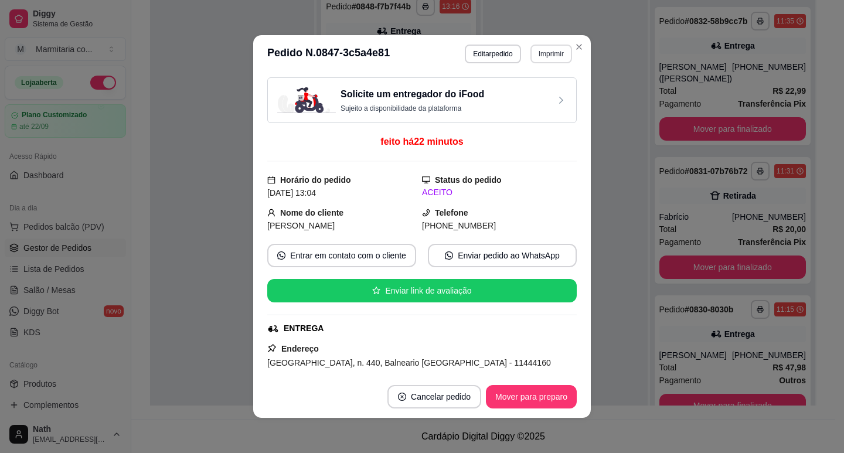
click at [544, 56] on button "Imprimir" at bounding box center [551, 54] width 42 height 19
click at [544, 90] on button "IMPRESSORA" at bounding box center [526, 95] width 85 height 19
click at [550, 53] on button "Imprimir" at bounding box center [551, 54] width 42 height 19
click at [548, 96] on button "IMPRESSORA" at bounding box center [526, 95] width 85 height 19
click at [514, 405] on button "Mover para preparo" at bounding box center [531, 396] width 91 height 23
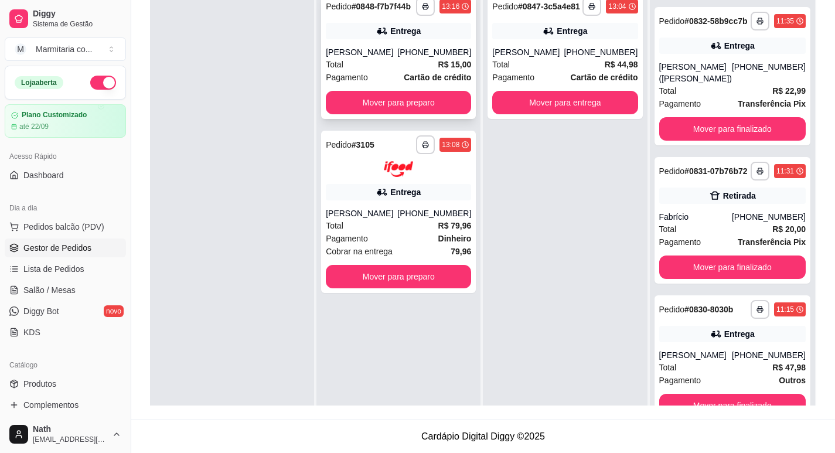
click at [422, 77] on strong "Cartão de crédito" at bounding box center [437, 77] width 67 height 9
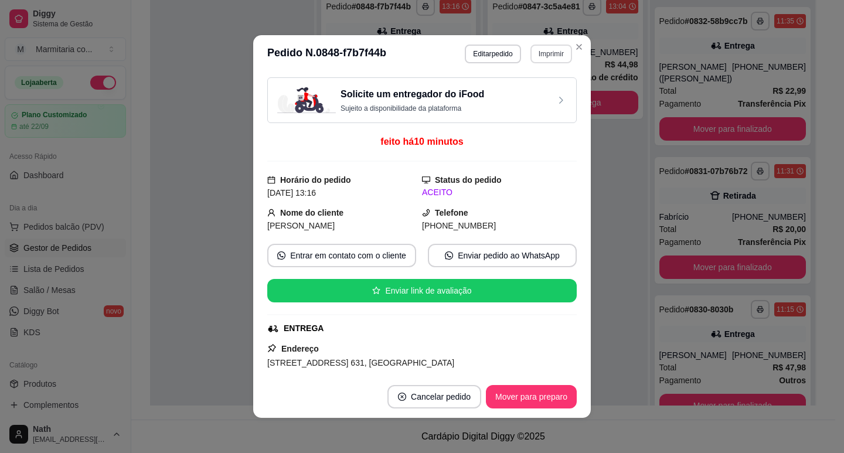
click at [555, 58] on button "Imprimir" at bounding box center [551, 54] width 42 height 19
click at [551, 98] on button "IMPRESSORA" at bounding box center [525, 95] width 85 height 19
click at [535, 63] on button "Imprimir" at bounding box center [551, 54] width 42 height 19
click at [536, 100] on button "IMPRESSORA" at bounding box center [526, 95] width 82 height 18
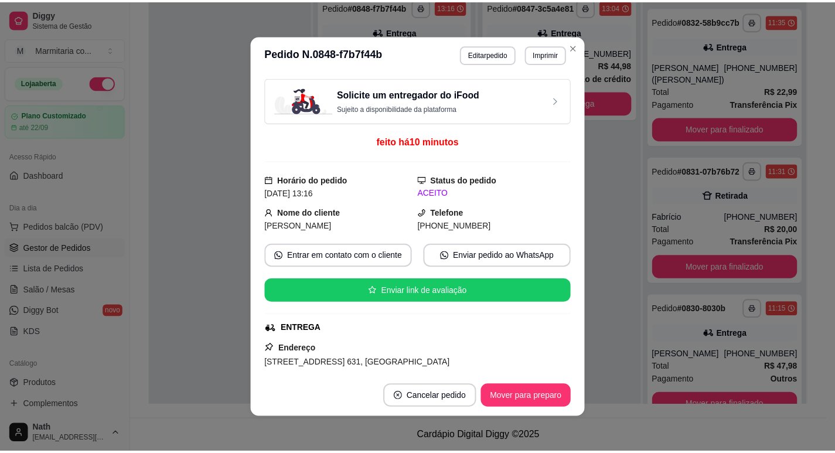
scroll to position [1019, 0]
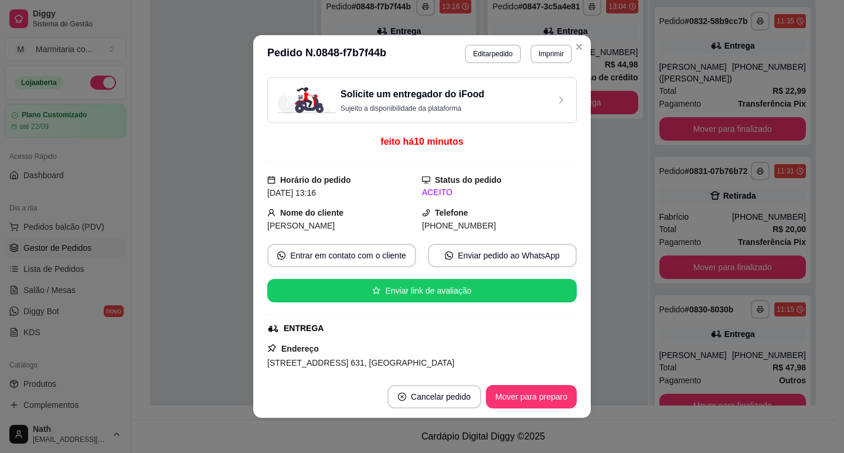
click at [516, 410] on footer "Cancelar pedido Mover para preparo" at bounding box center [422, 397] width 338 height 42
click at [520, 400] on button "Mover para preparo" at bounding box center [531, 396] width 91 height 23
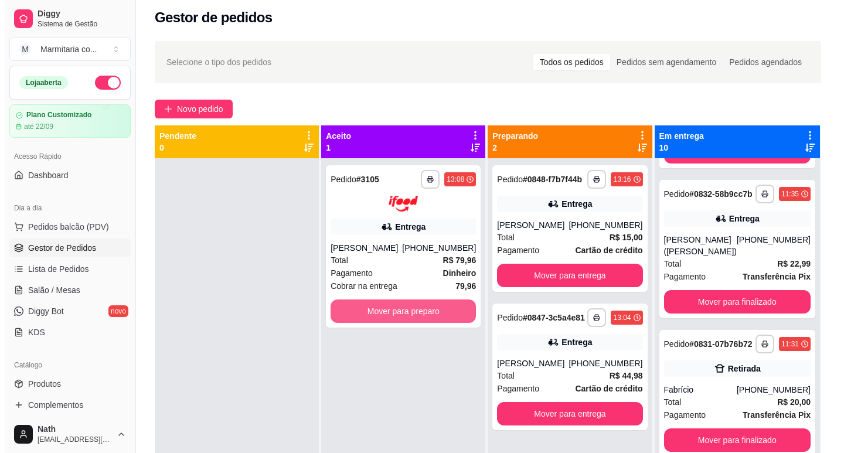
scroll to position [3, 0]
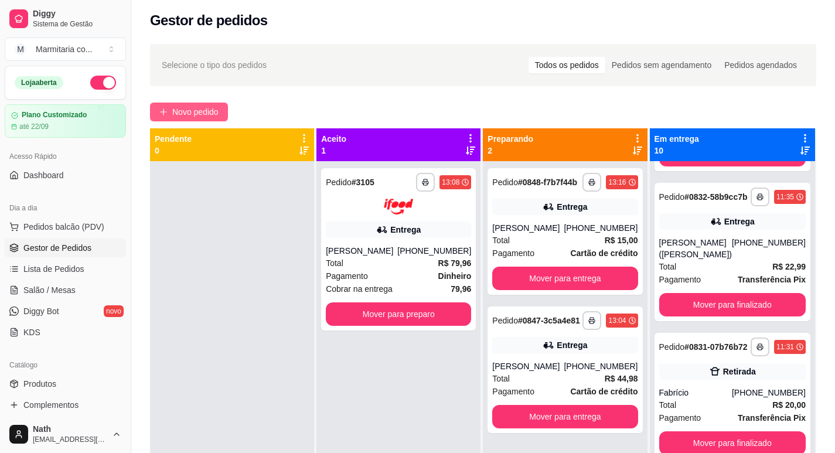
click at [202, 113] on span "Novo pedido" at bounding box center [195, 111] width 46 height 13
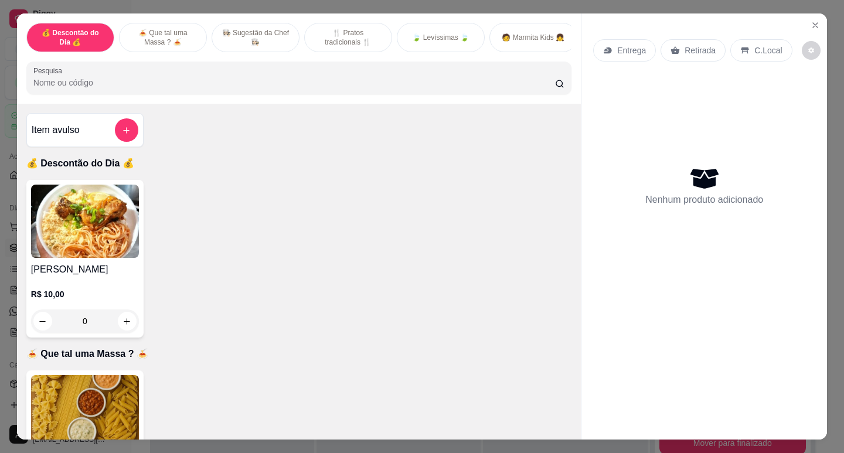
click at [99, 214] on img at bounding box center [85, 221] width 108 height 73
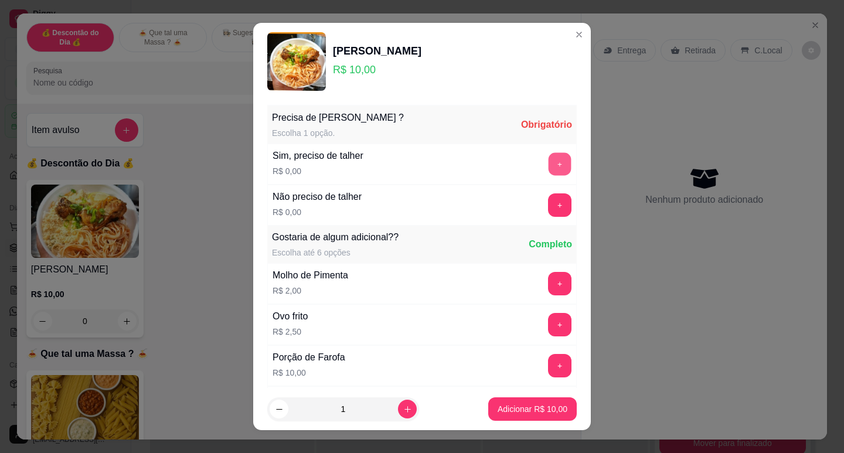
click at [548, 155] on button "+" at bounding box center [559, 163] width 23 height 23
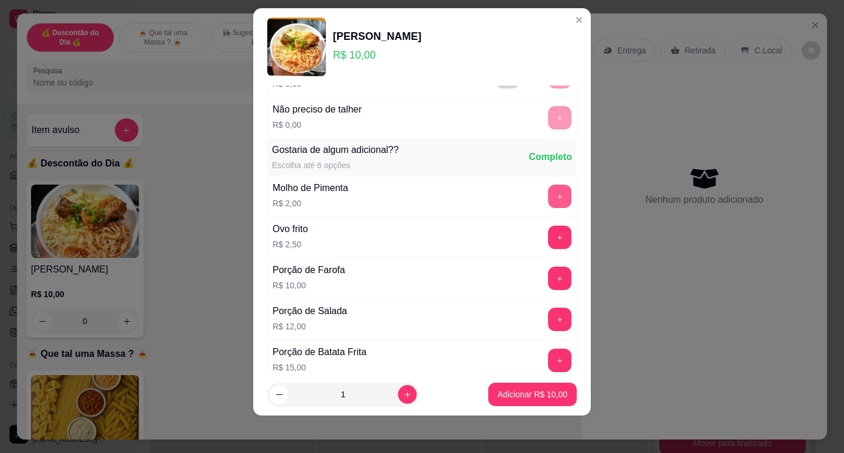
scroll to position [125, 0]
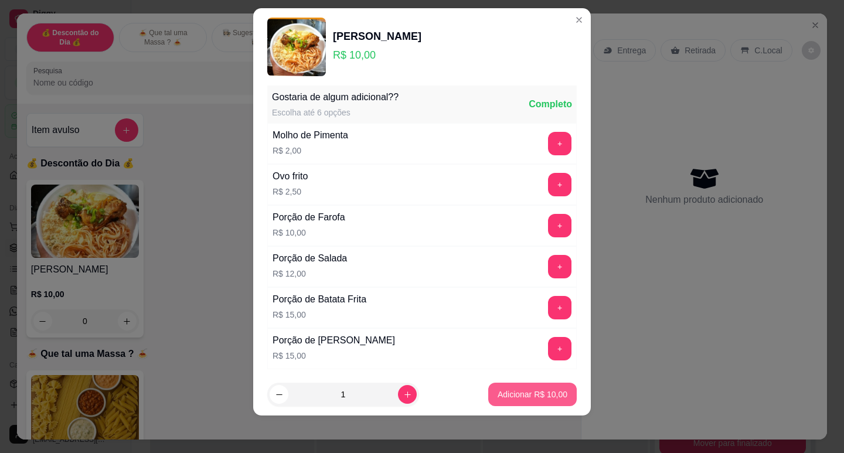
click at [522, 386] on button "Adicionar R$ 10,00" at bounding box center [532, 394] width 88 height 23
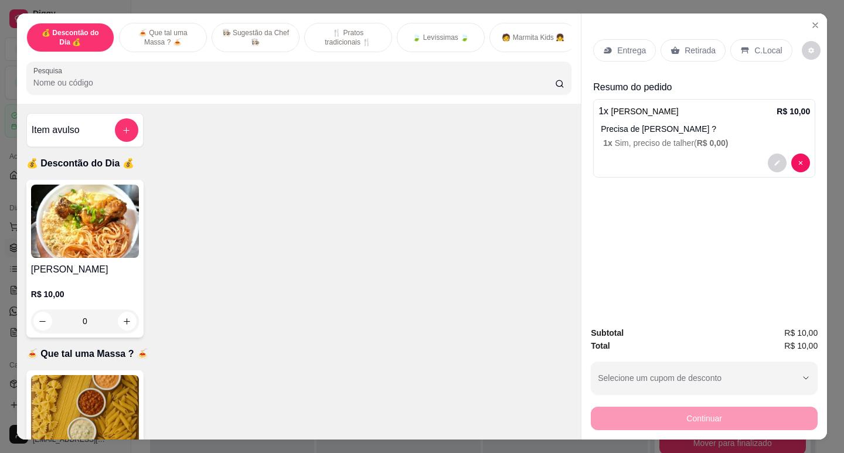
click at [88, 208] on img at bounding box center [85, 221] width 108 height 73
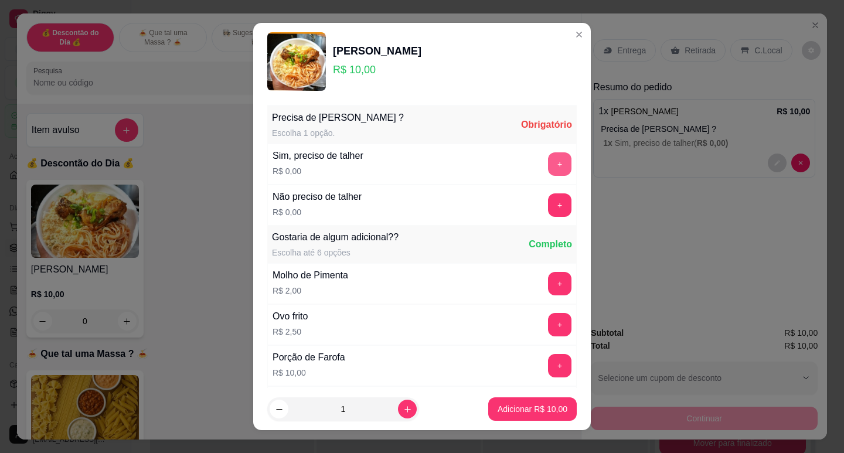
click at [548, 171] on button "+" at bounding box center [559, 163] width 23 height 23
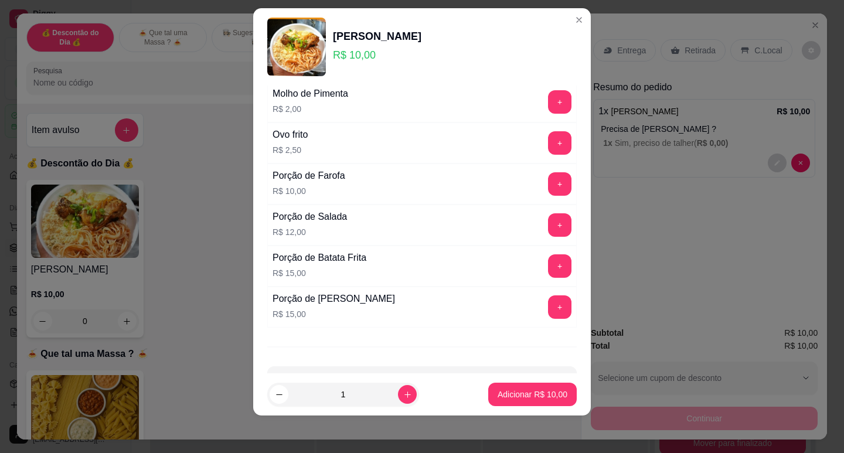
scroll to position [209, 0]
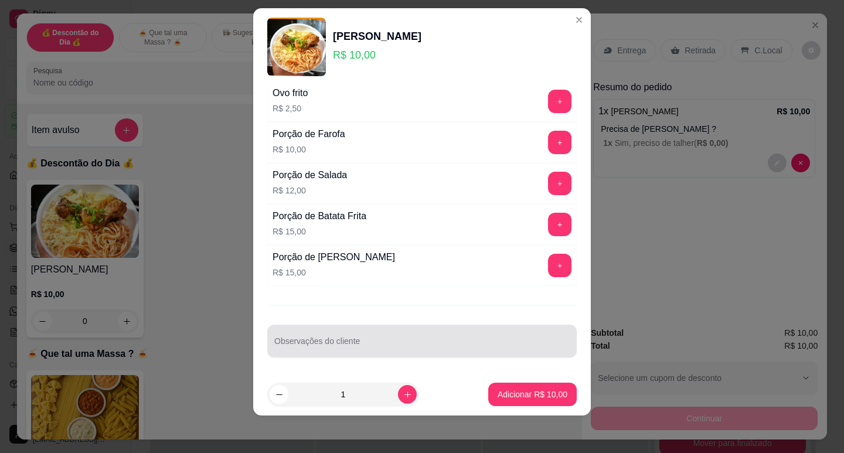
click at [430, 349] on input "Observações do cliente" at bounding box center [421, 346] width 295 height 12
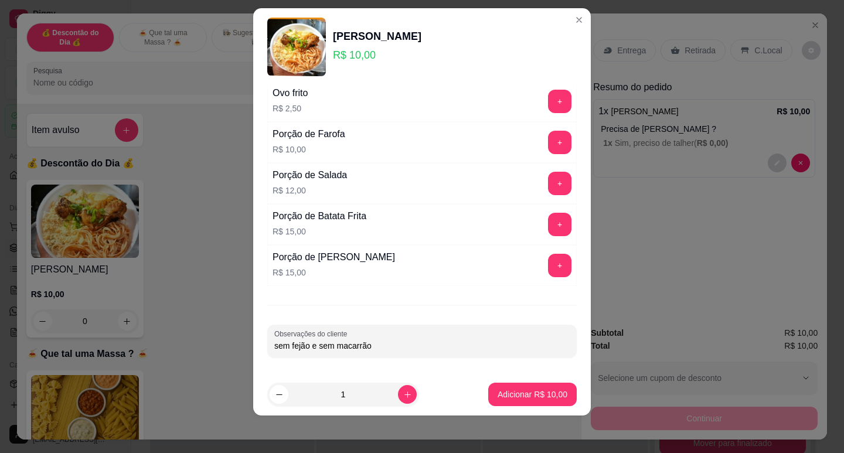
click at [289, 336] on label "Observações do cliente" at bounding box center [312, 334] width 77 height 10
click at [289, 340] on input "sem fejão e sem macarrão" at bounding box center [421, 346] width 295 height 12
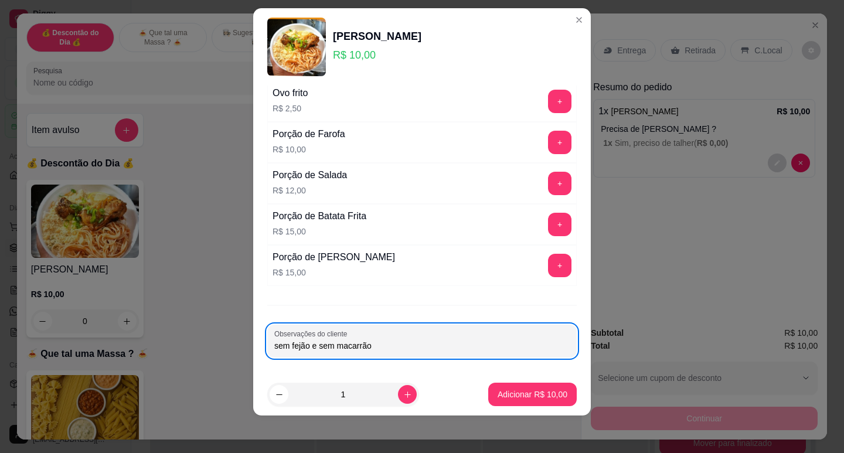
click at [292, 351] on input "sem fejão e sem macarrão" at bounding box center [421, 346] width 295 height 12
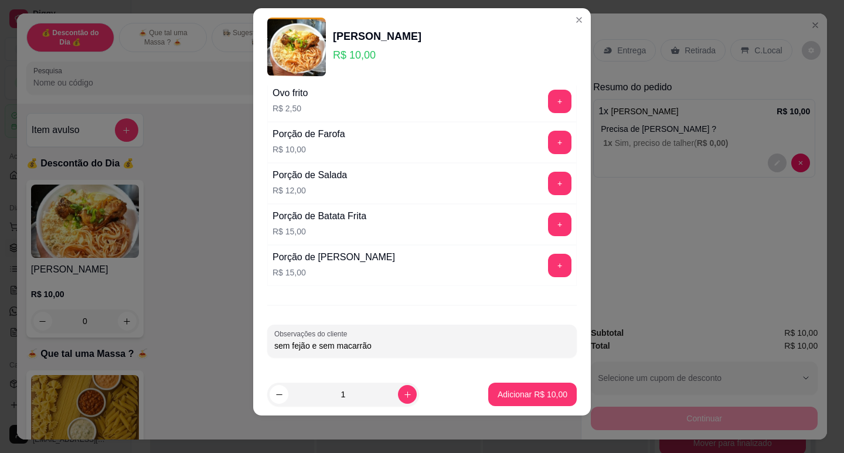
type input "sem feijão e sem macarrão"
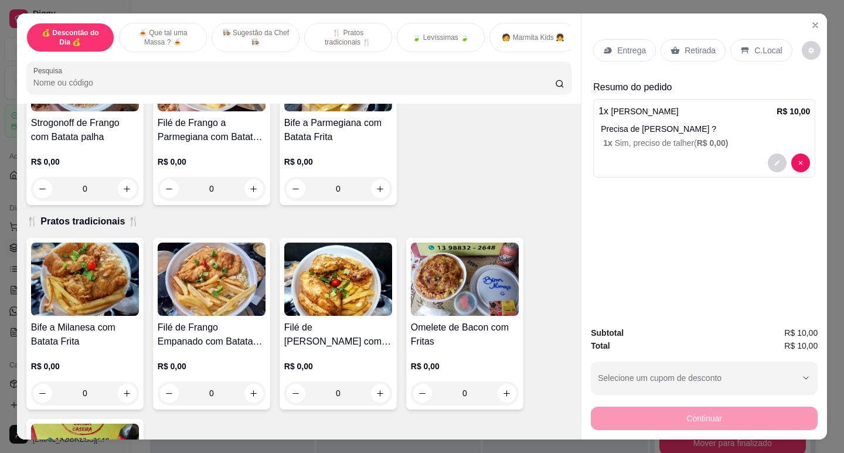
scroll to position [645, 0]
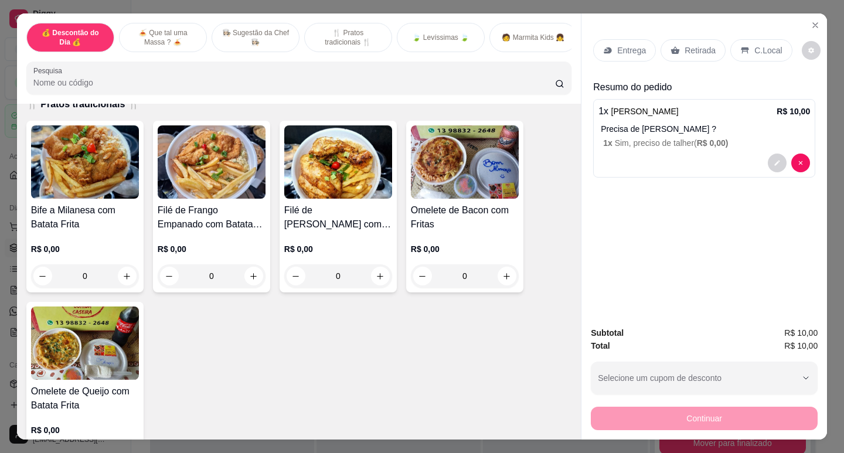
click at [348, 226] on h4 "Filé de [PERSON_NAME] com Batata Frita" at bounding box center [338, 217] width 108 height 28
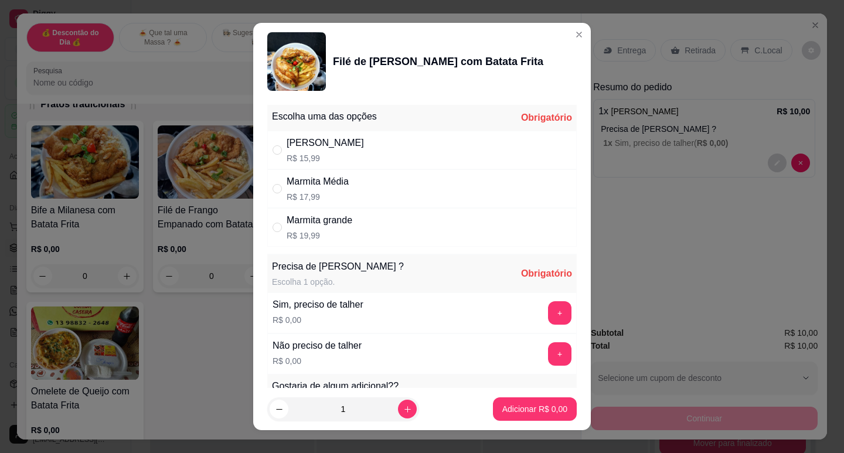
click at [369, 151] on div "Marmita Pequena R$ 15,99" at bounding box center [421, 150] width 309 height 39
radio input "true"
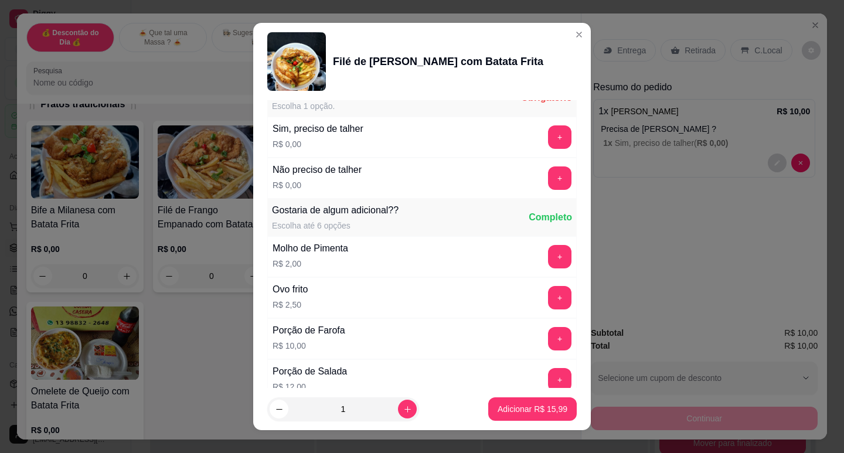
scroll to position [352, 0]
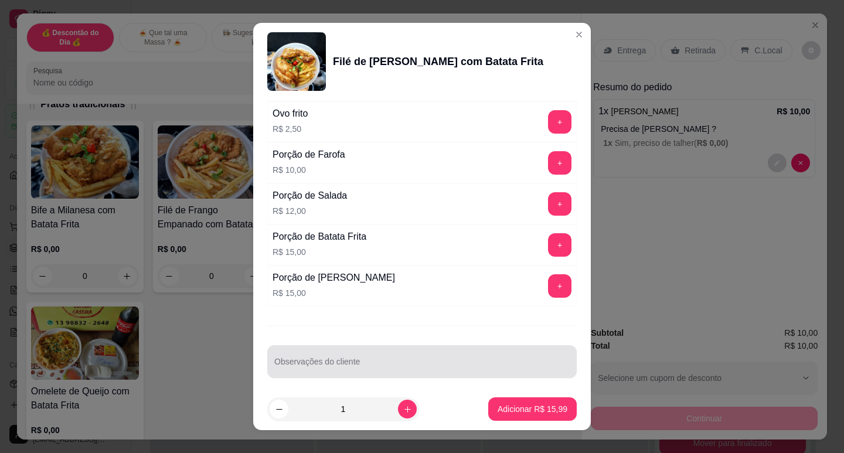
click at [384, 360] on input "Observações do cliente" at bounding box center [421, 366] width 295 height 12
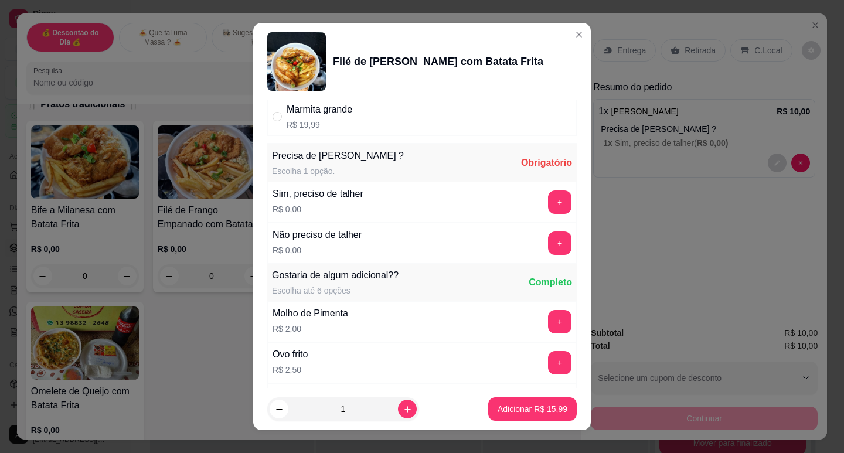
scroll to position [6, 0]
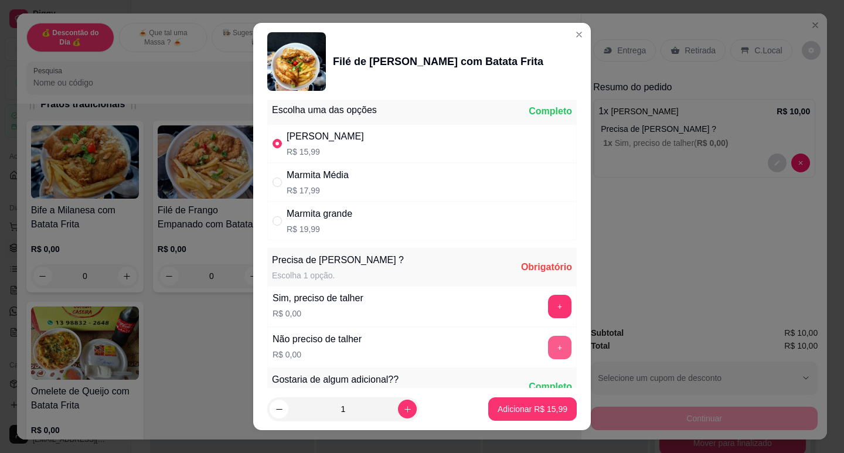
type input "sem macarrão e sem feijão"
click at [548, 344] on button "+" at bounding box center [559, 347] width 23 height 23
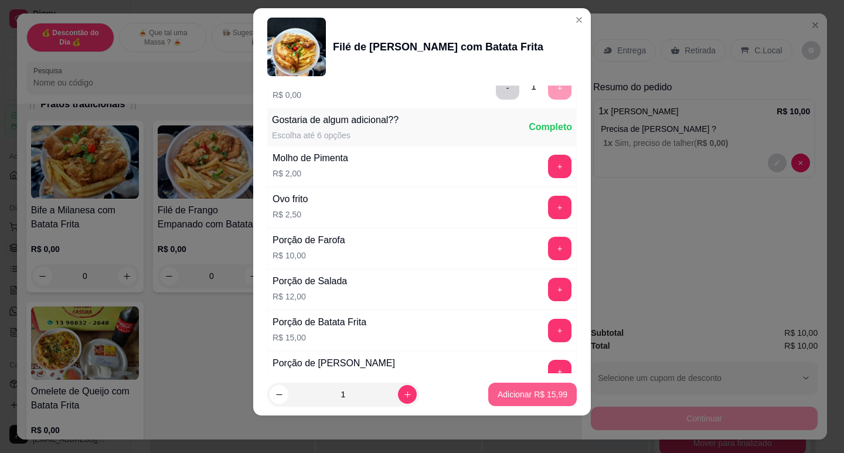
scroll to position [274, 0]
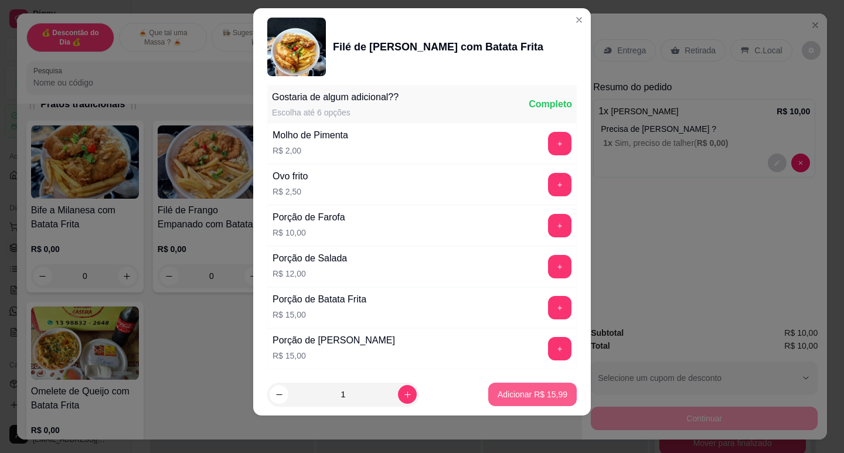
click at [544, 396] on p "Adicionar R$ 15,99" at bounding box center [532, 395] width 70 height 12
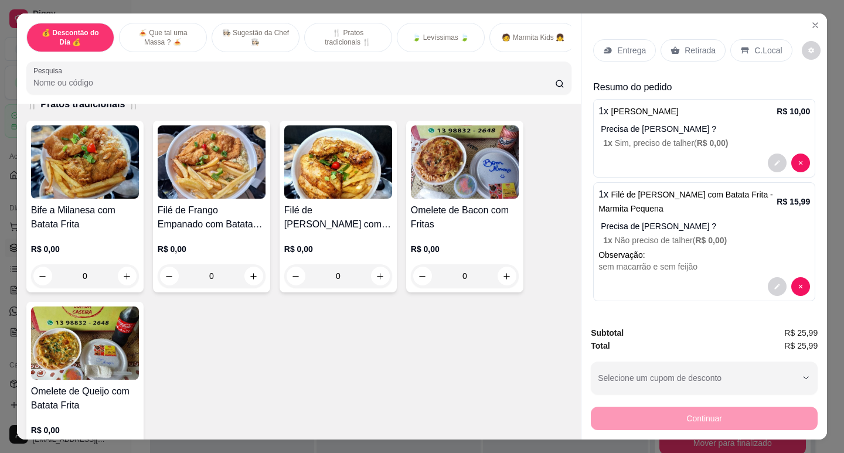
click at [653, 139] on p "1 x Sim, preciso de talher ( R$ 0,00 )" at bounding box center [706, 143] width 207 height 12
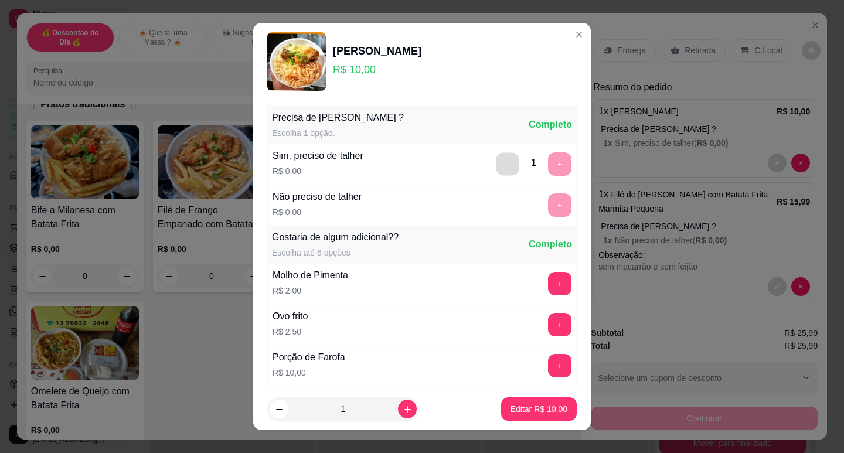
click at [496, 166] on button "-" at bounding box center [507, 163] width 23 height 23
click at [548, 209] on button "+" at bounding box center [559, 204] width 23 height 23
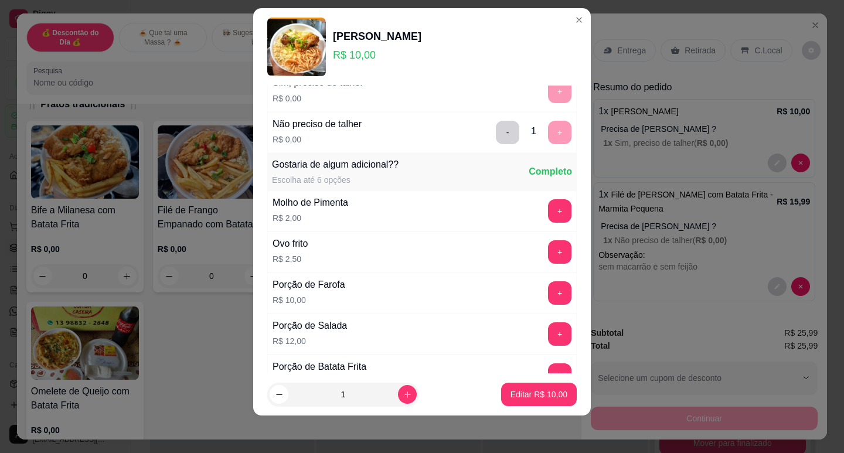
scroll to position [125, 0]
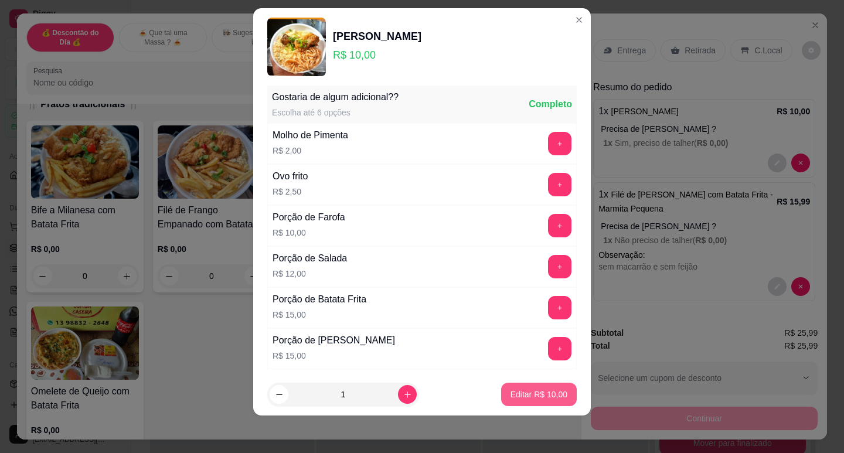
click at [544, 400] on button "Editar R$ 10,00" at bounding box center [539, 394] width 76 height 23
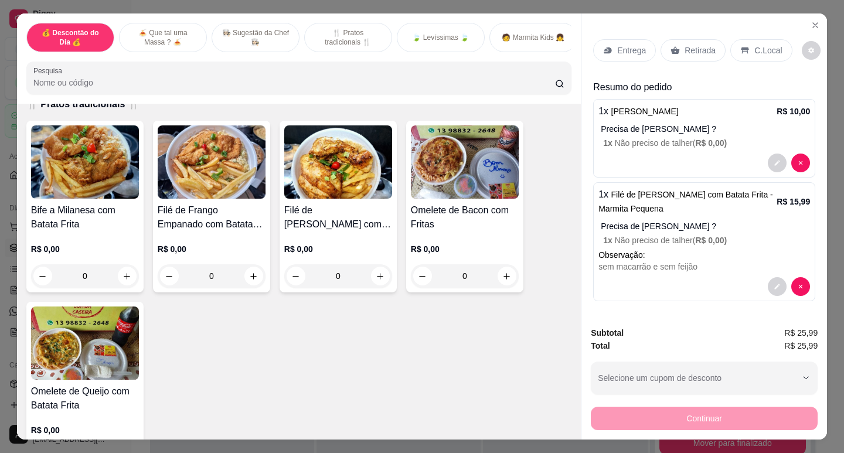
click at [703, 51] on p "Retirada" at bounding box center [699, 51] width 31 height 12
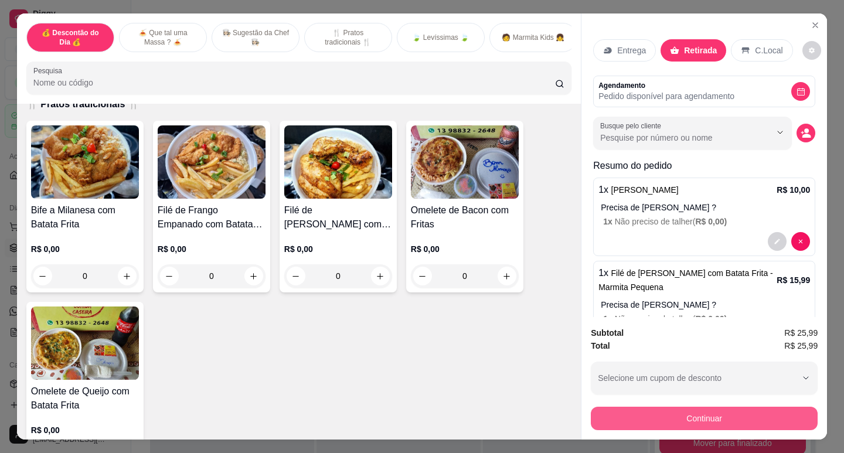
click at [729, 410] on button "Continuar" at bounding box center [704, 418] width 227 height 23
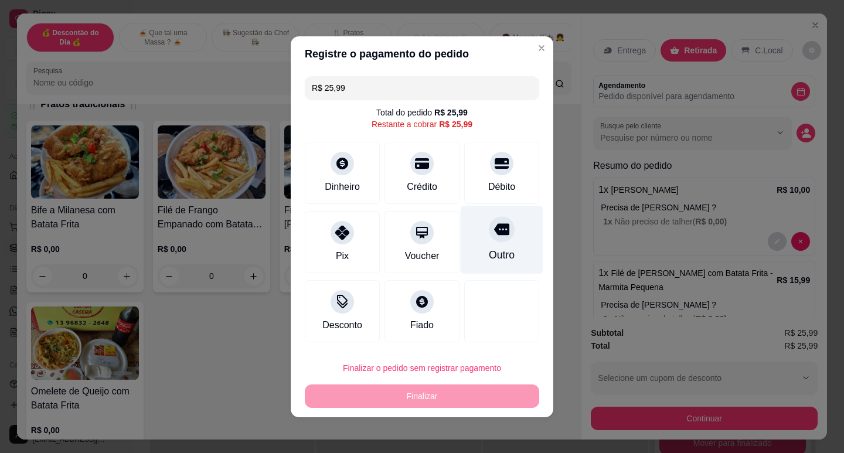
click at [497, 231] on icon at bounding box center [501, 229] width 15 height 12
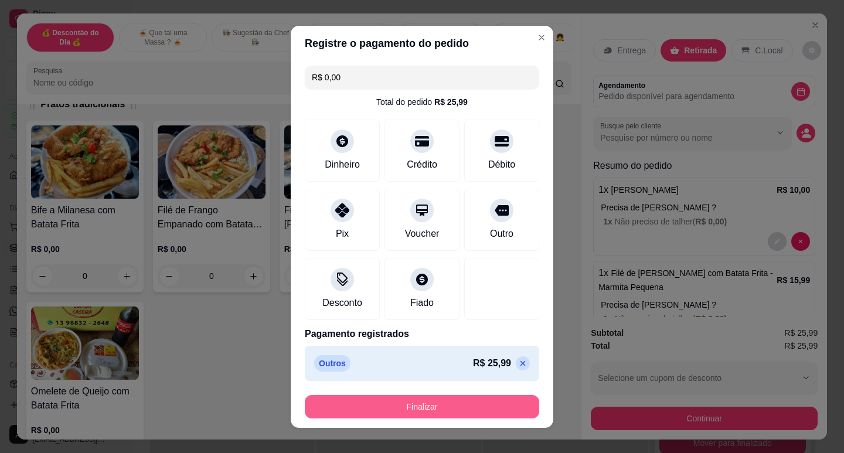
click at [436, 403] on button "Finalizar" at bounding box center [422, 406] width 234 height 23
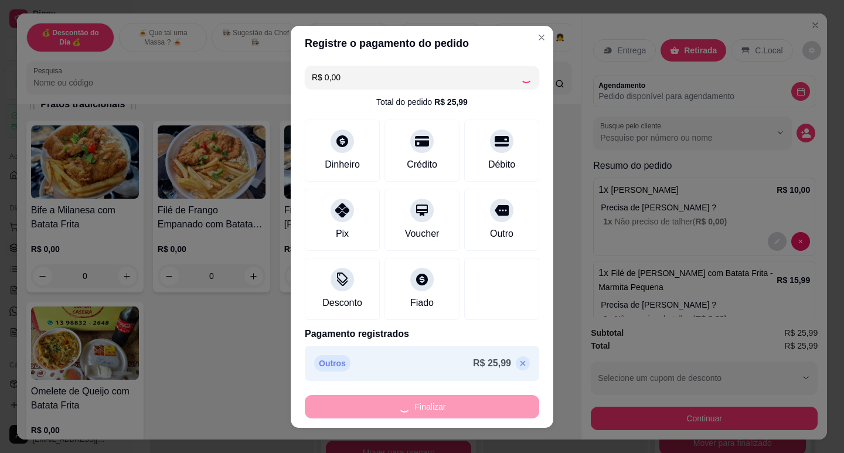
type input "-R$ 25,99"
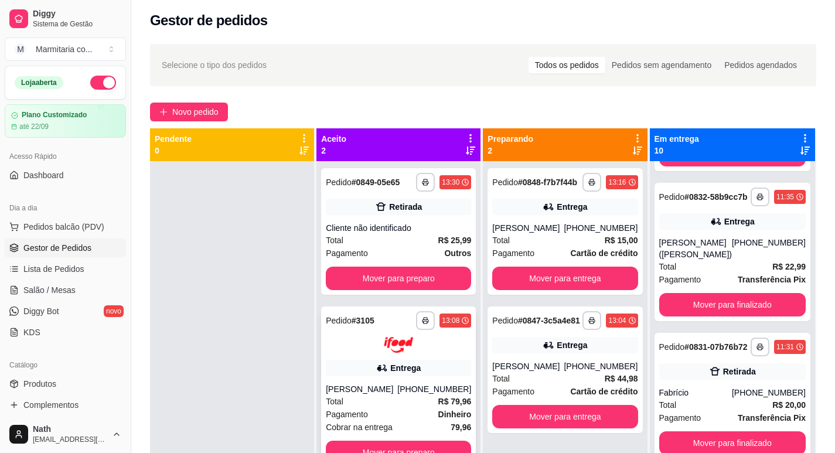
click at [451, 401] on strong "R$ 79,96" at bounding box center [454, 401] width 33 height 9
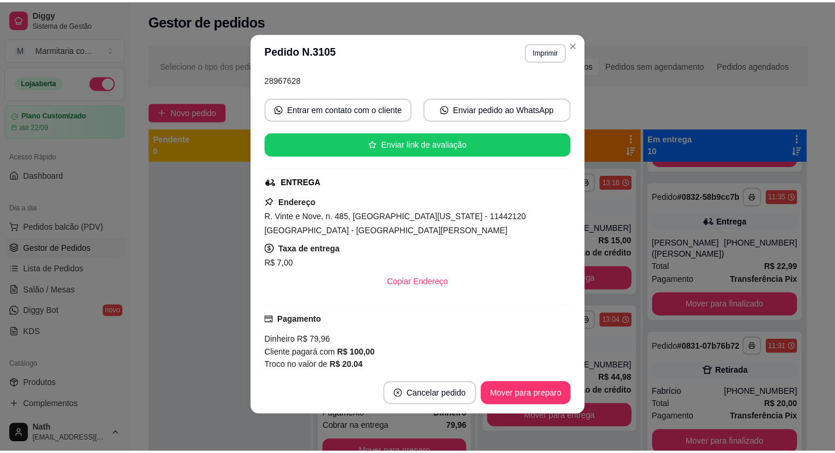
scroll to position [293, 0]
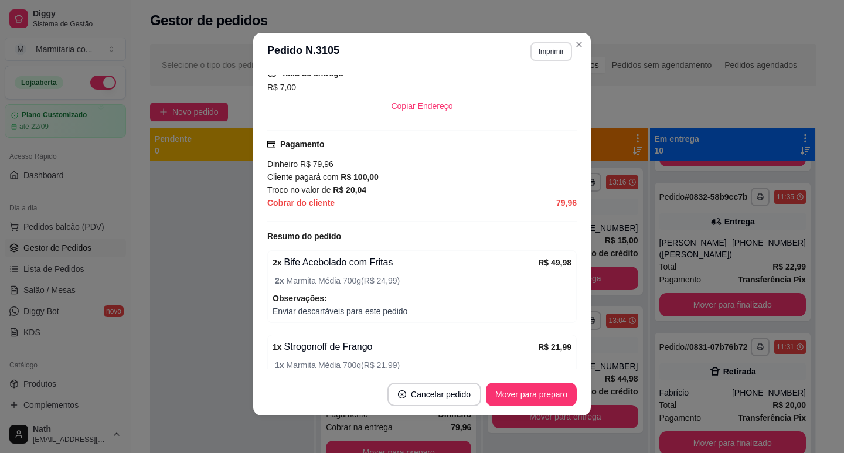
click at [548, 52] on button "Imprimir" at bounding box center [551, 51] width 42 height 19
click at [534, 88] on button "IMPRESSORA" at bounding box center [526, 92] width 85 height 19
click at [550, 57] on button "Imprimir" at bounding box center [551, 51] width 40 height 18
click at [530, 93] on button "IMPRESSORA" at bounding box center [526, 92] width 85 height 19
click at [531, 393] on button "Mover para preparo" at bounding box center [531, 394] width 91 height 23
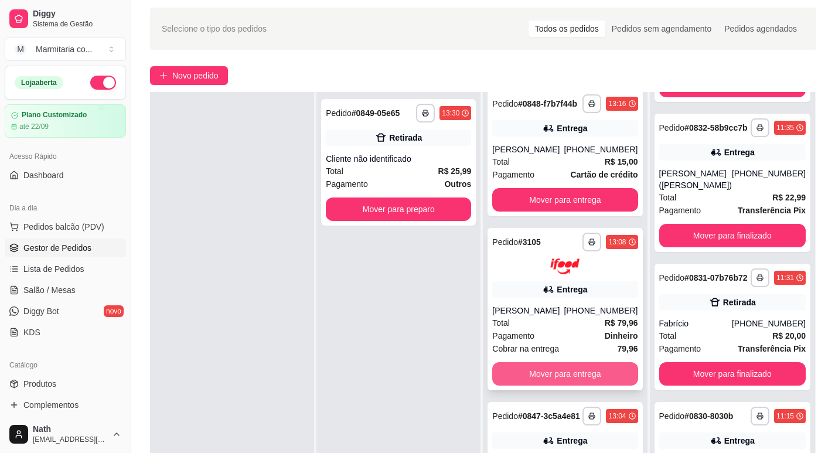
scroll to position [179, 0]
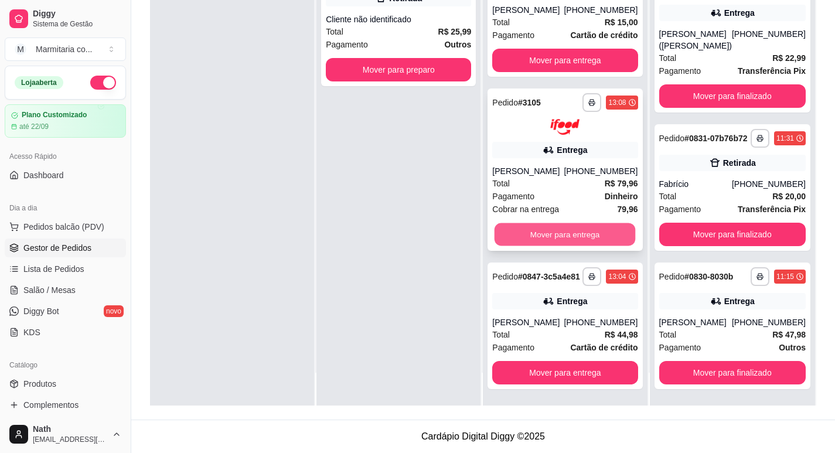
click at [560, 229] on button "Mover para entrega" at bounding box center [565, 234] width 141 height 23
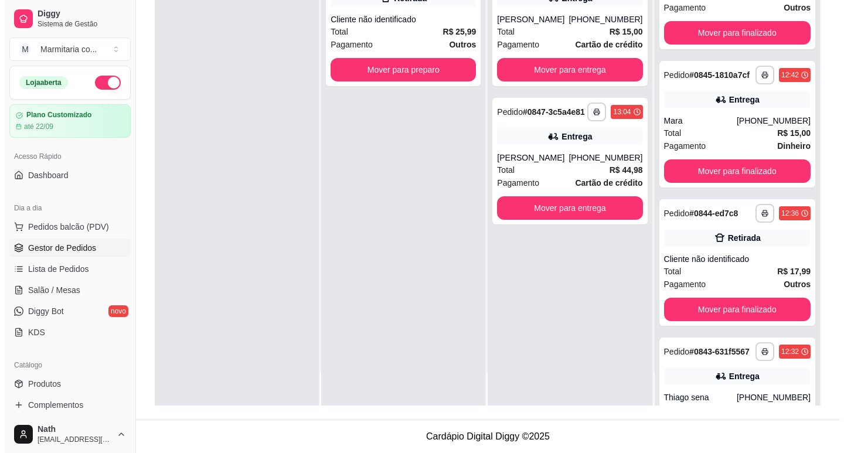
scroll to position [0, 0]
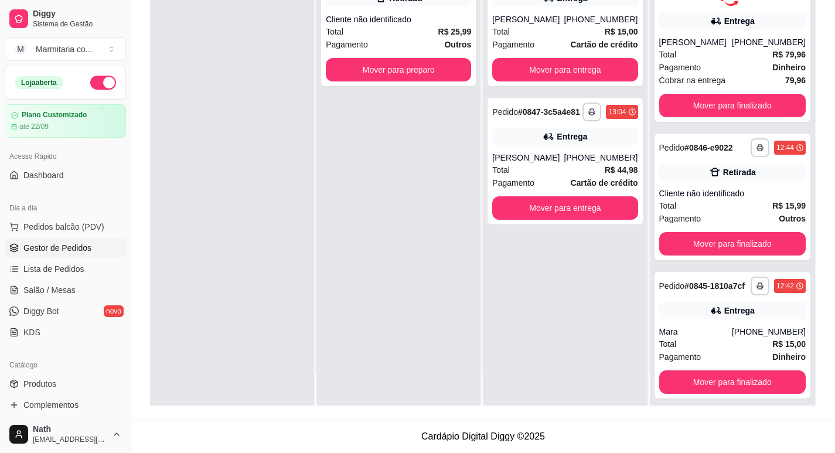
click at [757, 85] on div "Cobrar na entrega 79,96" at bounding box center [732, 80] width 147 height 13
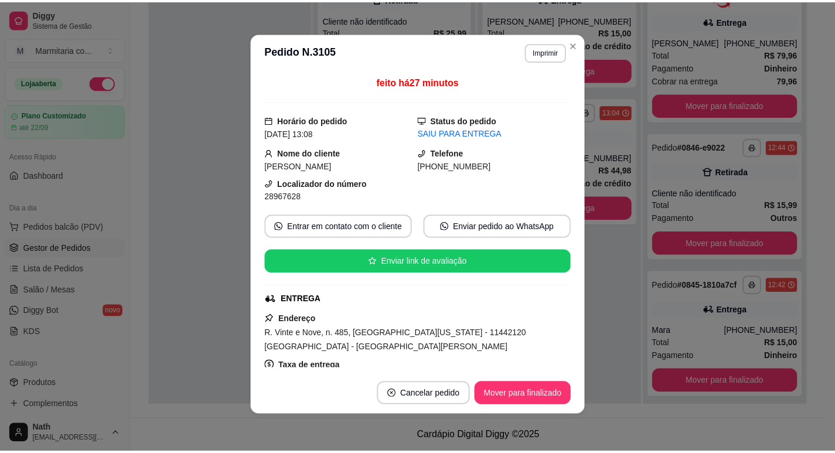
scroll to position [117, 0]
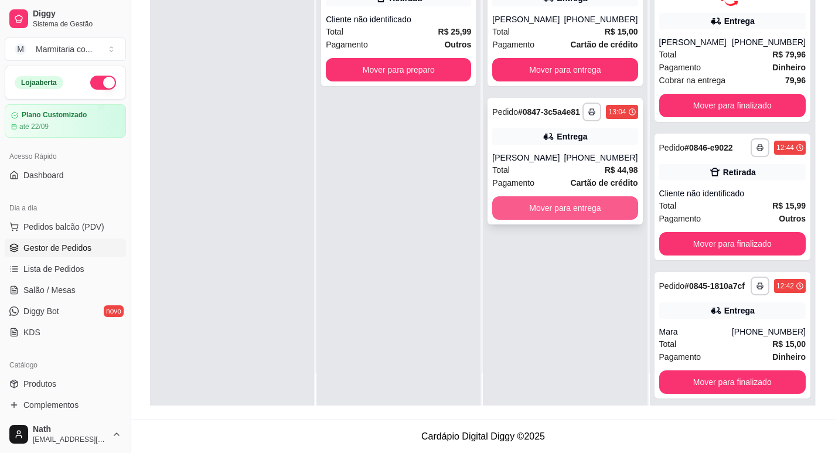
click at [569, 209] on button "Mover para entrega" at bounding box center [564, 207] width 145 height 23
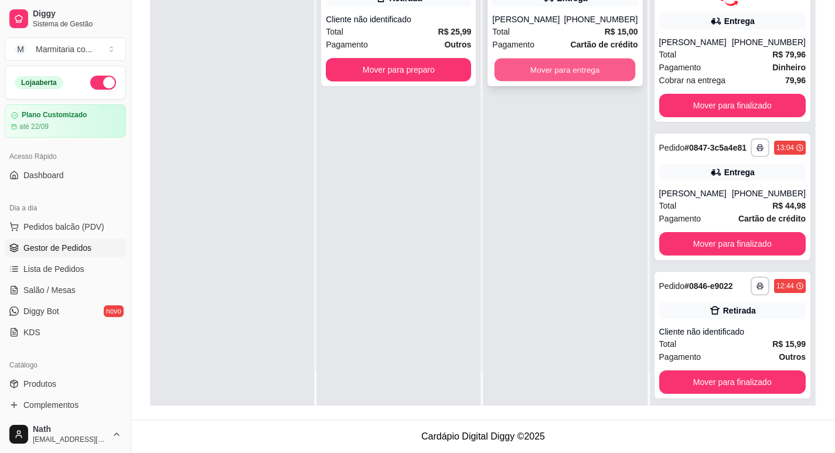
click at [566, 67] on button "Mover para entrega" at bounding box center [565, 70] width 141 height 23
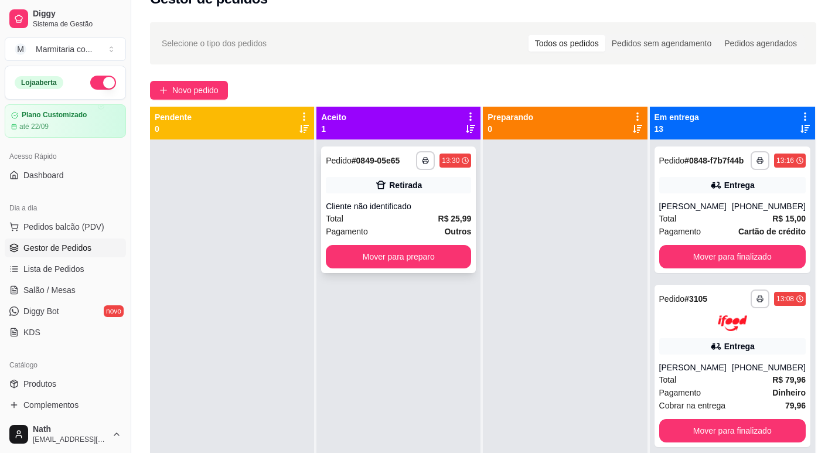
scroll to position [3, 0]
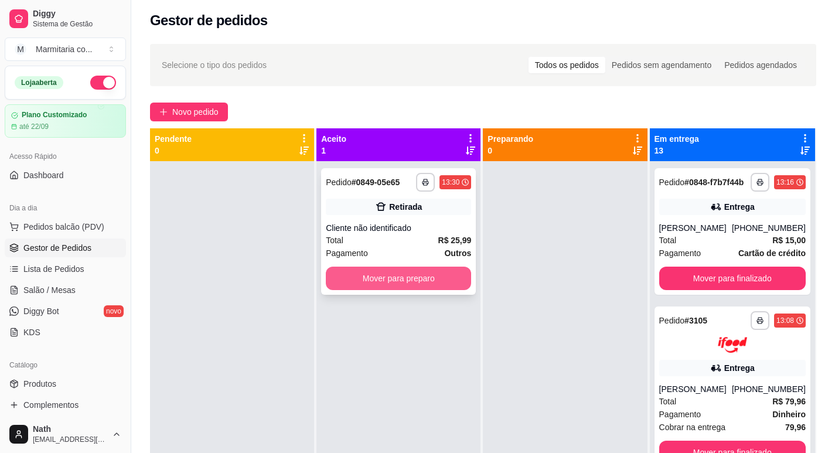
click at [421, 284] on button "Mover para preparo" at bounding box center [398, 278] width 145 height 23
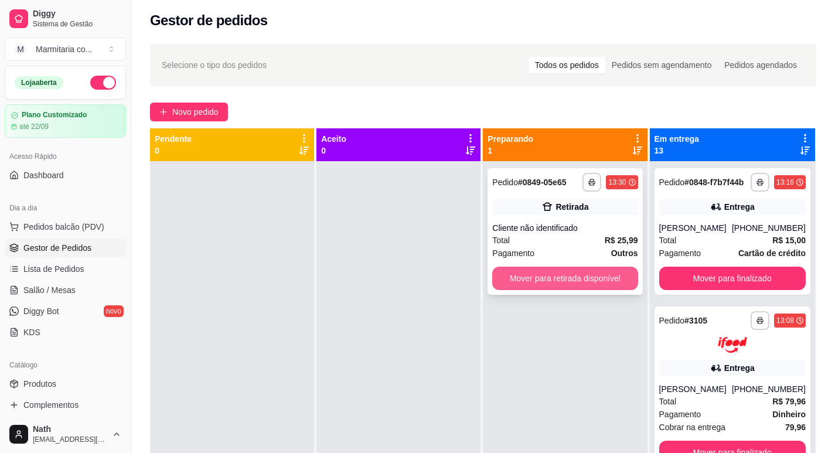
click at [512, 285] on button "Mover para retirada disponível" at bounding box center [564, 278] width 145 height 23
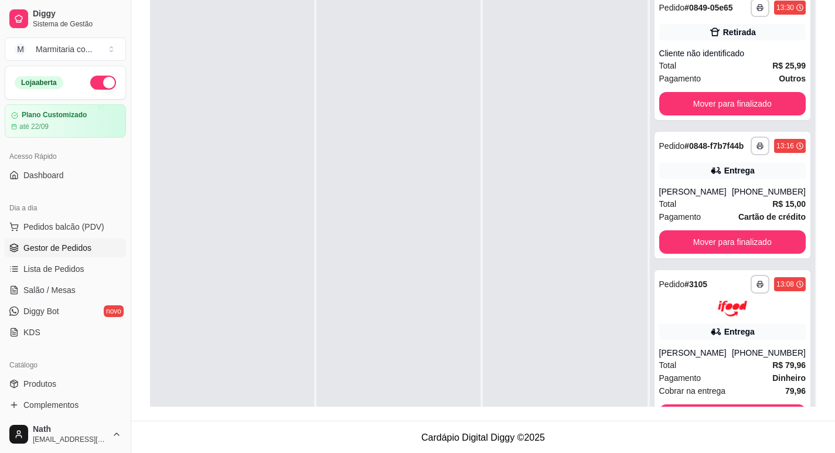
scroll to position [179, 0]
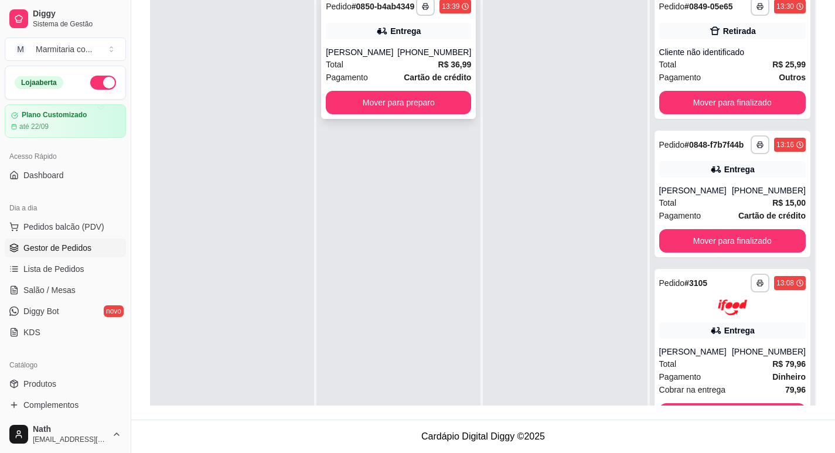
click at [386, 71] on div "Total R$ 36,99" at bounding box center [398, 64] width 145 height 13
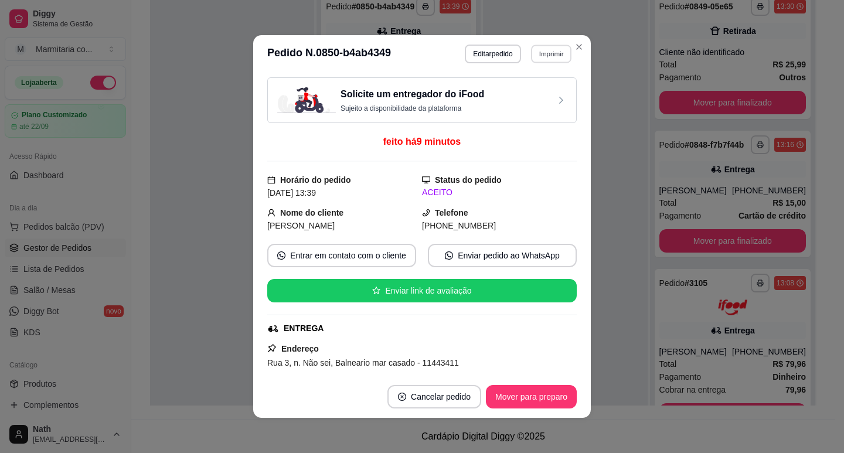
click at [556, 50] on button "Imprimir" at bounding box center [551, 54] width 40 height 18
click at [551, 96] on button "IMPRESSORA" at bounding box center [525, 95] width 85 height 19
click at [542, 391] on button "Mover para preparo" at bounding box center [531, 397] width 88 height 23
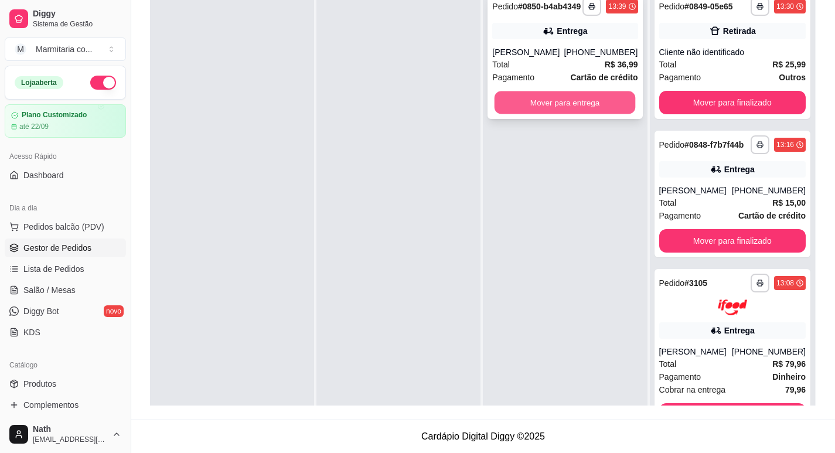
click at [599, 108] on button "Mover para entrega" at bounding box center [565, 102] width 141 height 23
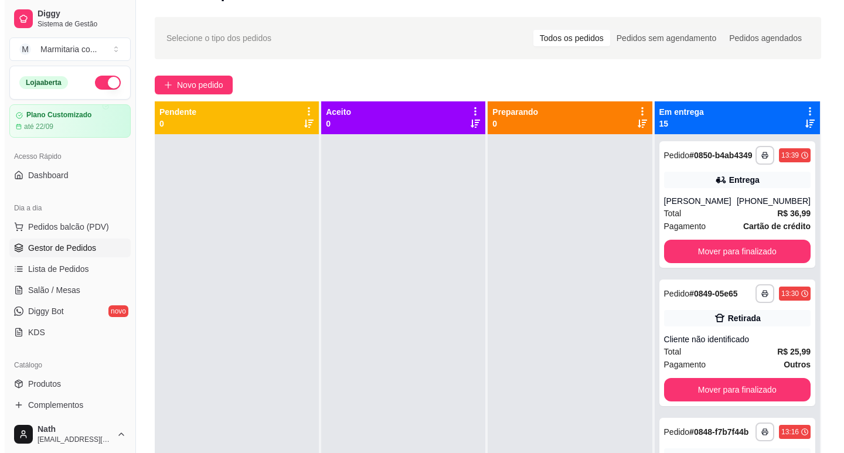
scroll to position [0, 0]
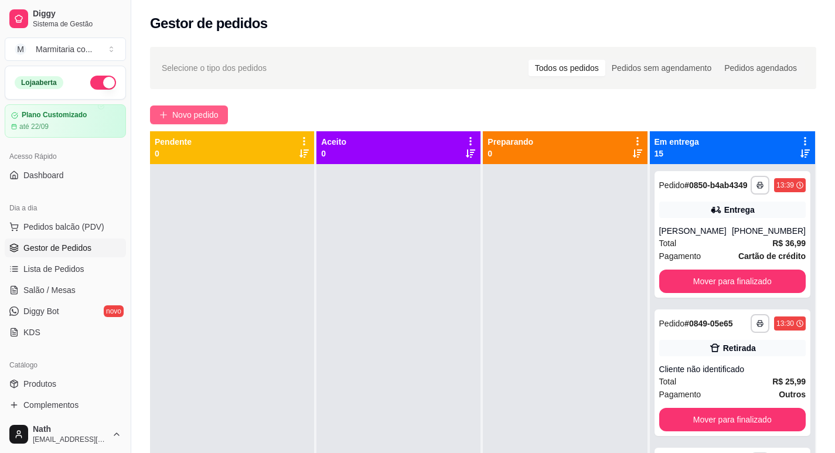
click at [221, 118] on button "Novo pedido" at bounding box center [189, 114] width 78 height 19
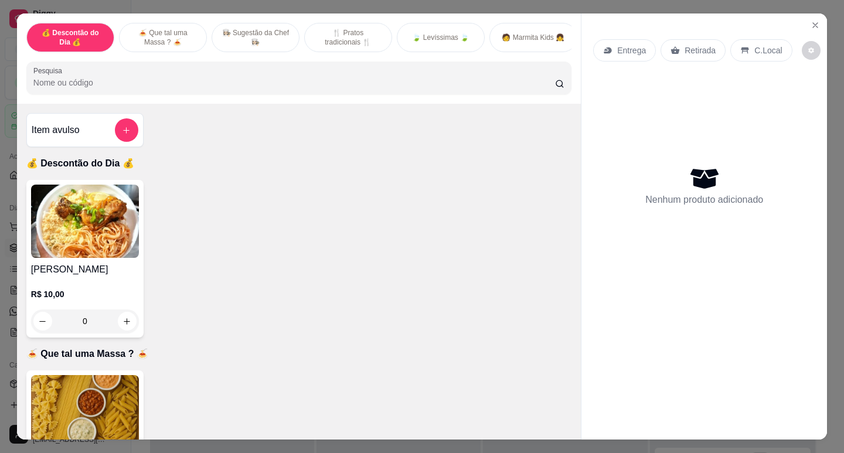
click at [138, 230] on div "Frango Assado R$ 10,00 0" at bounding box center [84, 259] width 117 height 158
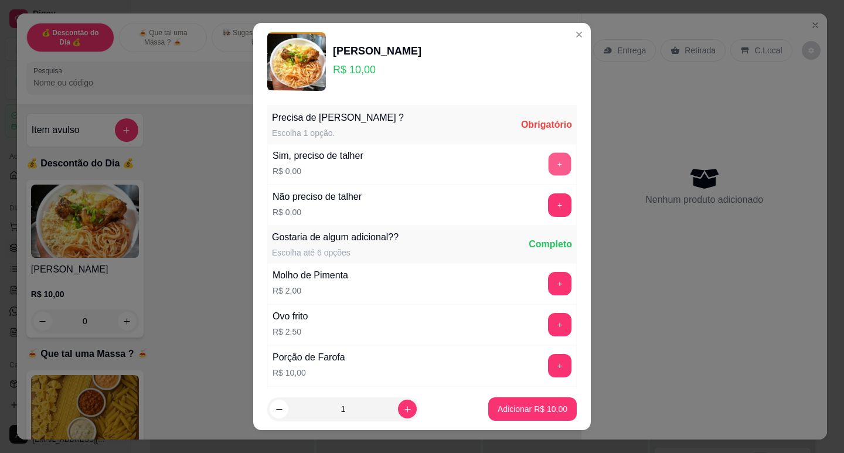
click at [548, 172] on button "+" at bounding box center [559, 163] width 23 height 23
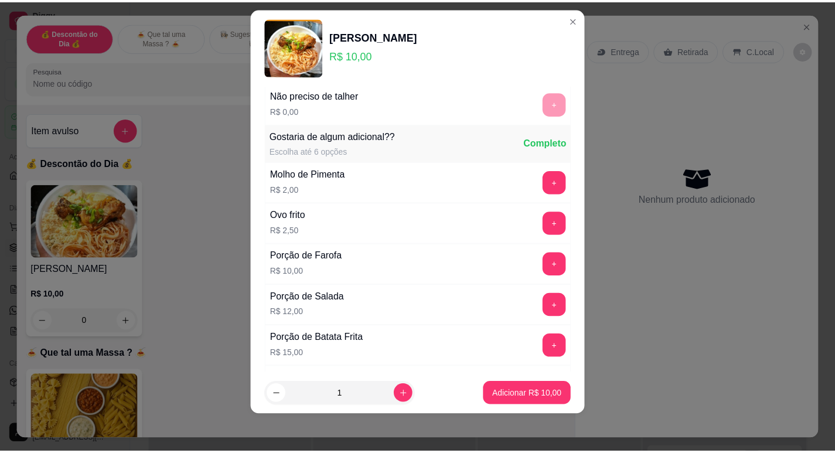
scroll to position [125, 0]
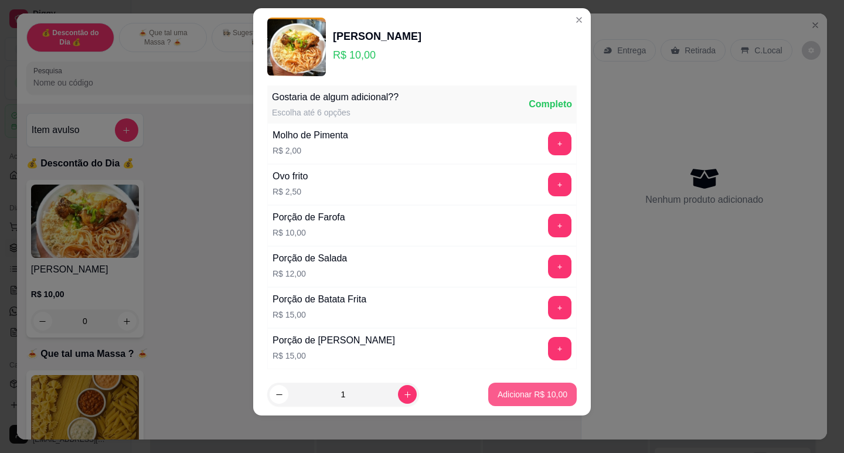
click at [544, 396] on p "Adicionar R$ 10,00" at bounding box center [532, 395] width 70 height 12
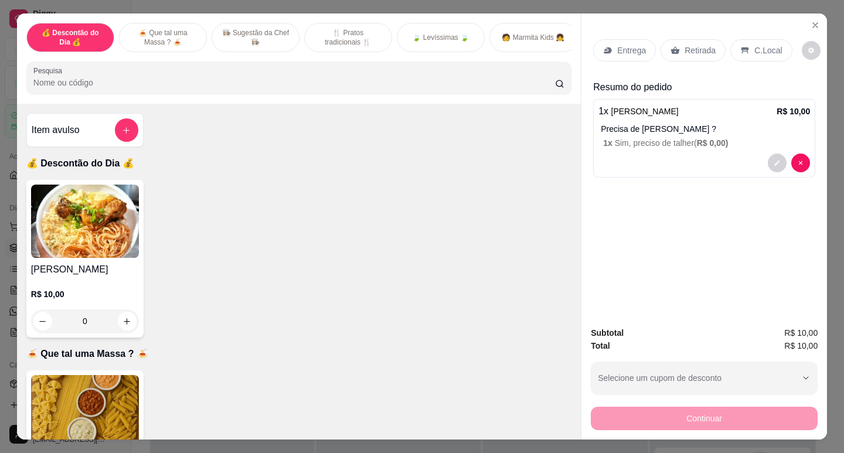
click at [665, 50] on div "Retirada" at bounding box center [692, 50] width 65 height 22
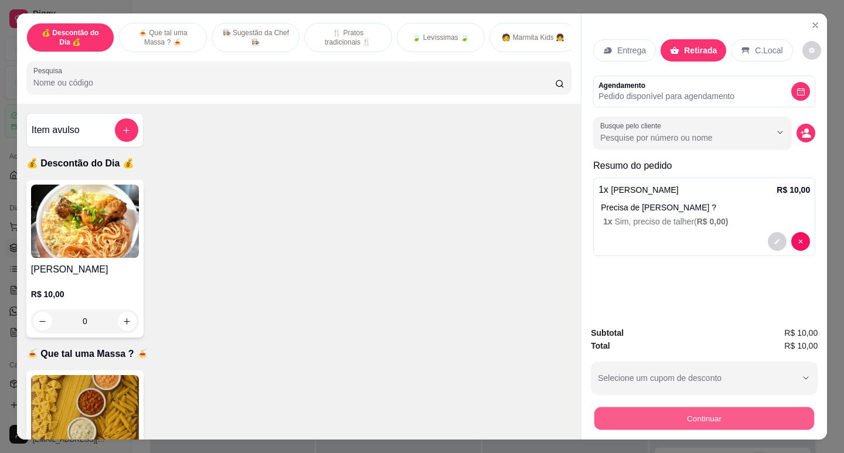
click at [720, 422] on button "Continuar" at bounding box center [704, 418] width 220 height 23
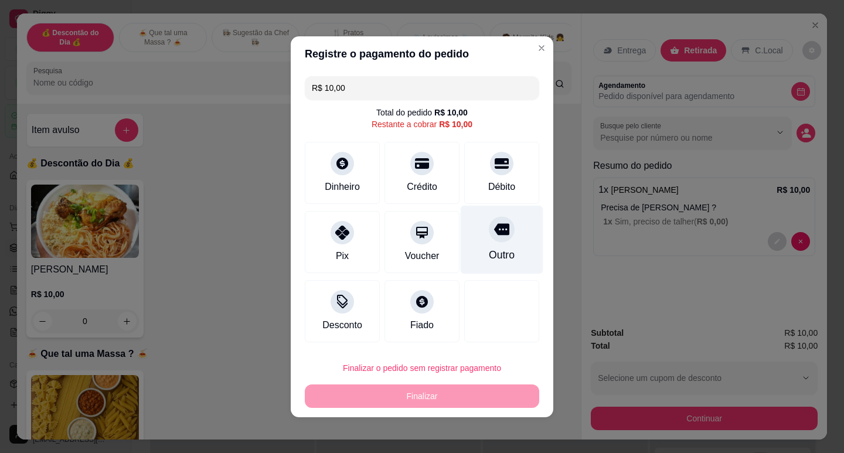
click at [503, 233] on div at bounding box center [502, 229] width 26 height 26
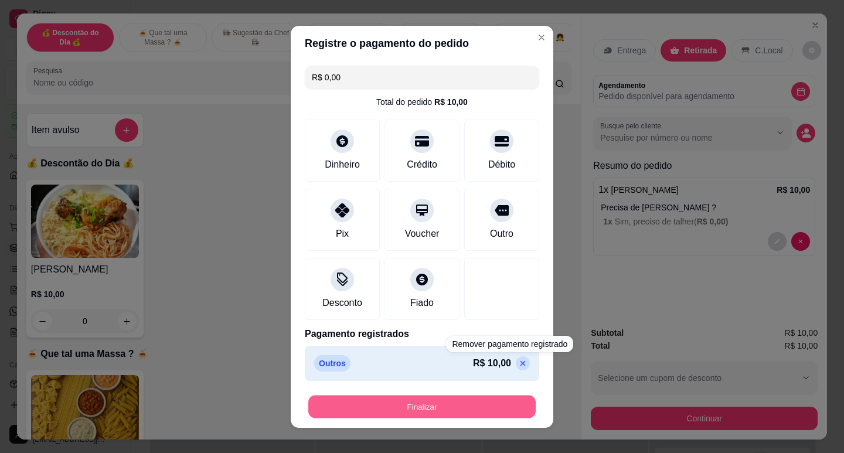
click at [478, 410] on button "Finalizar" at bounding box center [421, 406] width 227 height 23
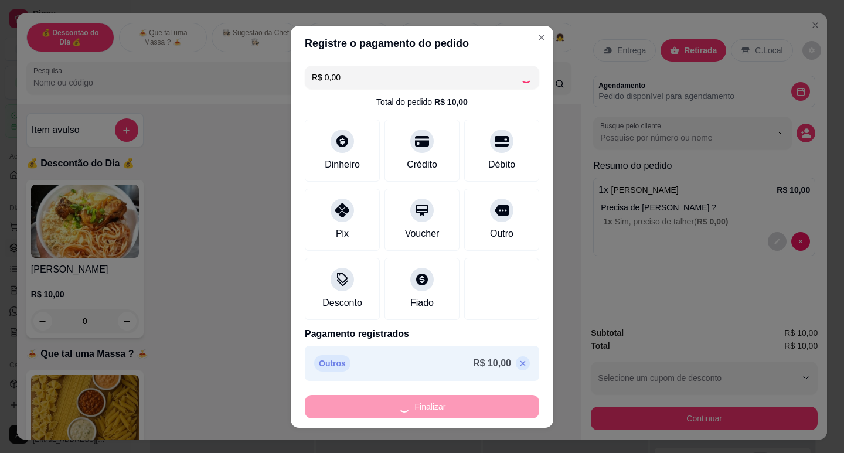
type input "-R$ 10,00"
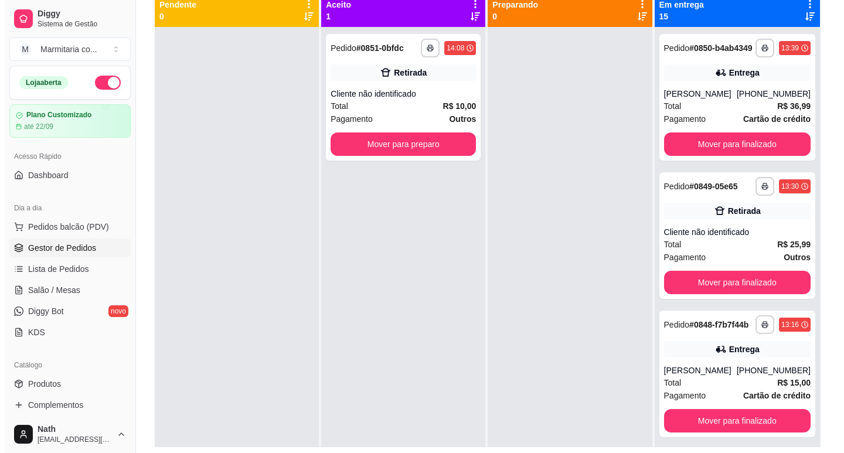
scroll to position [62, 0]
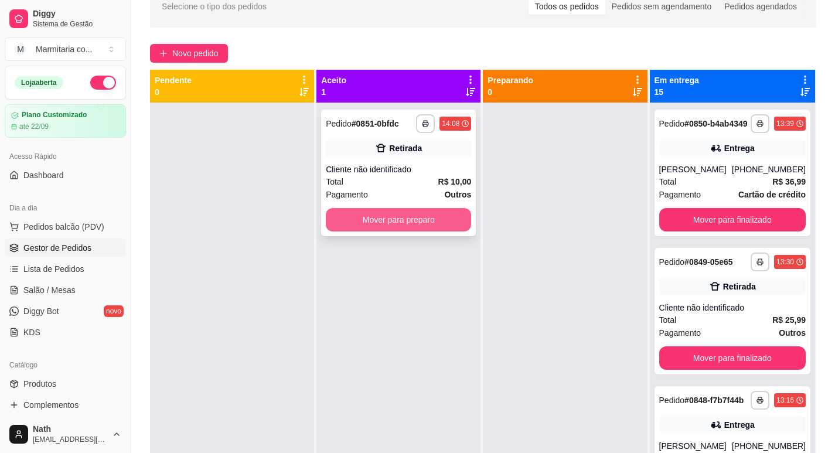
click at [412, 211] on button "Mover para preparo" at bounding box center [398, 219] width 145 height 23
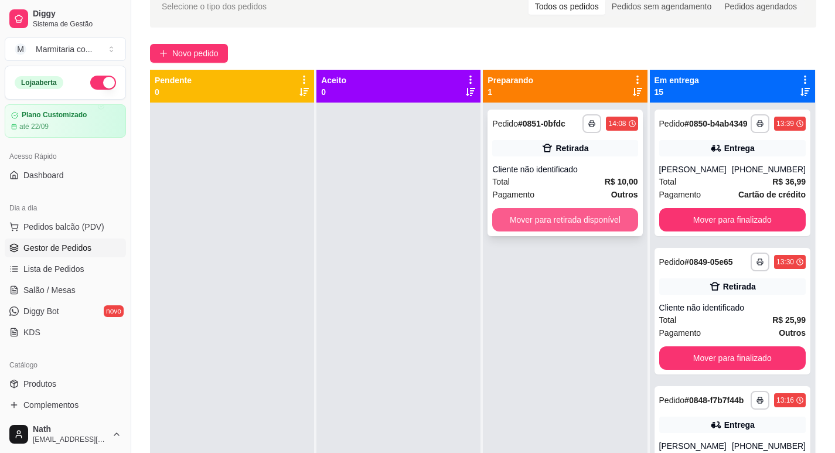
click at [583, 218] on button "Mover para retirada disponível" at bounding box center [564, 219] width 145 height 23
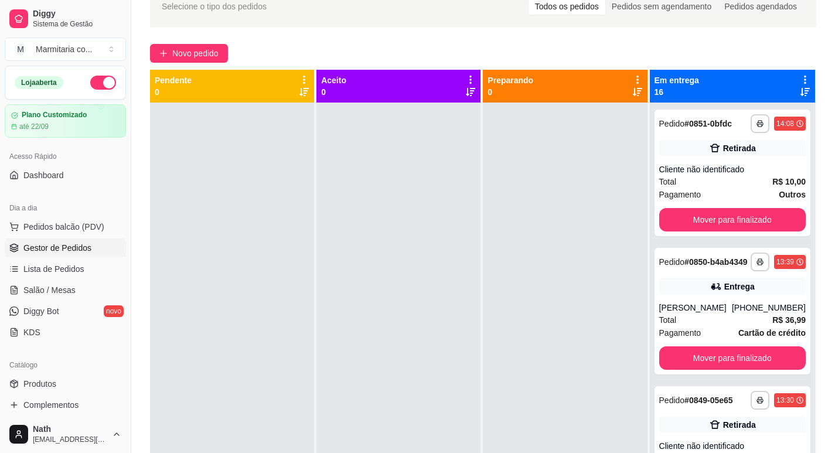
click at [194, 42] on div "**********" at bounding box center [483, 257] width 704 height 558
click at [190, 50] on span "Novo pedido" at bounding box center [195, 53] width 46 height 13
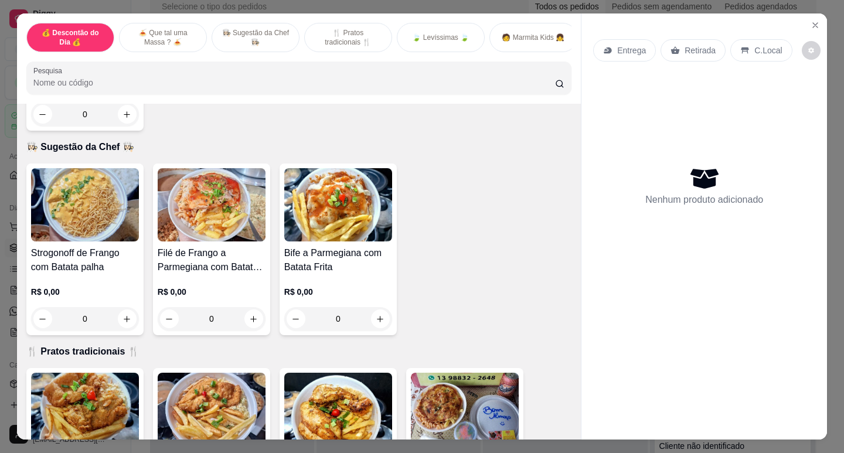
scroll to position [410, 0]
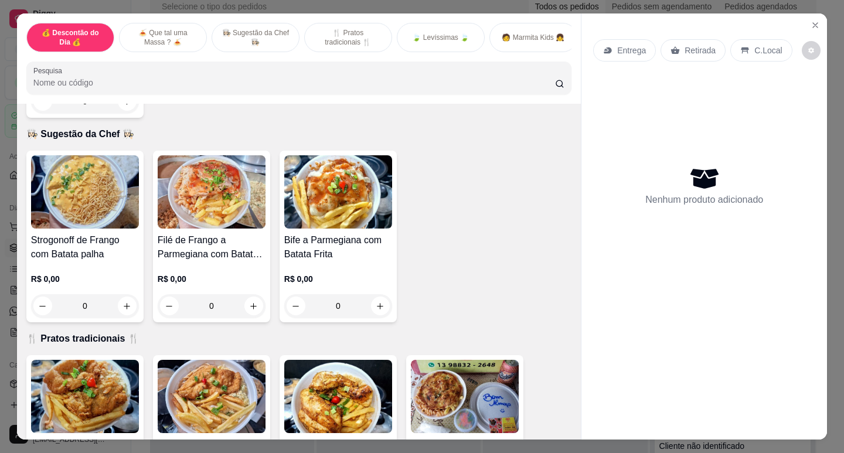
click at [206, 229] on img at bounding box center [212, 191] width 108 height 73
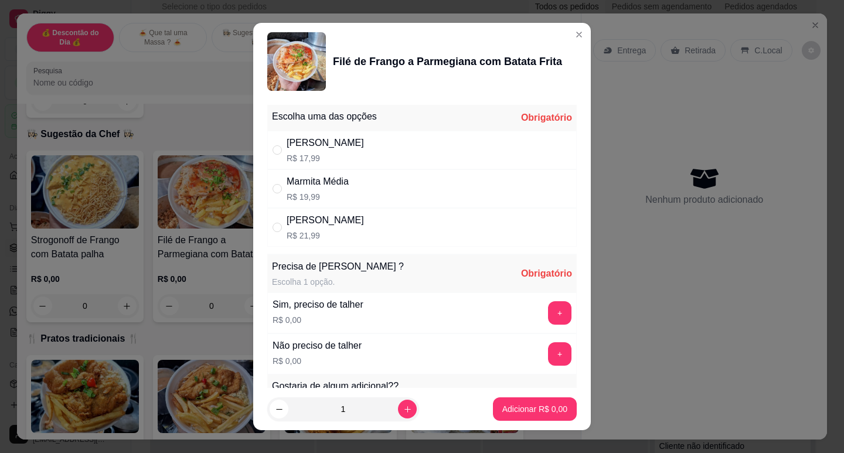
click at [360, 138] on div "Marmita Pequena R$ 17,99" at bounding box center [421, 150] width 309 height 39
radio input "true"
click at [548, 313] on button "+" at bounding box center [559, 312] width 23 height 23
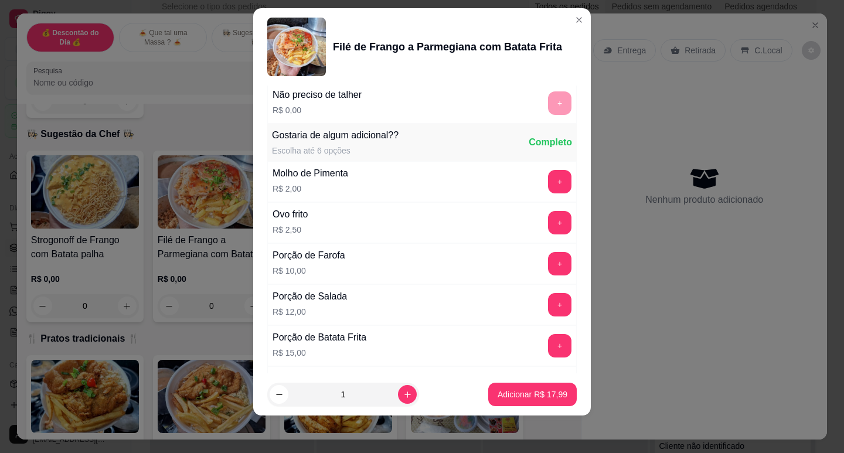
scroll to position [274, 0]
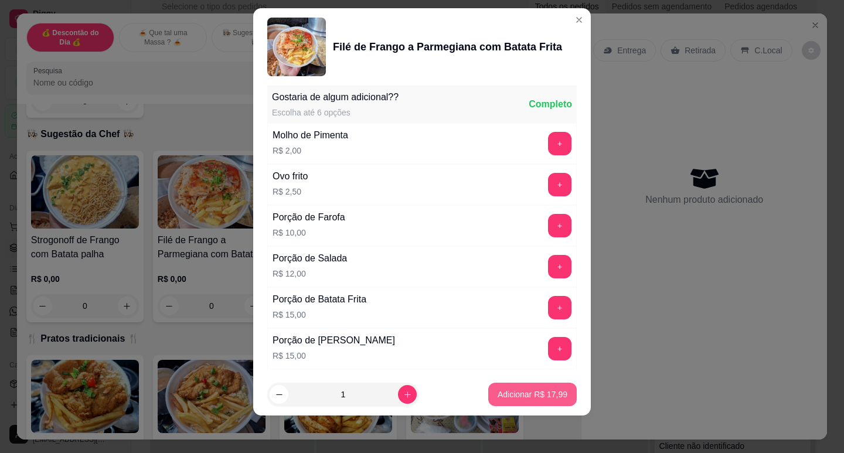
click at [530, 391] on p "Adicionar R$ 17,99" at bounding box center [532, 395] width 70 height 12
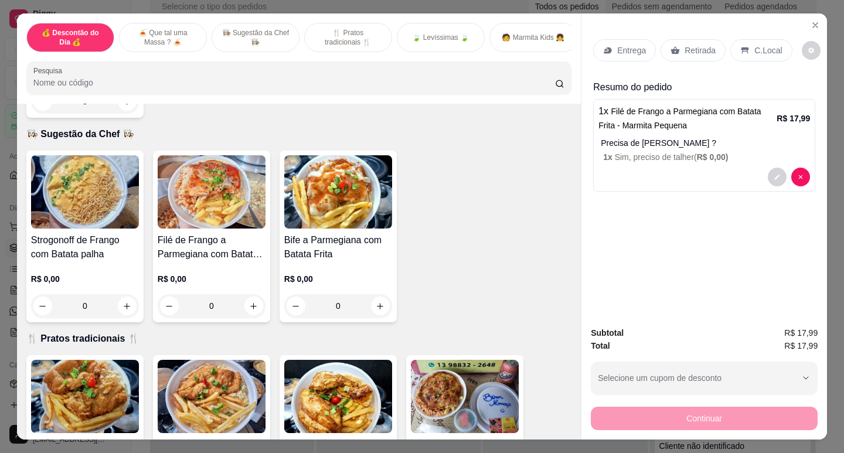
click at [626, 45] on p "Entrega" at bounding box center [631, 51] width 29 height 12
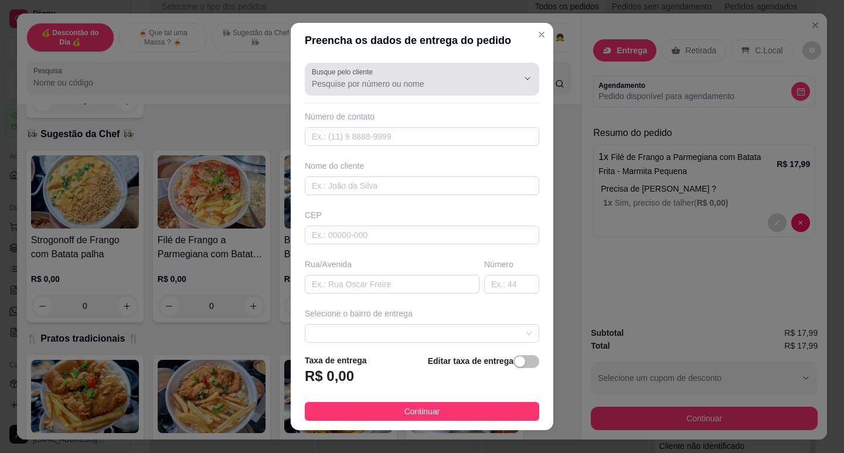
click at [456, 71] on div at bounding box center [422, 78] width 220 height 23
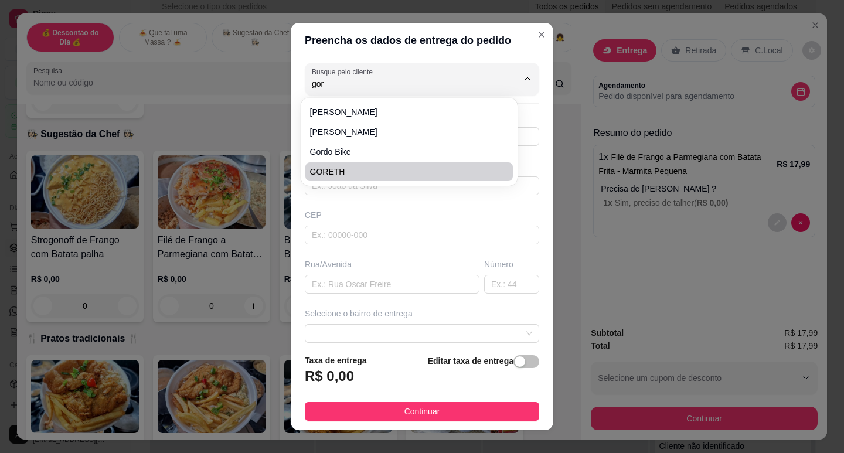
click at [440, 165] on li "GORETH" at bounding box center [408, 171] width 207 height 19
type input "GORETH"
type input "13996867357"
type input "GORETH"
type input "RUA JARANAS B"
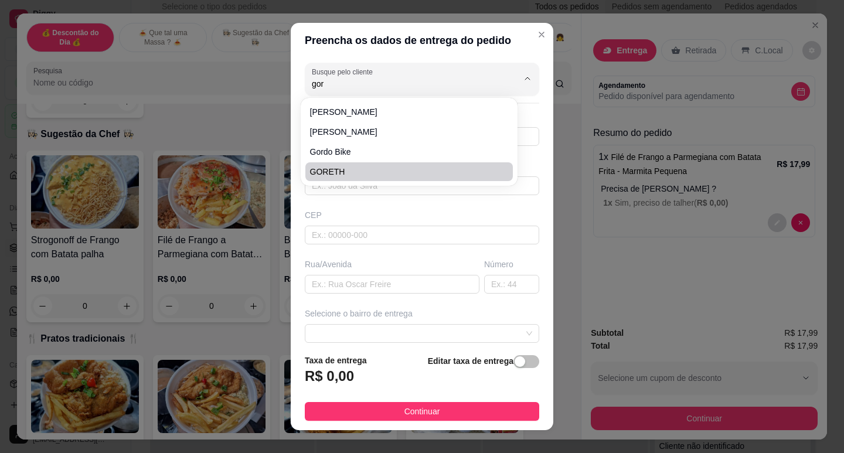
type input "74"
type input "guaruja"
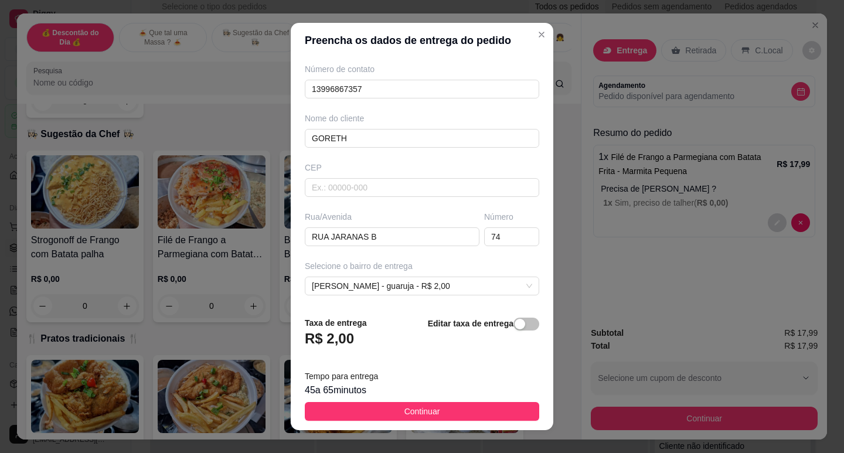
scroll to position [96, 0]
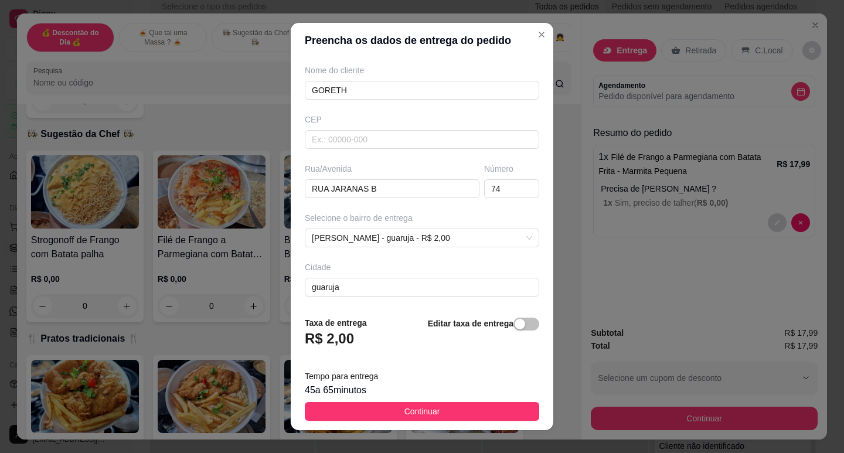
type input "GORETH"
click at [423, 397] on div "45 a 65 minutos" at bounding box center [422, 390] width 234 height 14
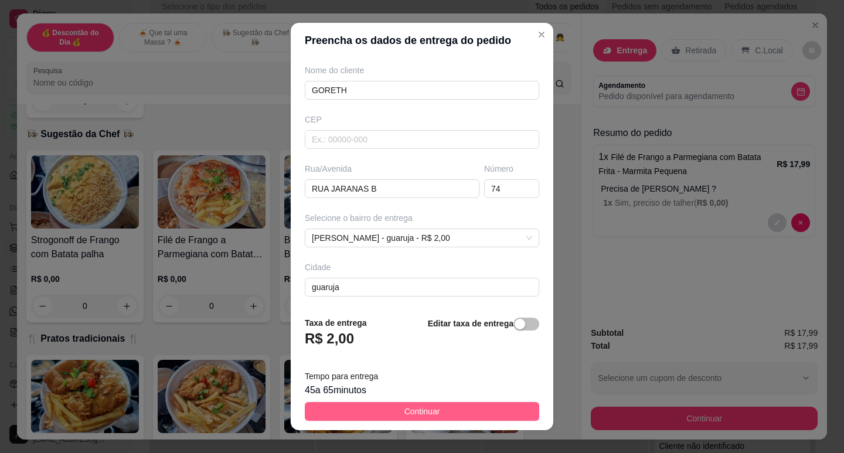
click at [425, 403] on button "Continuar" at bounding box center [422, 411] width 234 height 19
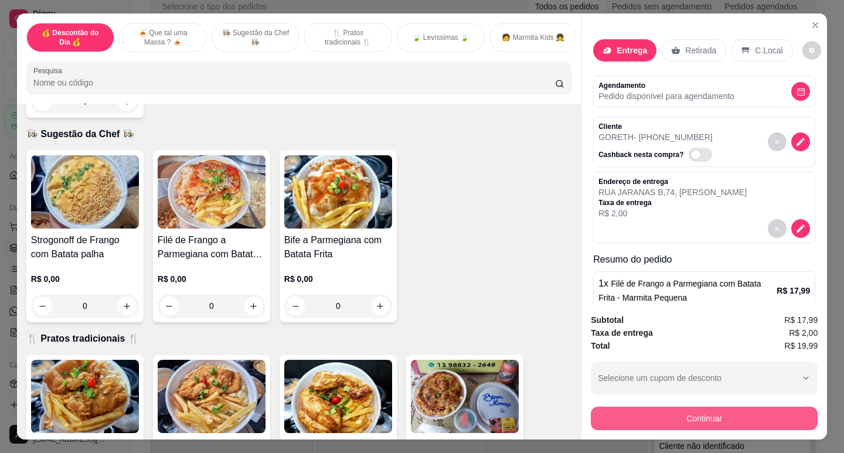
click at [638, 420] on button "Continuar" at bounding box center [704, 418] width 227 height 23
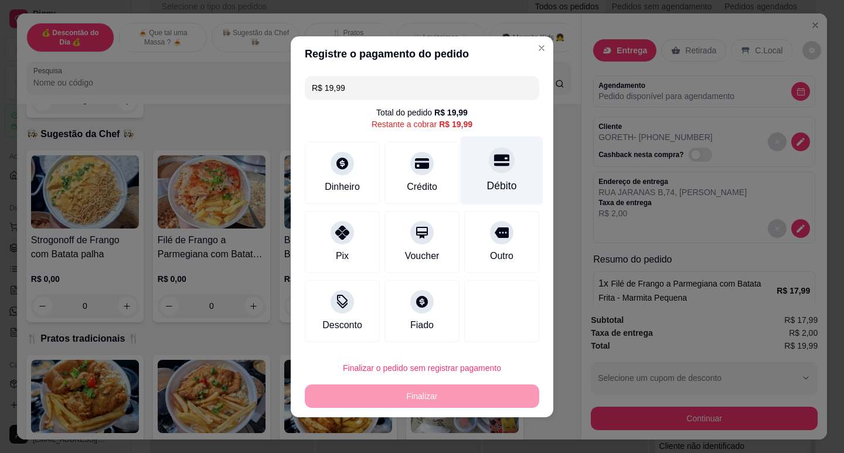
click at [491, 193] on div "Débito" at bounding box center [502, 185] width 30 height 15
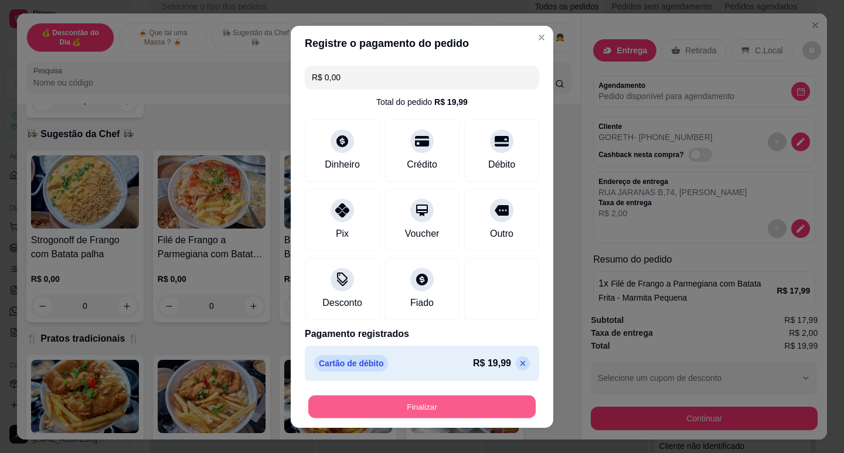
click at [435, 399] on button "Finalizar" at bounding box center [421, 406] width 227 height 23
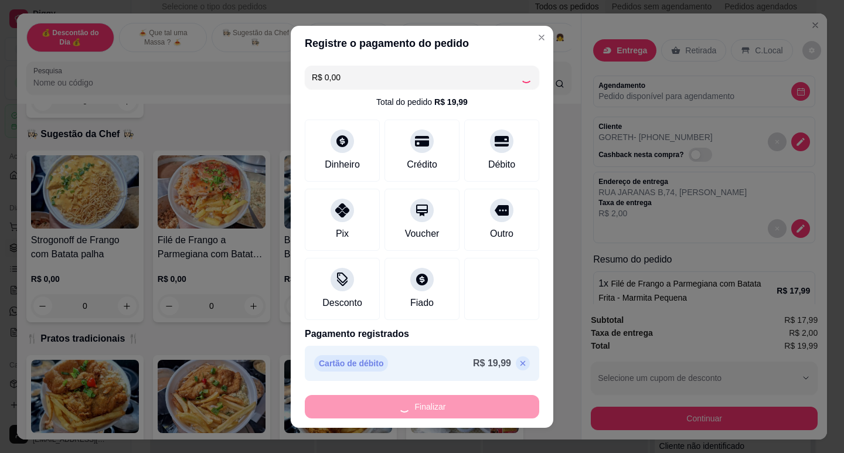
type input "-R$ 19,99"
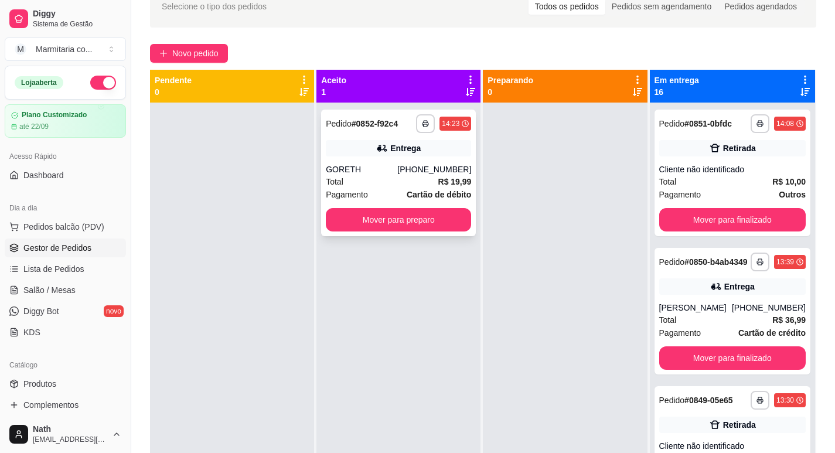
click at [361, 166] on div "GORETH" at bounding box center [361, 169] width 71 height 12
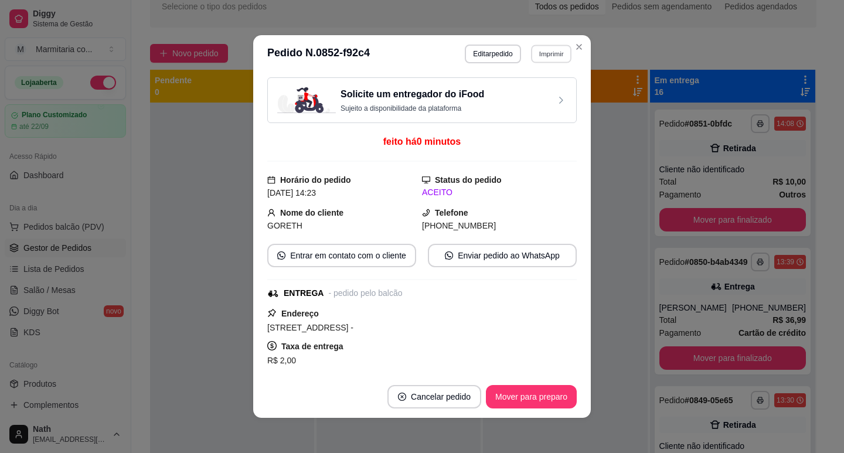
click at [534, 55] on button "Imprimir" at bounding box center [551, 54] width 40 height 18
click at [539, 84] on div "Escolha a impressora IMPRESSORA" at bounding box center [526, 87] width 97 height 40
click at [538, 100] on button "IMPRESSORA" at bounding box center [526, 95] width 82 height 18
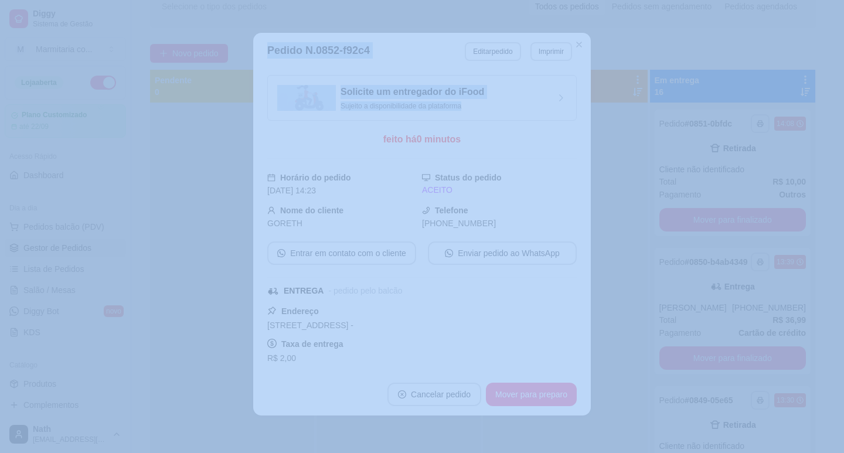
drag, startPoint x: 538, startPoint y: 100, endPoint x: 819, endPoint y: 472, distance: 466.6
click at [819, 391] on html "Diggy Sistema de Gestão M Marmitaria co ... Loja aberta Plano Customizado até 2…" at bounding box center [422, 164] width 844 height 453
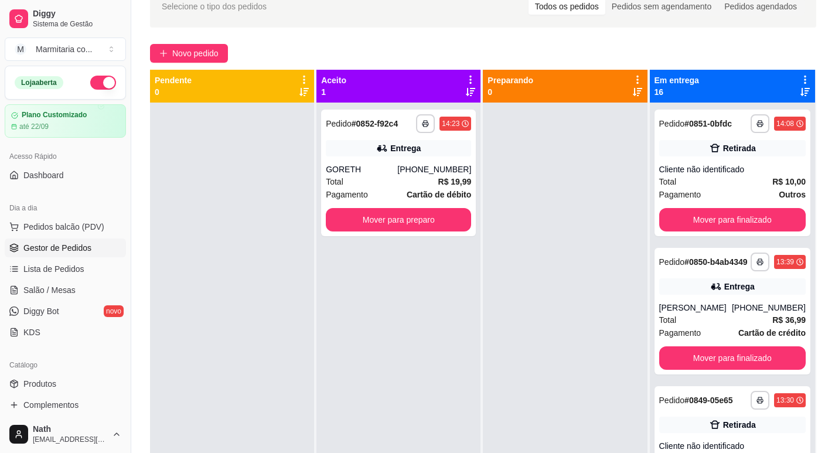
click at [288, 330] on div at bounding box center [232, 329] width 164 height 453
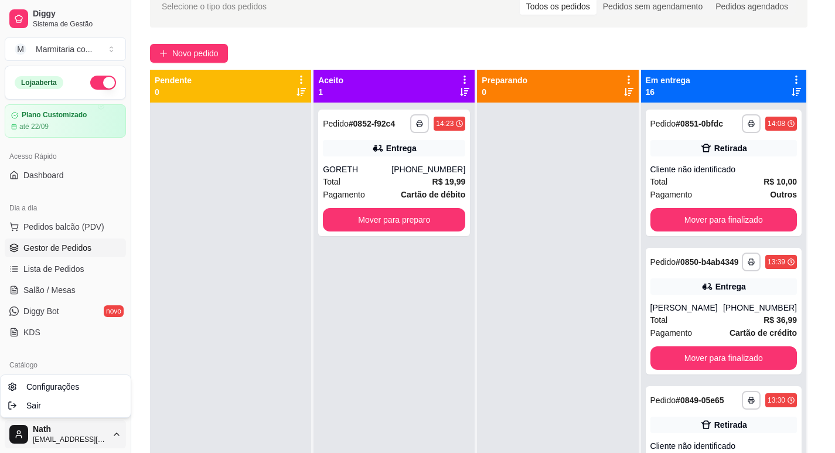
click at [19, 391] on html "Diggy Sistema de Gestão M Marmitaria co ... Loja aberta Plano Customizado até 2…" at bounding box center [417, 164] width 835 height 453
click at [19, 391] on html "Diggy Sistema de Gestão M Marmitaria co ... Loja aberta Plano Customizado até 2…" at bounding box center [422, 164] width 844 height 453
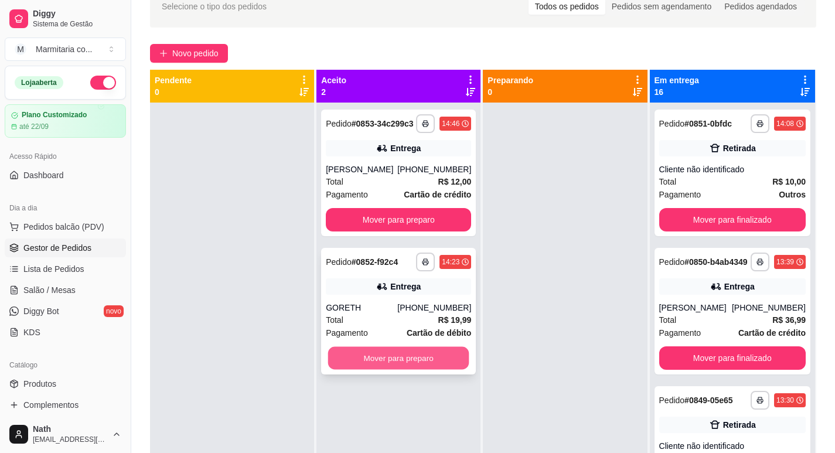
click at [430, 368] on button "Mover para preparo" at bounding box center [398, 358] width 141 height 23
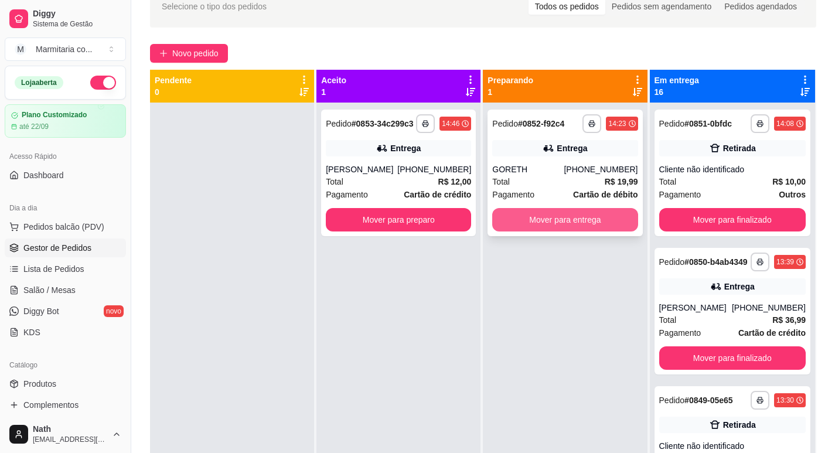
click at [595, 224] on button "Mover para entrega" at bounding box center [564, 219] width 145 height 23
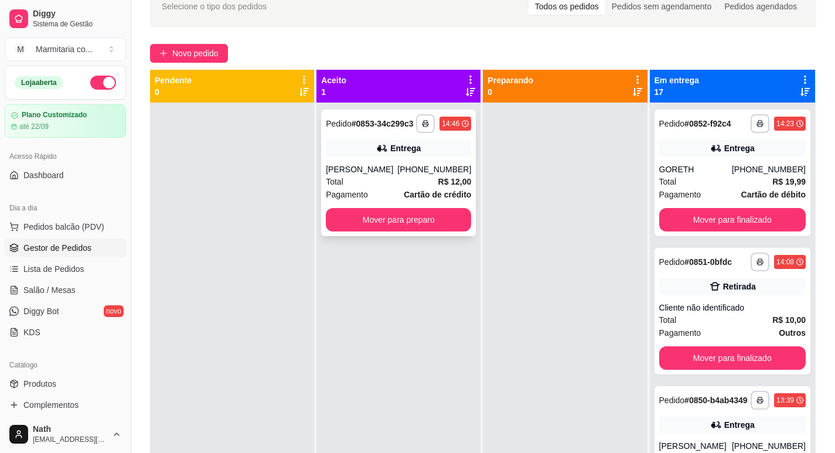
click at [449, 186] on strong "R$ 12,00" at bounding box center [454, 181] width 33 height 9
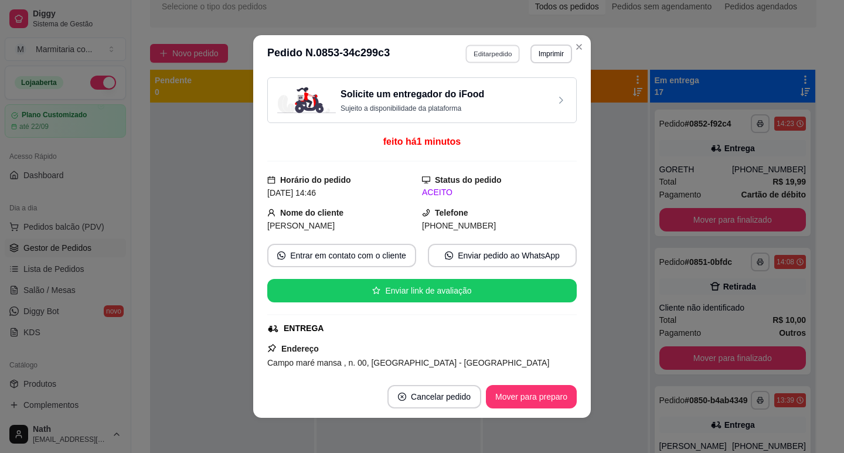
click at [495, 59] on button "Editar pedido" at bounding box center [493, 54] width 54 height 18
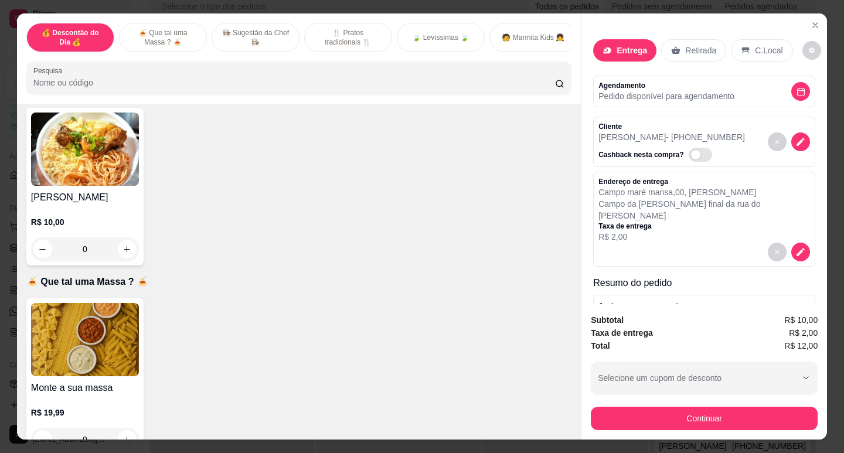
scroll to position [117, 0]
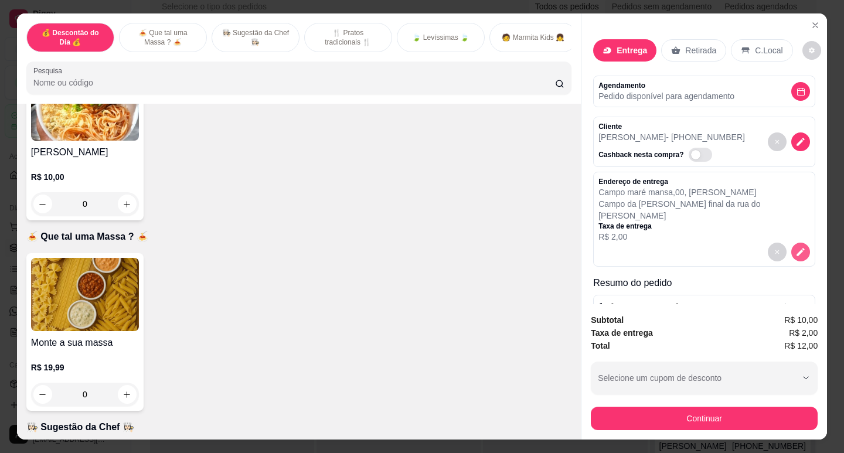
click at [795, 251] on icon "decrease-product-quantity" at bounding box center [800, 252] width 11 height 11
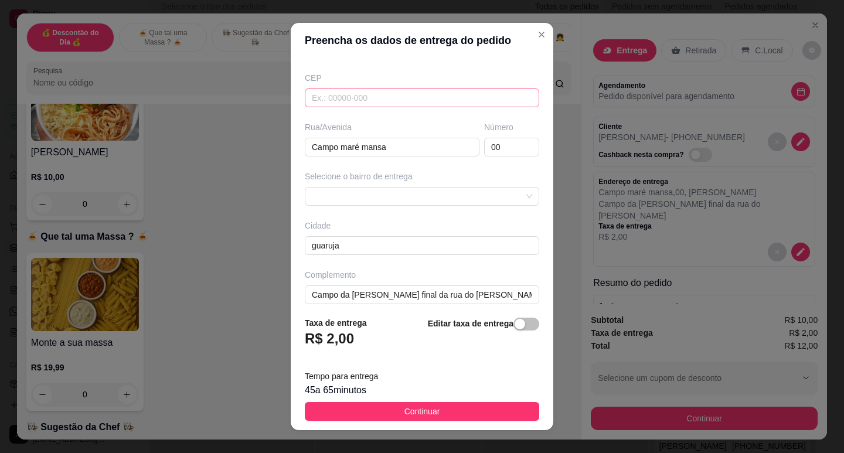
scroll to position [145, 0]
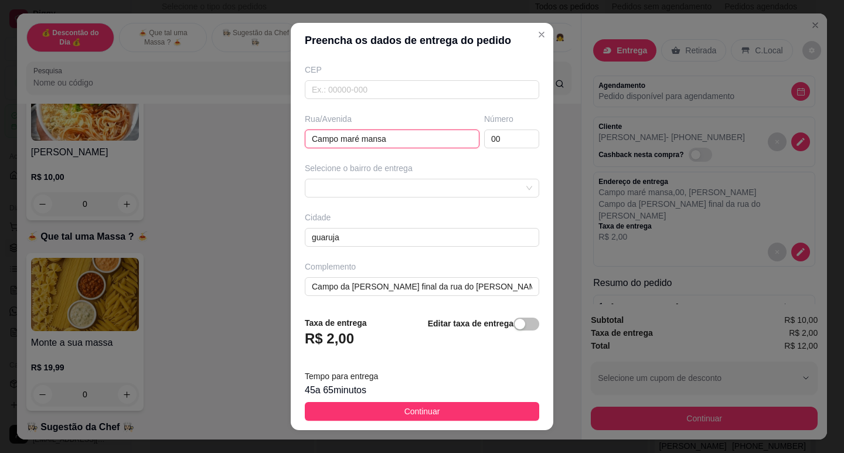
drag, startPoint x: 405, startPoint y: 140, endPoint x: 165, endPoint y: 158, distance: 240.4
click at [165, 158] on div "Preencha os dados de entrega do pedido Busque pelo cliente Número de contato 13…" at bounding box center [422, 226] width 844 height 453
click at [308, 137] on input "Fnal da rua do Tubaina" at bounding box center [392, 139] width 175 height 19
type input "Final da rua do Tubaina"
drag, startPoint x: 510, startPoint y: 287, endPoint x: 286, endPoint y: 286, distance: 224.4
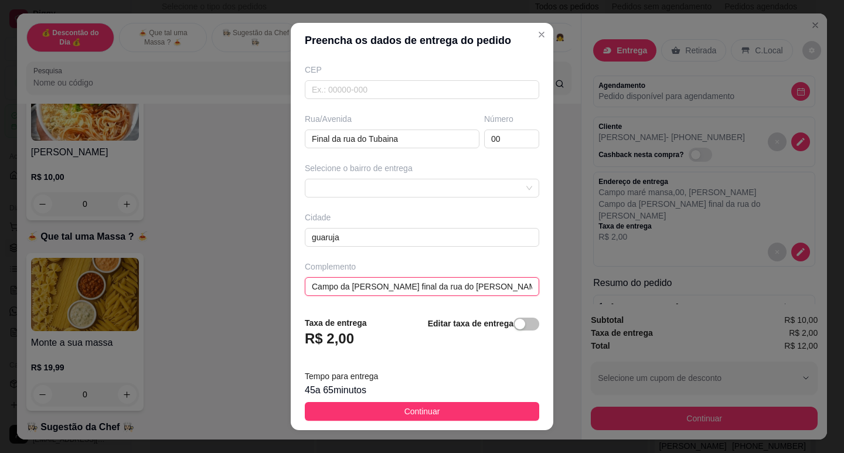
click at [291, 286] on div "Busque pelo cliente Número de contato 13982124017 Nome do cliente [PERSON_NAME]…" at bounding box center [422, 183] width 263 height 250
click at [328, 196] on div at bounding box center [422, 188] width 234 height 19
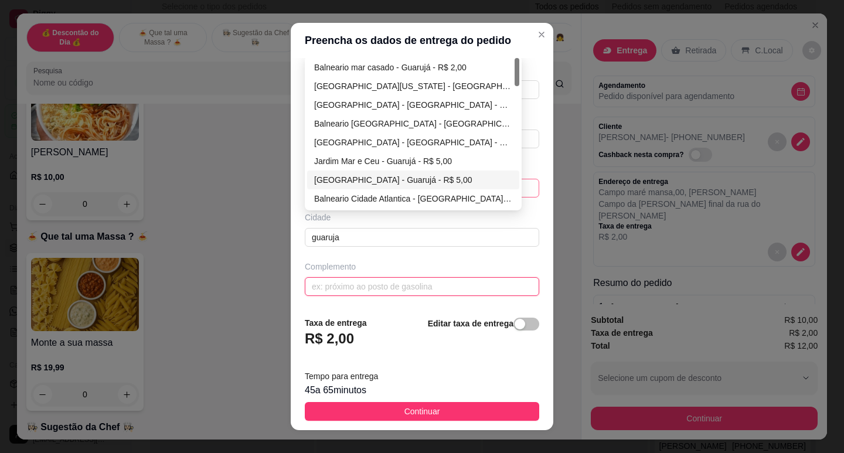
scroll to position [117, 0]
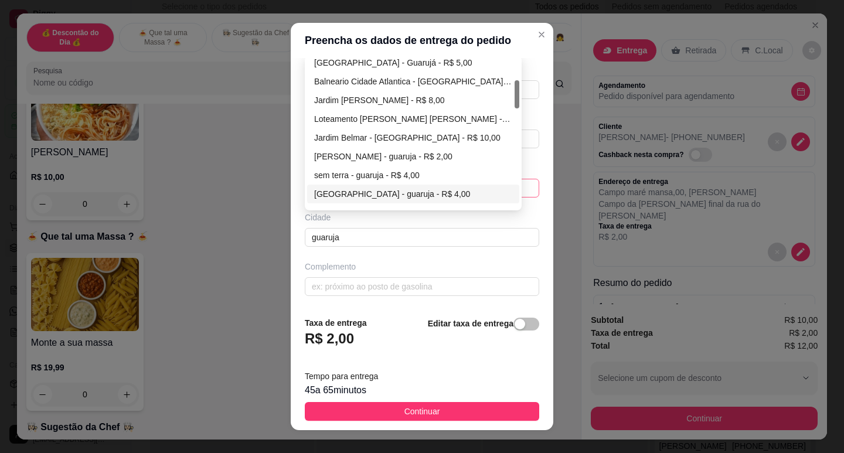
click at [340, 197] on div "[GEOGRAPHIC_DATA] - guaruja - R$ 4,00" at bounding box center [413, 194] width 198 height 13
type input "guaruja"
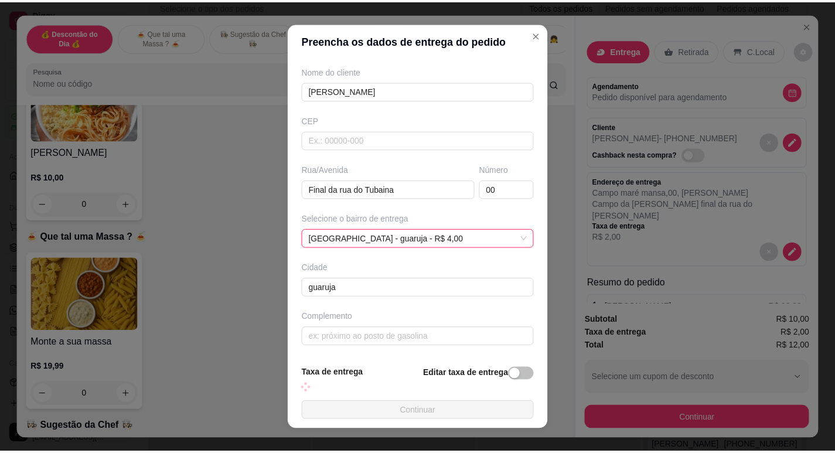
scroll to position [145, 0]
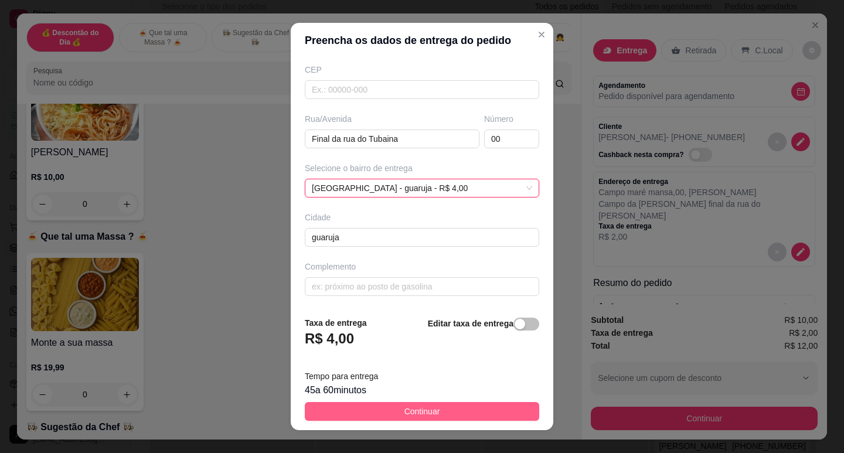
click at [438, 413] on button "Continuar" at bounding box center [422, 411] width 234 height 19
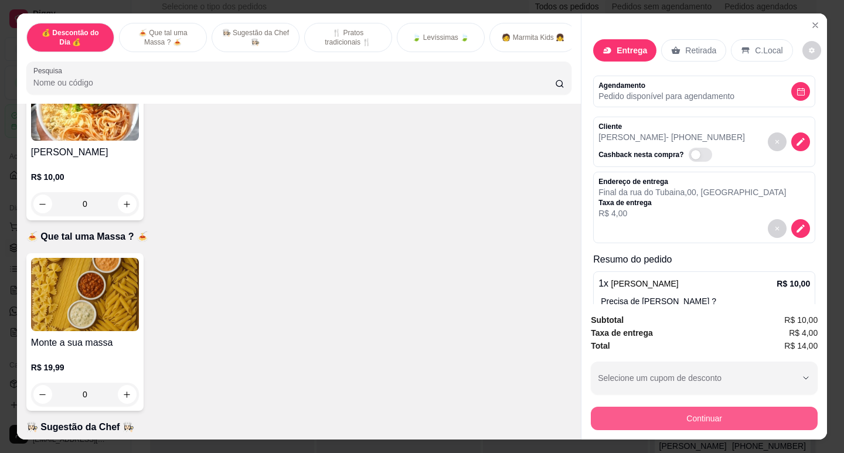
click at [653, 407] on button "Continuar" at bounding box center [704, 418] width 227 height 23
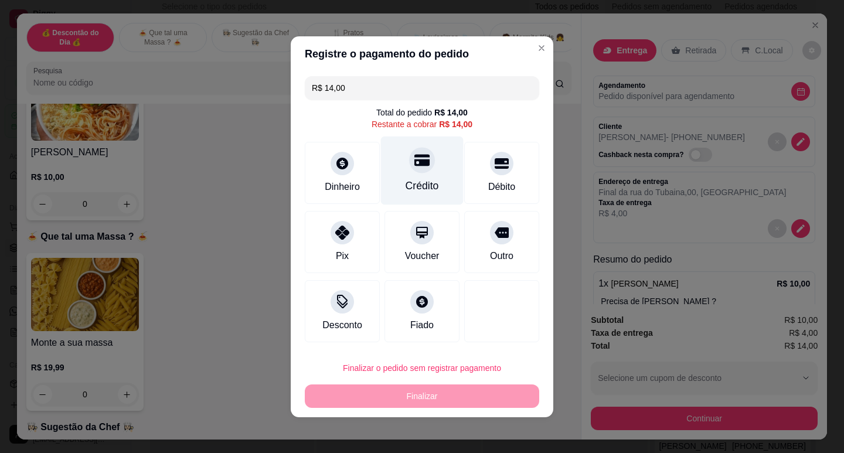
click at [431, 155] on div "Crédito" at bounding box center [422, 170] width 83 height 69
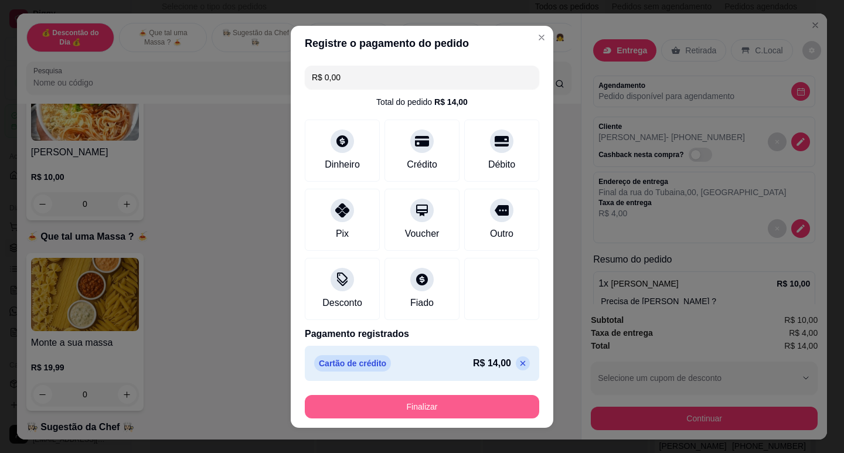
click at [430, 407] on button "Finalizar" at bounding box center [422, 406] width 234 height 23
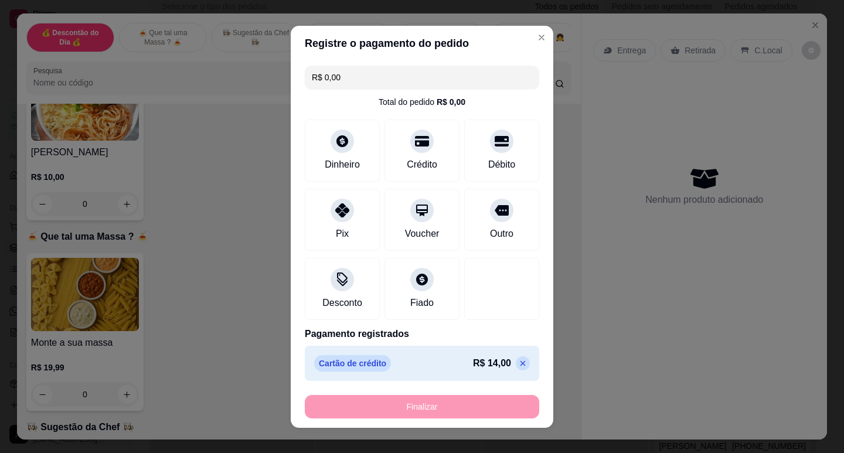
type input "-R$ 14,00"
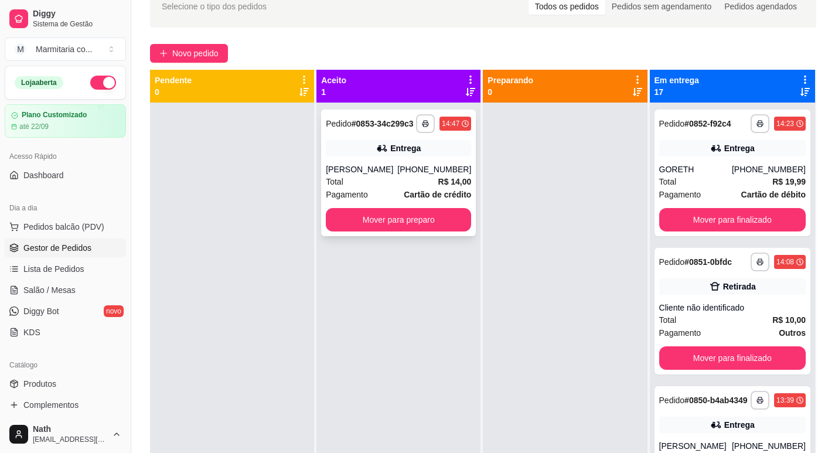
click at [438, 156] on div "Entrega" at bounding box center [398, 148] width 145 height 16
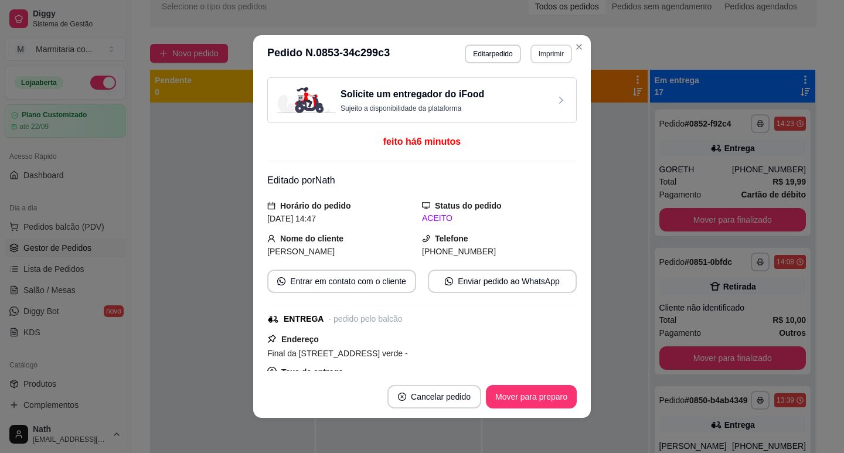
click at [550, 49] on button "Imprimir" at bounding box center [551, 54] width 42 height 19
click at [551, 91] on button "IMPRESSORA" at bounding box center [525, 95] width 85 height 19
click at [551, 53] on button "Imprimir" at bounding box center [551, 54] width 42 height 19
click at [533, 90] on button "IMPRESSORA" at bounding box center [525, 95] width 85 height 19
click at [565, 389] on button "Mover para preparo" at bounding box center [531, 396] width 91 height 23
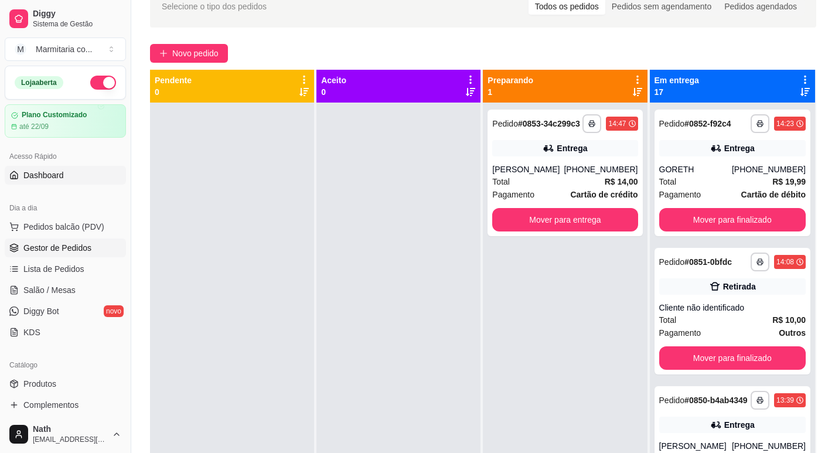
drag, startPoint x: 207, startPoint y: 182, endPoint x: 114, endPoint y: 183, distance: 93.2
